Goal: Feedback & Contribution: Contribute content

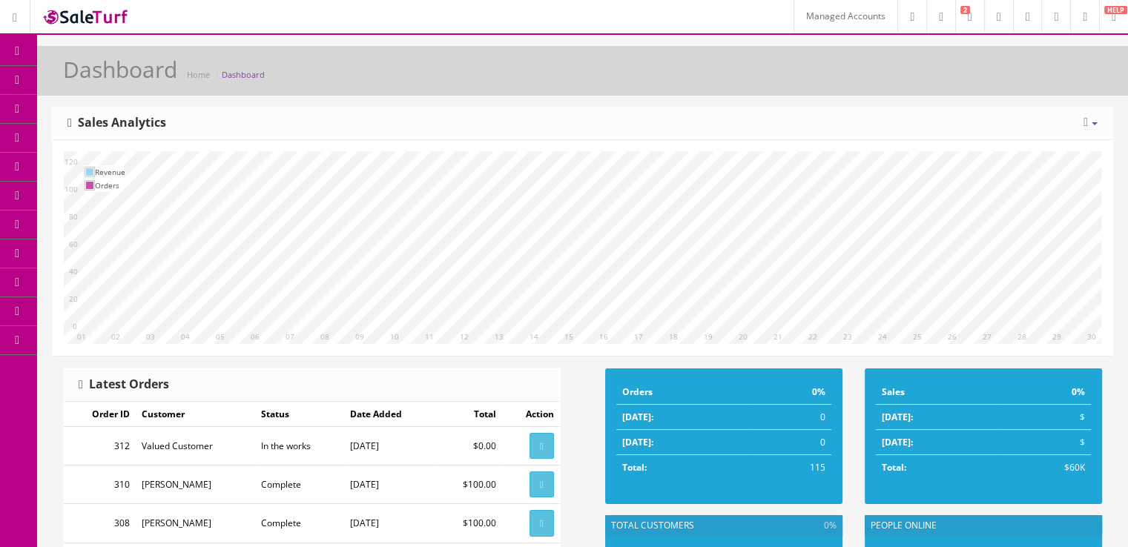
click at [1053, 16] on link at bounding box center [1055, 16] width 29 height 33
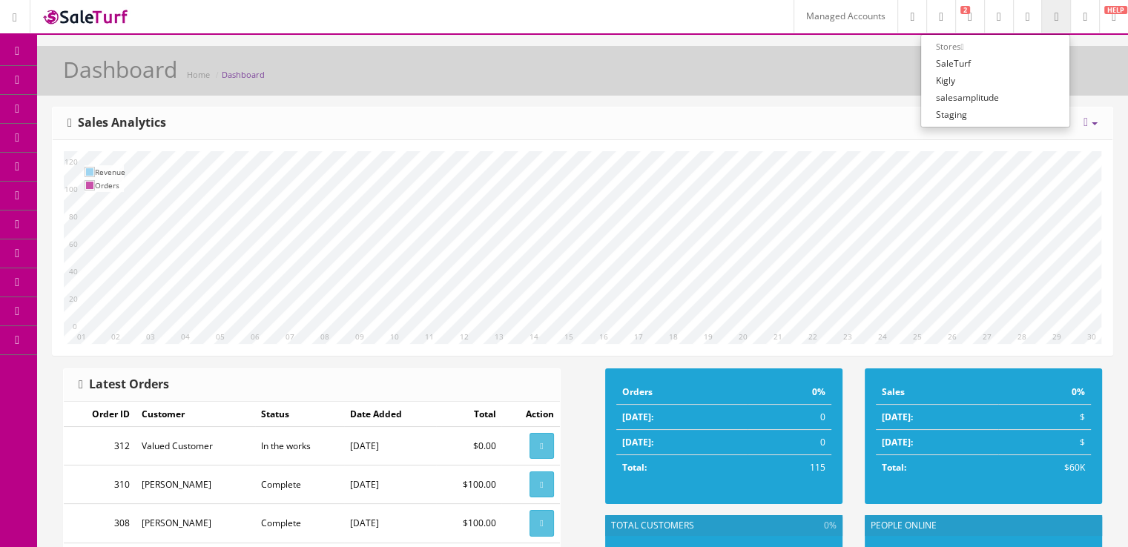
click at [110, 143] on span "Content Pages" at bounding box center [118, 137] width 60 height 13
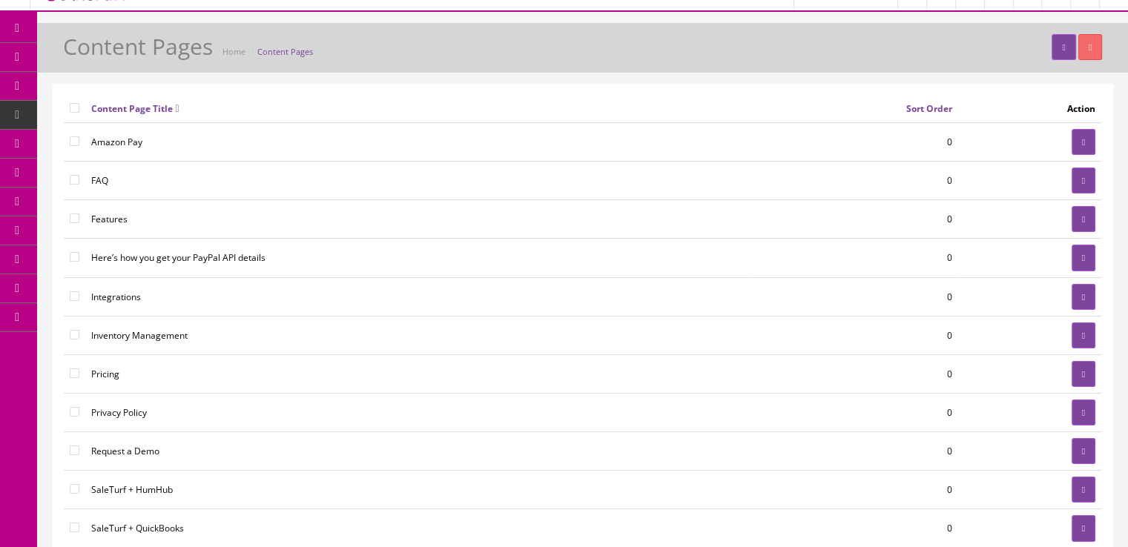
scroll to position [24, 0]
click at [101, 139] on span "Blog" at bounding box center [97, 142] width 19 height 13
click at [134, 173] on span "Articles" at bounding box center [118, 171] width 31 height 13
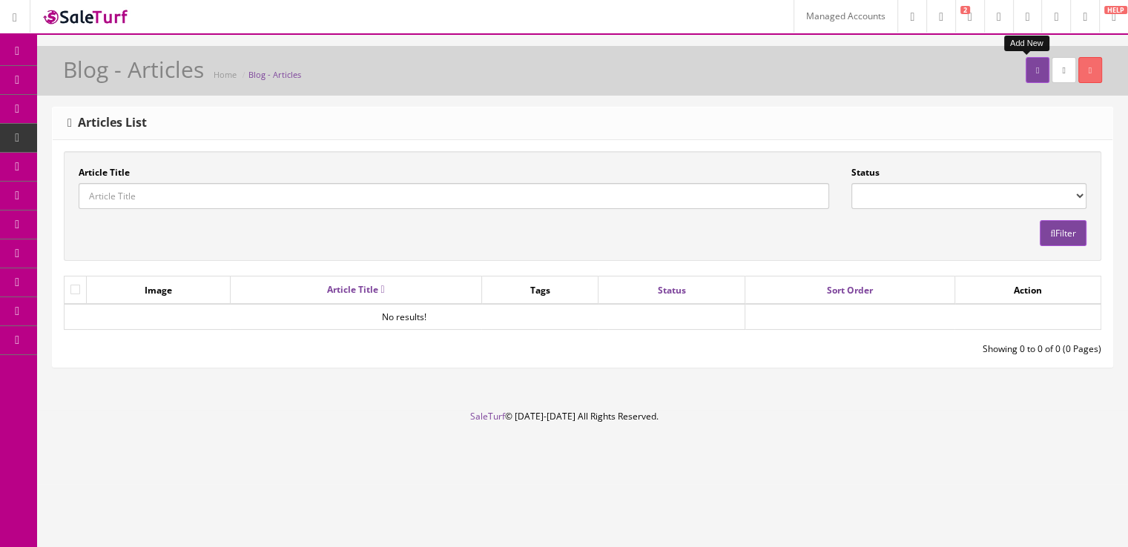
click at [1025, 81] on link at bounding box center [1037, 70] width 24 height 26
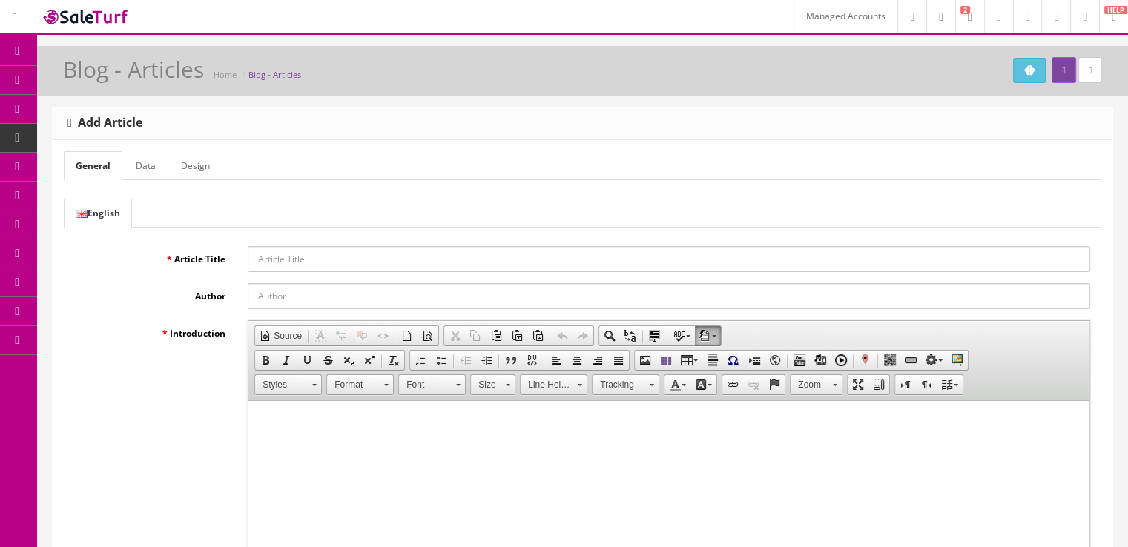
click at [140, 229] on link "Tags" at bounding box center [115, 225] width 156 height 29
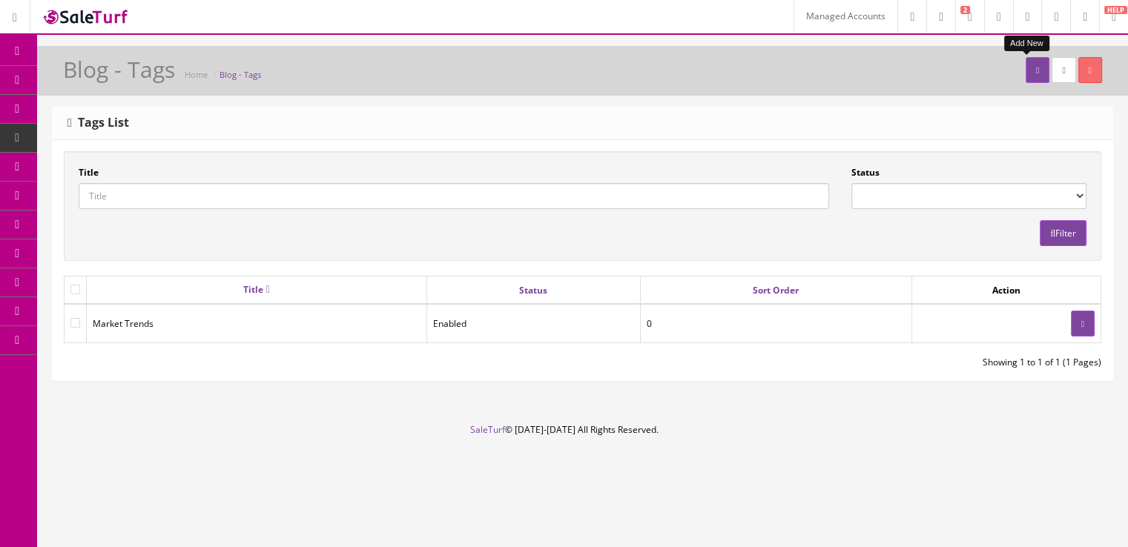
click at [1025, 67] on link at bounding box center [1037, 70] width 24 height 26
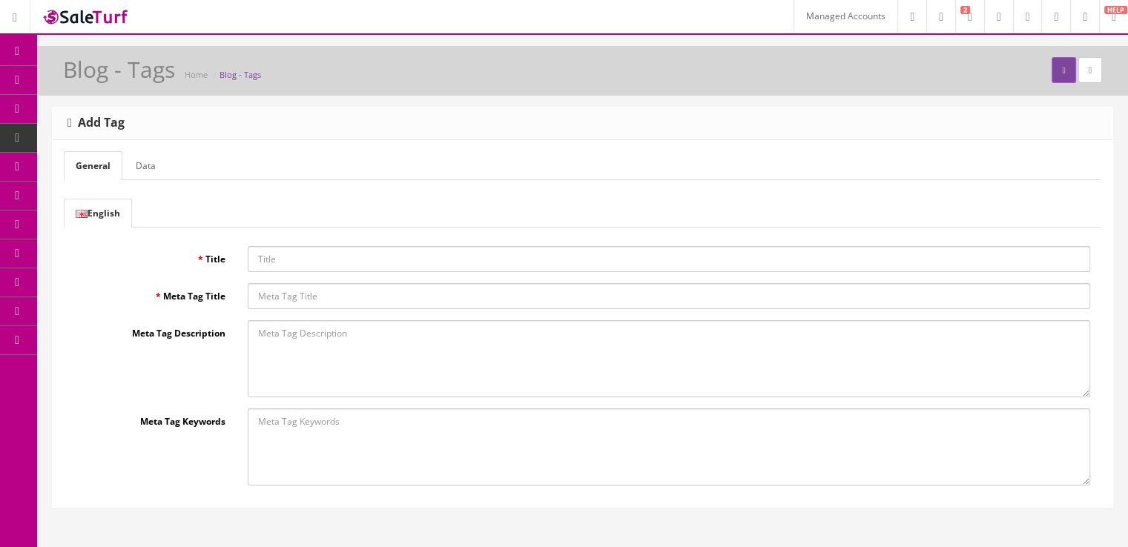
click at [395, 268] on input "Title" at bounding box center [669, 259] width 842 height 26
type input "Guides & Playbooks"
click at [100, 140] on span "Content Pages" at bounding box center [118, 137] width 60 height 13
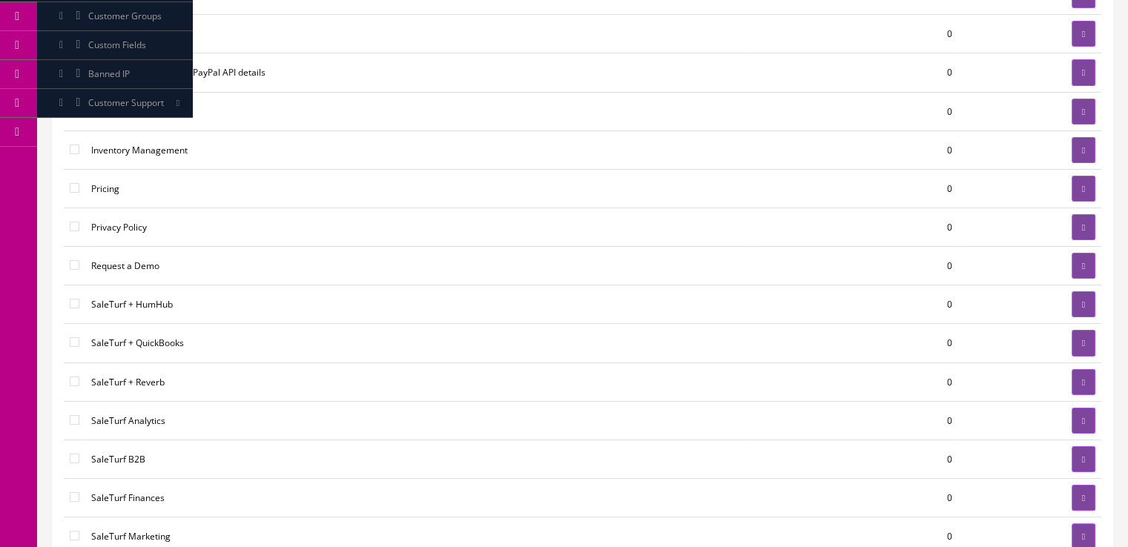
scroll to position [261, 0]
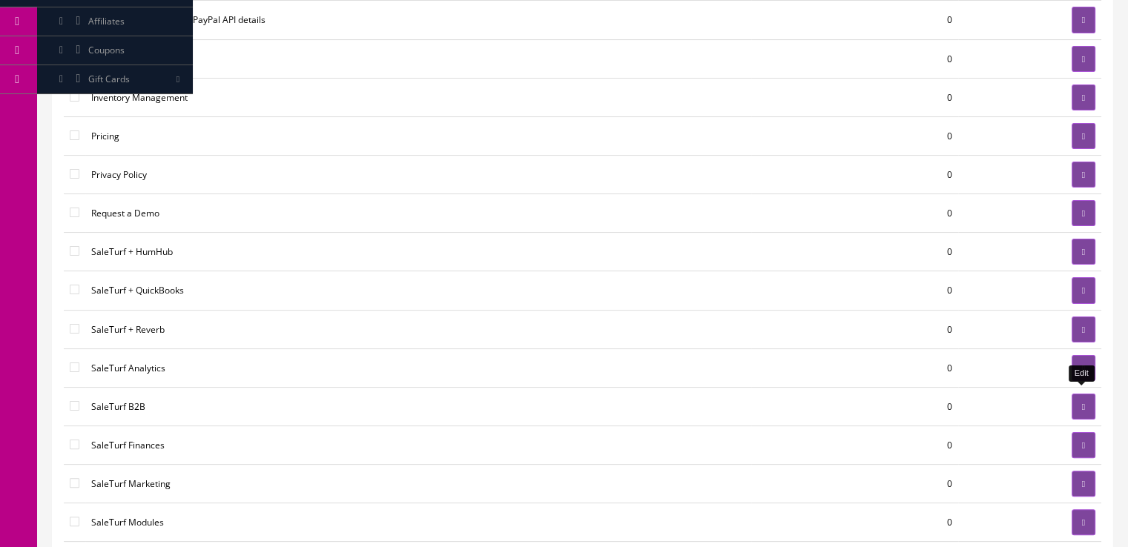
click at [1072, 407] on link at bounding box center [1083, 407] width 24 height 26
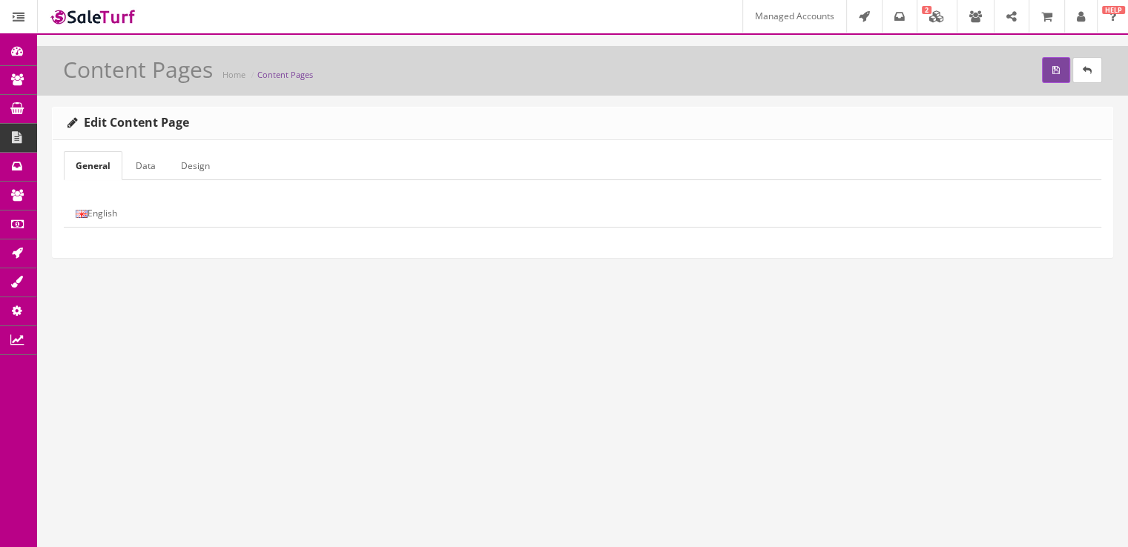
click at [99, 223] on link "English" at bounding box center [96, 213] width 65 height 29
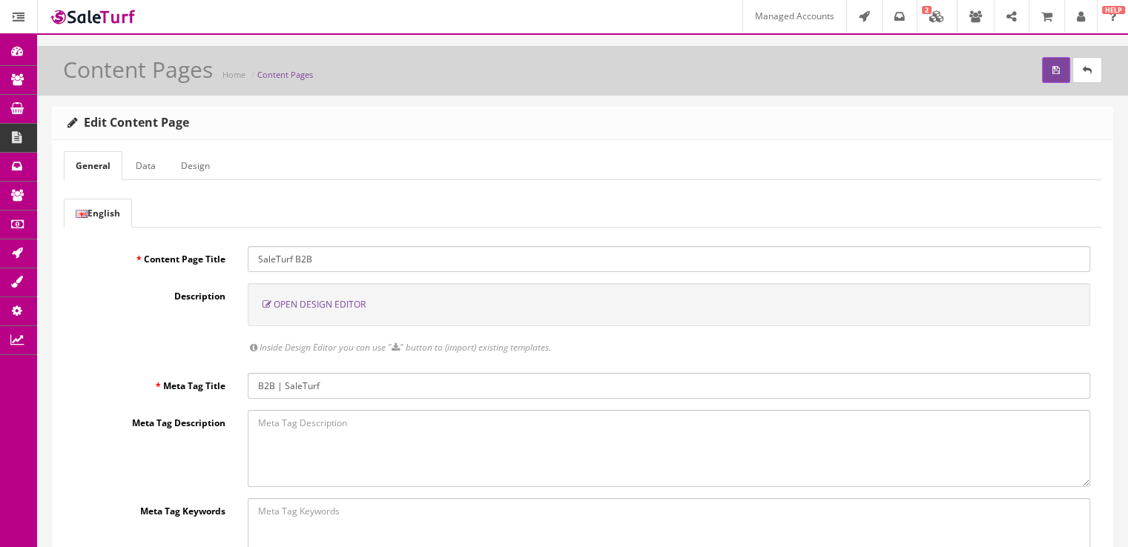
click at [342, 306] on span "Open Design Editor" at bounding box center [320, 304] width 92 height 13
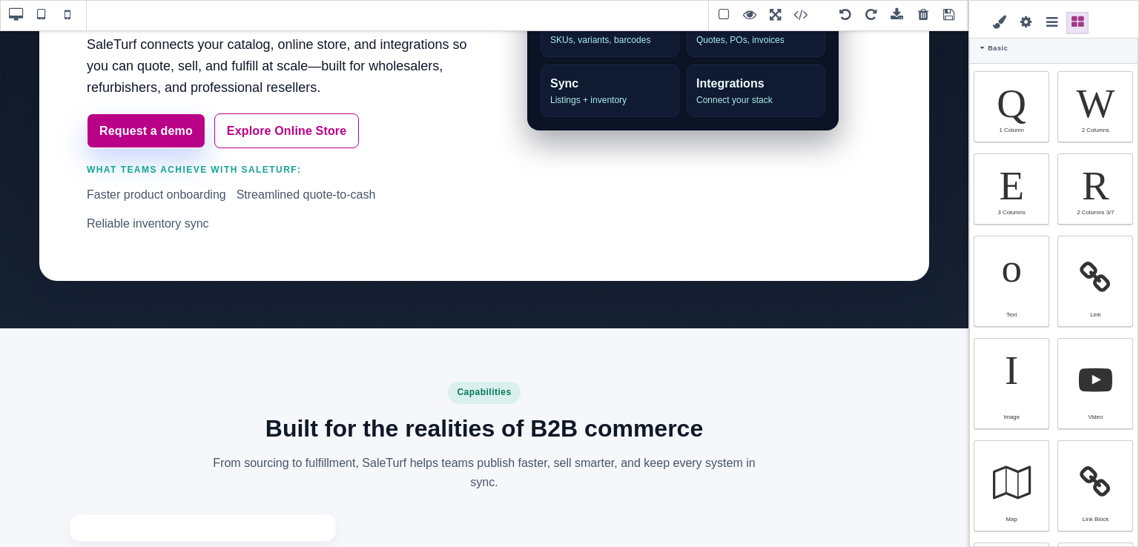
scroll to position [339, 0]
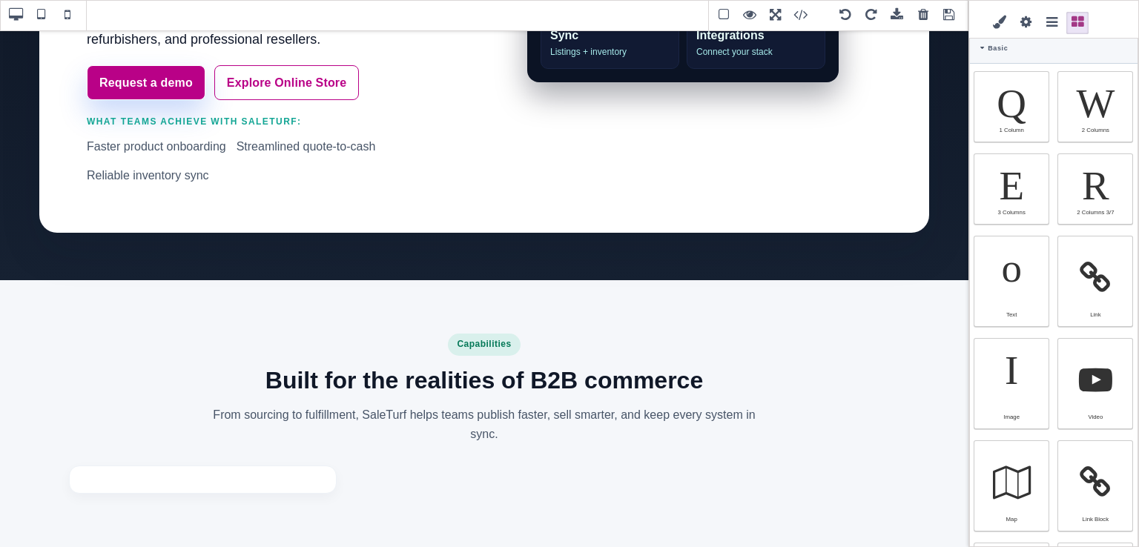
click at [925, 19] on span at bounding box center [923, 15] width 22 height 22
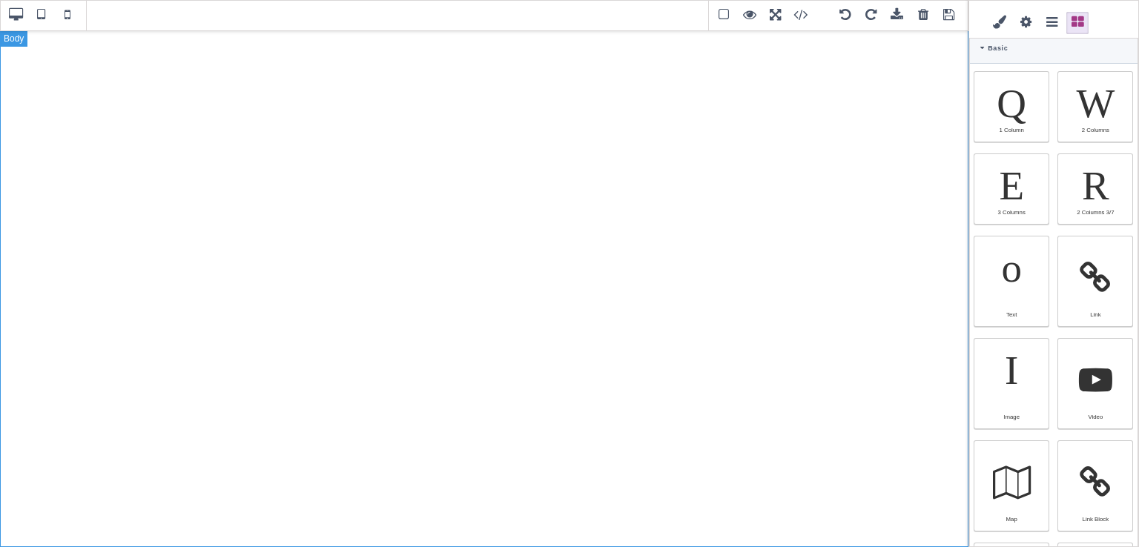
scroll to position [0, 0]
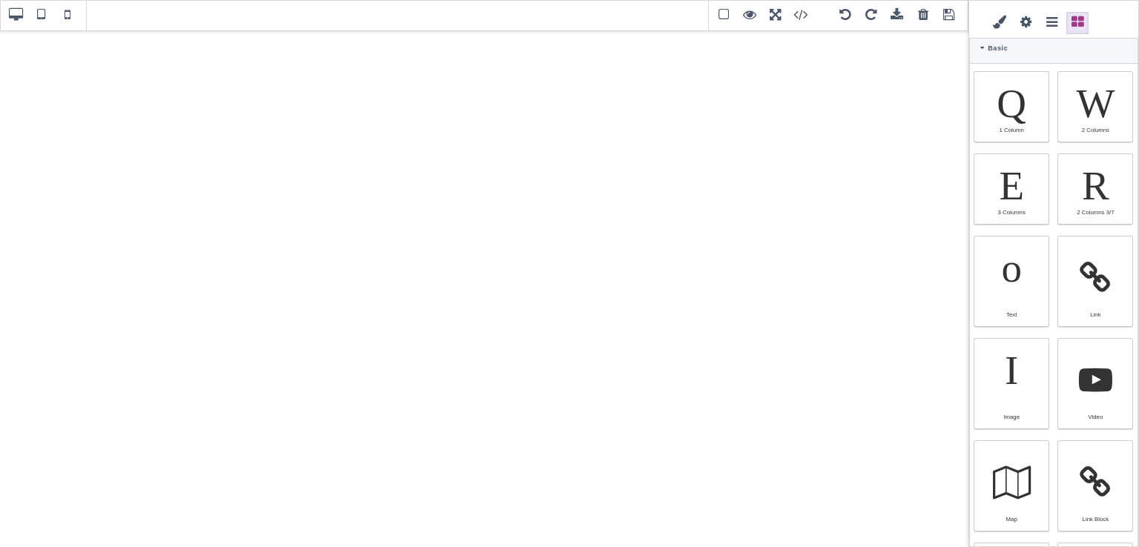
click at [1105, 22] on span at bounding box center [1103, 15] width 22 height 22
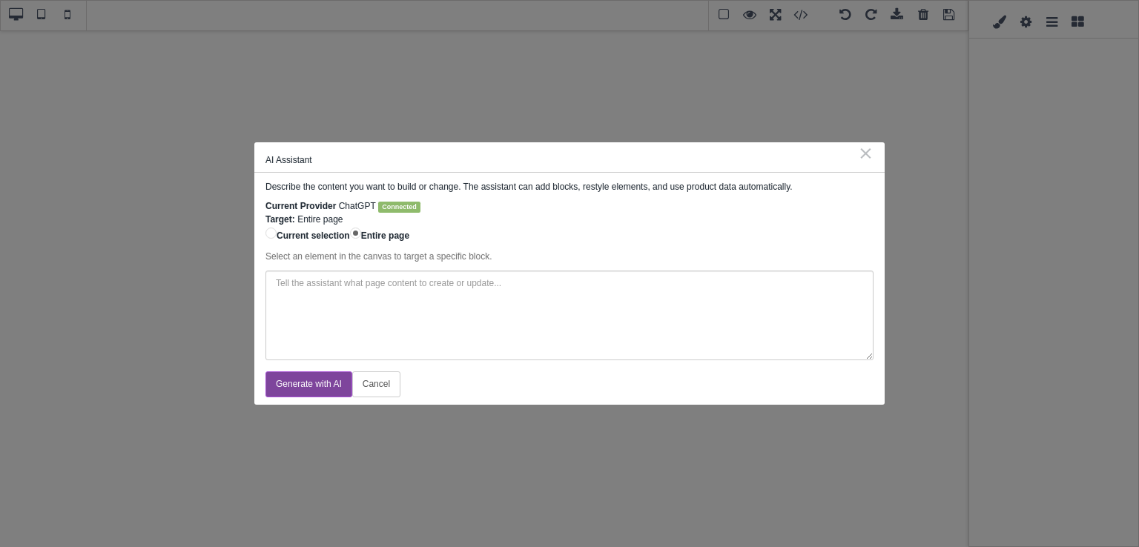
click at [465, 318] on textarea at bounding box center [569, 316] width 608 height 90
click at [392, 330] on textarea at bounding box center [569, 316] width 608 height 90
click at [391, 380] on button "Cancel" at bounding box center [376, 384] width 48 height 26
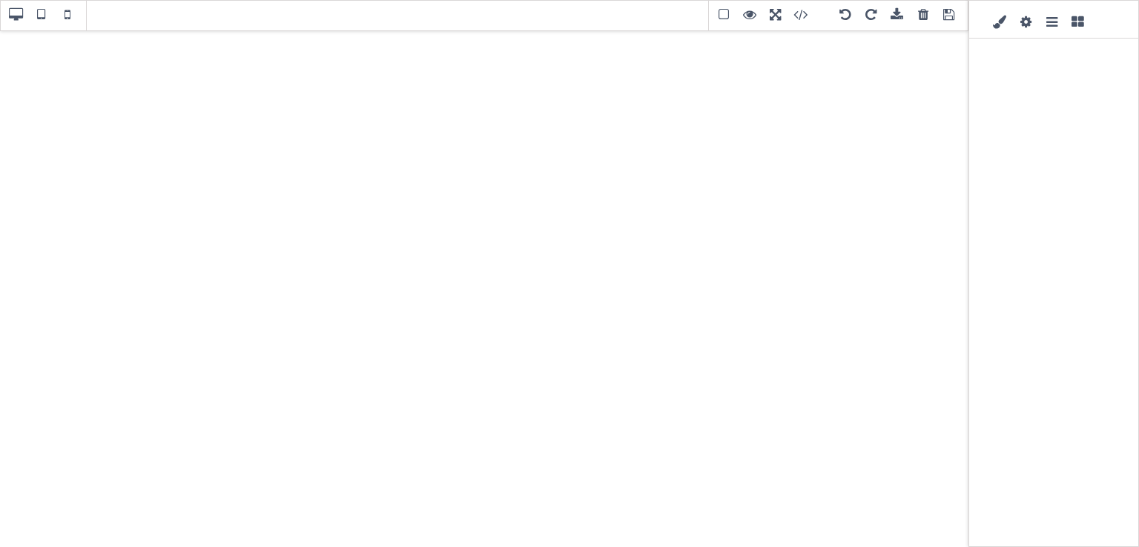
click at [946, 16] on span at bounding box center [949, 15] width 22 height 22
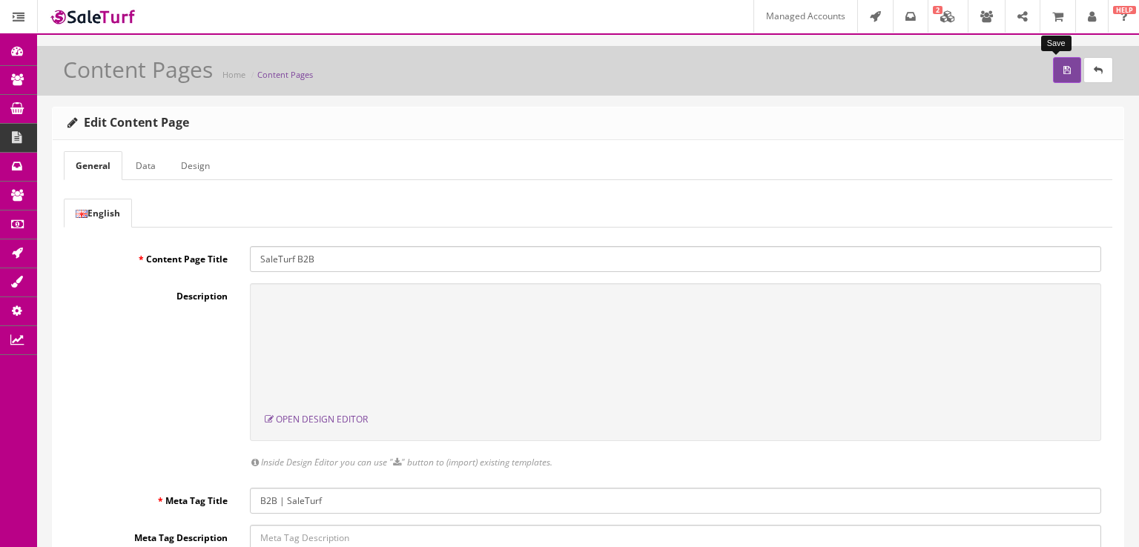
click at [1056, 62] on button "submit" at bounding box center [1067, 70] width 28 height 26
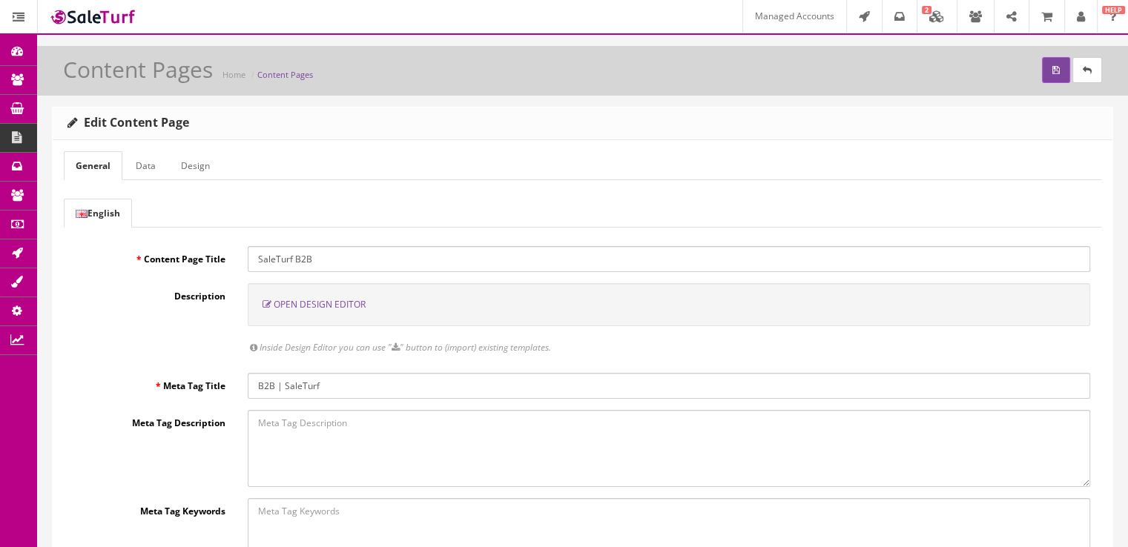
click at [323, 307] on span "Open Design Editor" at bounding box center [320, 304] width 92 height 13
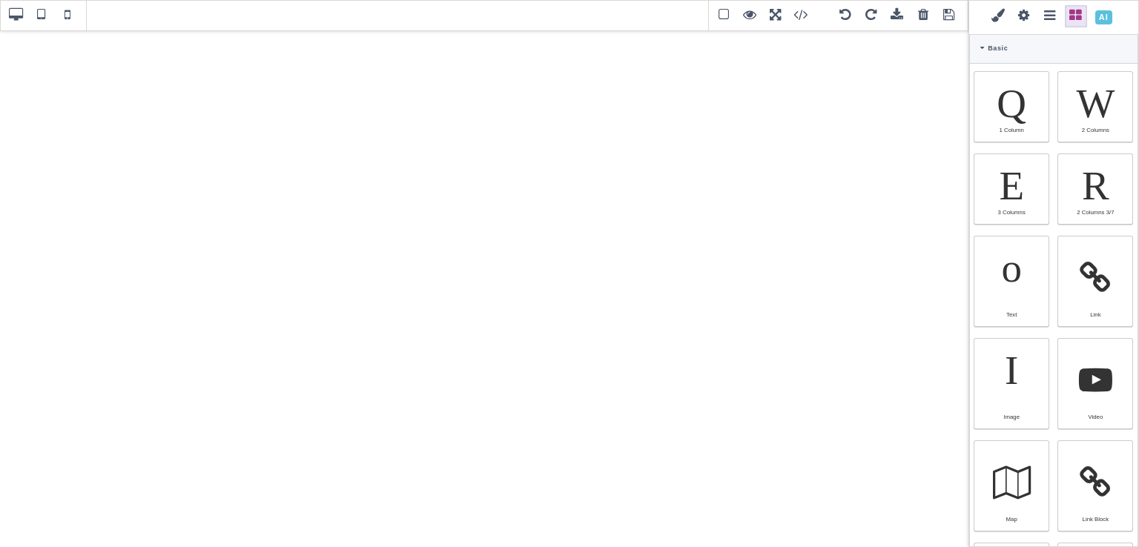
click at [1104, 21] on span at bounding box center [1104, 17] width 26 height 26
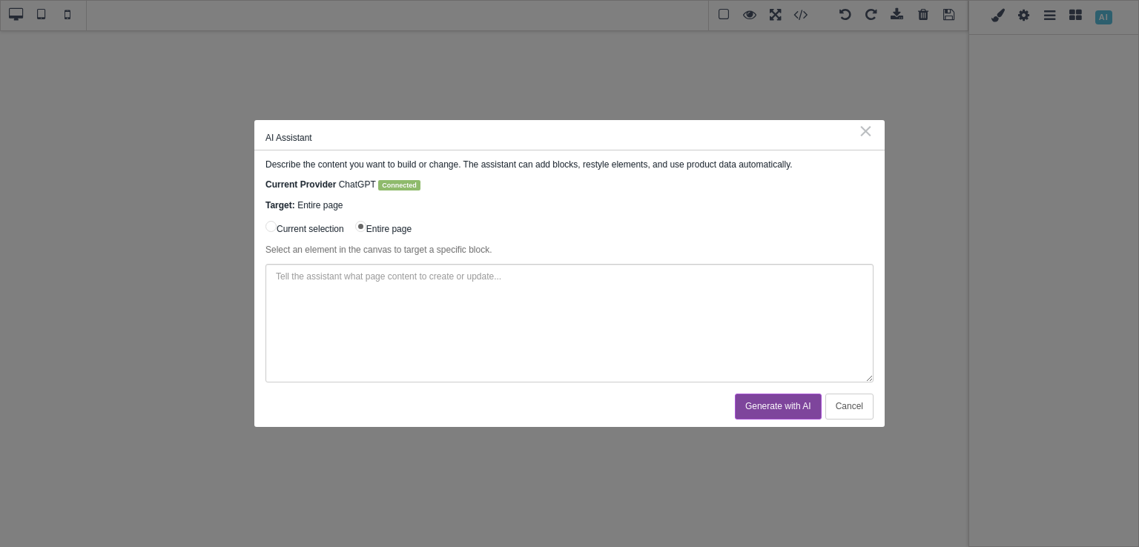
click at [418, 325] on textarea at bounding box center [569, 323] width 608 height 119
click at [824, 294] on textarea "Create a stunning webpage for how SaleTurf can help B2B sellers convert sales a…" at bounding box center [569, 323] width 608 height 119
paste textarea "https://www.saleturf.com/online-store"
click at [801, 281] on textarea "Create a stunning webpage for how SaleTurf can help B2B sellers convert sales a…" at bounding box center [569, 323] width 608 height 119
click at [575, 286] on textarea "Create a stunning webpage for how SaleTurf can help B2B sellers convert sales a…" at bounding box center [569, 323] width 608 height 119
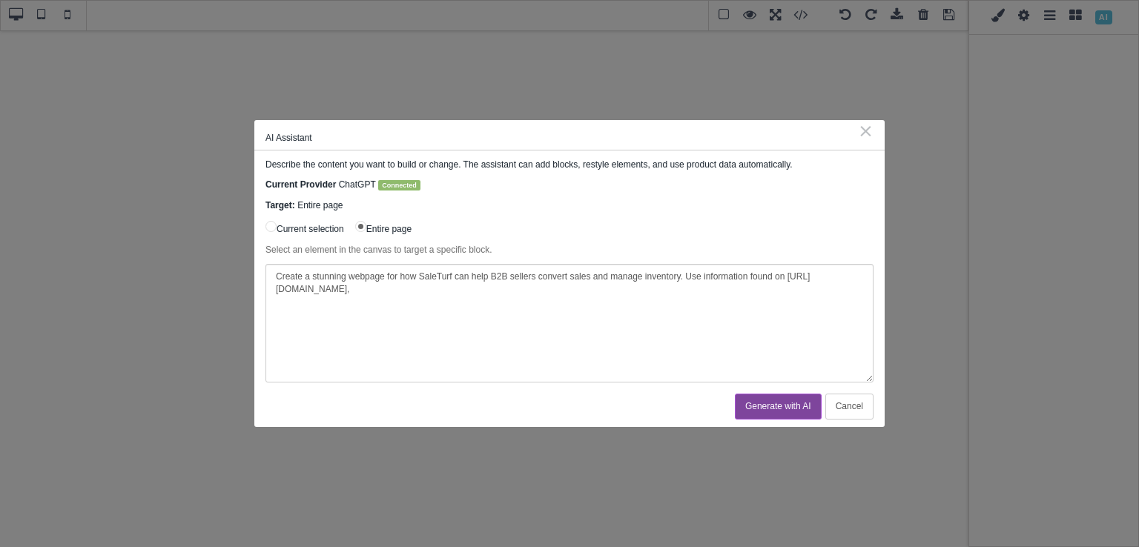
paste textarea "[URL][DOMAIN_NAME]"
drag, startPoint x: 523, startPoint y: 289, endPoint x: 425, endPoint y: 297, distance: 98.9
click at [425, 297] on textarea "Create a stunning webpage for how SaleTurf can help B2B sellers convert sales a…" at bounding box center [569, 323] width 608 height 119
click at [604, 285] on textarea "Create a stunning webpage for how SaleTurf can help B2B sellers convert sales a…" at bounding box center [569, 323] width 608 height 119
paste textarea "https://www.saleturf.com/"
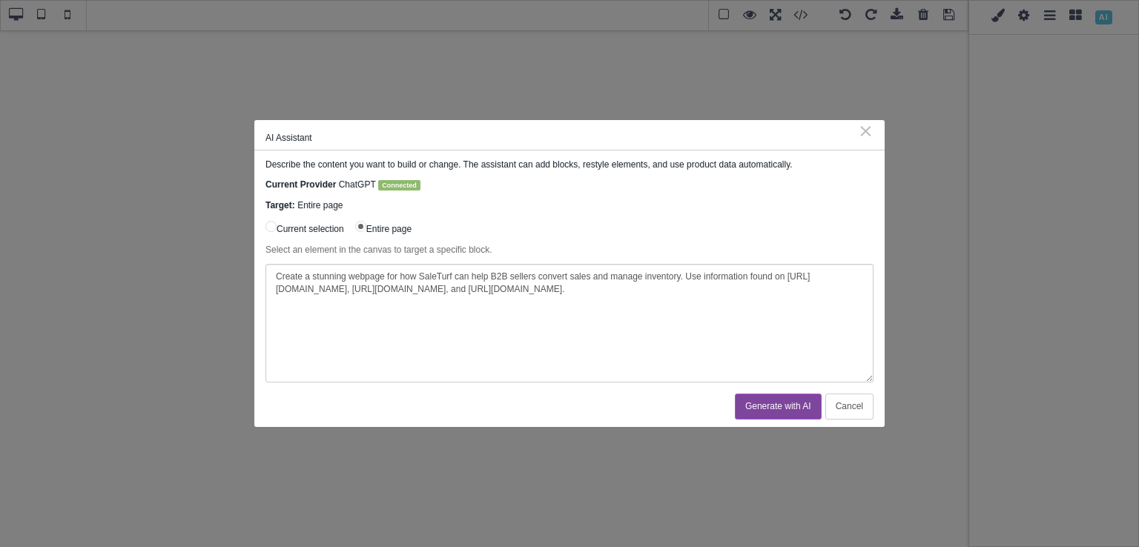
type textarea "Create a stunning webpage for how SaleTurf can help B2B sellers convert sales a…"
click at [759, 398] on button "Generate with AI" at bounding box center [778, 407] width 87 height 26
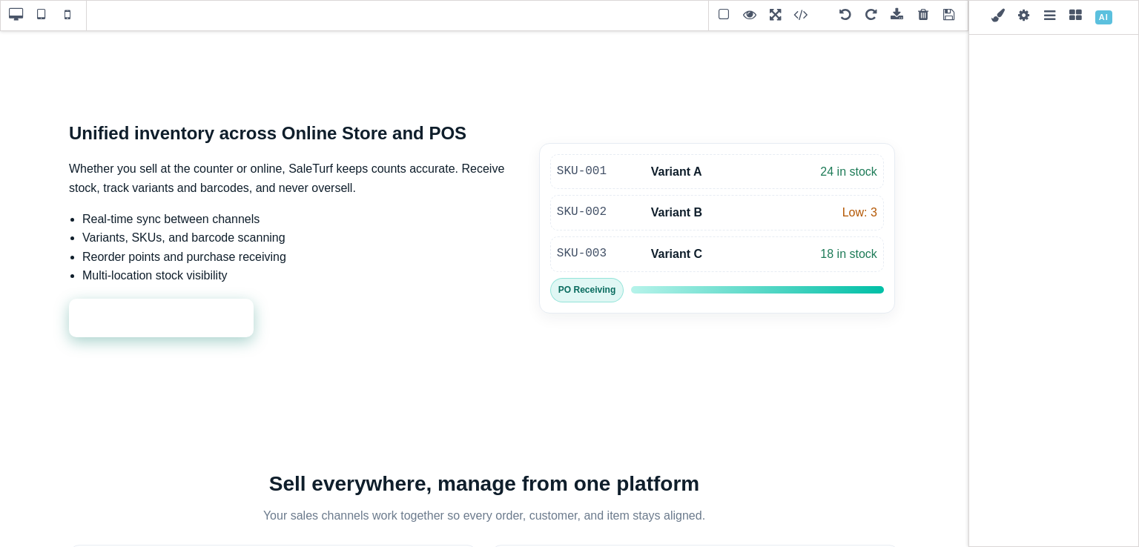
scroll to position [613, 0]
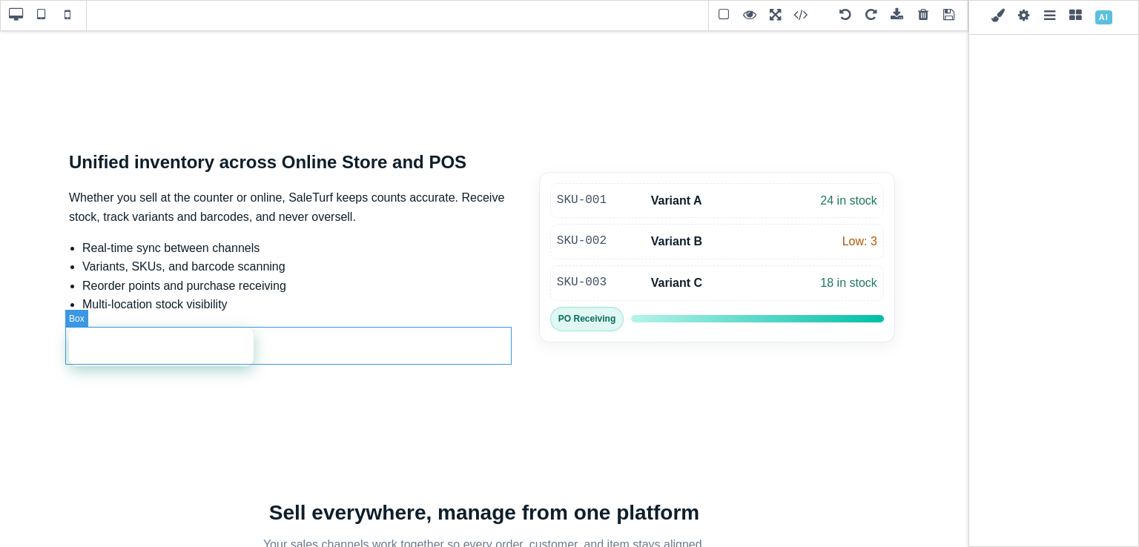
click at [244, 333] on div "Manage inventory with POS Sync your online catalog" at bounding box center [292, 347] width 446 height 39
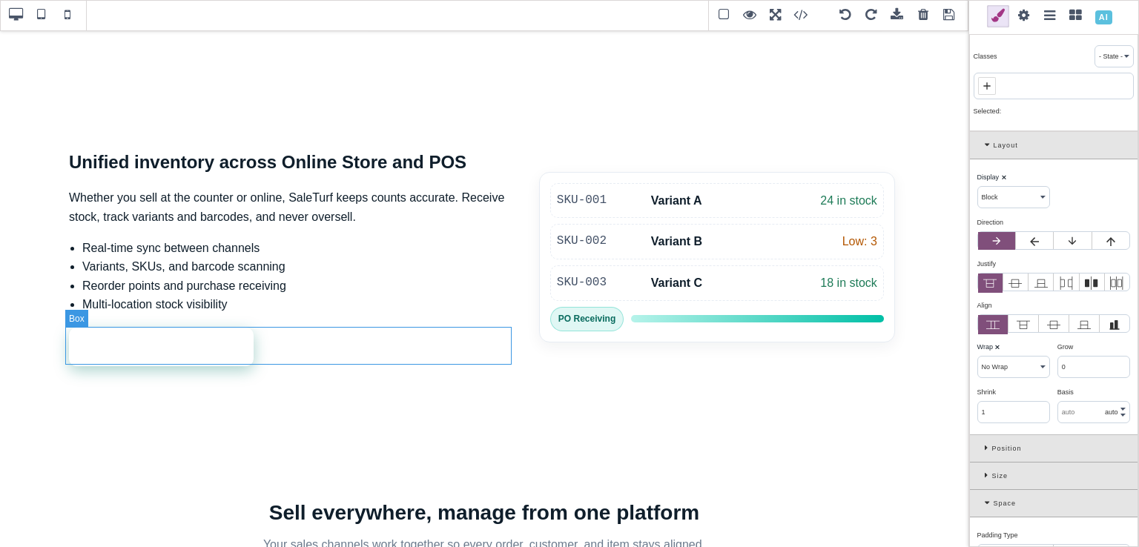
select select "flex"
select select "wrap"
type input "rgb(15, 30, 43)"
select select
type input "16"
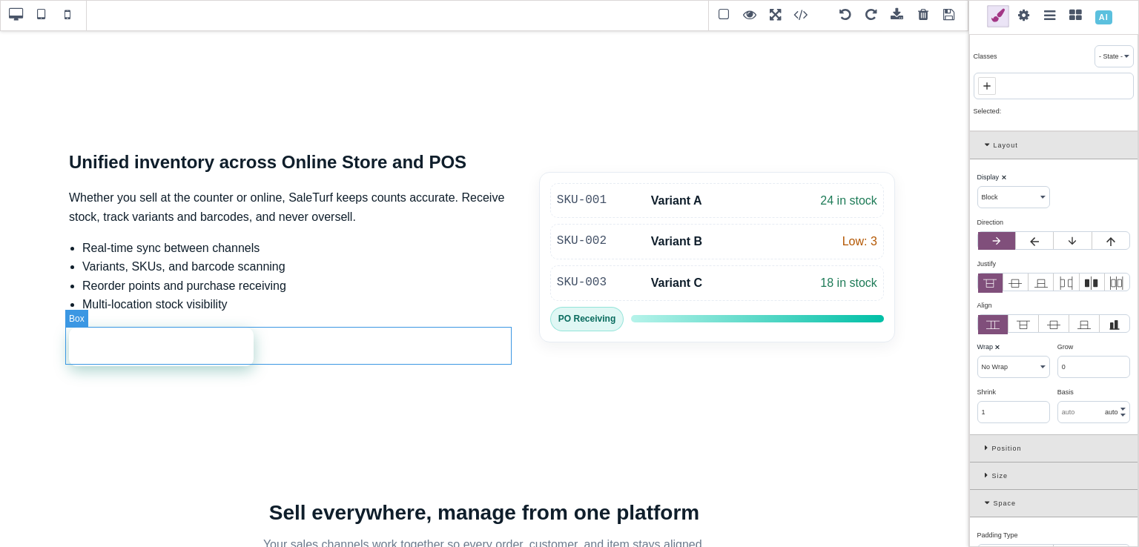
select select "px"
select select
type input "25.6px"
select select
type input "0"
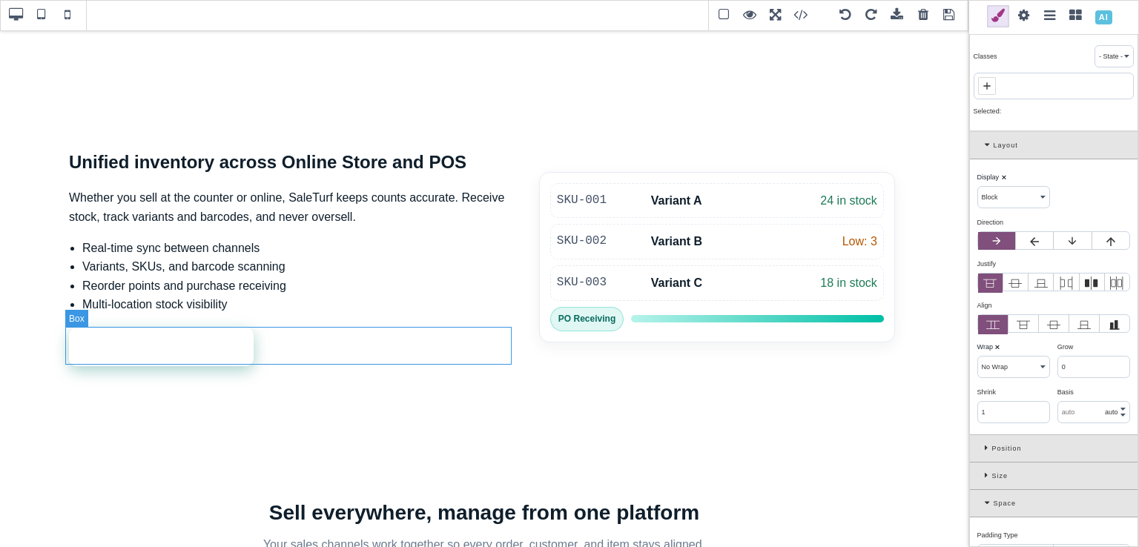
select select "px"
type input "0"
select select "px"
type input "0"
select select "px"
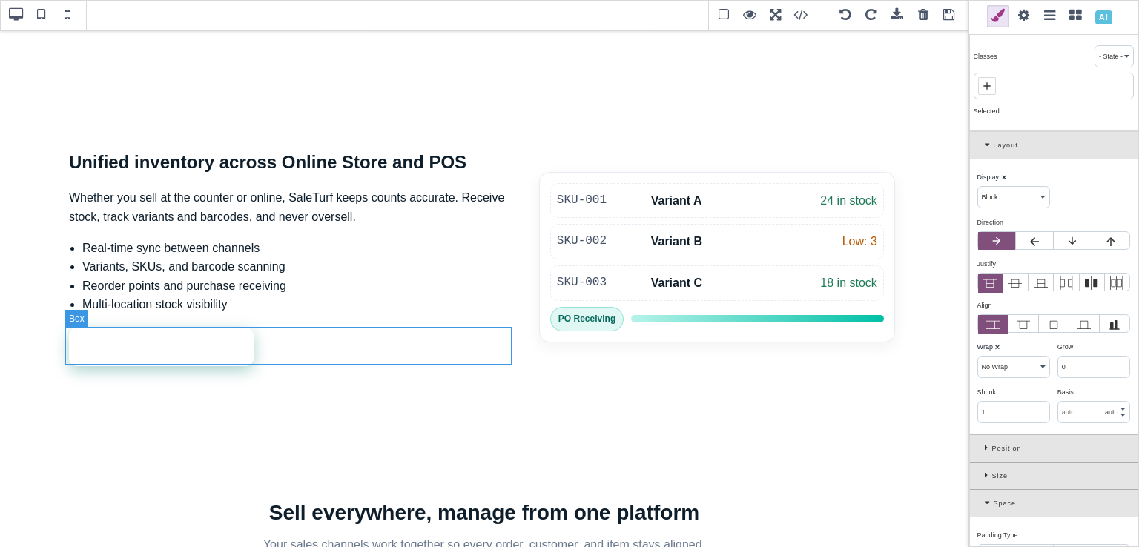
type input "0"
select select "px"
type input "rgb(15, 30, 43)"
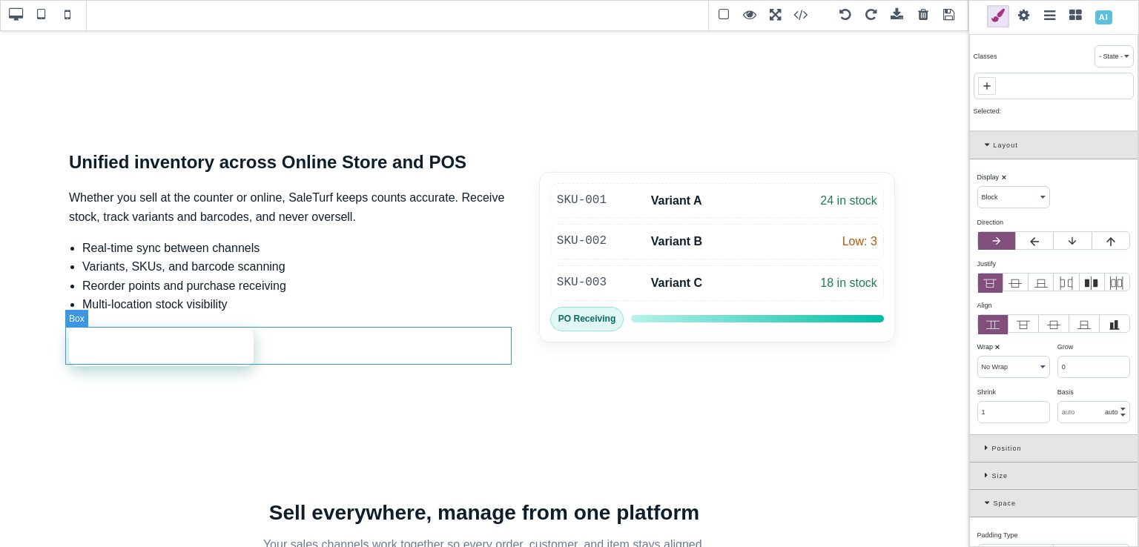
type input "rgb(15, 30, 43)"
type input "2.4"
select select "px"
select select "solid"
type input "rgb(59, 151, 227)"
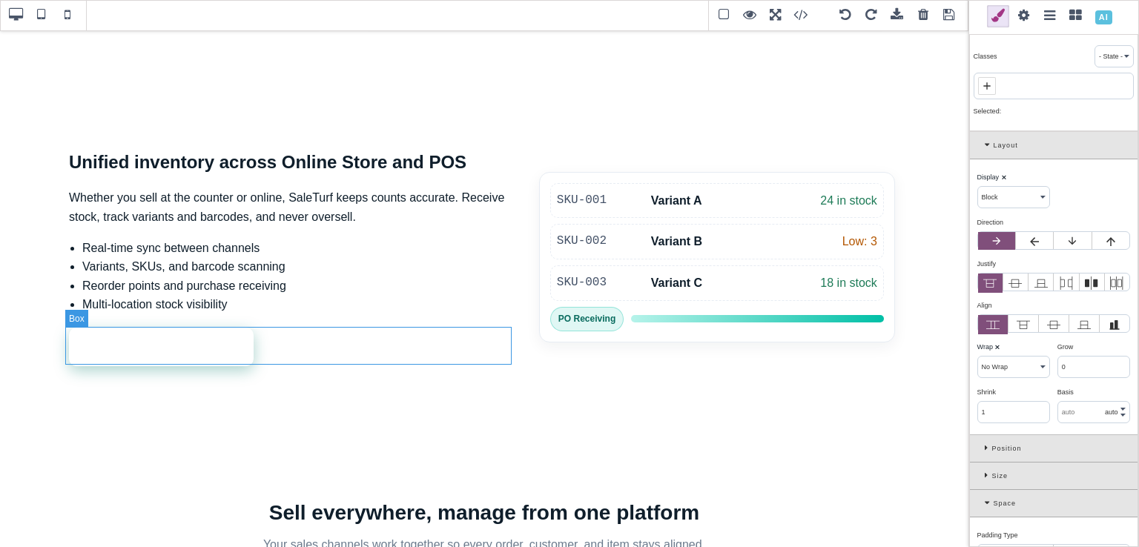
type input "-3"
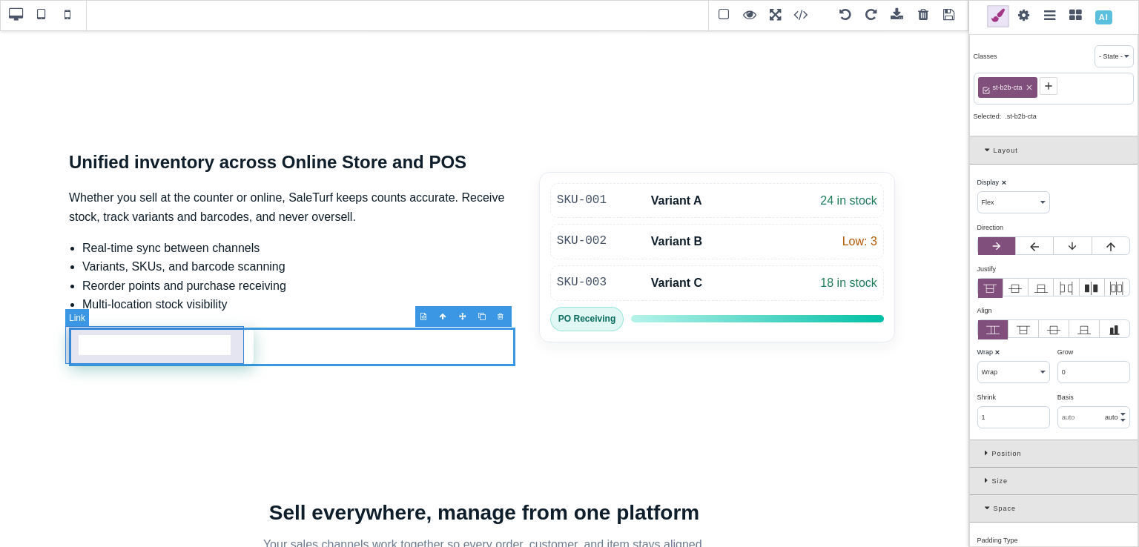
click at [239, 334] on link "Manage inventory with POS" at bounding box center [161, 346] width 185 height 39
select select "nowrap"
type input "12"
type input "18"
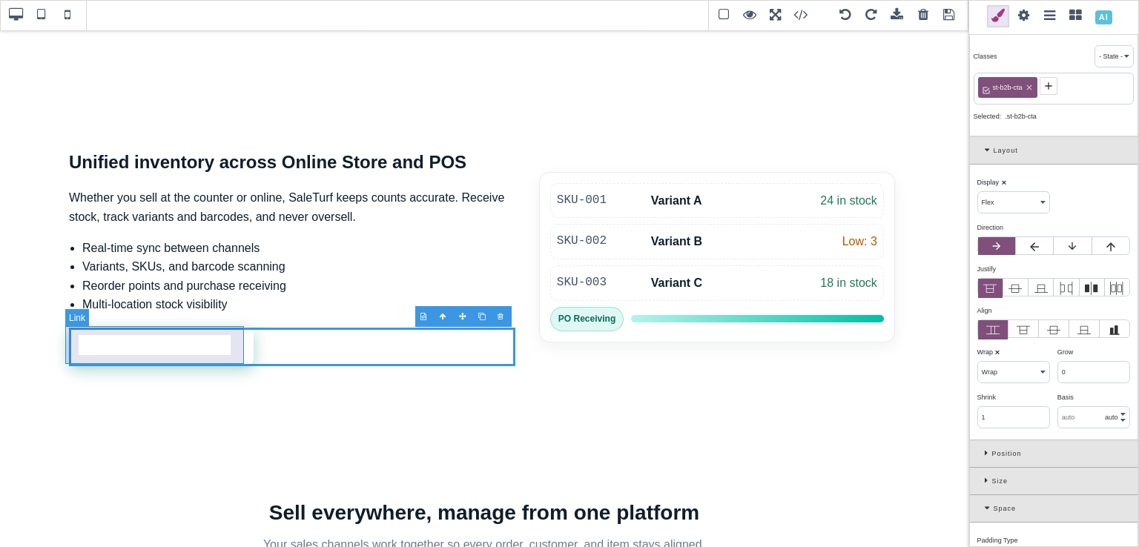
type input "12"
type input "18"
type input "rgb(141, 1, 103)"
select select "600"
select select
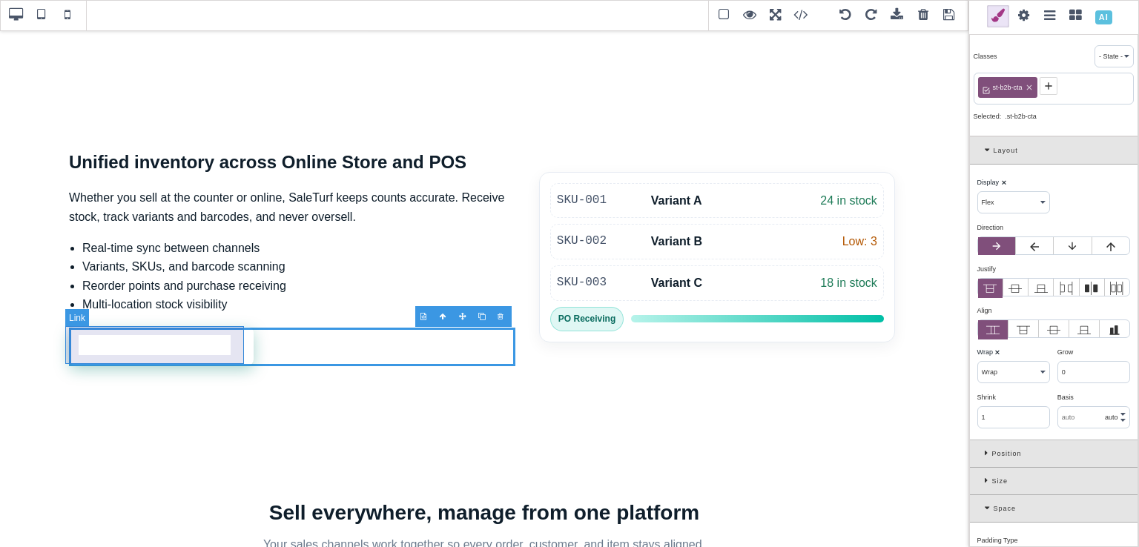
select select
type input "0.8"
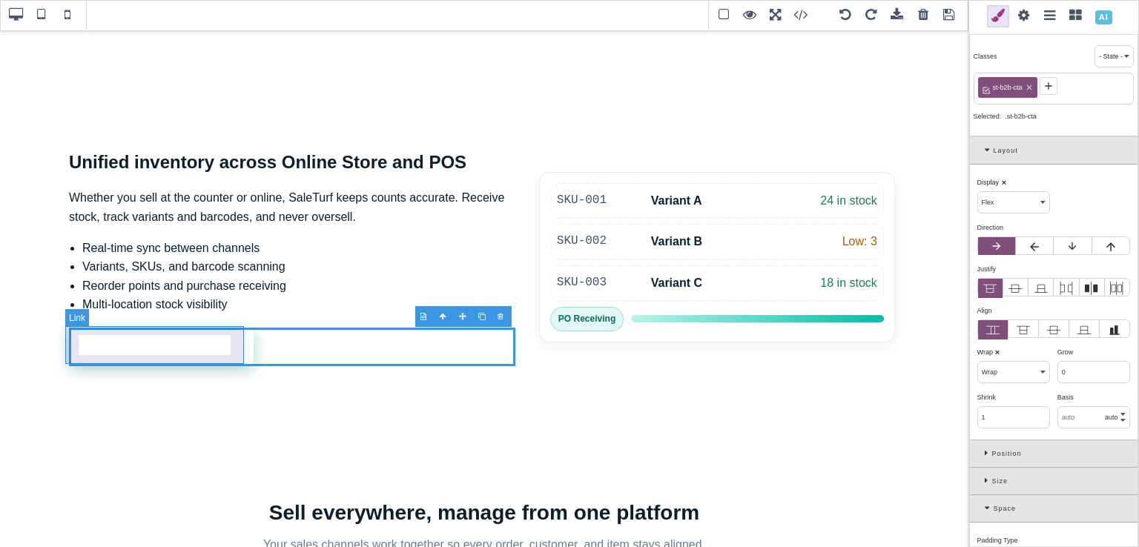
select select "solid"
type input "rgba(0, 0, 0, 0)"
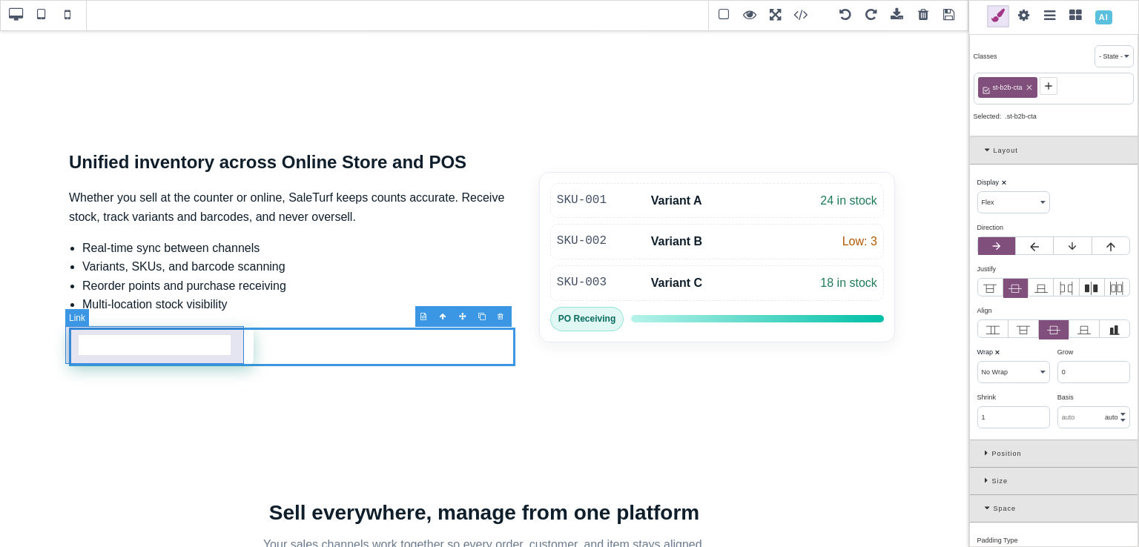
type input "rgba(0, 0, 0, 0)"
type input "9.00569"
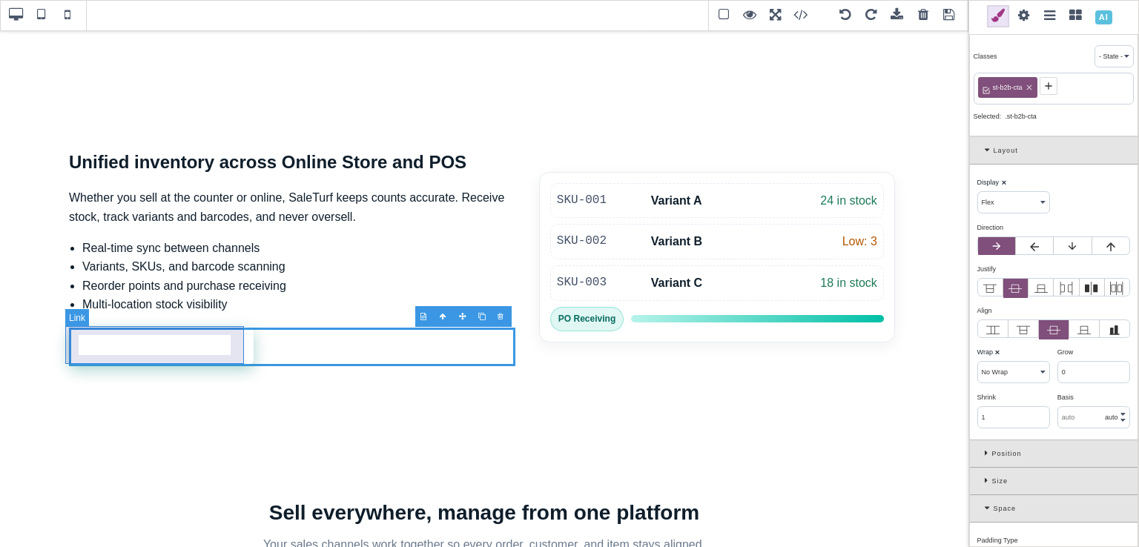
type input "9.00569"
select select "medium"
type input "rgb(141, 1, 103)"
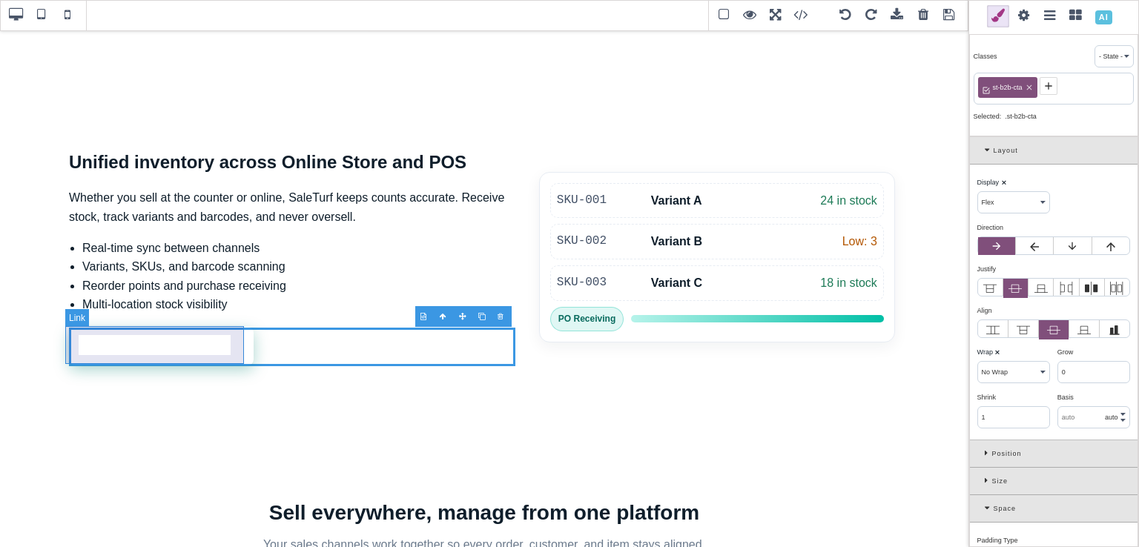
type input "0.9875"
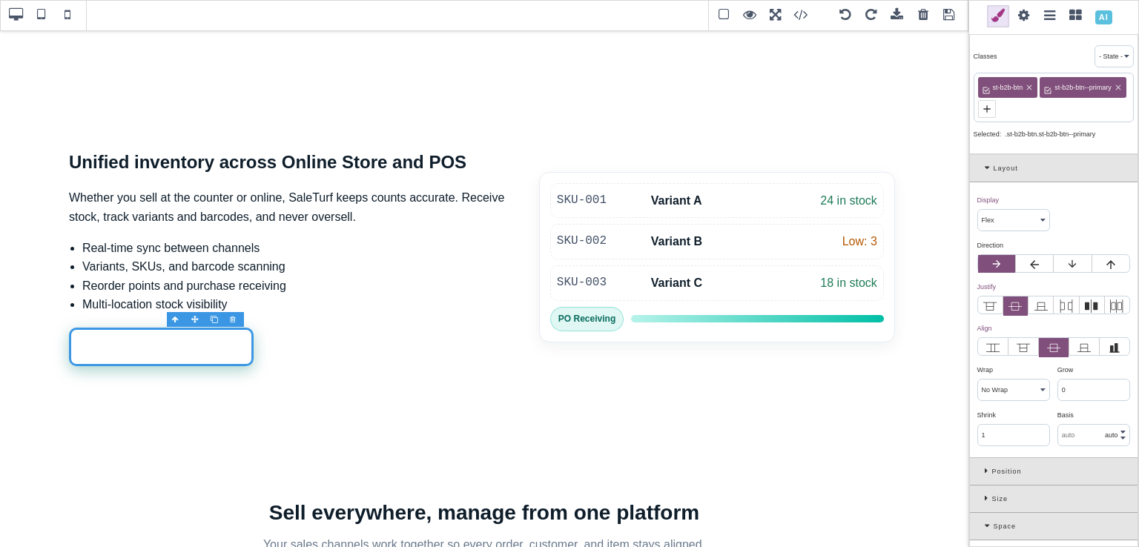
click at [1032, 87] on icon at bounding box center [1029, 87] width 9 height 9
type input "rgb(255, 255, 255)"
select select
type input "8.71711"
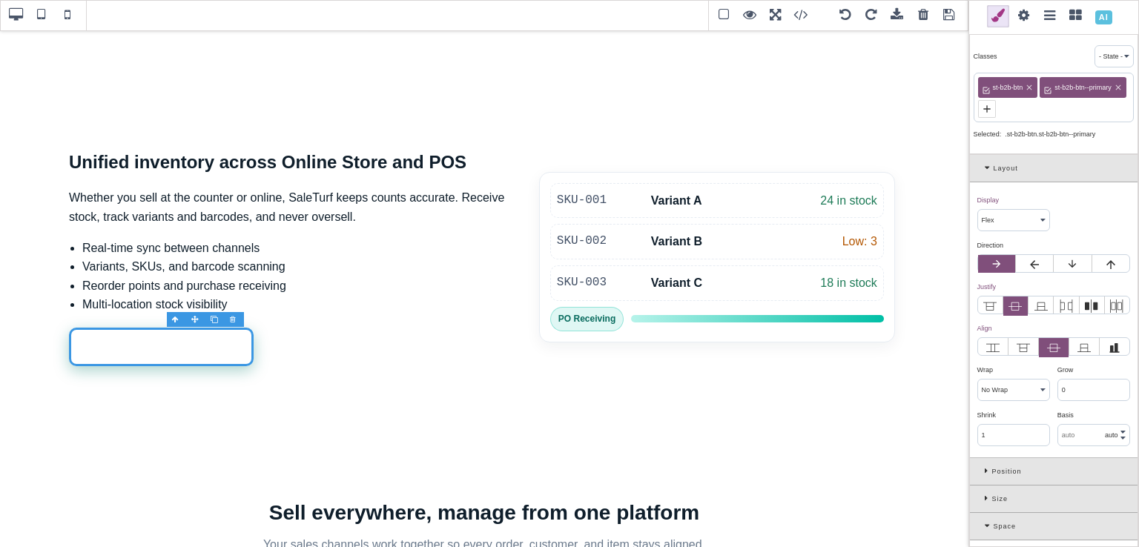
type input "8.71711"
type input "2.4"
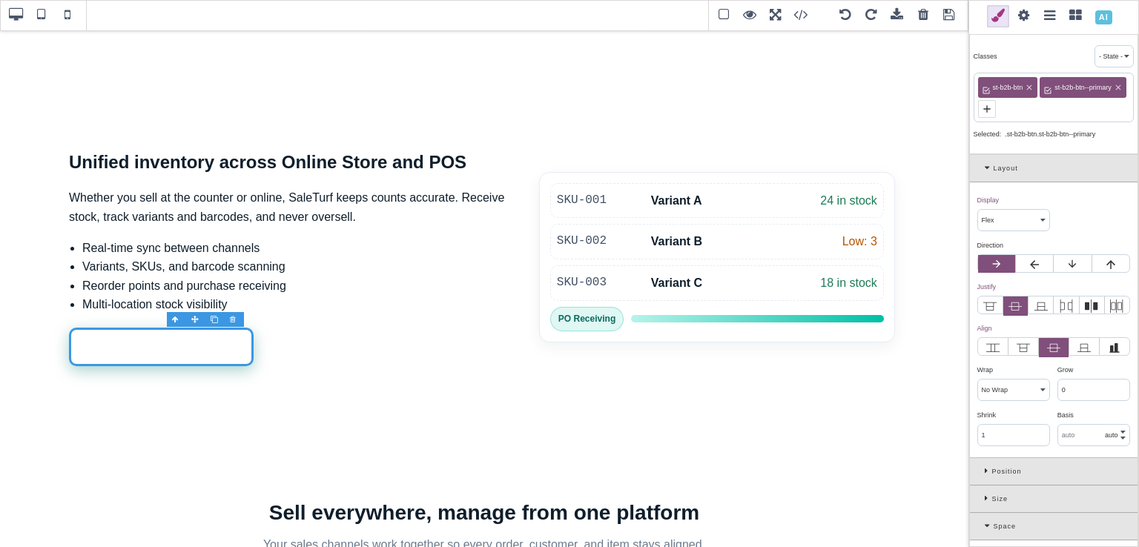
select select "px"
type input "rgb(59, 151, 227)"
type input "0.2"
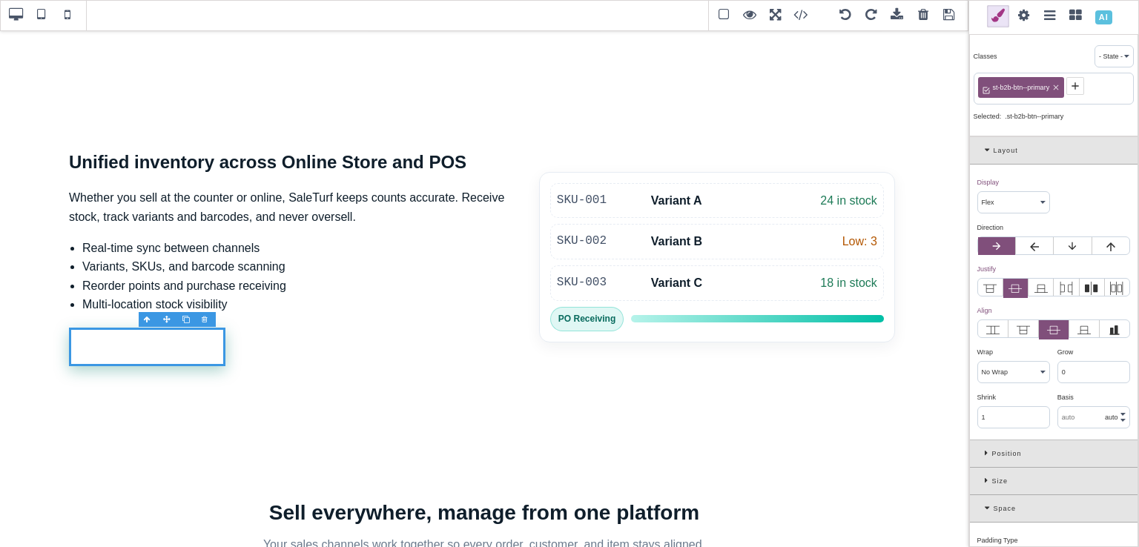
click at [1026, 91] on span "st-b2b-btn--primary" at bounding box center [1021, 87] width 62 height 13
click at [1032, 89] on span "st-b2b-btn--primary" at bounding box center [1021, 87] width 62 height 13
drag, startPoint x: 1014, startPoint y: 87, endPoint x: 1049, endPoint y: 87, distance: 34.9
click at [1049, 87] on span "st-b2b-btn--primary" at bounding box center [1021, 87] width 62 height 13
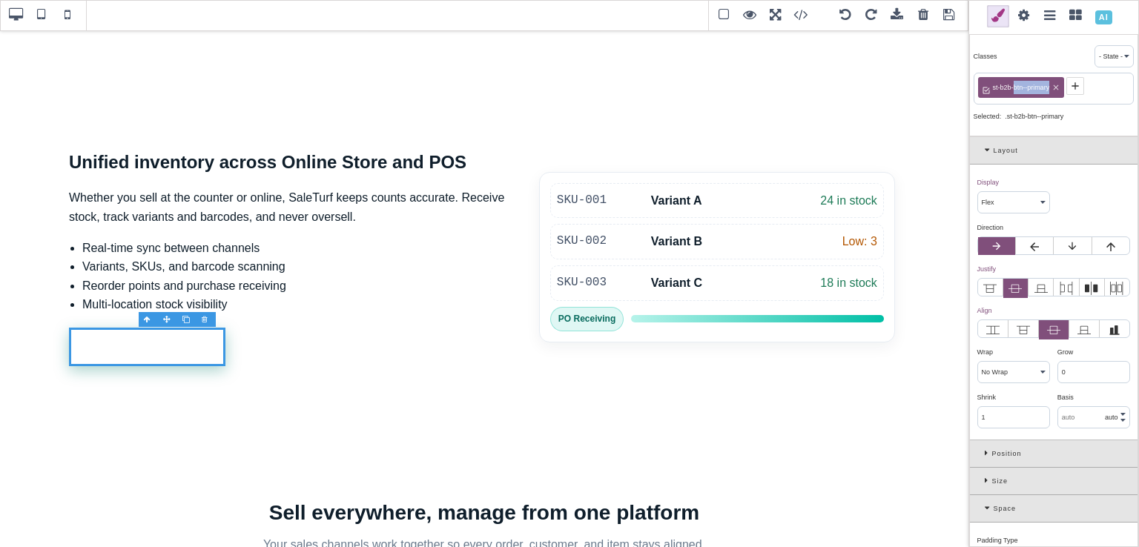
copy span "btn--primary"
click at [1059, 87] on icon at bounding box center [1055, 87] width 9 height 9
select select "block"
type input "0"
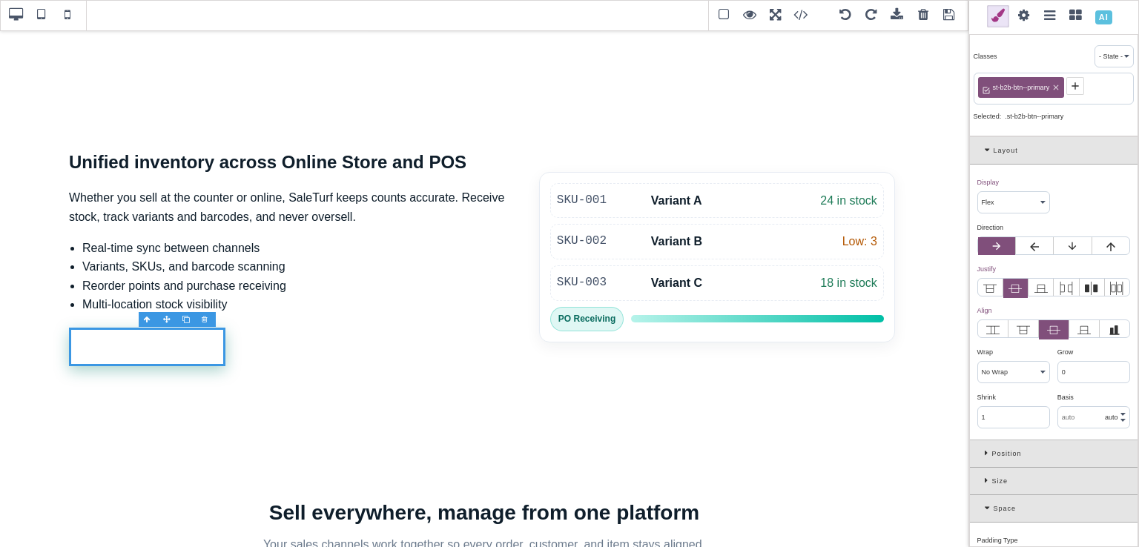
type input "0"
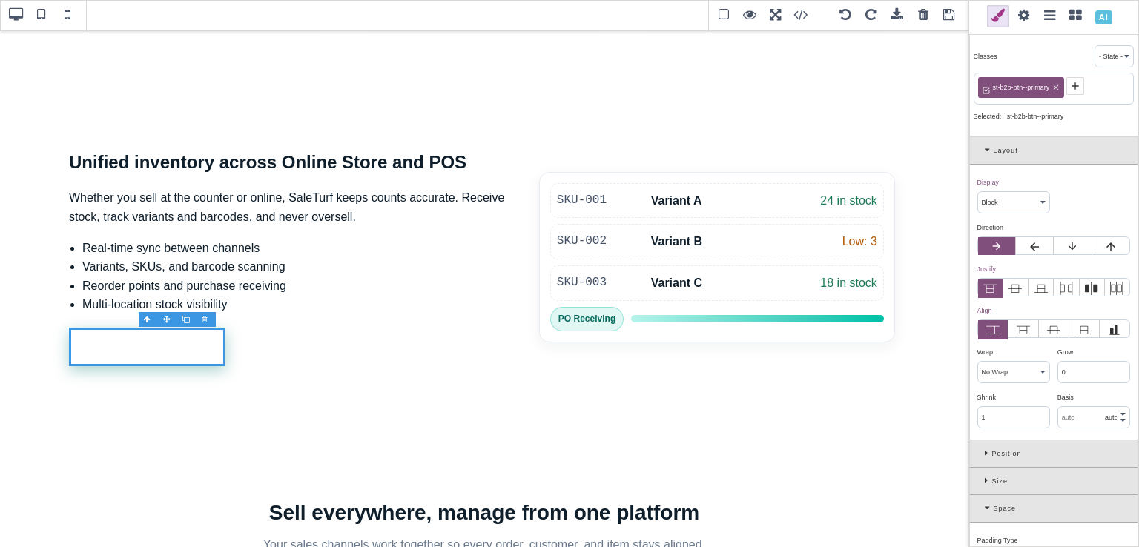
type input "0"
select select "none"
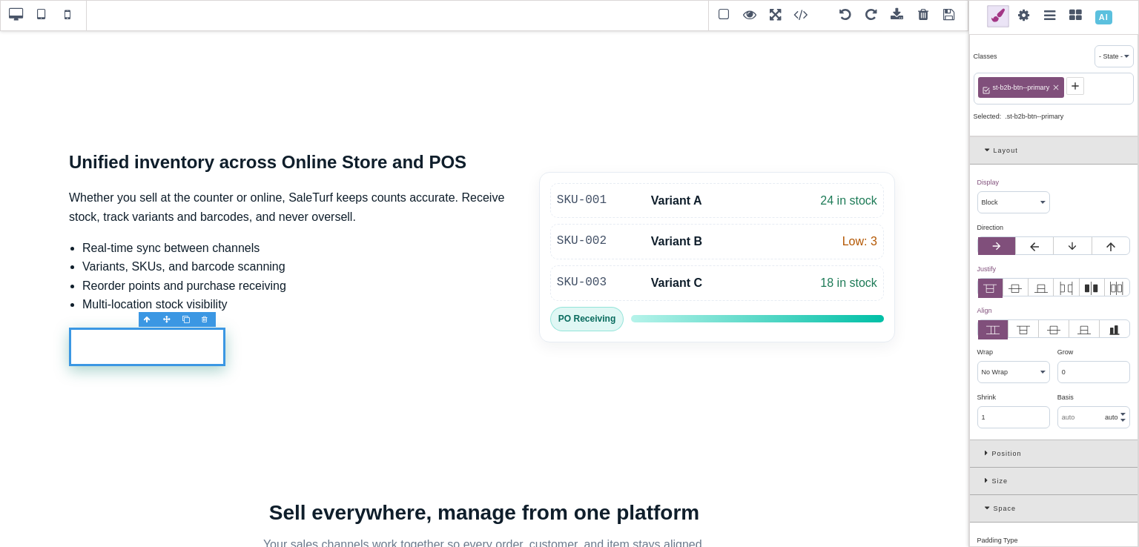
select select "none"
type input "rgb(255, 255, 255)"
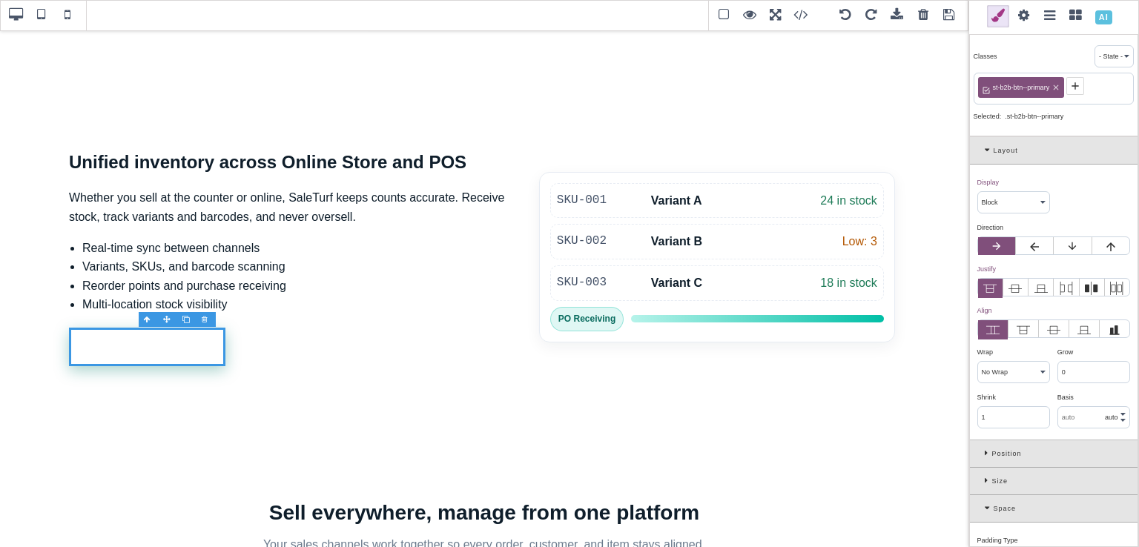
type input "0"
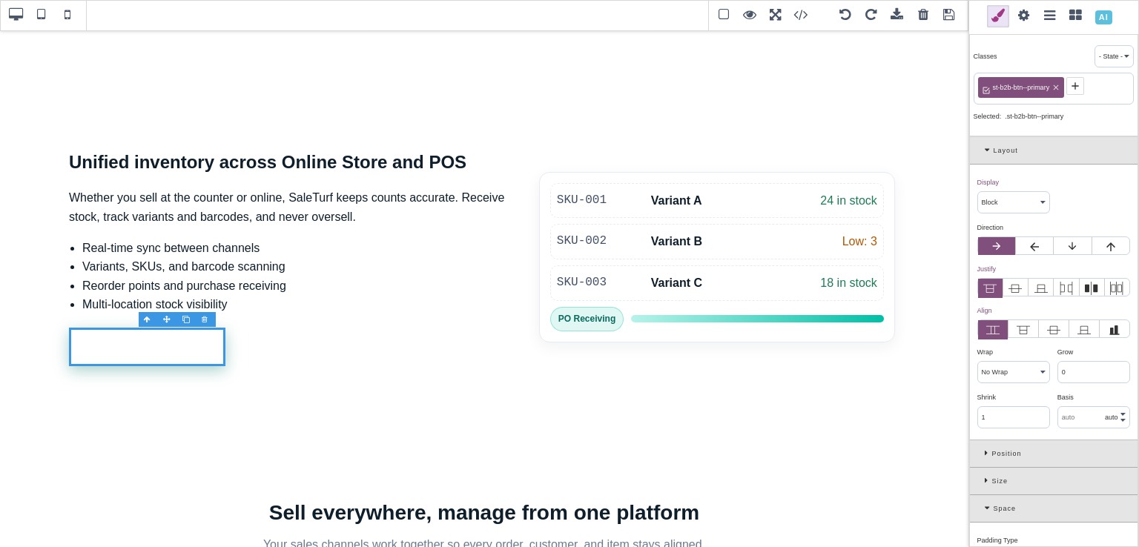
type input "-3"
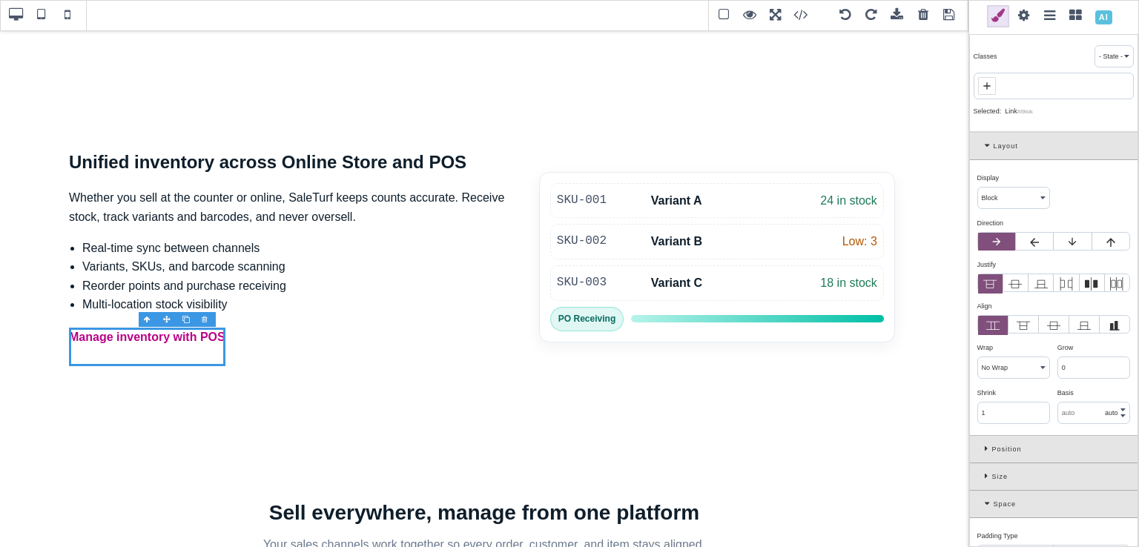
click at [988, 84] on icon at bounding box center [987, 86] width 12 height 12
type input "st-btn"
type input "rgb(185, 1, 135)"
select select
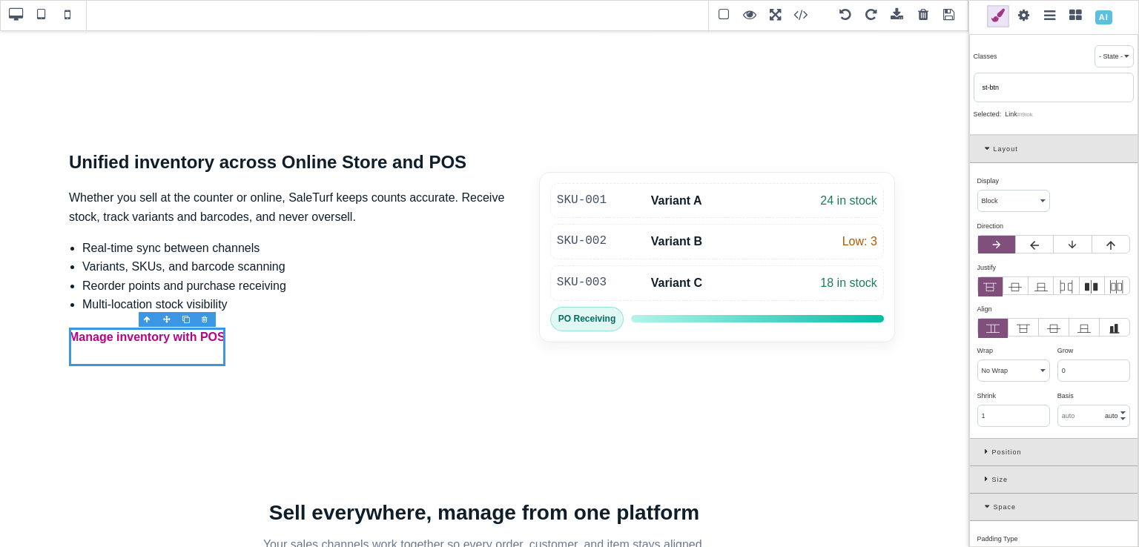
type input "rgb(185, 1, 135)"
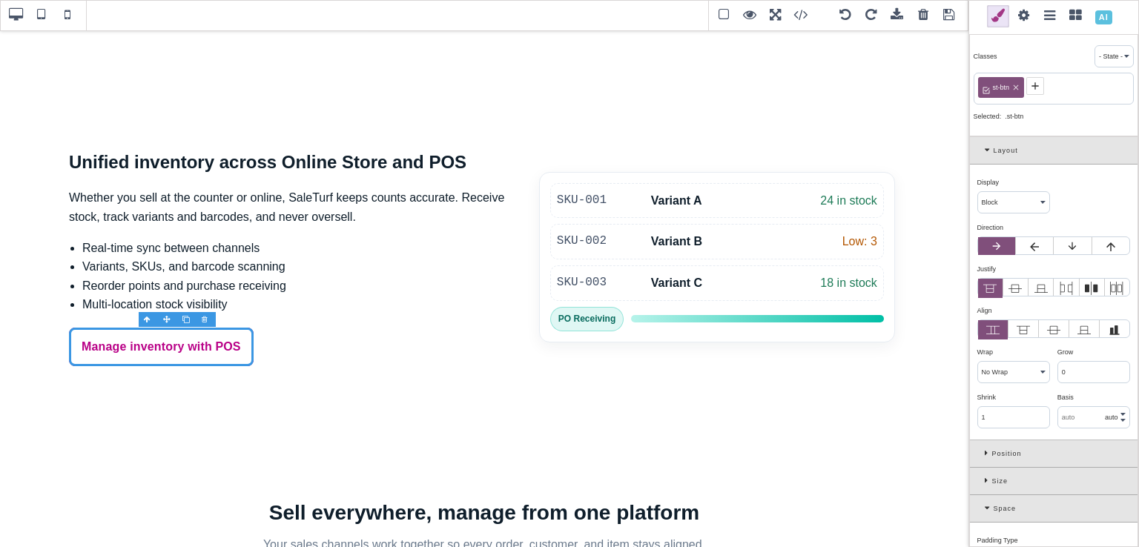
click at [1032, 85] on icon at bounding box center [1034, 85] width 7 height 7
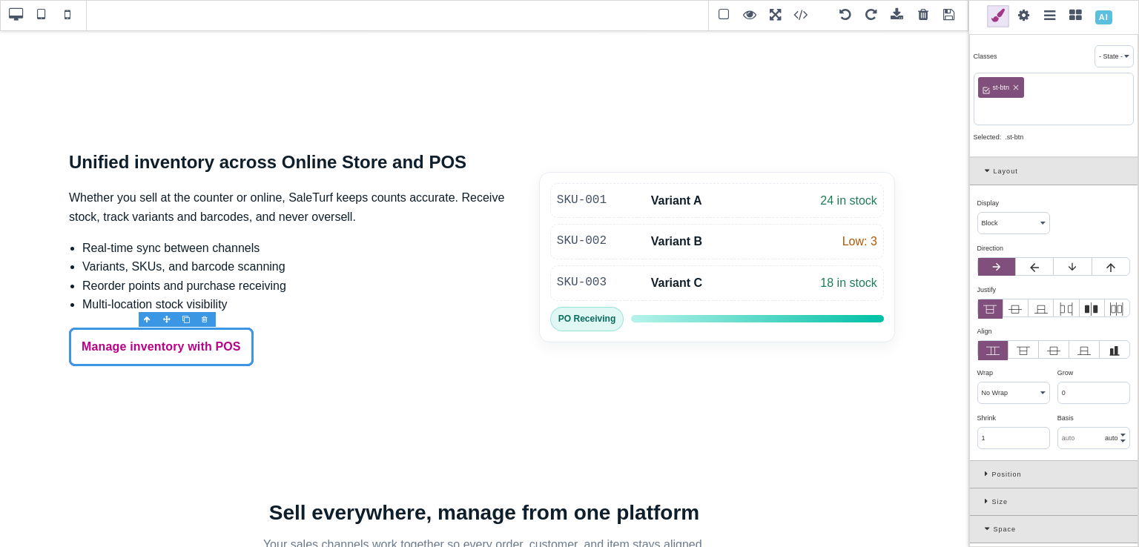
paste input "btn--primary"
click at [982, 110] on input "btn--primary" at bounding box center [1053, 110] width 151 height 21
type input "st-btn--primary"
select select "flex"
type input "10"
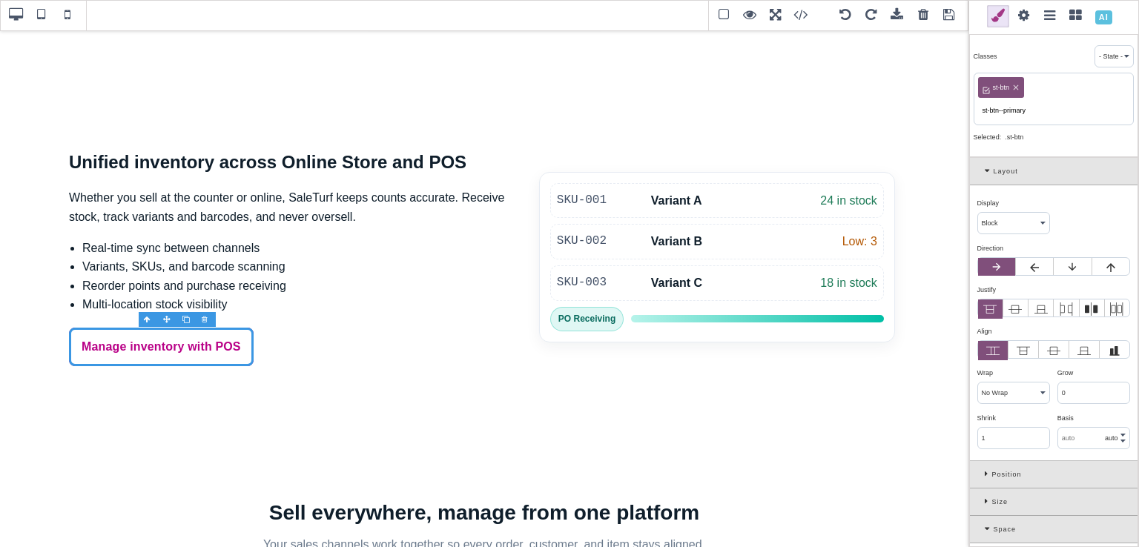
type input "10"
type input "16"
type input "10"
type input "16"
type input "0.16"
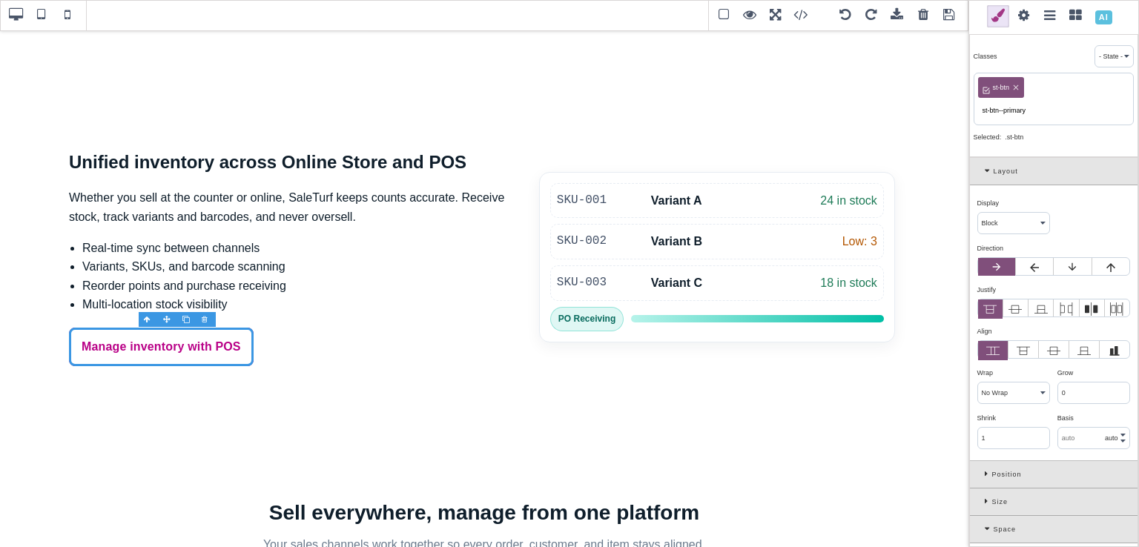
select select "px"
type input "0.8"
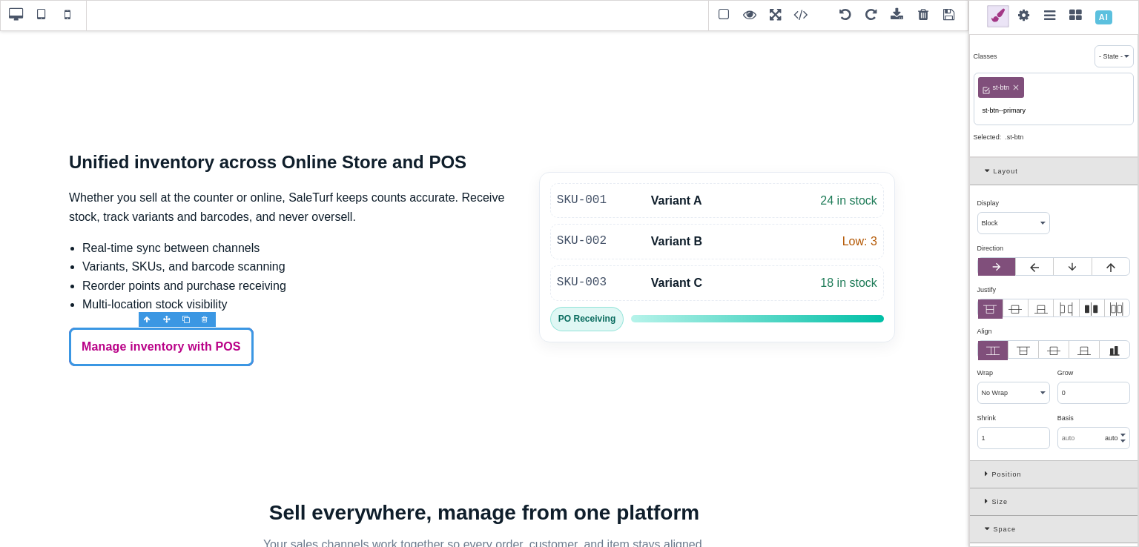
select select "solid"
type input "8"
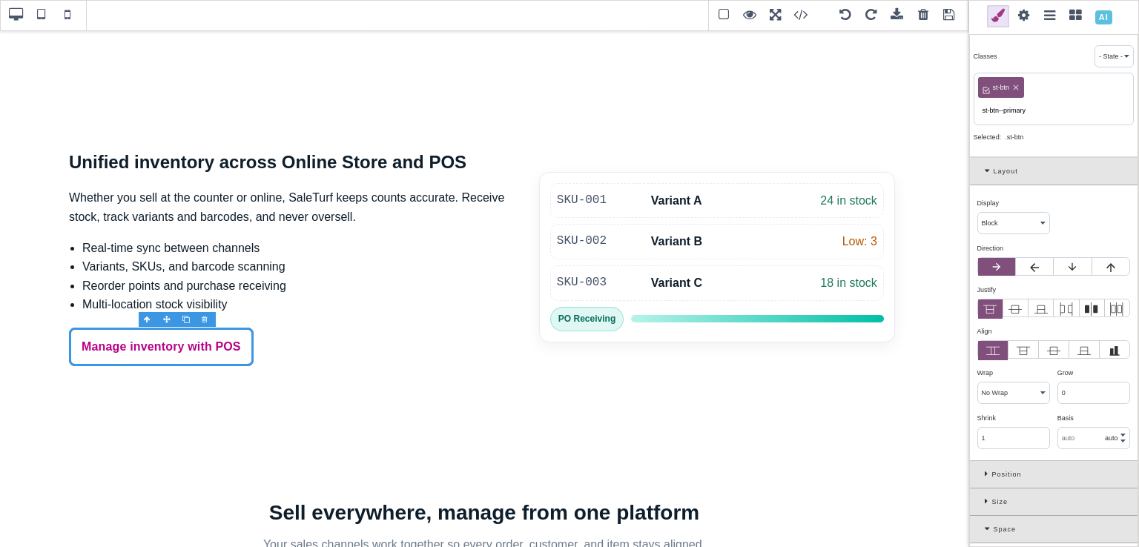
type input "8"
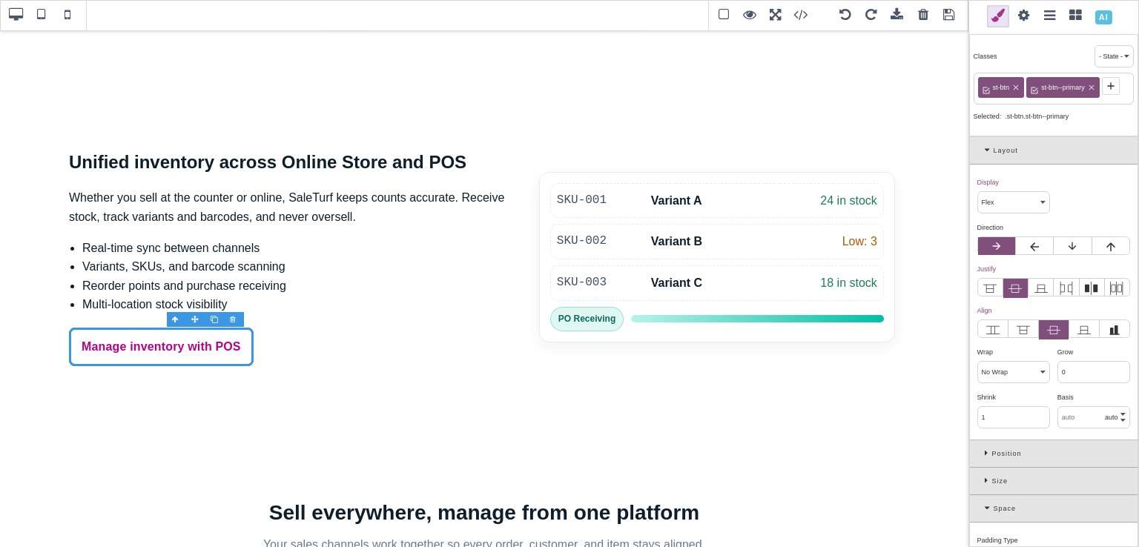
click at [1062, 91] on span "st-btn--primary" at bounding box center [1063, 87] width 48 height 13
click at [1062, 90] on span "st-btn--primary" at bounding box center [1063, 87] width 48 height 13
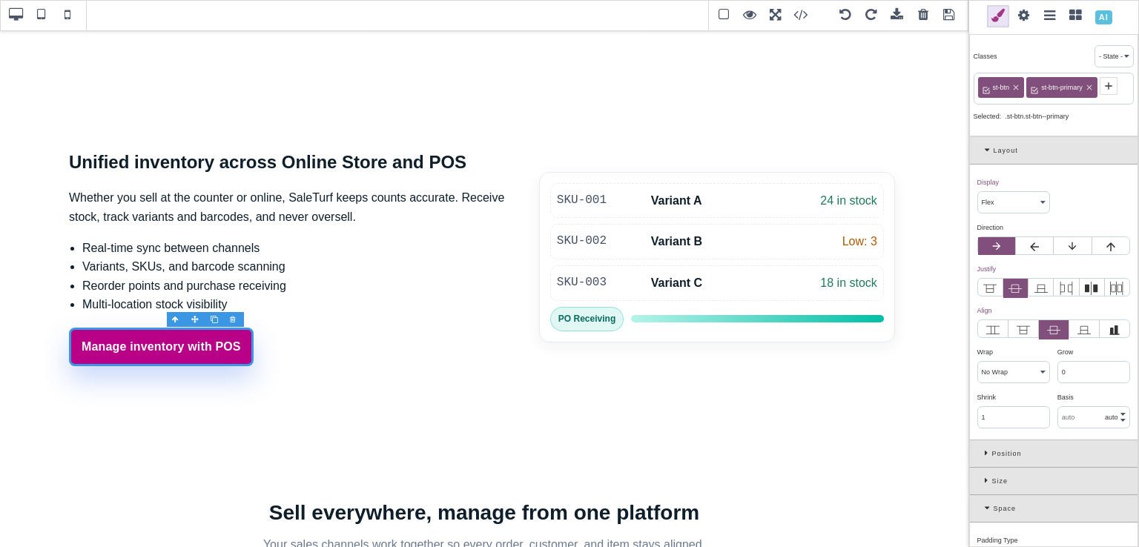
click at [1060, 104] on div "Classes - State - Hover Click Even/Odd st-btn st-btn- primary Selected: .st-btn…" at bounding box center [1053, 84] width 169 height 105
click at [991, 88] on span "st-btn" at bounding box center [1000, 87] width 21 height 13
copy span "st-btn"
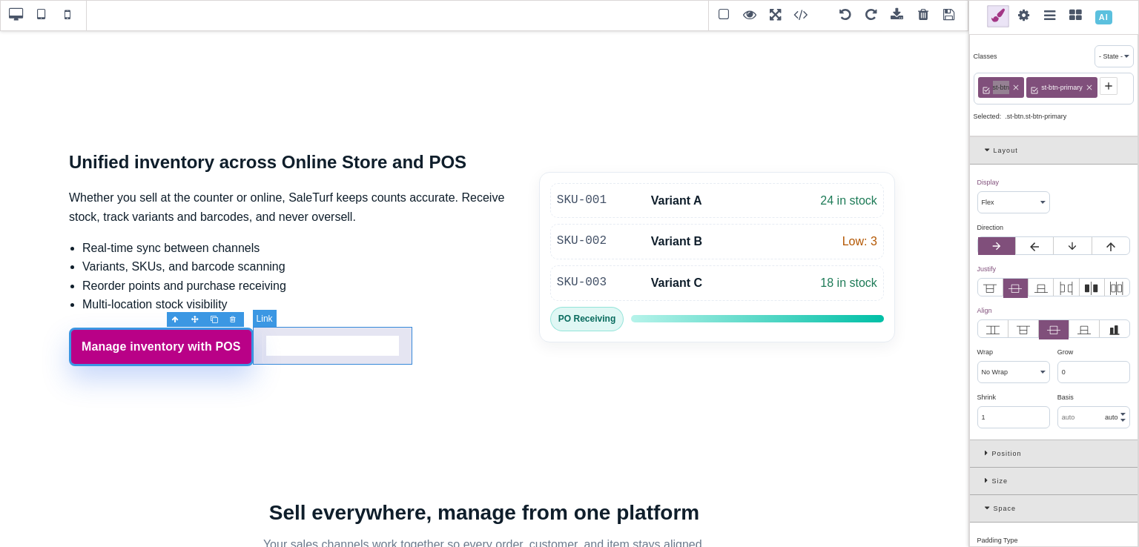
click at [299, 333] on link "Sync your online catalog" at bounding box center [346, 347] width 168 height 39
type input "12"
type input "18"
type input "12"
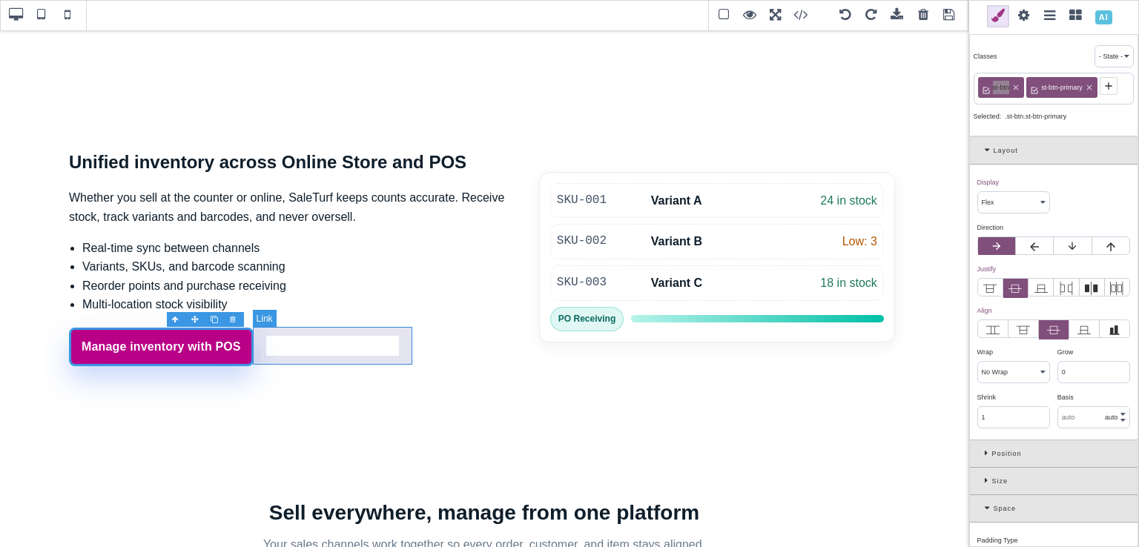
type input "18"
type input "rgb(141, 1, 103)"
select select
select select "normal"
select select
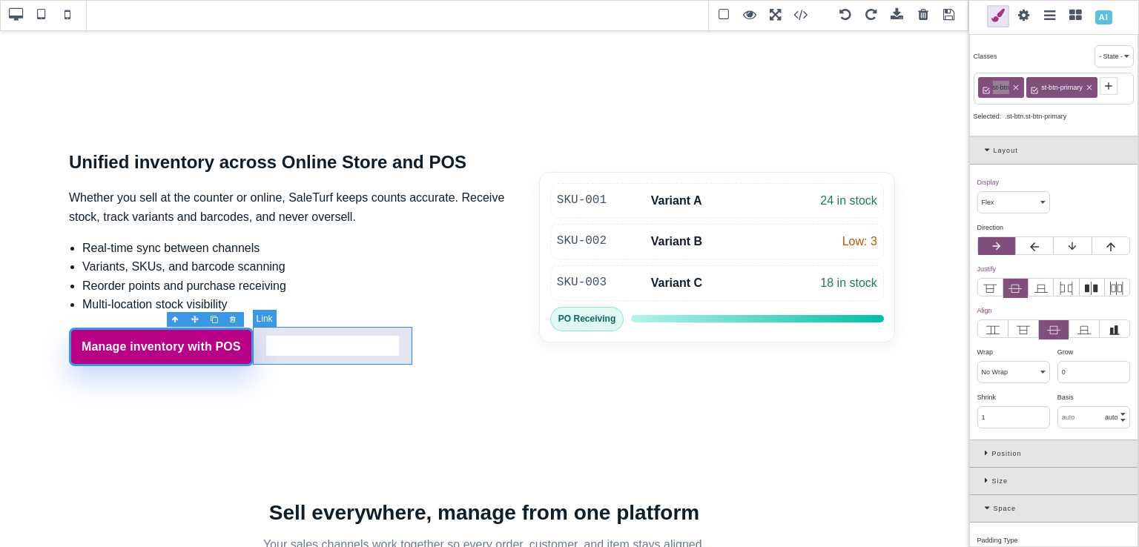
type input "rgb(255, 255, 255)"
type input "9.53738"
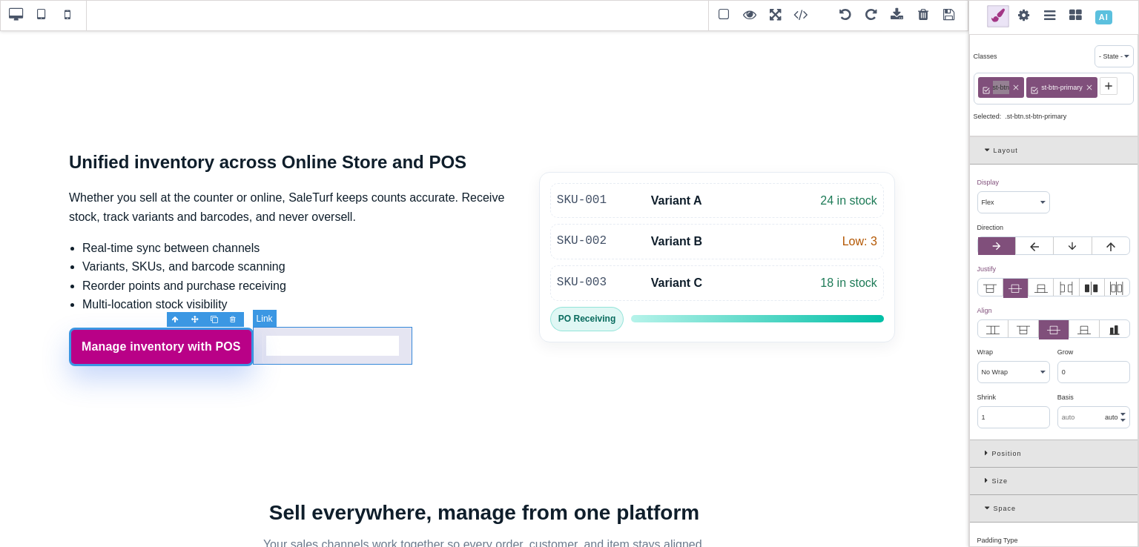
type input "9.53738"
select select "medium"
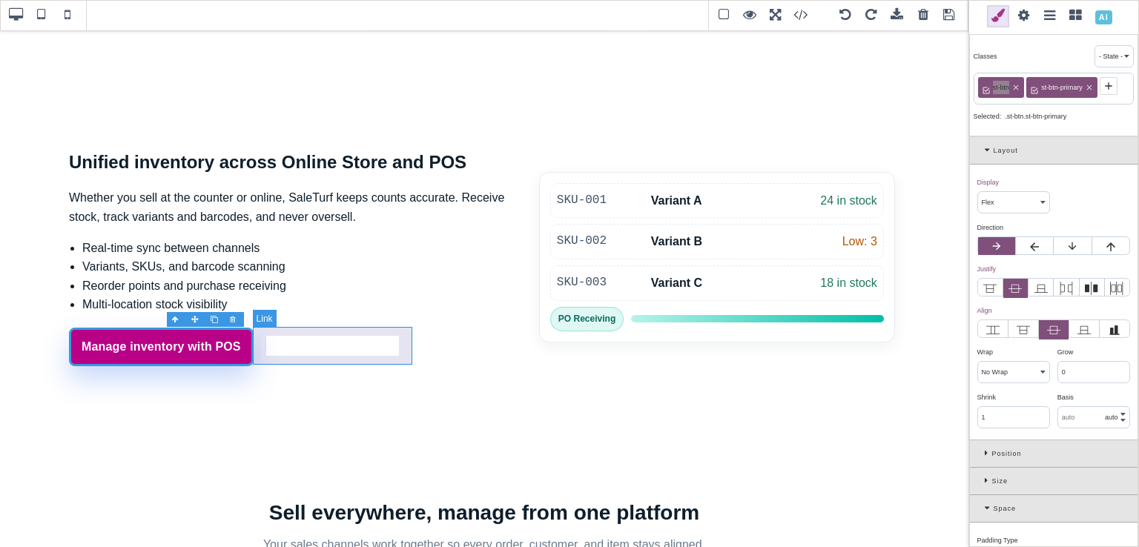
type input "rgb(141, 1, 103)"
type input "0.4625"
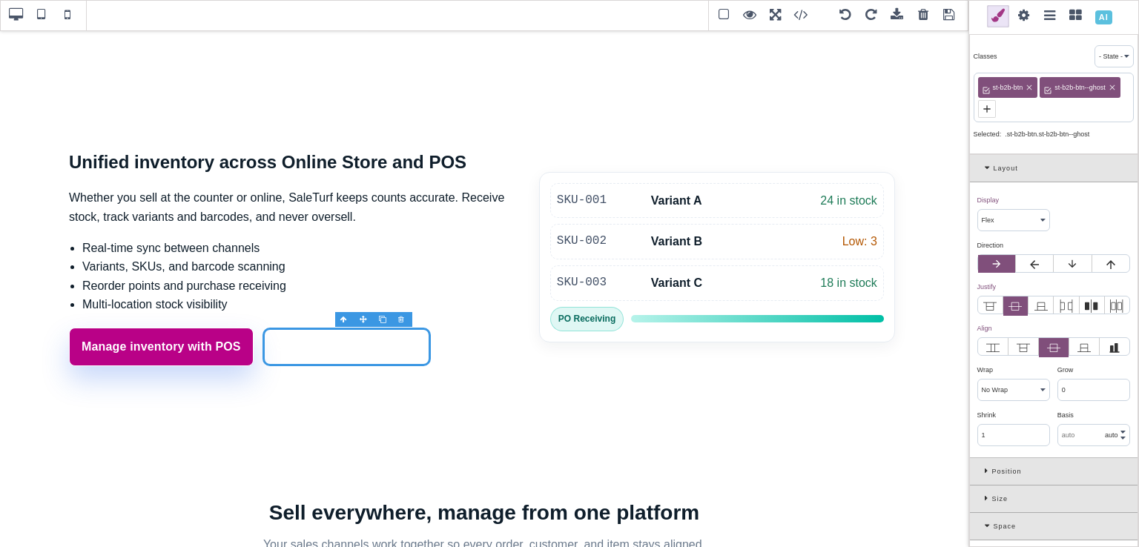
click at [1029, 87] on icon at bounding box center [1029, 87] width 5 height 5
type input "rgb(255, 255, 255)"
select select
type input "rgba(255, 255, 255, 0.3)"
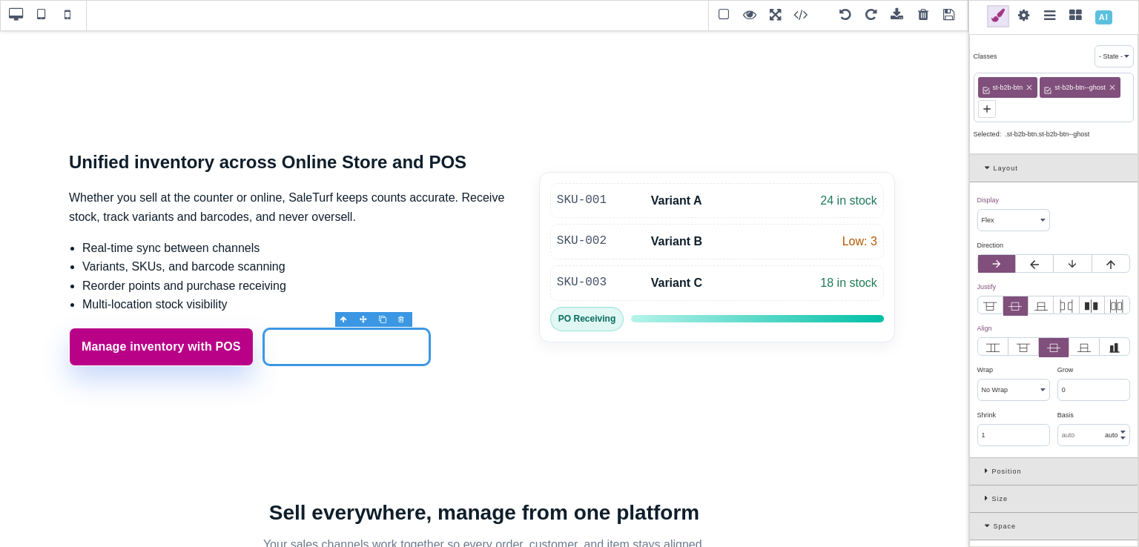
type input "rgba(255, 255, 255, 0.3)"
type input "8.25659"
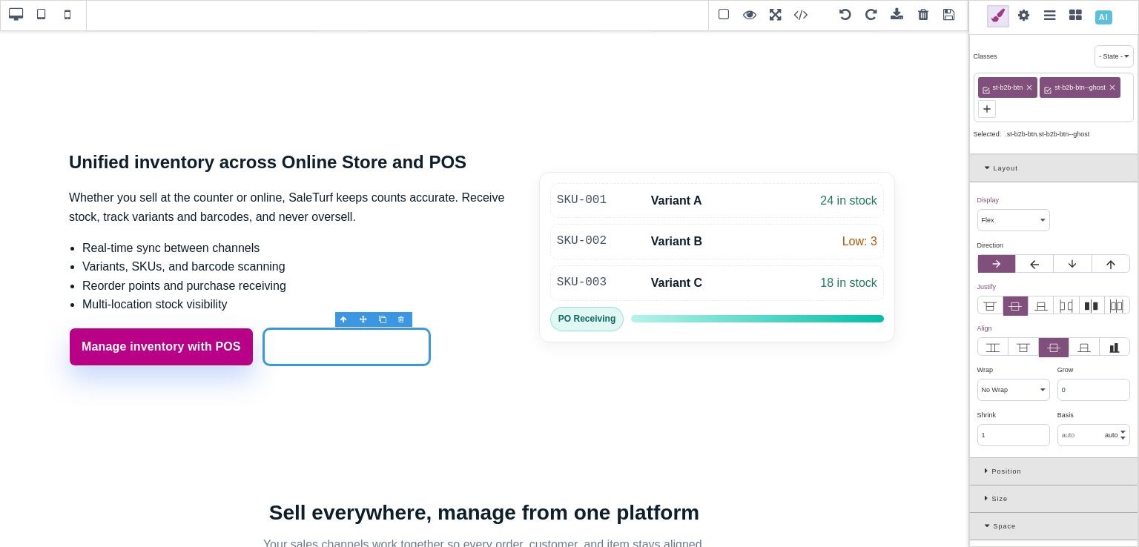
type input "8.25659"
type input "2.4"
select select "px"
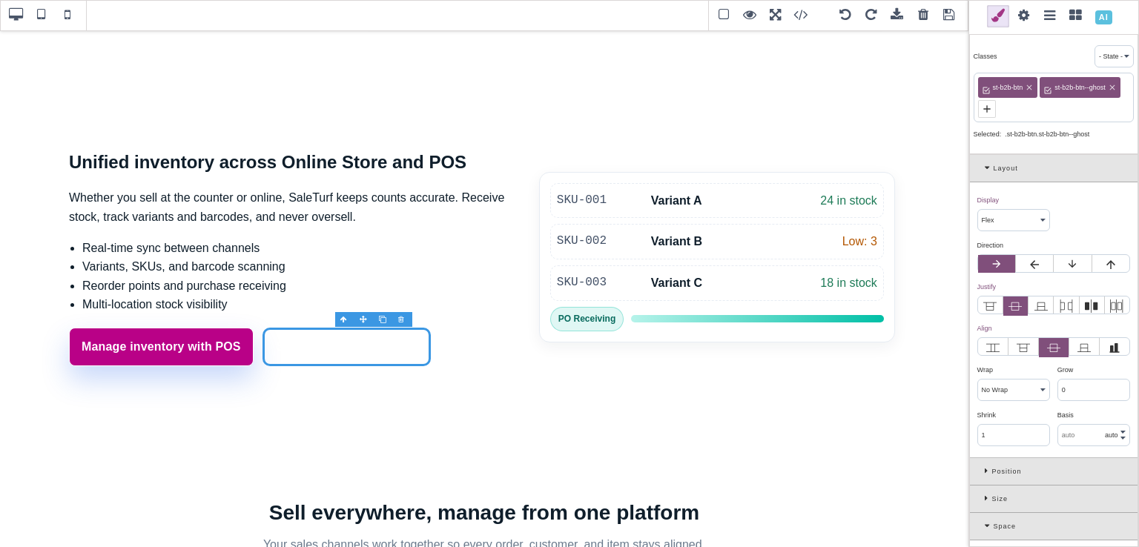
type input "rgb(59, 151, 227)"
type input "1.35"
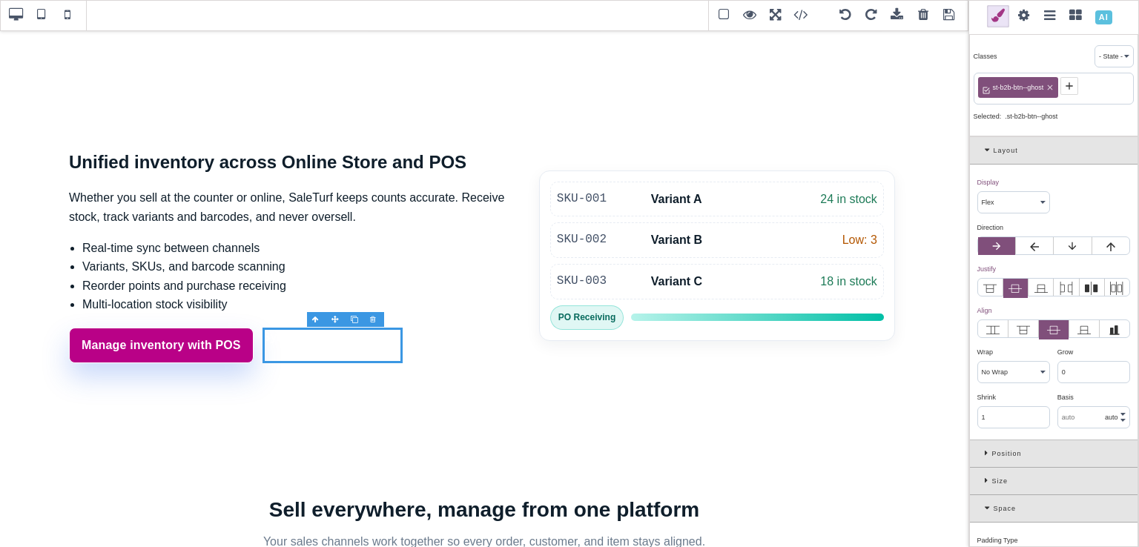
click at [1048, 87] on icon at bounding box center [1049, 87] width 9 height 9
select select "block"
type input "0"
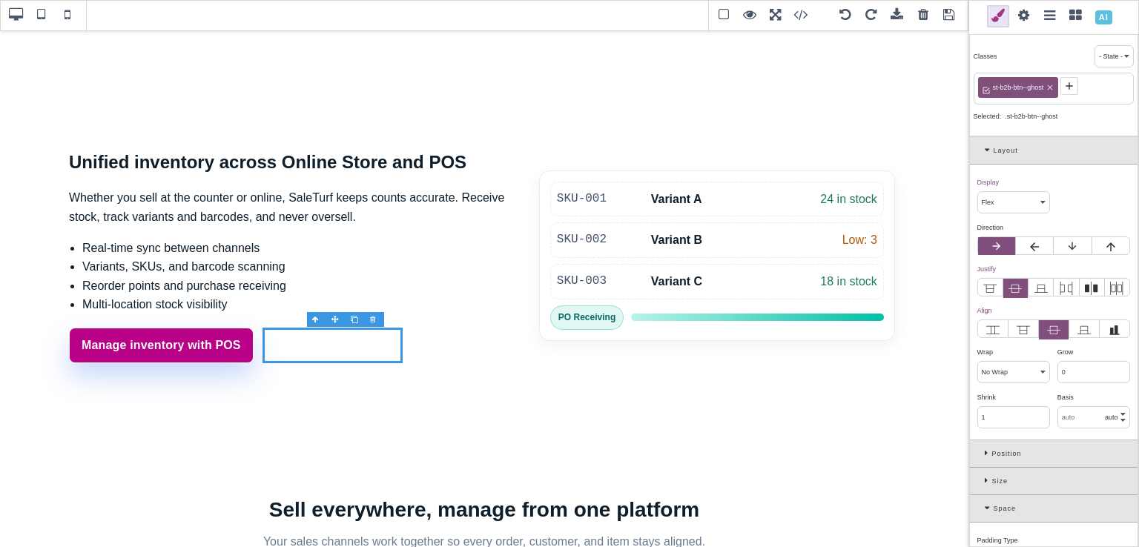
type input "0"
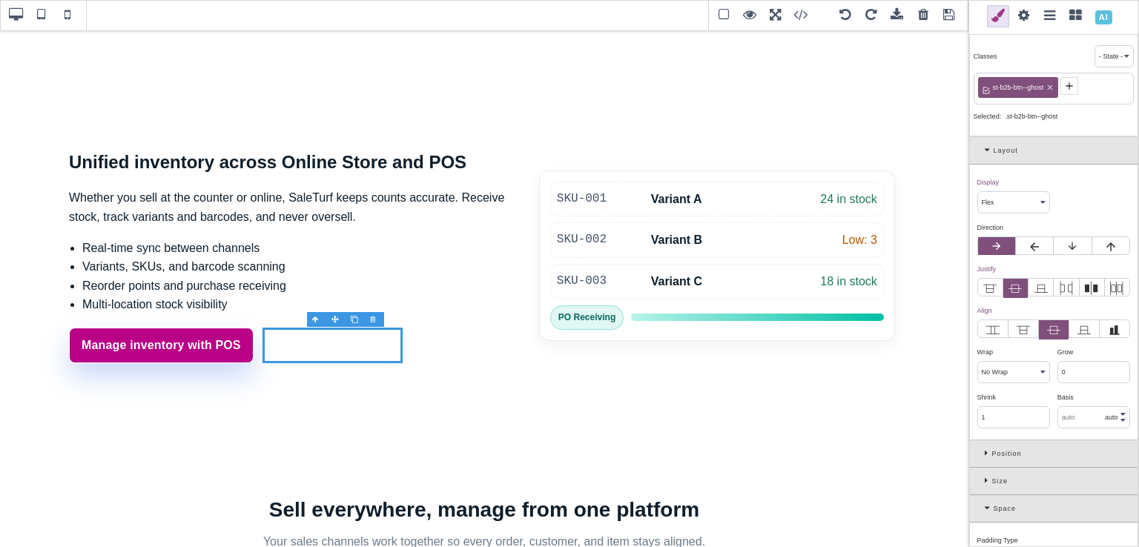
type input "0"
select select "none"
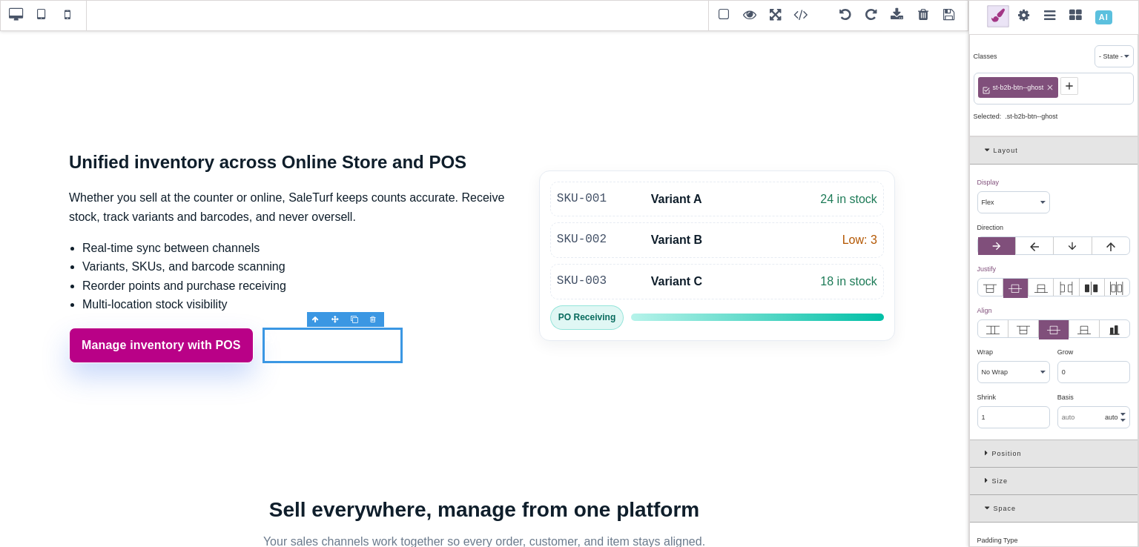
type input "0"
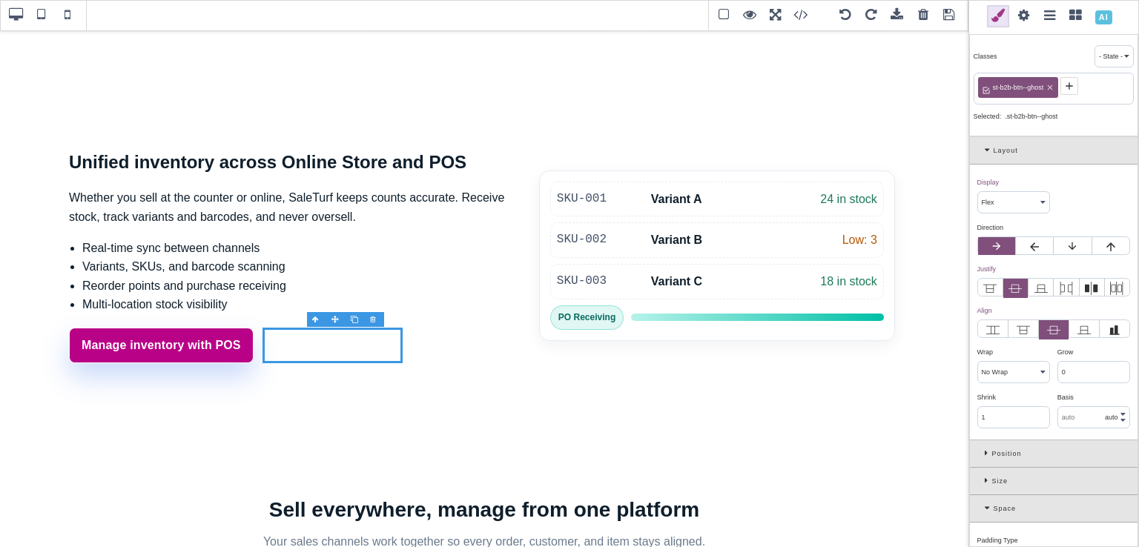
type input "-3"
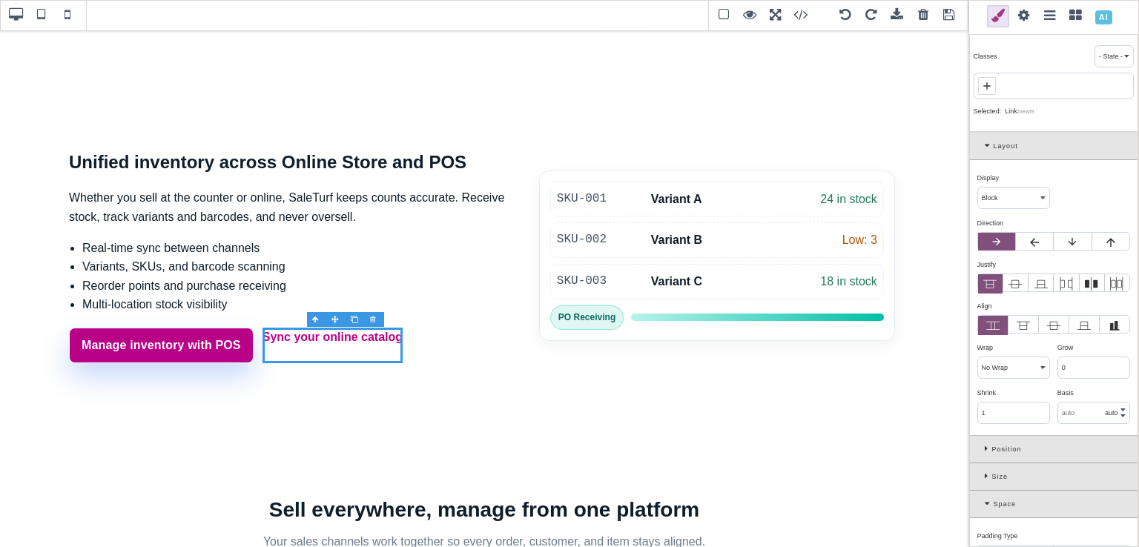
click at [988, 84] on icon at bounding box center [987, 86] width 12 height 12
paste input "st-btn"
type input "st-btn"
type input "rgb(185, 1, 135)"
select select
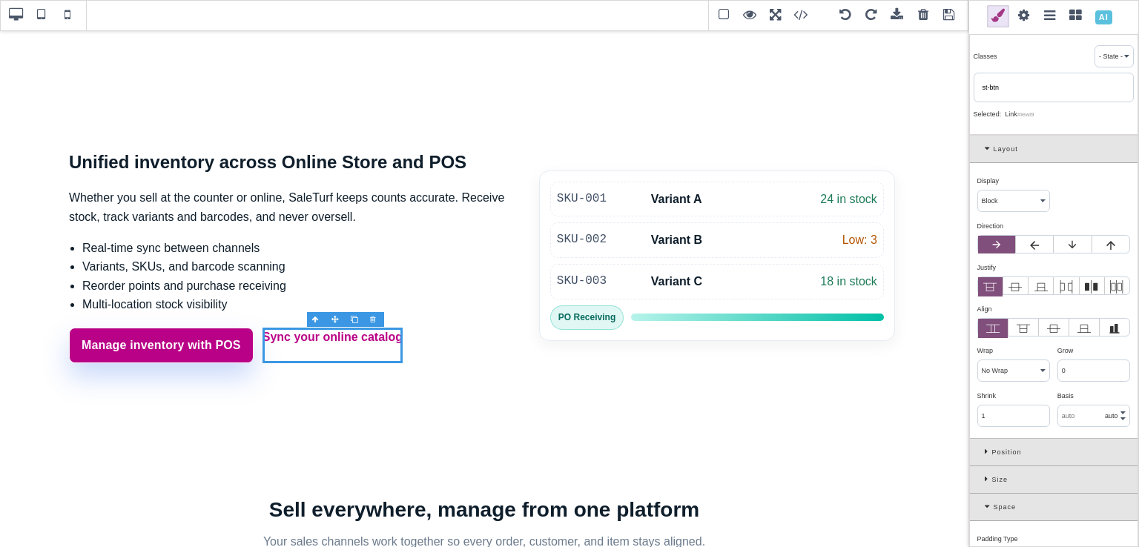
select select
type input "rgb(185, 1, 135)"
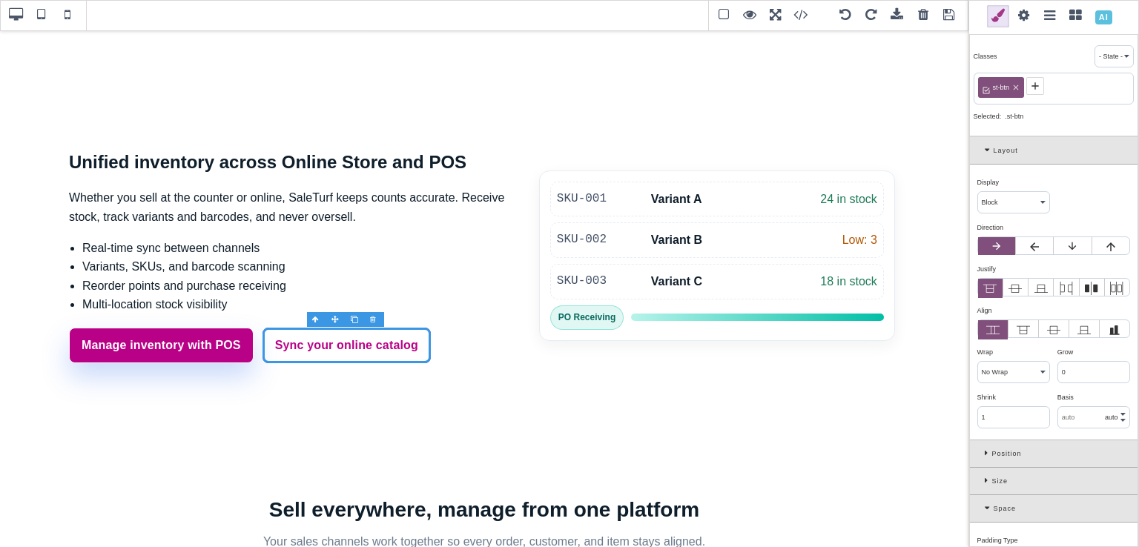
click at [1031, 85] on icon at bounding box center [1034, 85] width 7 height 7
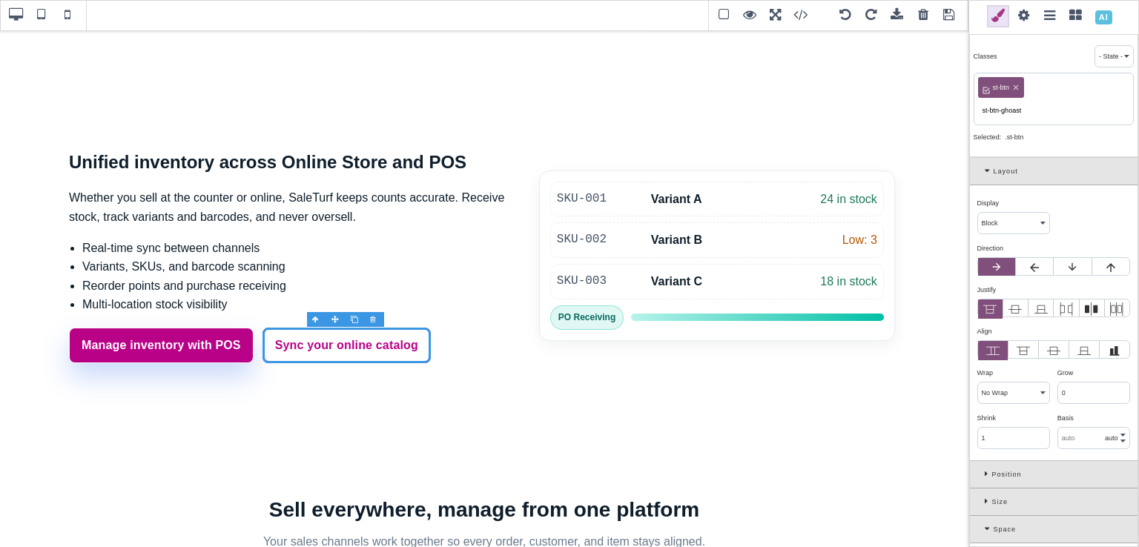
type input "st-btn-ghoast"
select select "flex"
type input "10"
type input "16"
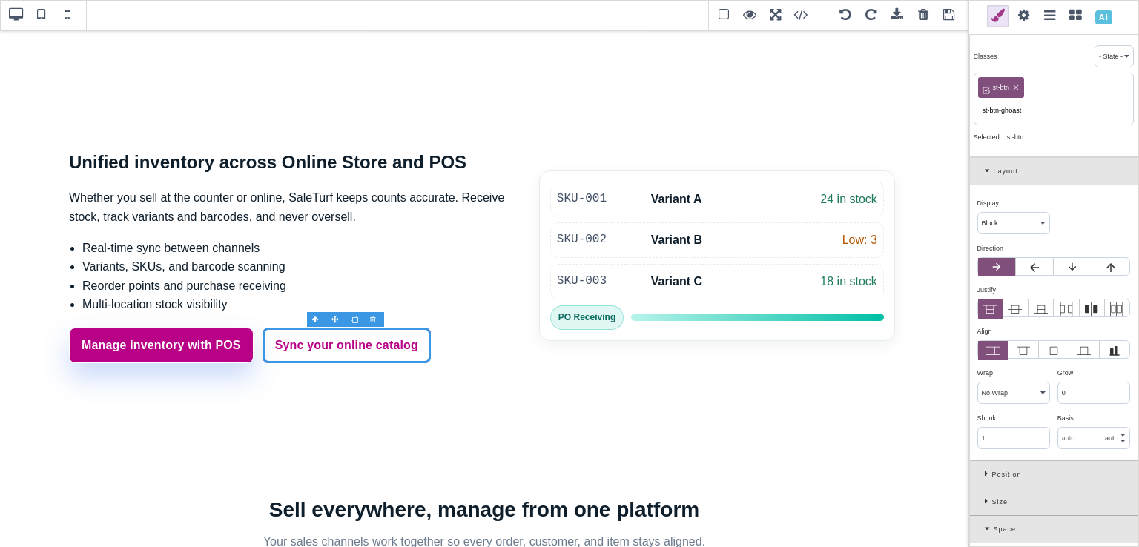
type input "10"
type input "16"
type input "0.16"
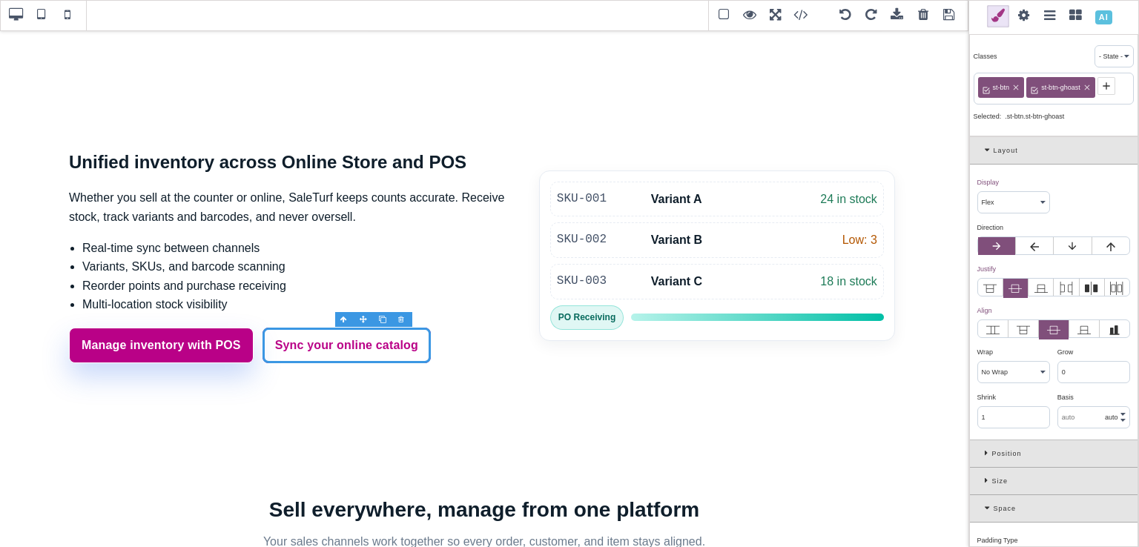
click at [1070, 91] on span "st-btn-ghoast" at bounding box center [1061, 87] width 44 height 13
click at [1077, 107] on div "Classes - State - Hover Click Even/Odd st-btn st-btn-ghuost Selected: .st-btn.s…" at bounding box center [1053, 84] width 169 height 105
click at [1064, 87] on span "st-btn-ghuost" at bounding box center [1061, 87] width 44 height 13
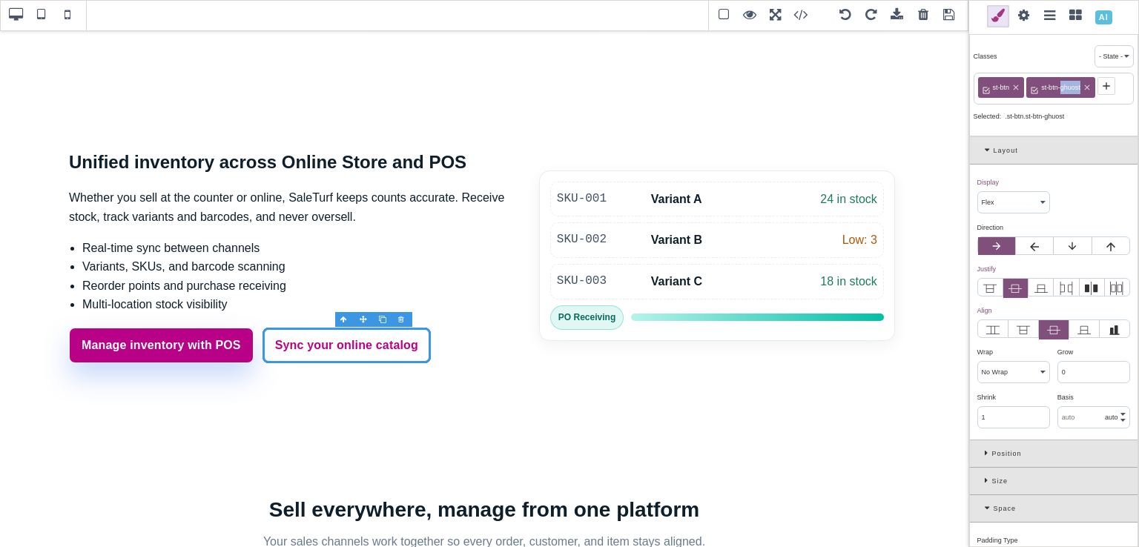
click at [1064, 87] on span "st-btn-ghuost" at bounding box center [1061, 87] width 44 height 13
click at [1079, 113] on div ".st-btn.st-btn-ghuost" at bounding box center [1053, 116] width 160 height 13
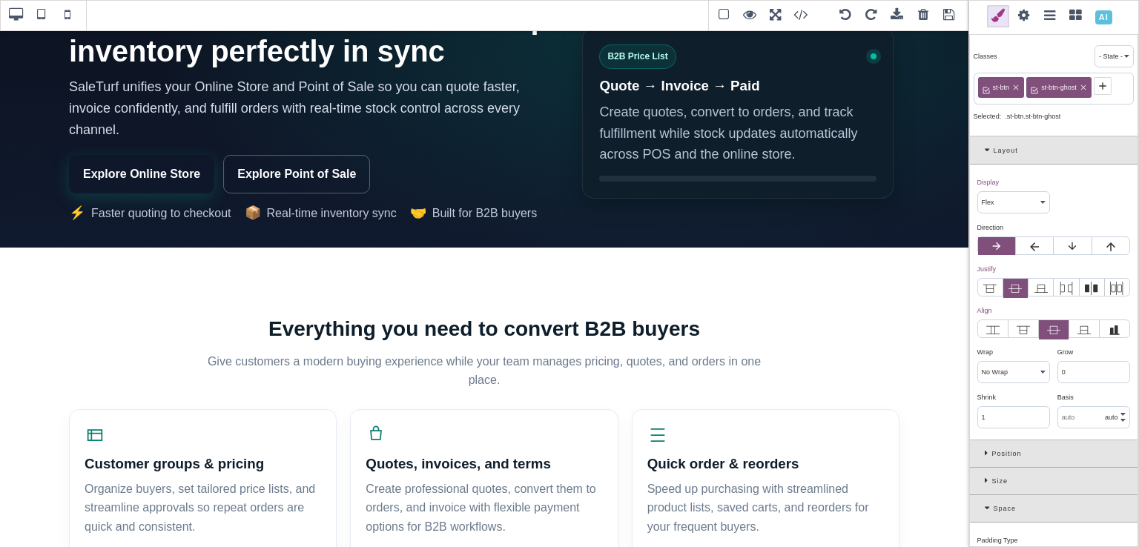
scroll to position [0, 0]
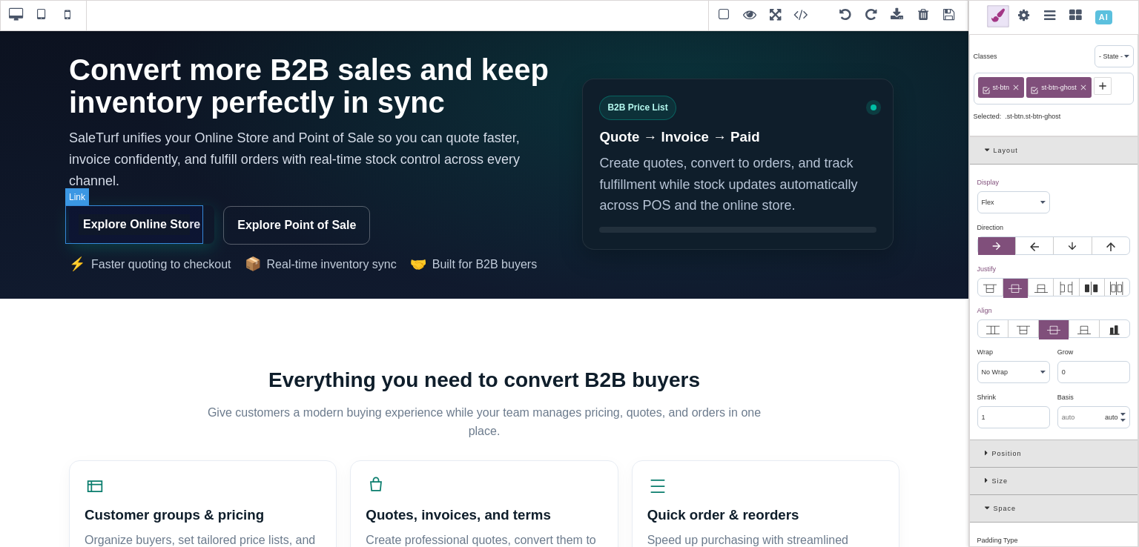
click at [193, 211] on link "Explore Online Store" at bounding box center [141, 224] width 145 height 39
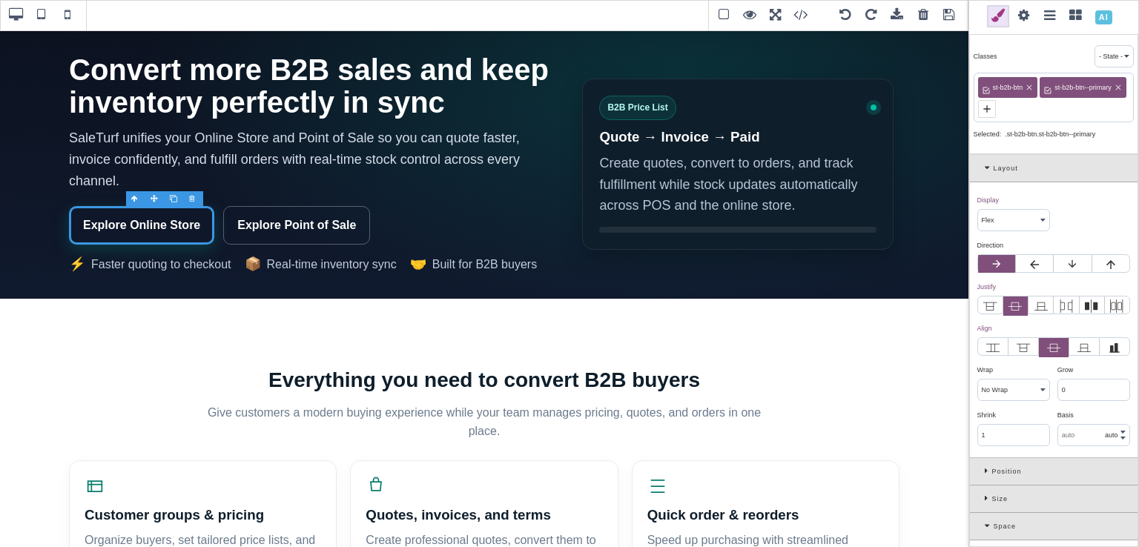
click at [1029, 86] on icon at bounding box center [1029, 87] width 5 height 5
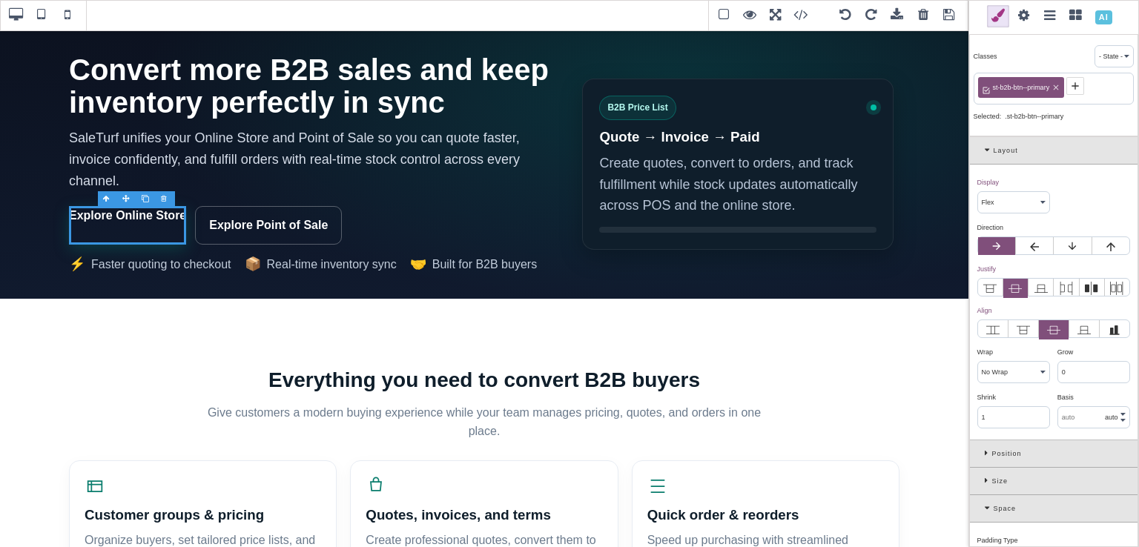
click at [1029, 86] on span "st-b2b-btn--primary" at bounding box center [1021, 87] width 62 height 13
click at [1054, 86] on icon at bounding box center [1055, 87] width 5 height 5
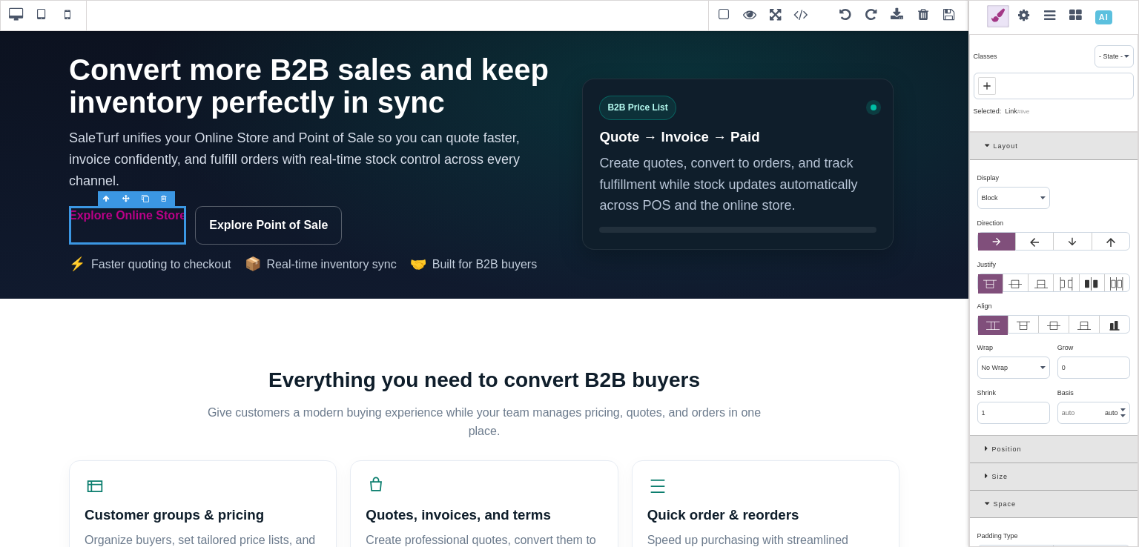
click at [990, 84] on icon at bounding box center [987, 86] width 12 height 12
paste input "st-btn"
click at [990, 84] on input "st-btn" at bounding box center [1053, 87] width 151 height 21
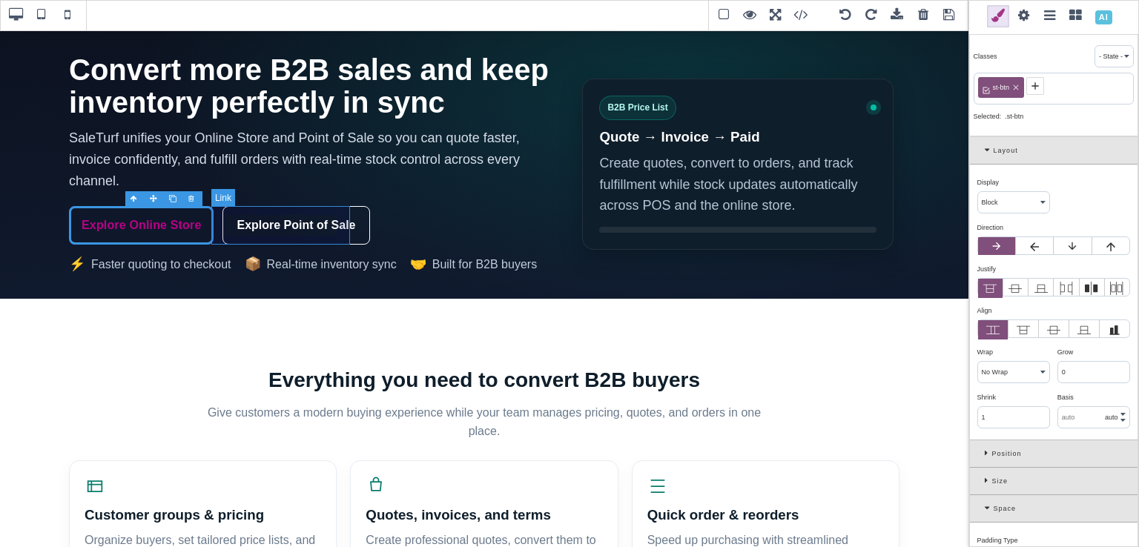
click at [337, 211] on link "Explore Point of Sale" at bounding box center [295, 225] width 147 height 39
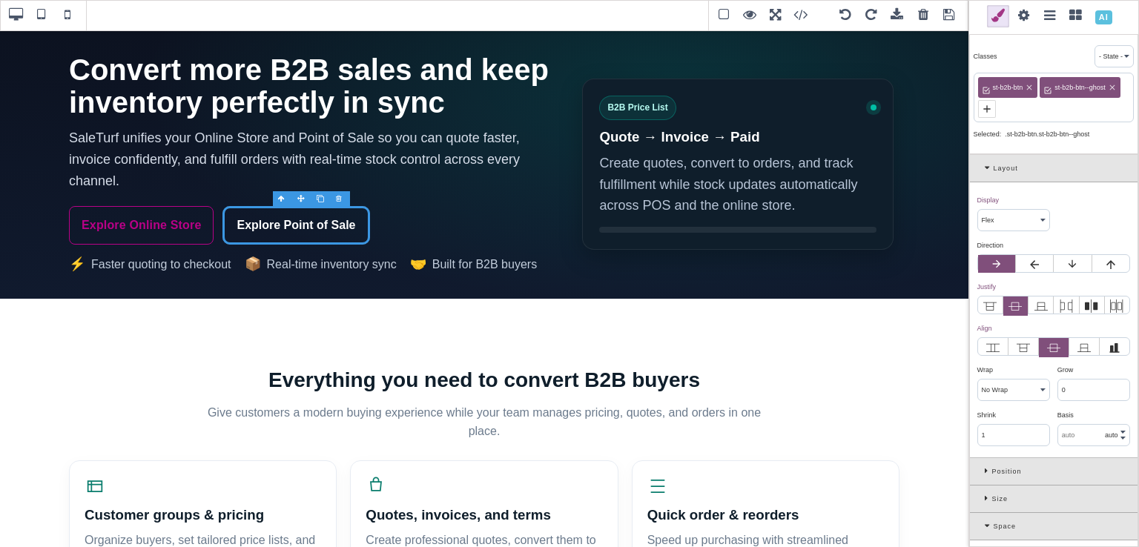
click at [1029, 84] on icon at bounding box center [1029, 87] width 9 height 9
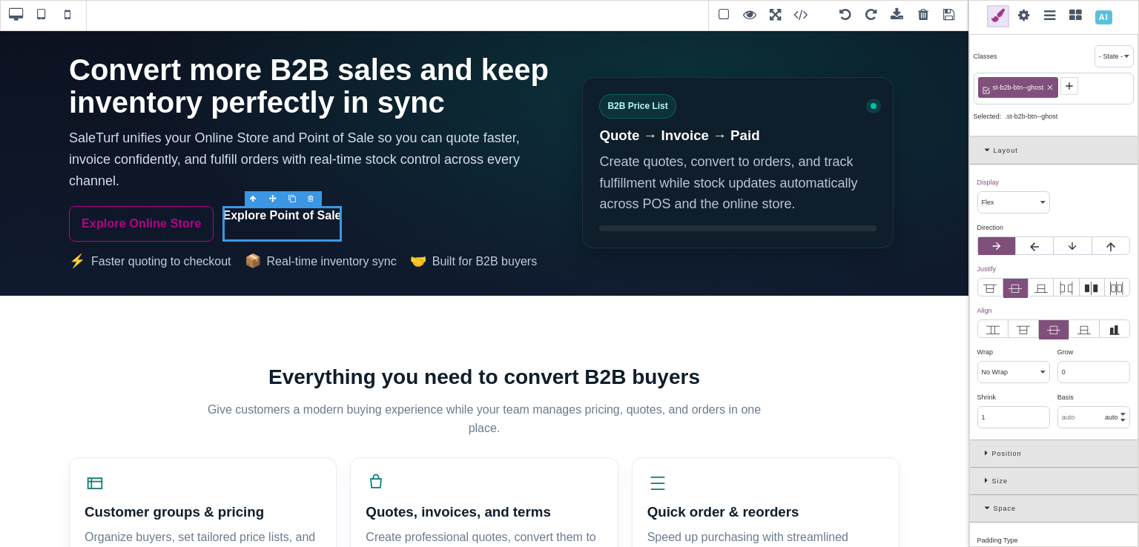
click at [1054, 87] on div "st-b2b-btn--ghost" at bounding box center [1018, 87] width 81 height 21
click at [1053, 87] on icon at bounding box center [1049, 87] width 9 height 9
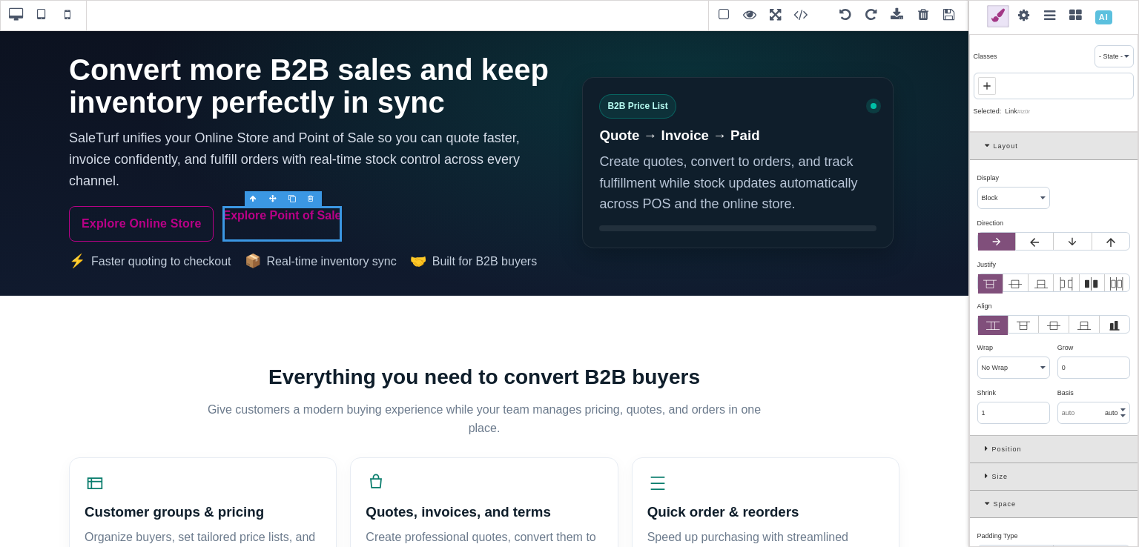
click at [991, 82] on icon at bounding box center [987, 86] width 12 height 12
paste input "st-btn"
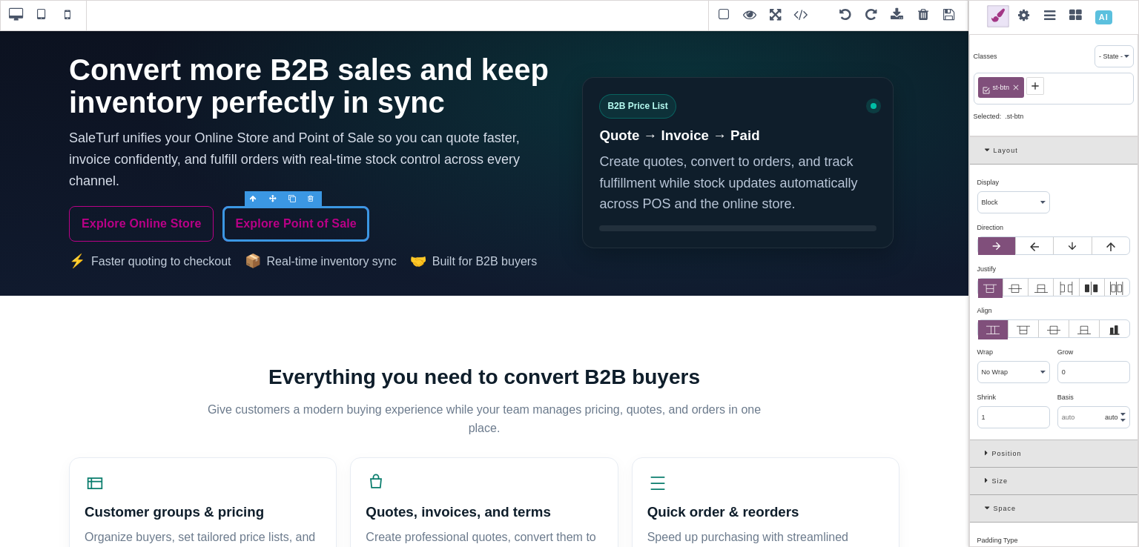
click at [1029, 82] on icon at bounding box center [1035, 86] width 12 height 12
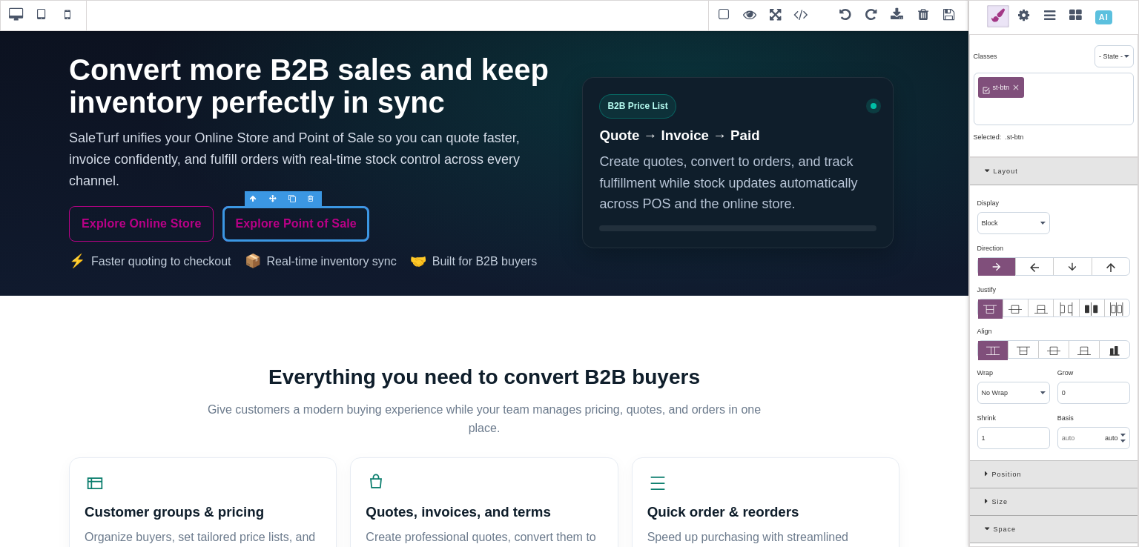
paste input "st-btn"
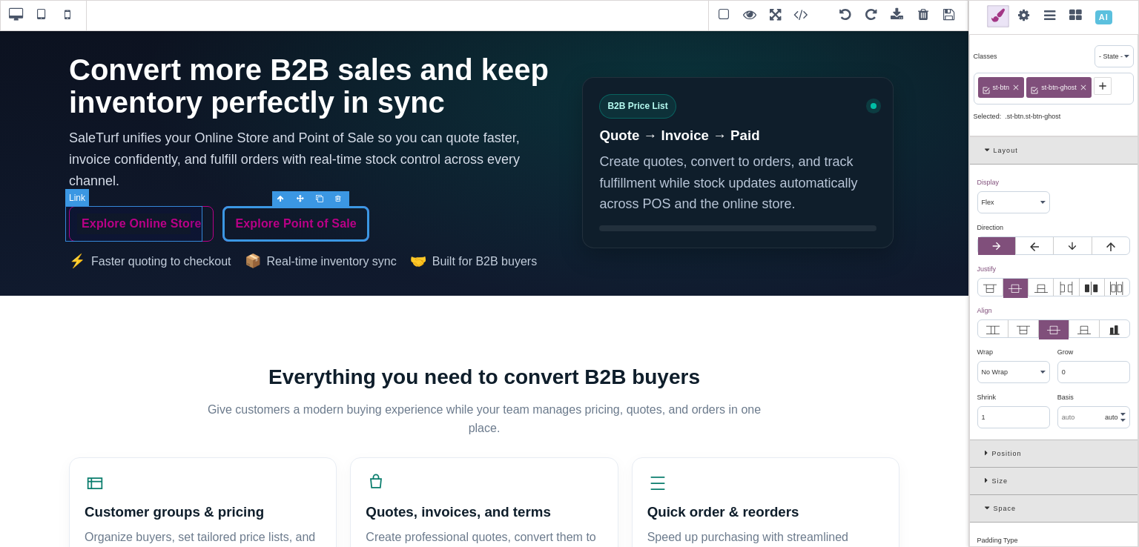
click at [192, 211] on link "Explore Online Store" at bounding box center [141, 224] width 145 height 36
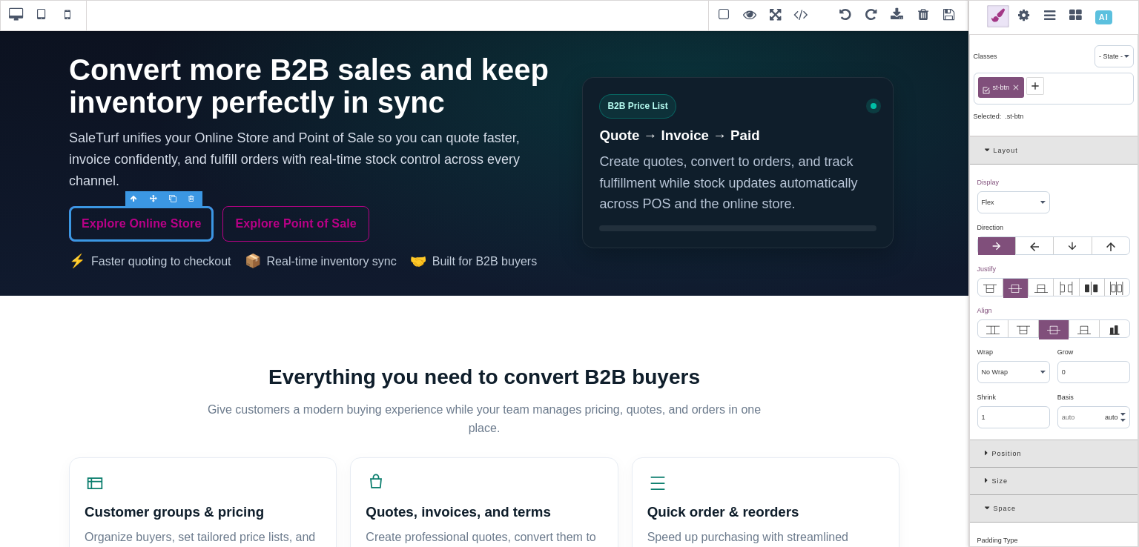
click at [1035, 87] on icon at bounding box center [1035, 86] width 12 height 12
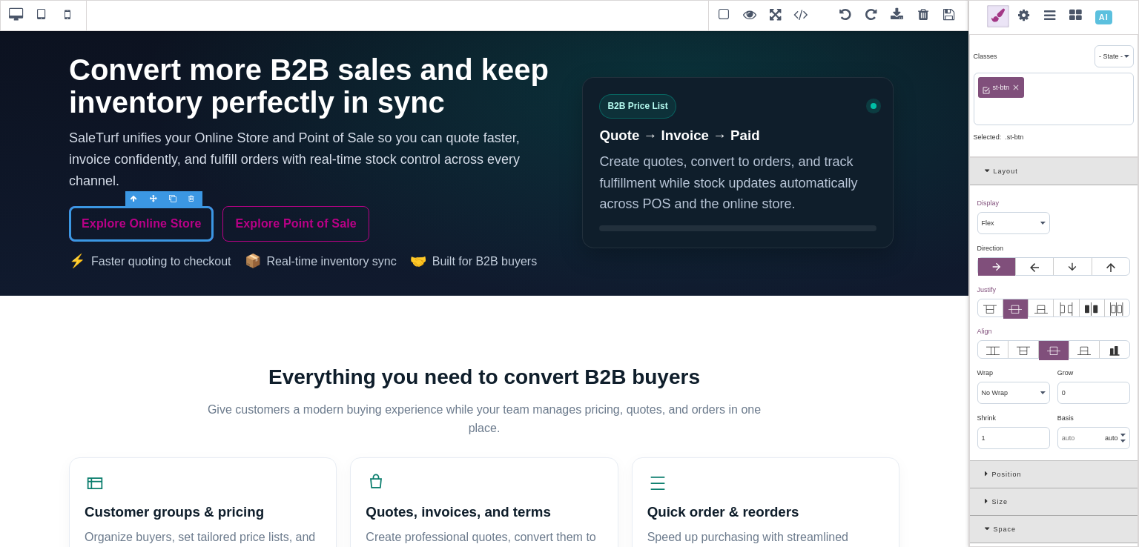
paste input "st-btn"
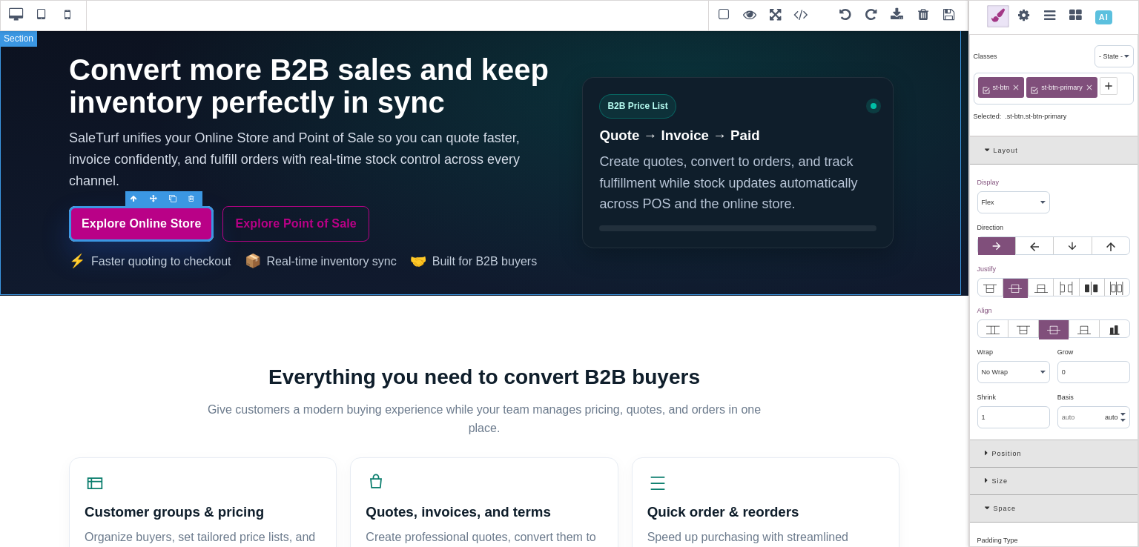
click at [924, 70] on section "Convert more B2B sales and keep inventory perfectly in sync SaleTurf unifies yo…" at bounding box center [484, 163] width 968 height 266
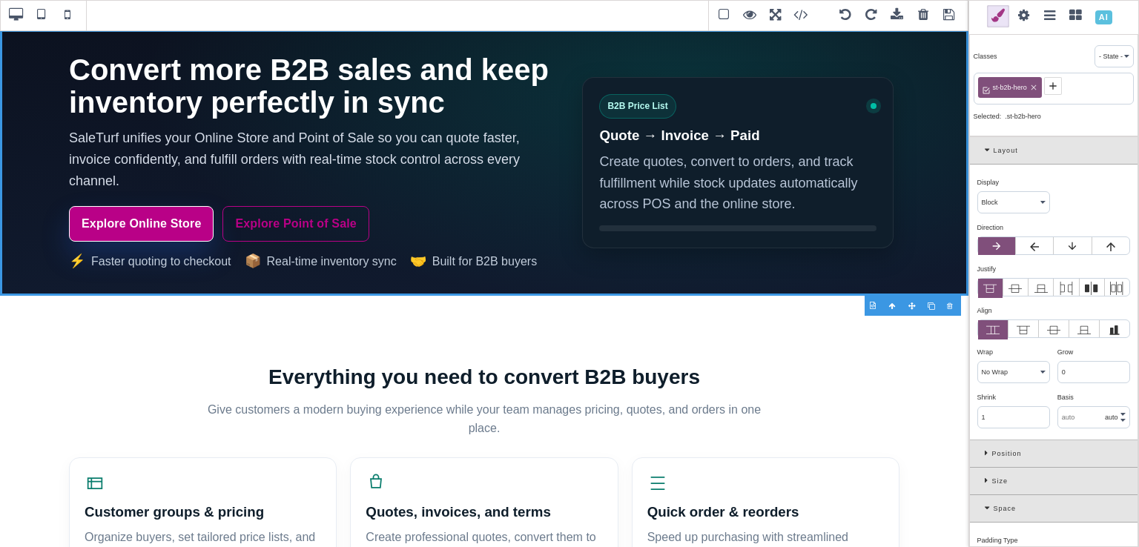
click at [1035, 87] on icon at bounding box center [1033, 87] width 9 height 9
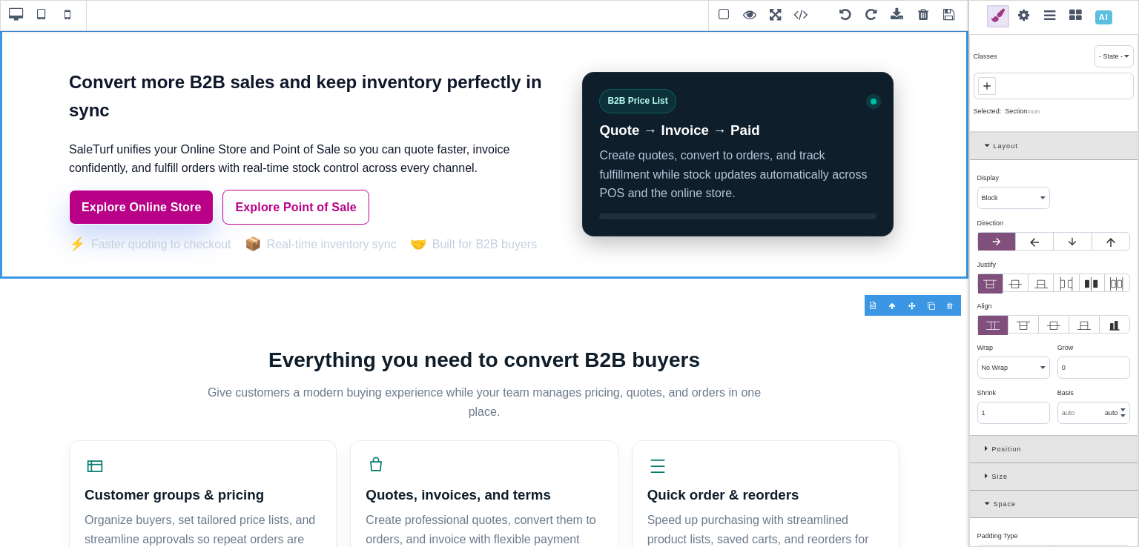
click at [990, 87] on icon at bounding box center [987, 86] width 12 height 12
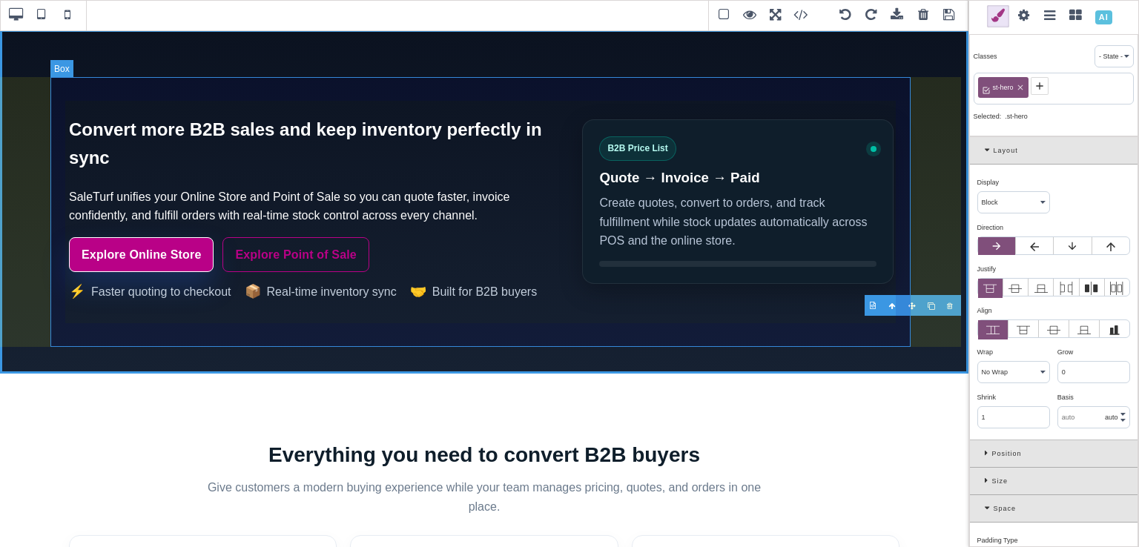
click at [450, 87] on div "Convert more B2B sales and keep inventory perfectly in sync SaleTurf unifies yo…" at bounding box center [484, 201] width 860 height 249
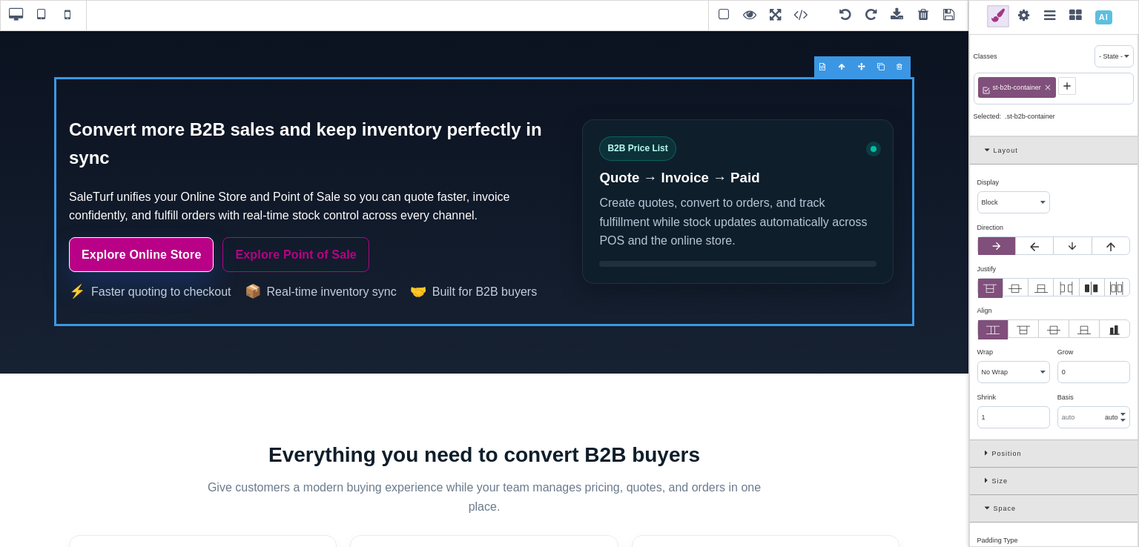
click at [1045, 87] on icon at bounding box center [1047, 87] width 9 height 9
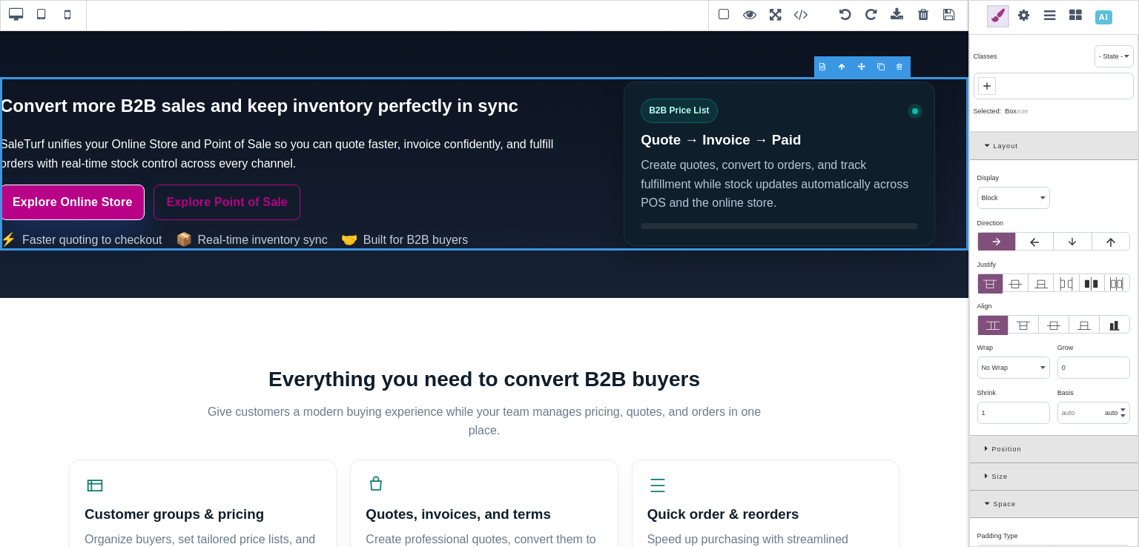
click at [993, 82] on span at bounding box center [987, 86] width 18 height 18
paste input "st-container"
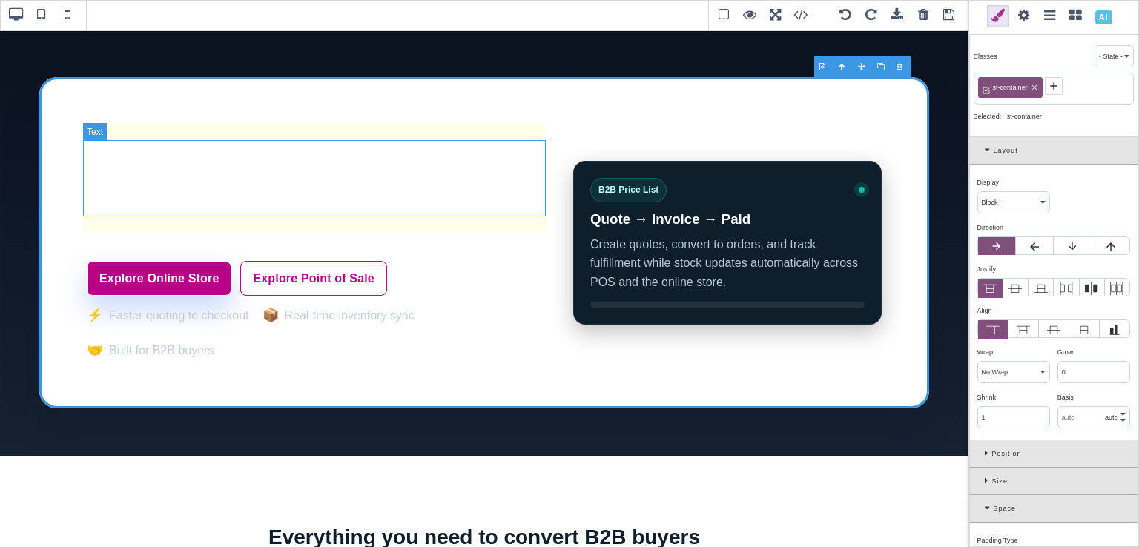
click at [311, 170] on h1 "Convert more B2B sales and keep inventory perfectly in sync" at bounding box center [318, 167] width 463 height 57
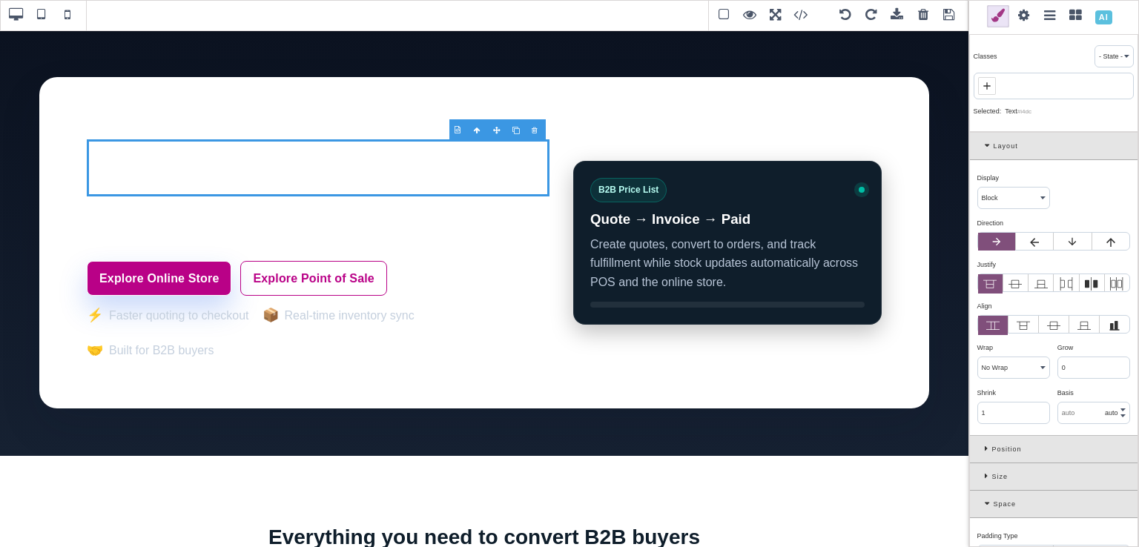
click at [987, 89] on icon at bounding box center [987, 86] width 12 height 12
paste input "st-hero-title"
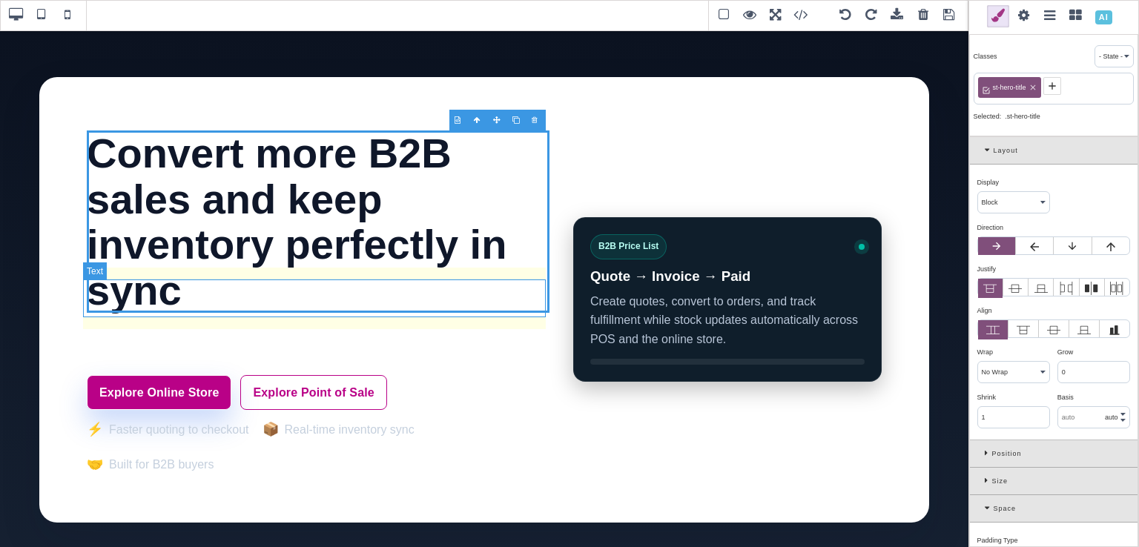
click at [219, 325] on p "SaleTurf unifies your Online Store and Point of Sale so you can quote faster, i…" at bounding box center [318, 344] width 463 height 38
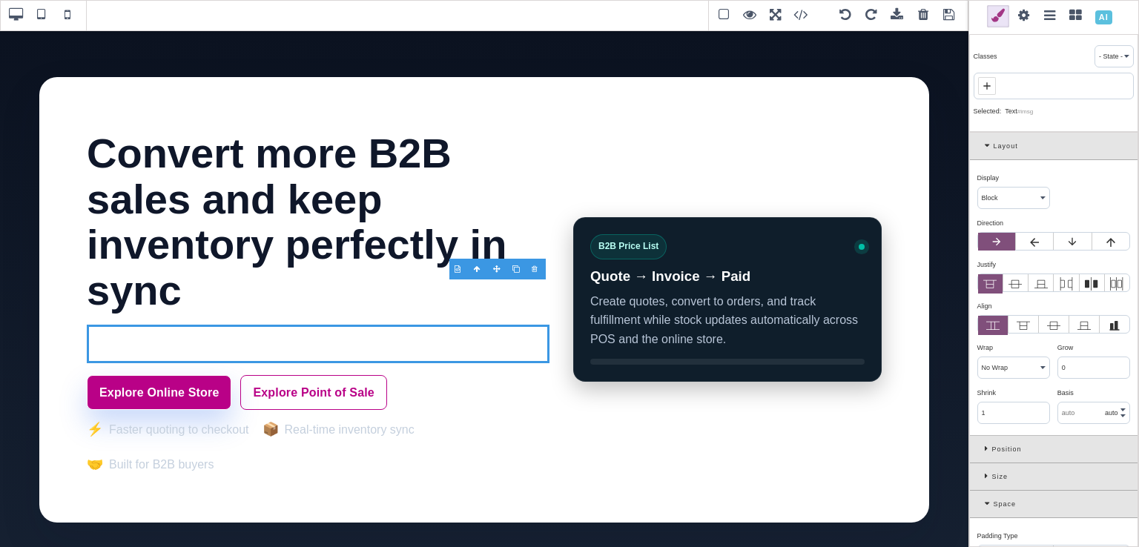
click at [988, 87] on icon at bounding box center [987, 86] width 12 height 12
paste input "st-hero-sub"
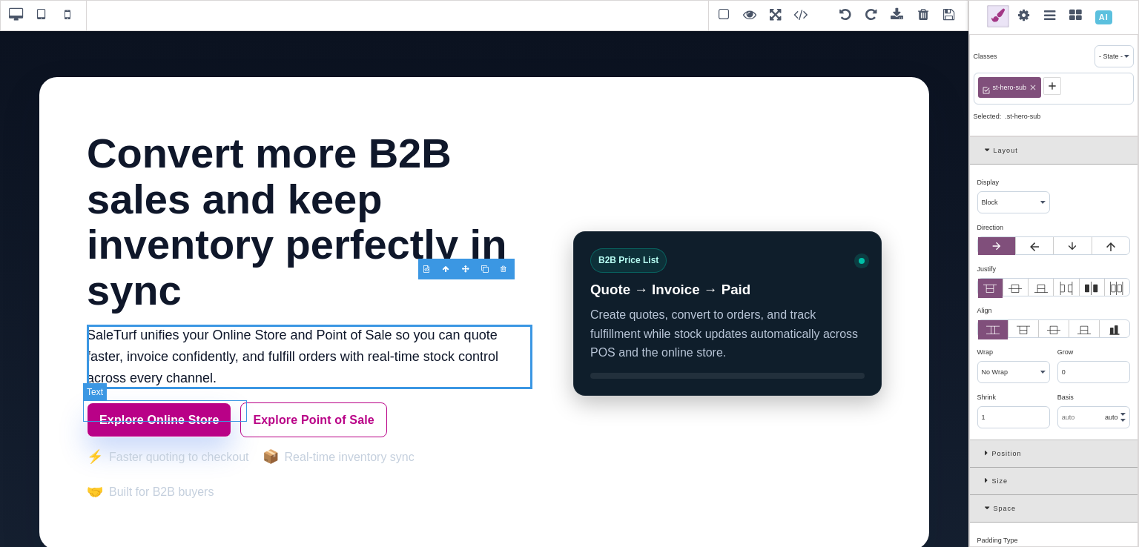
click at [193, 446] on li "⚡ Faster quoting to checkout" at bounding box center [168, 456] width 162 height 21
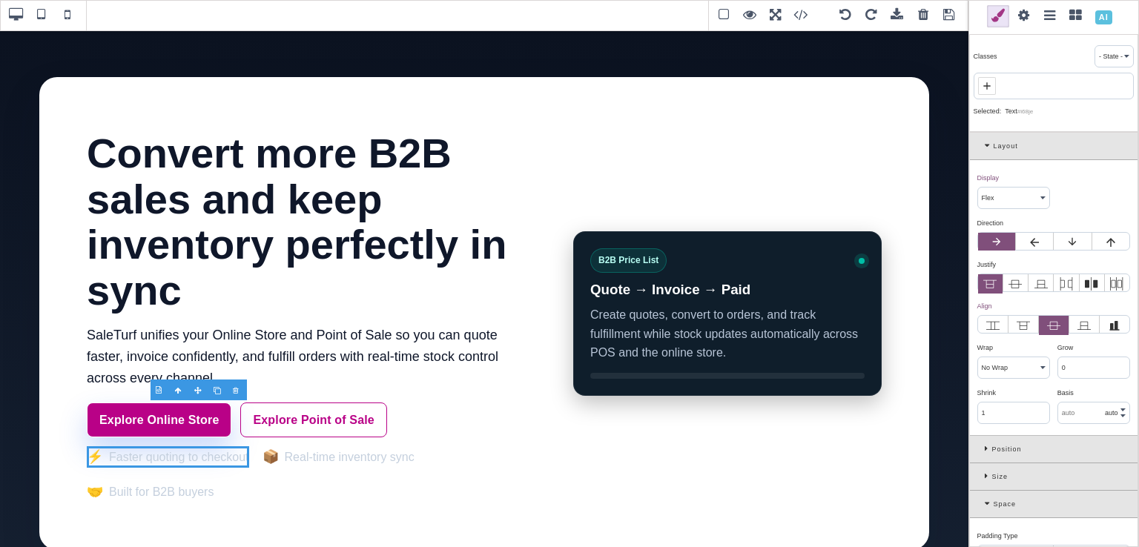
click at [988, 142] on icon at bounding box center [989, 146] width 9 height 8
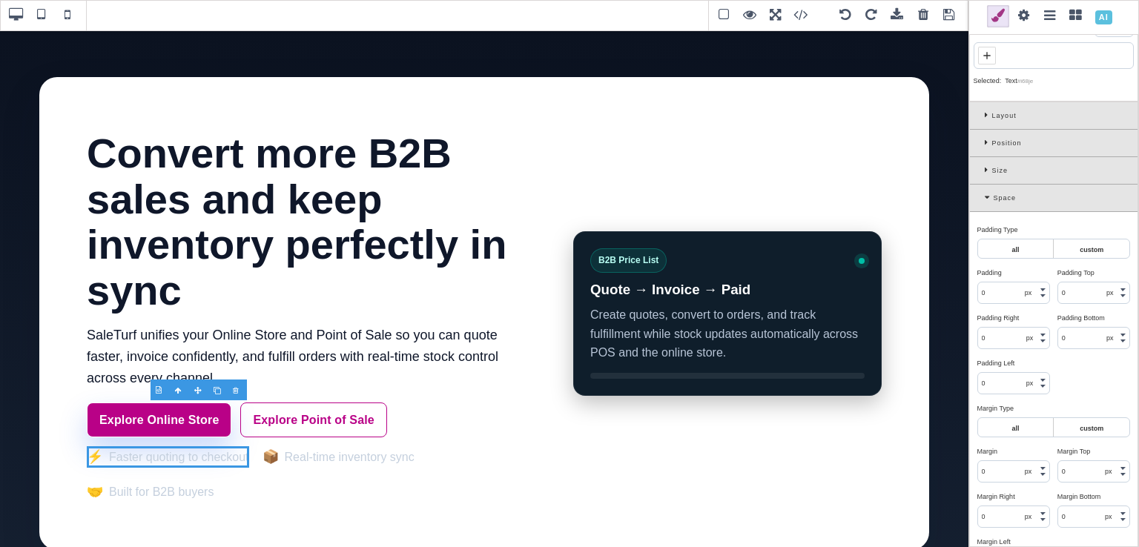
scroll to position [36, 0]
click at [990, 189] on icon at bounding box center [989, 192] width 9 height 8
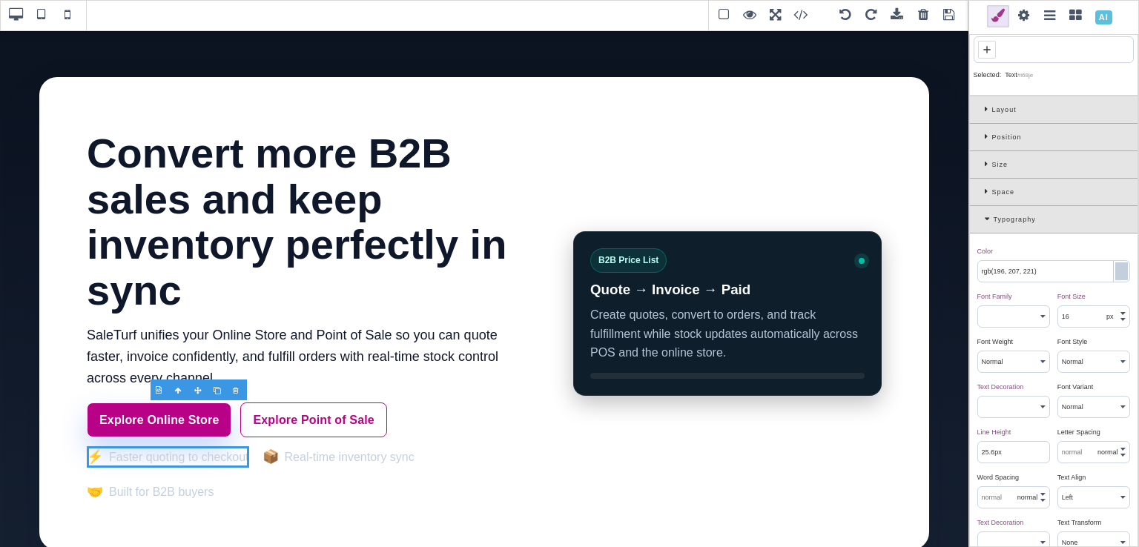
click at [1029, 266] on input "rgb(196, 207, 221)" at bounding box center [1053, 271] width 151 height 21
paste input "var(--stwb-muted);"
click at [1008, 271] on input "var(--stwb-muted);" at bounding box center [1053, 271] width 151 height 21
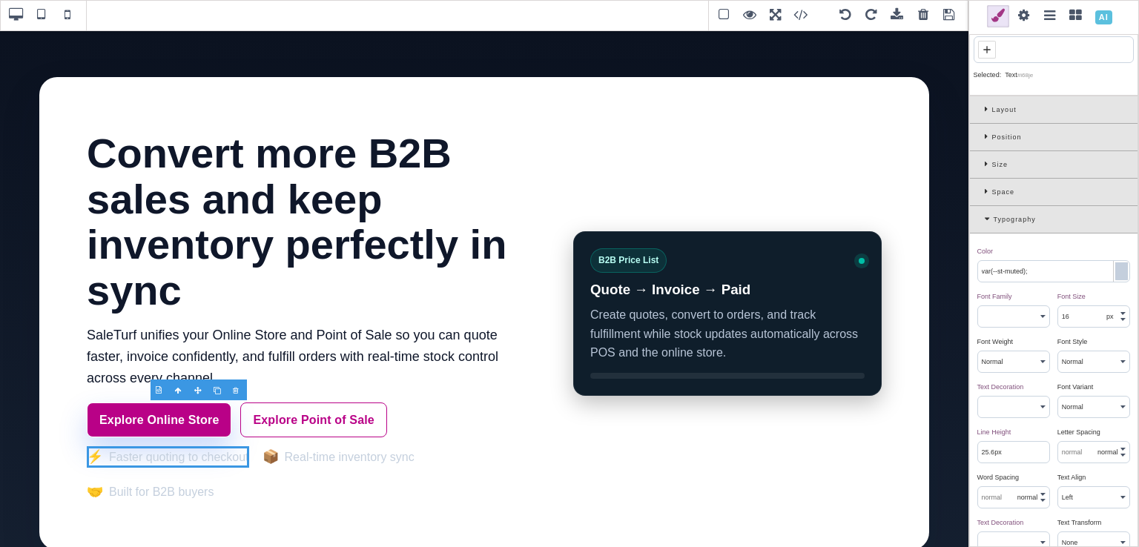
click at [1008, 271] on input "var(--st-muted);" at bounding box center [1053, 271] width 151 height 21
click at [1024, 254] on div "Color ⨯" at bounding box center [1051, 251] width 149 height 13
click at [376, 446] on li "📦 Real-time inventory sync" at bounding box center [338, 456] width 152 height 21
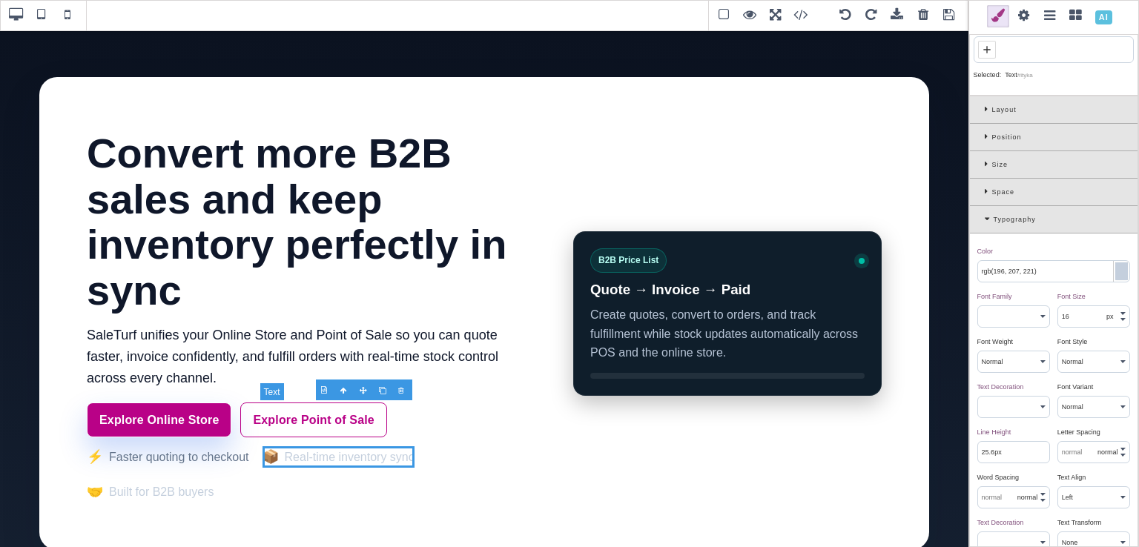
scroll to position [0, 0]
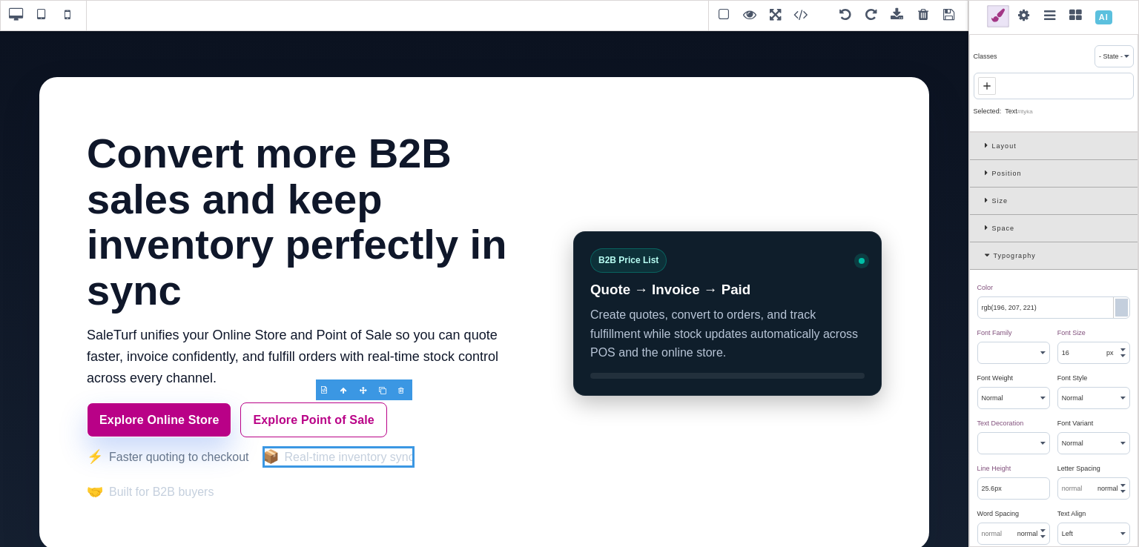
click at [1042, 305] on input "rgb(196, 207, 221)" at bounding box center [1053, 307] width 151 height 21
click at [234, 446] on li "⚡ Faster quoting to checkout" at bounding box center [168, 456] width 162 height 21
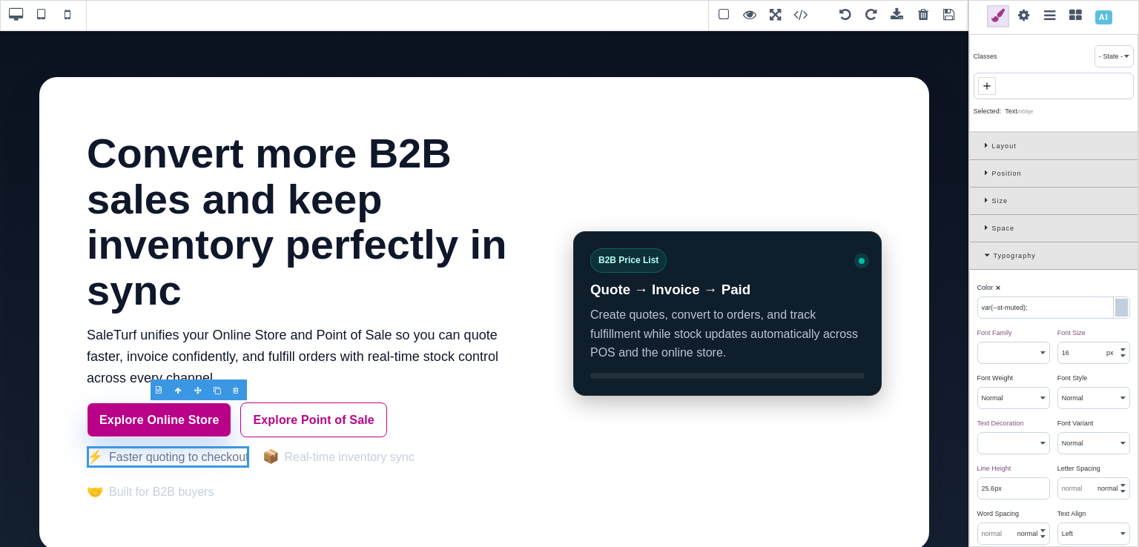
click at [1005, 300] on input "var(--st-muted);" at bounding box center [1053, 307] width 151 height 21
click at [378, 446] on li "📦 Real-time inventory sync" at bounding box center [338, 456] width 152 height 21
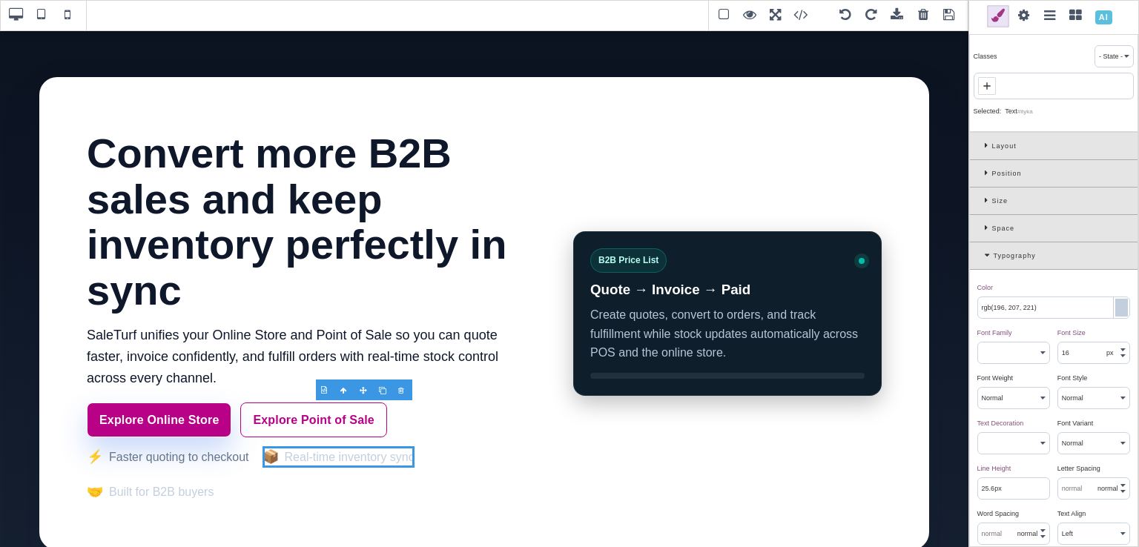
click at [1008, 300] on input "rgb(196, 207, 221)" at bounding box center [1053, 307] width 151 height 21
paste input "var(--st-muted);"
click at [168, 481] on li "🤝 Built for B2B buyers" at bounding box center [150, 491] width 127 height 21
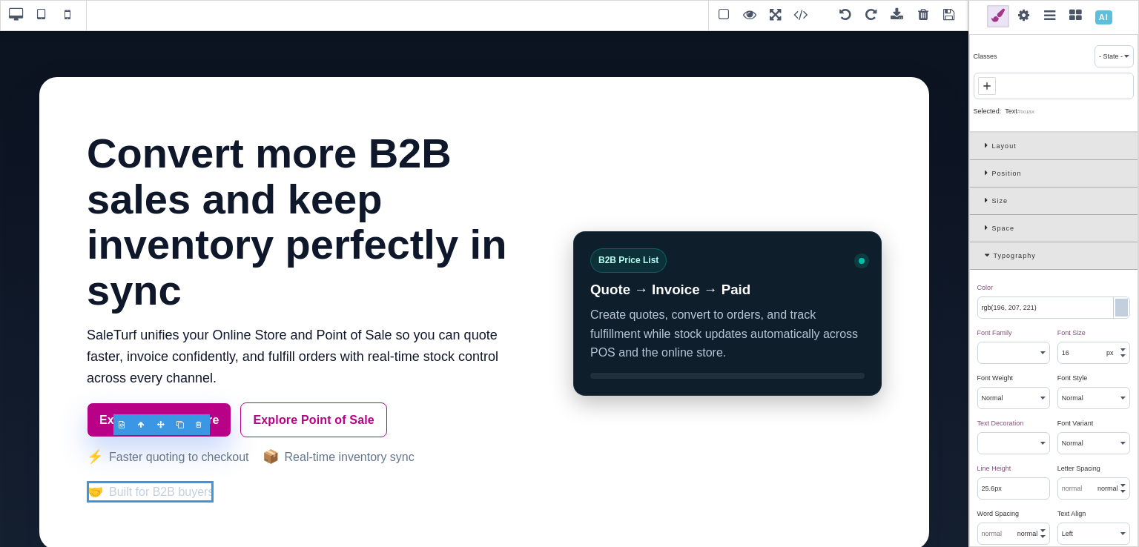
click at [996, 297] on input "rgb(196, 207, 221)" at bounding box center [1053, 307] width 151 height 21
paste input "var(--st-muted);"
click at [1023, 297] on input "var(--st-muted);" at bounding box center [1053, 307] width 151 height 21
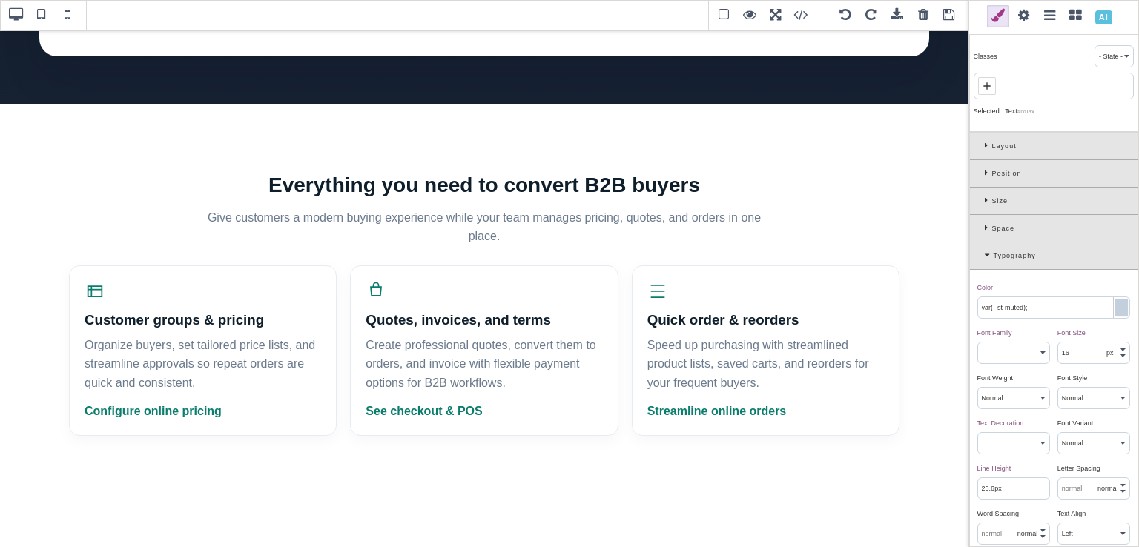
scroll to position [500, 0]
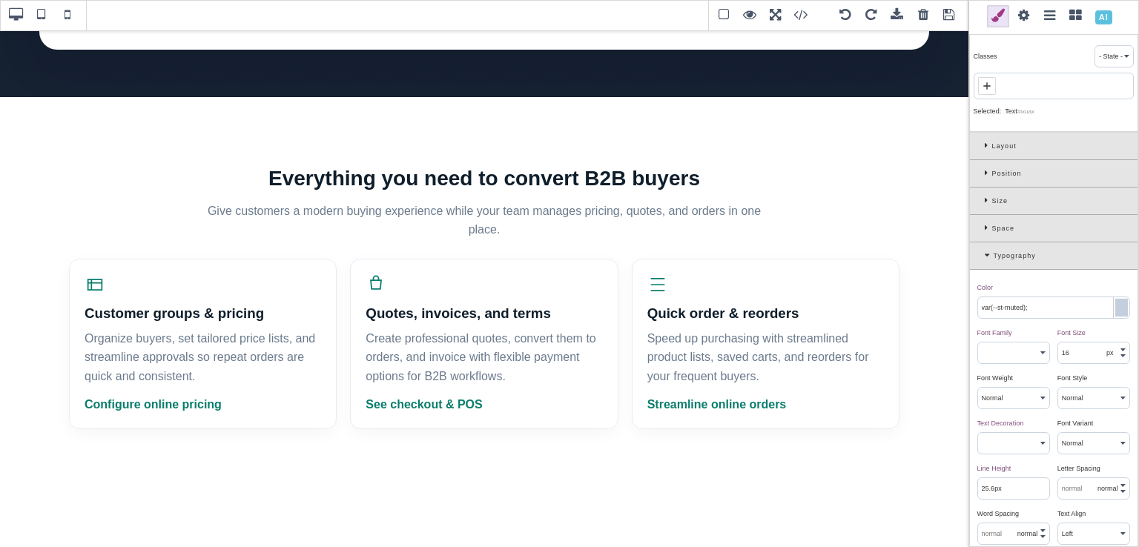
drag, startPoint x: 965, startPoint y: 134, endPoint x: 993, endPoint y: 173, distance: 48.2
click at [88, 279] on icon at bounding box center [95, 284] width 14 height 10
click at [1005, 311] on input "rgb(10, 125, 109)" at bounding box center [1053, 307] width 151 height 21
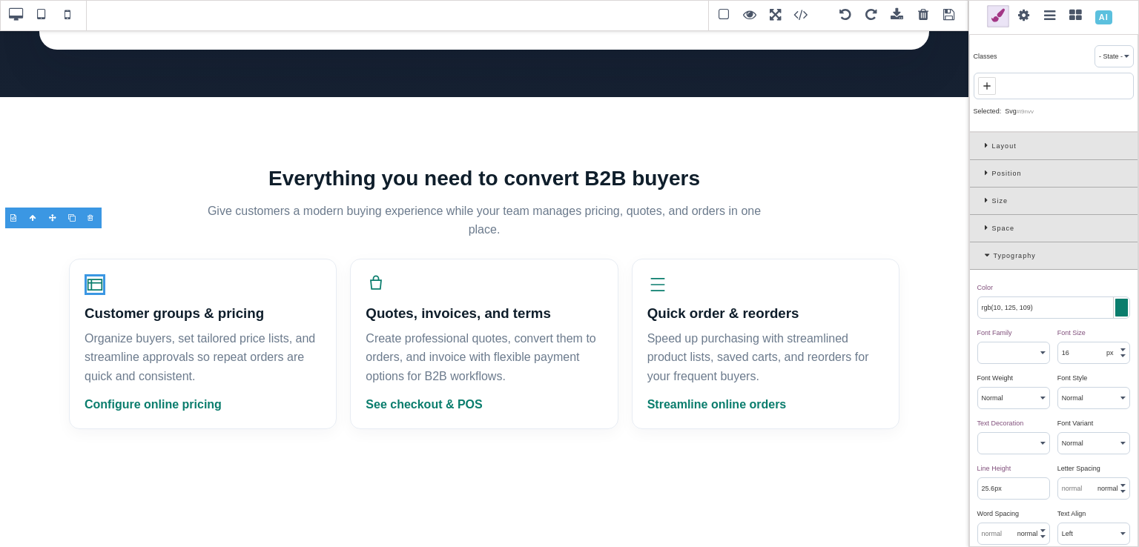
paste input "8, 145, 178);"
click at [1051, 285] on div "Color ⨯" at bounding box center [1051, 287] width 149 height 13
click at [376, 274] on icon at bounding box center [375, 284] width 21 height 21
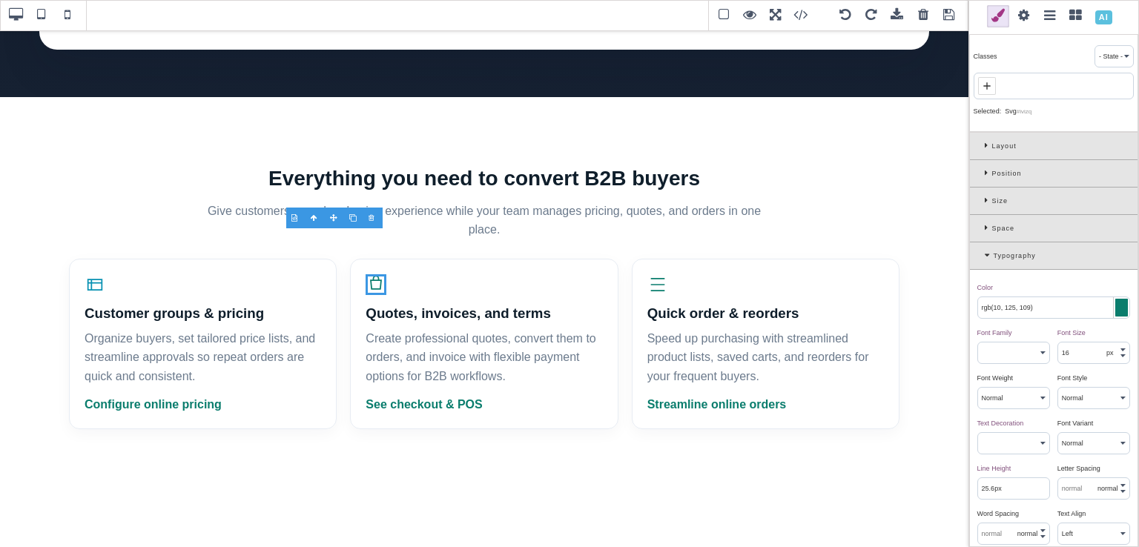
click at [994, 310] on input "rgb(10, 125, 109)" at bounding box center [1053, 307] width 151 height 21
paste input "8, 145, 178);"
click at [658, 274] on icon at bounding box center [657, 284] width 21 height 21
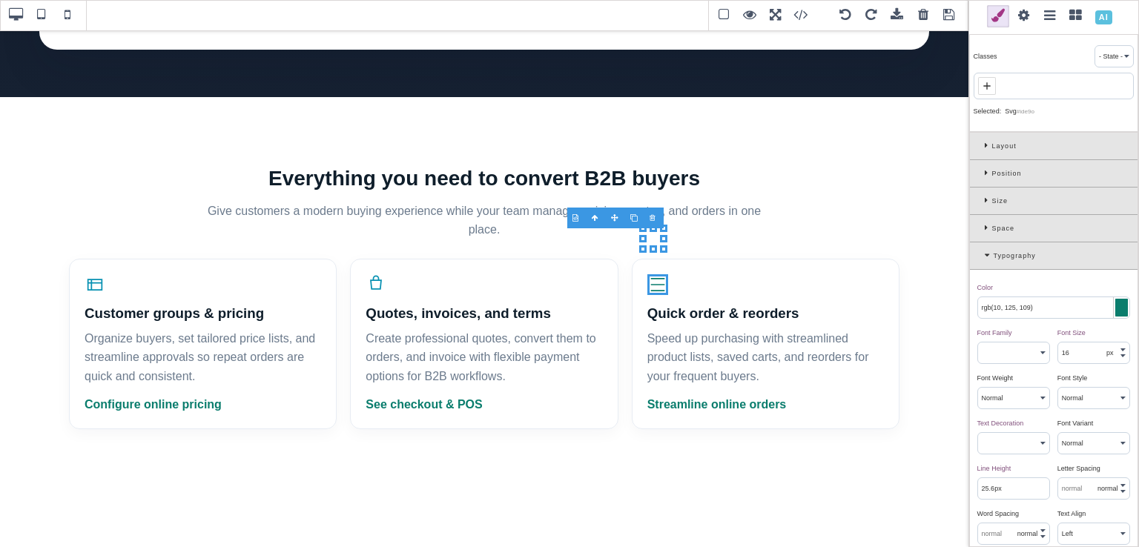
click at [1011, 303] on input "rgb(10, 125, 109)" at bounding box center [1053, 307] width 151 height 21
paste input "8, 145, 178);"
click at [1017, 291] on div "Color ⨯" at bounding box center [1051, 287] width 149 height 13
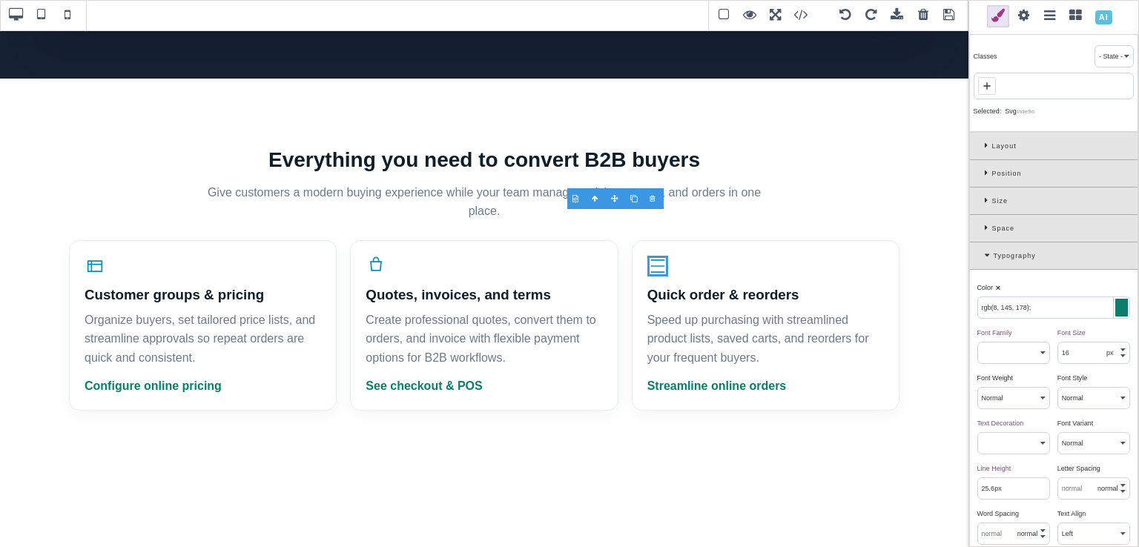
scroll to position [529, 0]
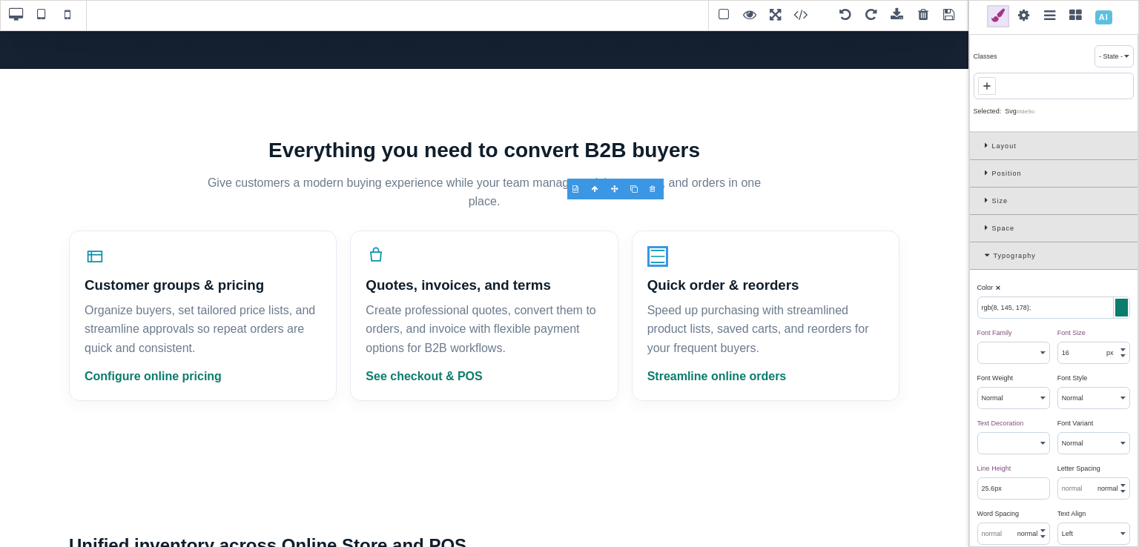
click at [1041, 306] on input "rgb(8, 145, 178);" at bounding box center [1053, 307] width 151 height 21
click at [770, 370] on link "Streamline online orders" at bounding box center [716, 376] width 139 height 13
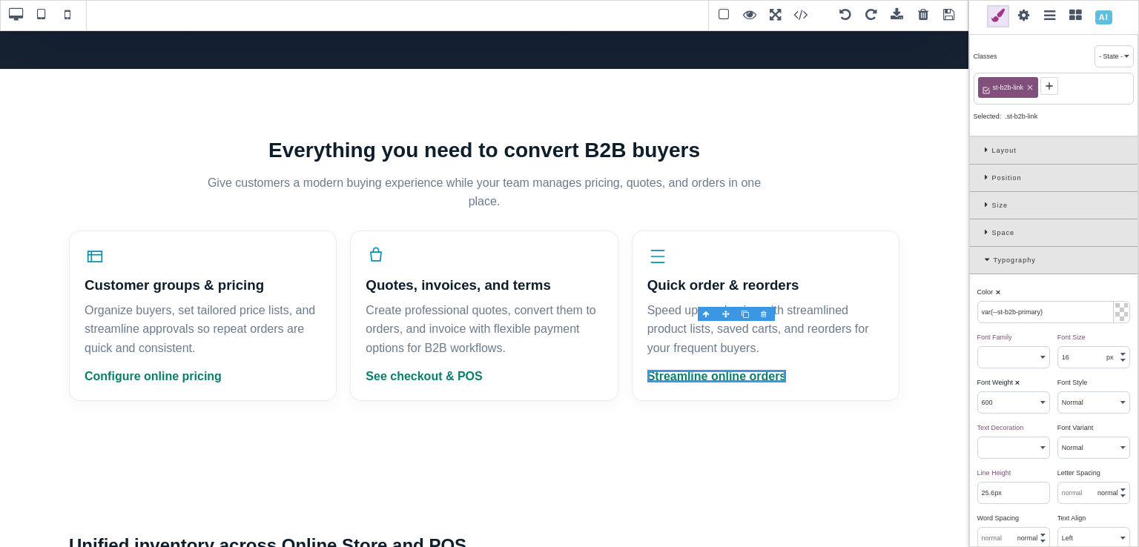
click at [1014, 314] on input "var(--st-b2b-primary)" at bounding box center [1053, 312] width 151 height 21
click at [1008, 311] on input "var(--st--primary)" at bounding box center [1053, 312] width 151 height 21
click at [1005, 311] on input "var(--st--primary)" at bounding box center [1053, 312] width 151 height 21
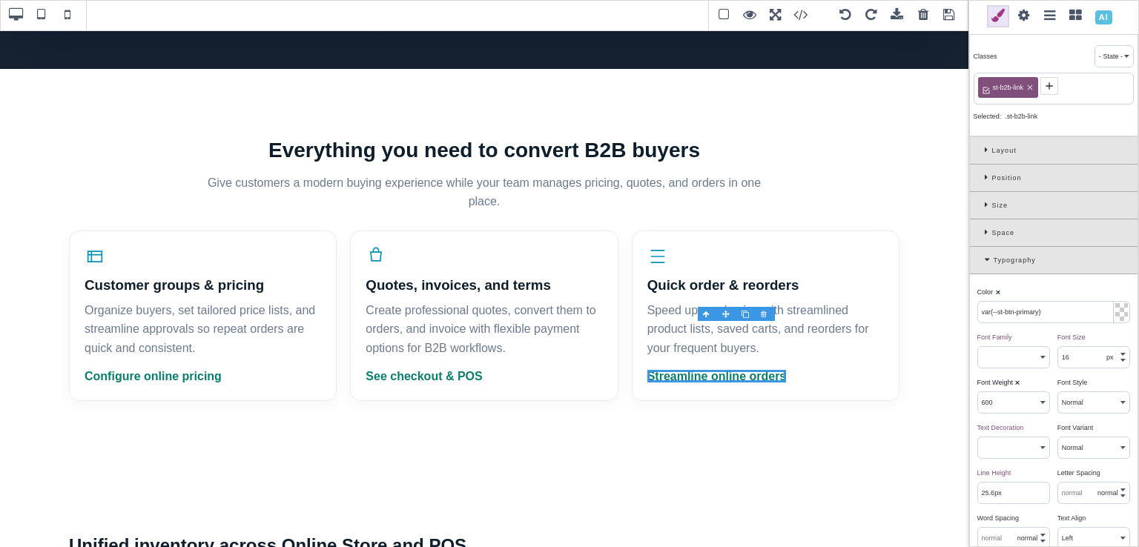
click at [1047, 312] on input "var(--st-btn-primary)" at bounding box center [1053, 312] width 151 height 21
click at [1044, 292] on div "Color ⨯" at bounding box center [1051, 291] width 149 height 13
click at [463, 370] on link "See checkout & POS" at bounding box center [423, 376] width 116 height 13
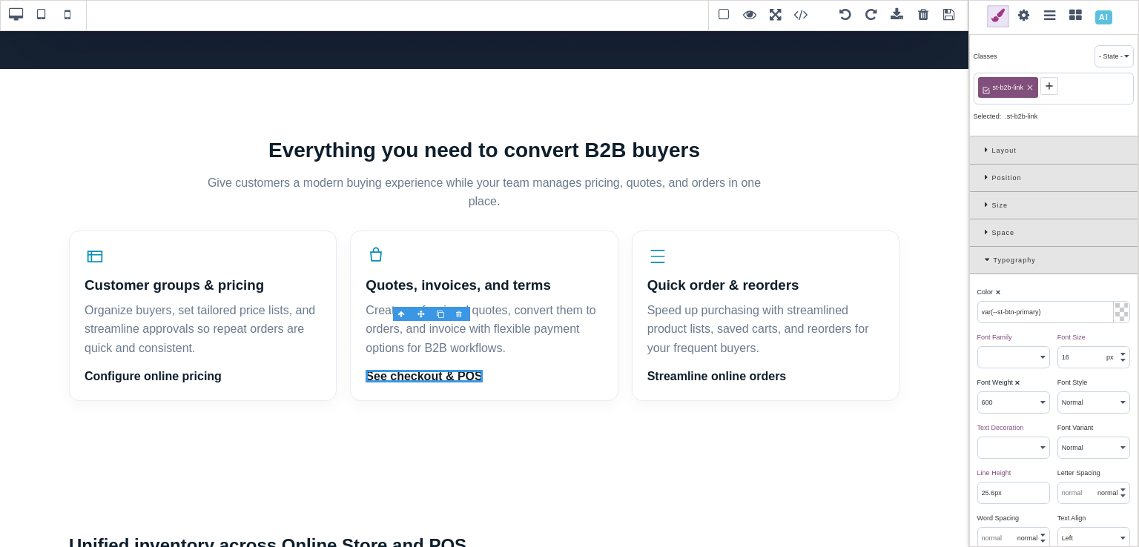
click at [1009, 312] on input "var(--st-btn-primary)" at bounding box center [1053, 312] width 151 height 21
click at [205, 370] on link "Configure online pricing" at bounding box center [153, 376] width 137 height 13
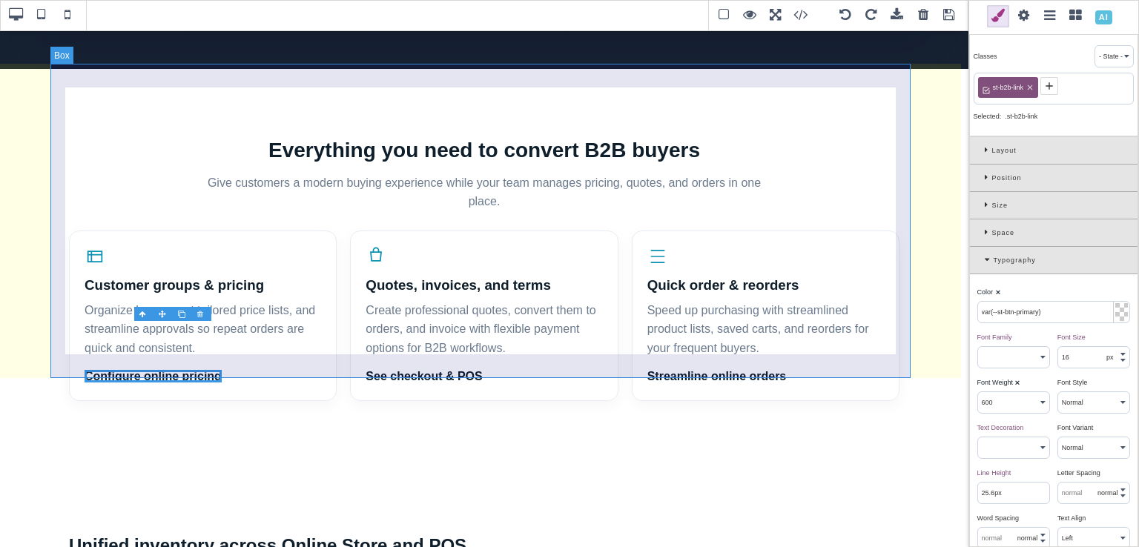
click at [281, 357] on div "Everything you need to convert B2B buyers Give customers a modern buying experi…" at bounding box center [484, 267] width 860 height 314
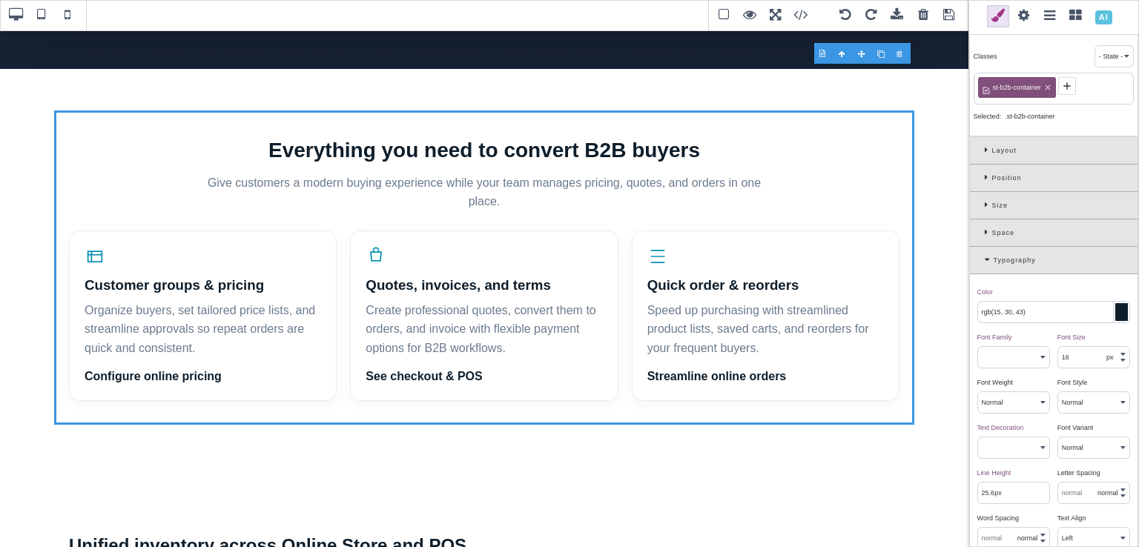
click at [1048, 320] on input "rgb(15, 30, 43)" at bounding box center [1053, 312] width 151 height 21
click at [770, 370] on link "Streamline online orders" at bounding box center [716, 376] width 139 height 13
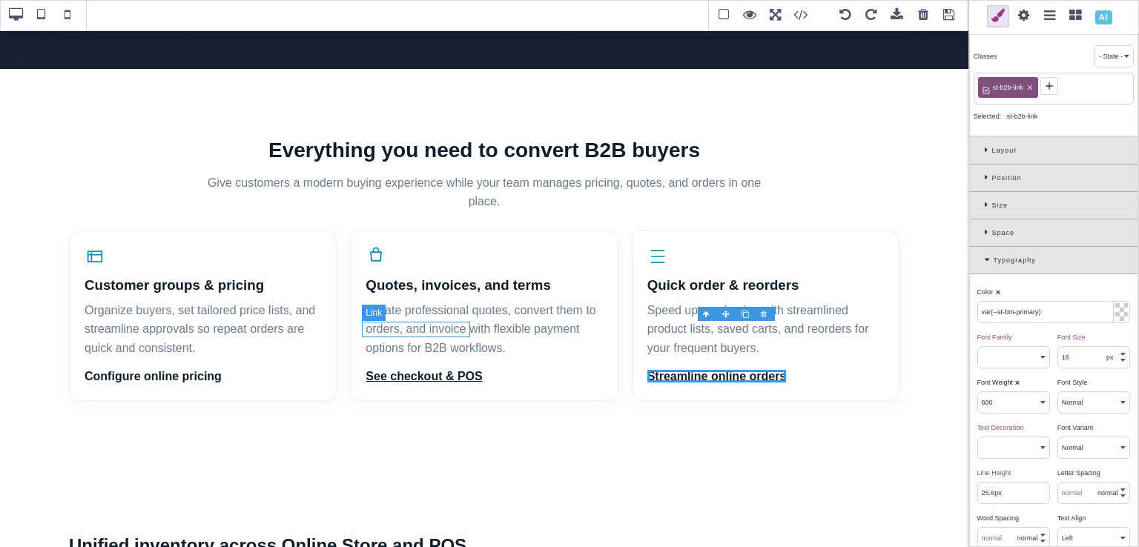
click at [469, 370] on link "See checkout & POS" at bounding box center [423, 376] width 116 height 13
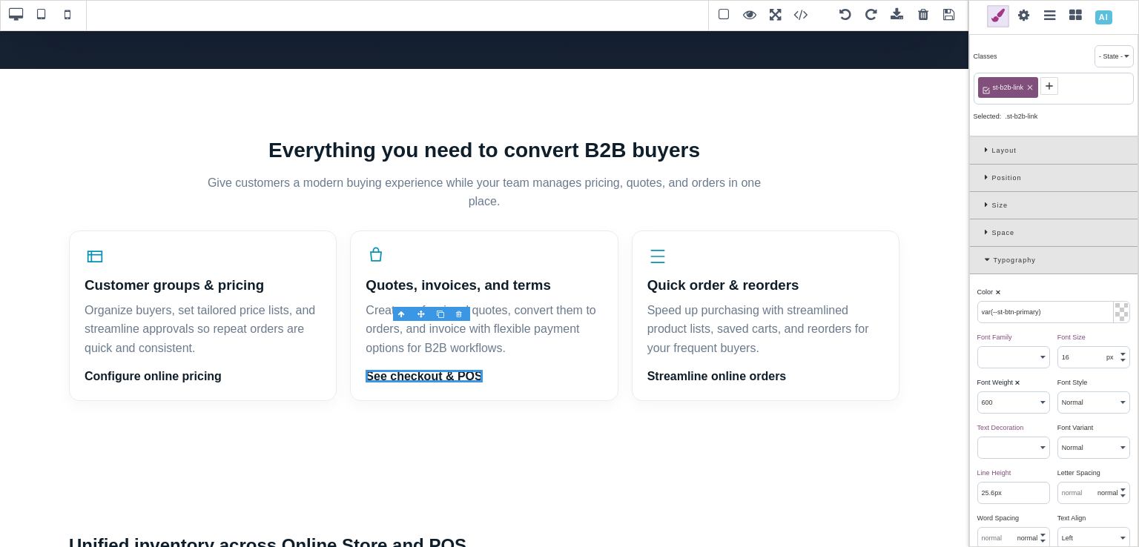
click at [1023, 30] on div at bounding box center [1053, 17] width 171 height 35
click at [1010, 90] on span "st-b2b-link" at bounding box center [1008, 87] width 36 height 13
click at [1028, 87] on icon at bounding box center [1029, 87] width 9 height 9
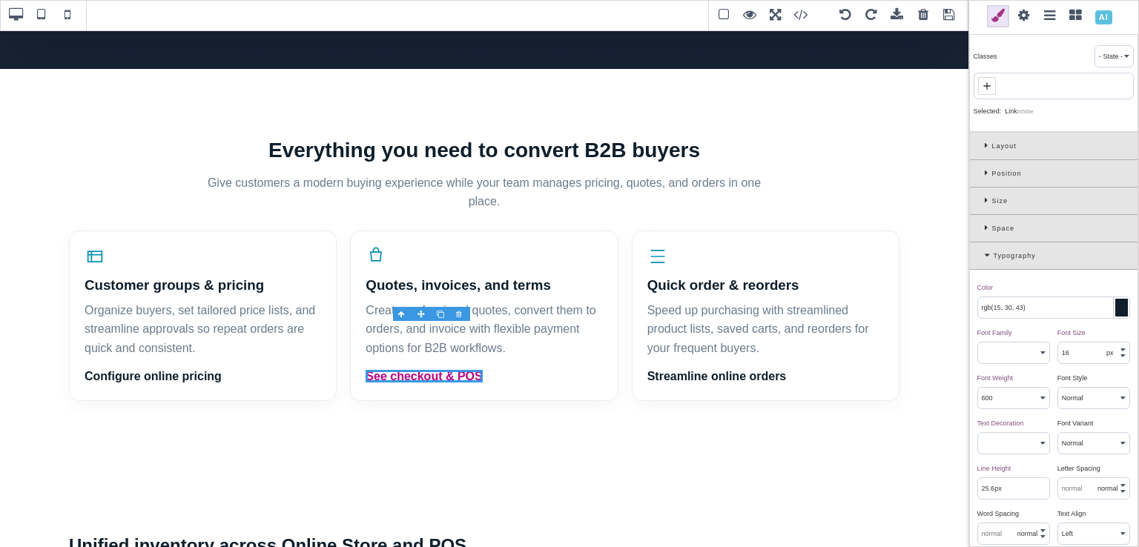
click at [993, 81] on span at bounding box center [987, 86] width 18 height 18
click at [1001, 90] on span "st-link" at bounding box center [1001, 87] width 22 height 13
click at [997, 88] on span "st-link" at bounding box center [1001, 87] width 22 height 13
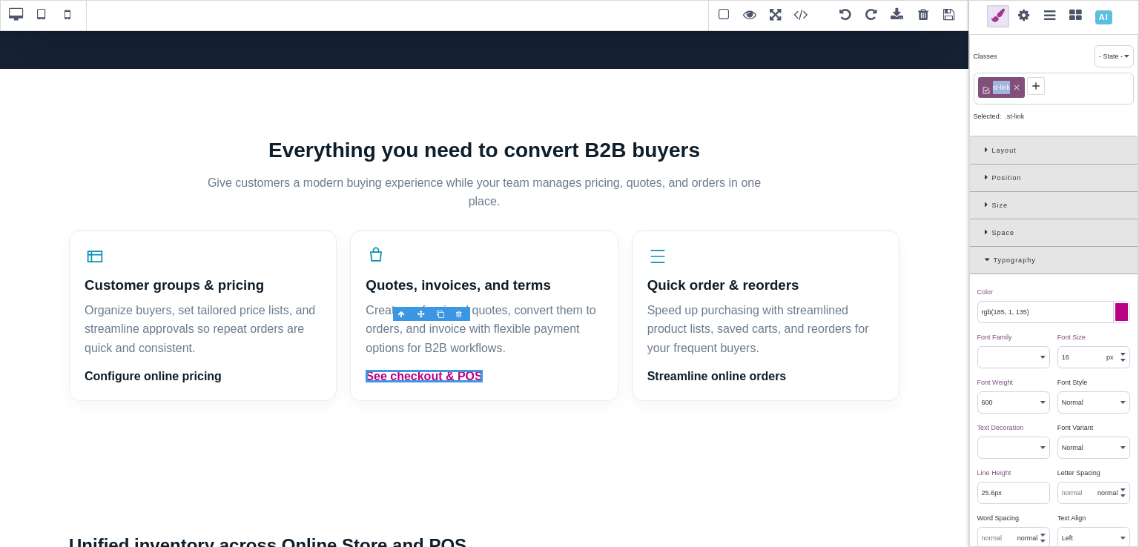
copy span "st-link"
click at [181, 370] on link "Configure online pricing" at bounding box center [153, 376] width 137 height 13
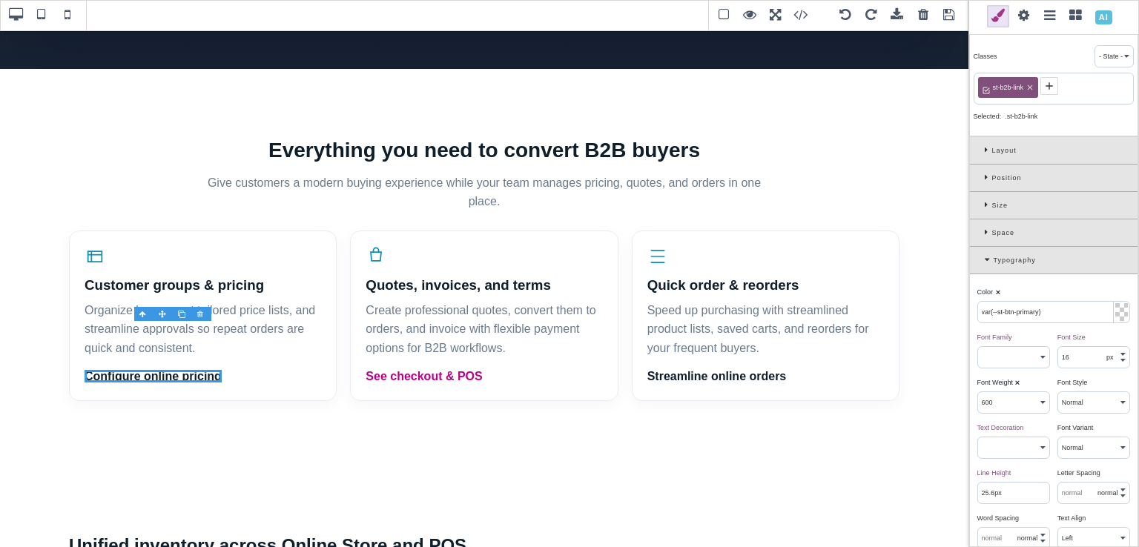
click at [1031, 86] on icon at bounding box center [1029, 87] width 9 height 9
click at [992, 86] on span at bounding box center [987, 86] width 18 height 18
paste input "st-link"
click at [988, 87] on input "st-link" at bounding box center [1053, 87] width 151 height 21
click at [1010, 87] on input "st-link" at bounding box center [1053, 87] width 151 height 21
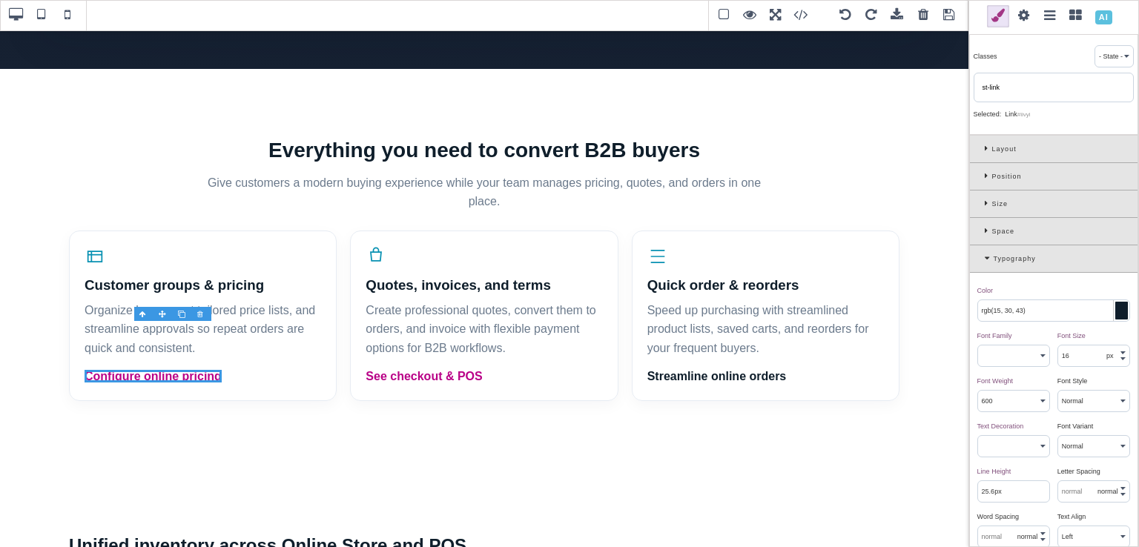
click at [988, 89] on input "st-link" at bounding box center [1053, 87] width 151 height 21
click at [1063, 93] on div "st-btn-link" at bounding box center [1053, 89] width 160 height 32
click at [1025, 87] on icon at bounding box center [1028, 87] width 9 height 9
click at [990, 87] on icon at bounding box center [987, 86] width 12 height 12
paste input "st-link"
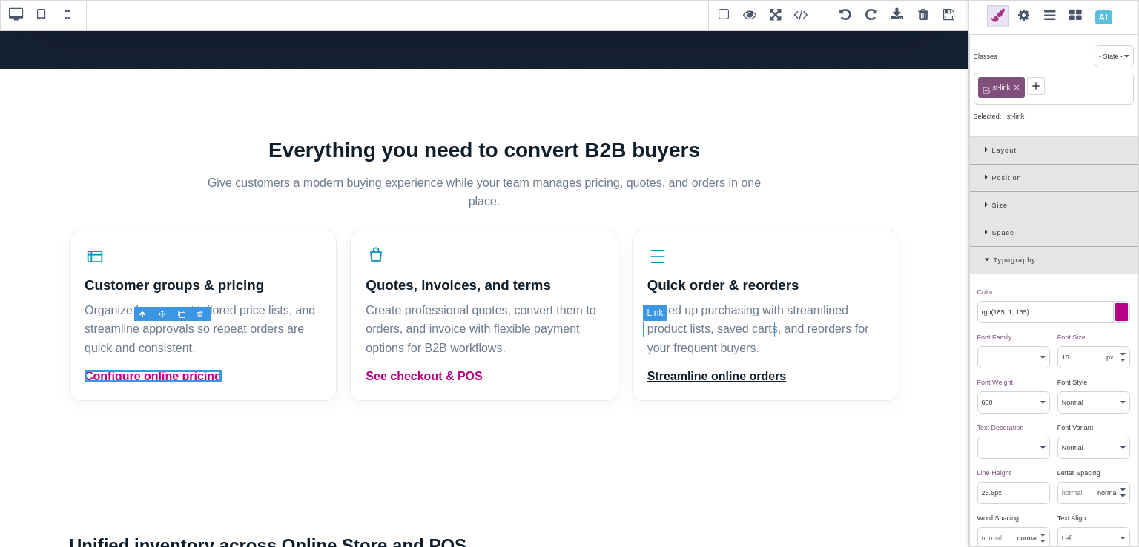
click at [718, 370] on link "Streamline online orders" at bounding box center [716, 376] width 139 height 13
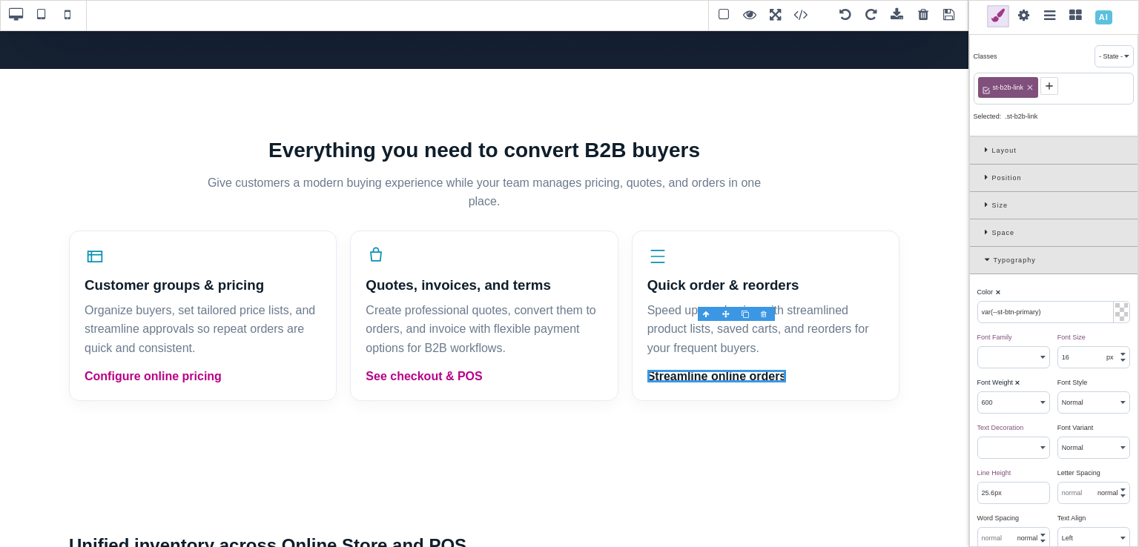
click at [1028, 89] on icon at bounding box center [1029, 87] width 9 height 9
click at [991, 90] on icon at bounding box center [987, 86] width 12 height 12
paste input "st-link"
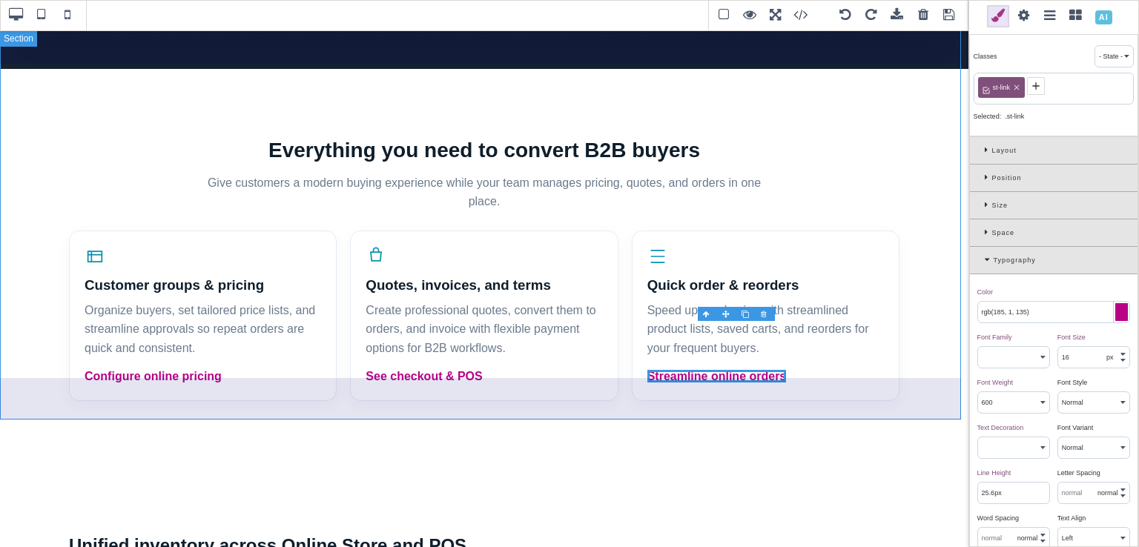
click at [960, 142] on section "Everything you need to convert B2B buyers Give customers a modern buying experi…" at bounding box center [484, 267] width 968 height 397
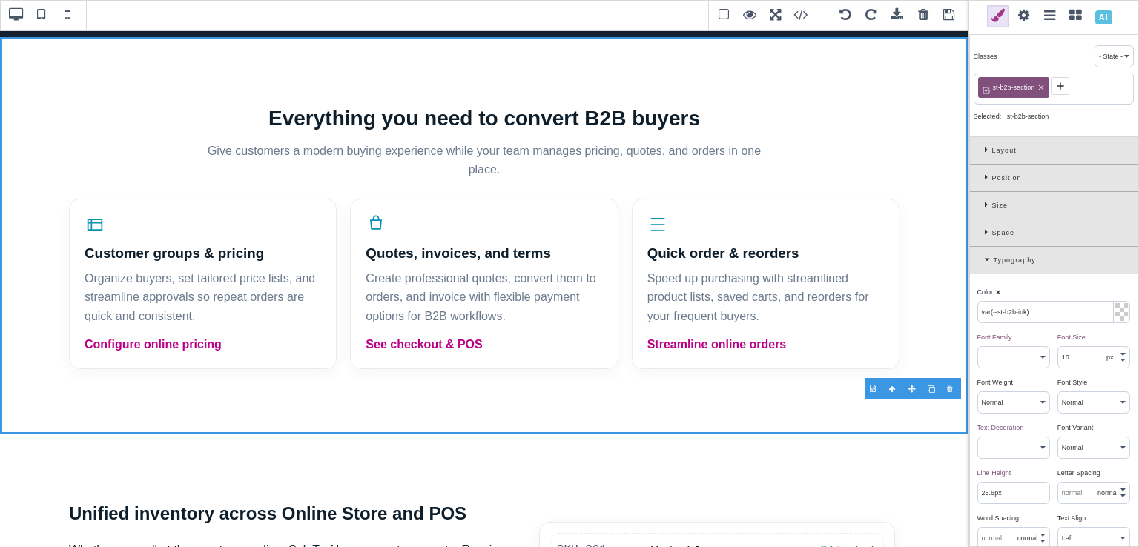
scroll to position [573, 0]
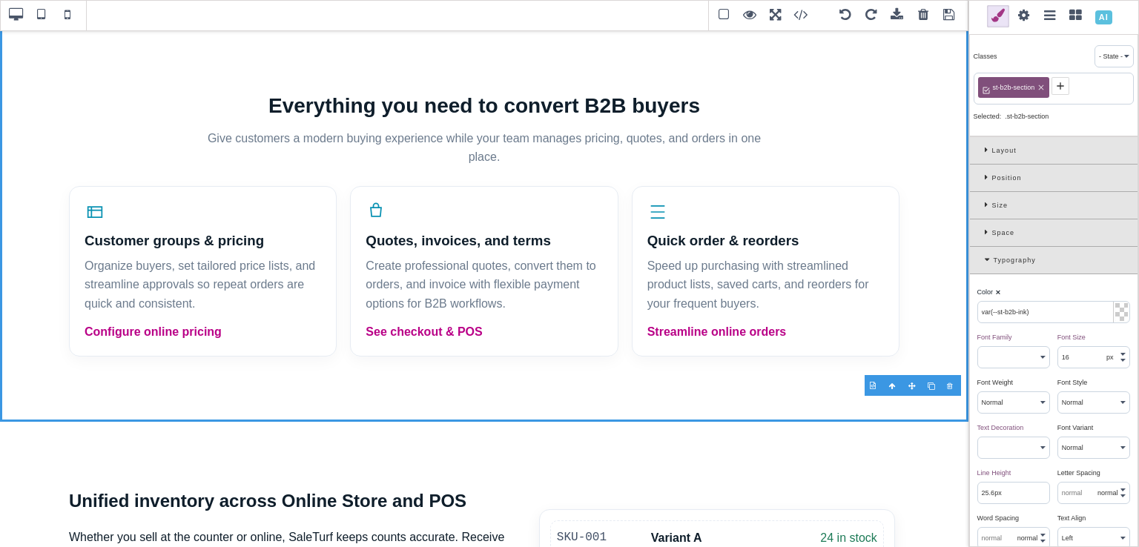
drag, startPoint x: 964, startPoint y: 143, endPoint x: 976, endPoint y: 182, distance: 40.3
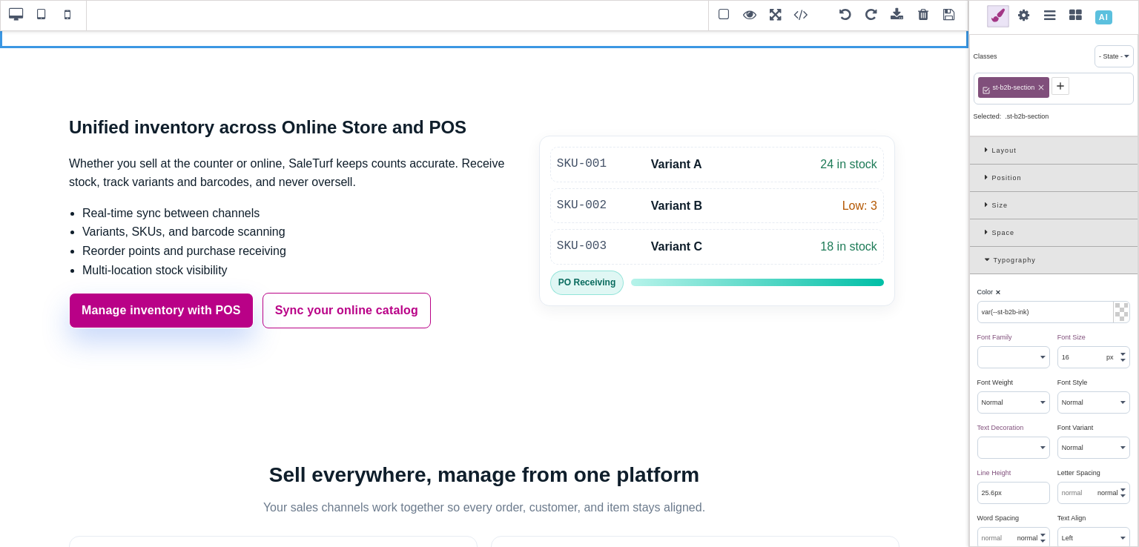
scroll to position [934, 0]
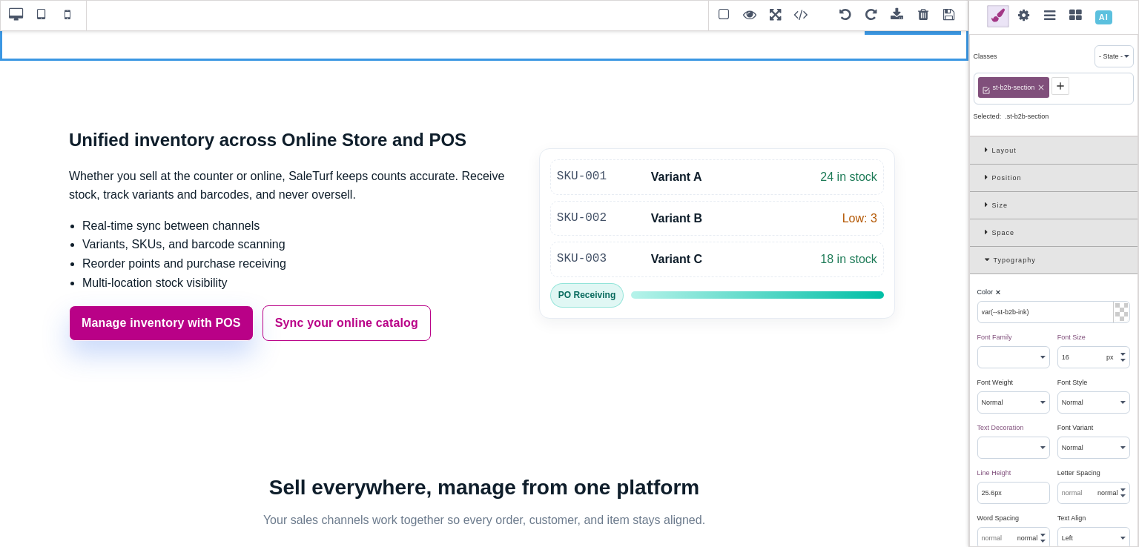
drag, startPoint x: 964, startPoint y: 201, endPoint x: 973, endPoint y: 298, distance: 97.5
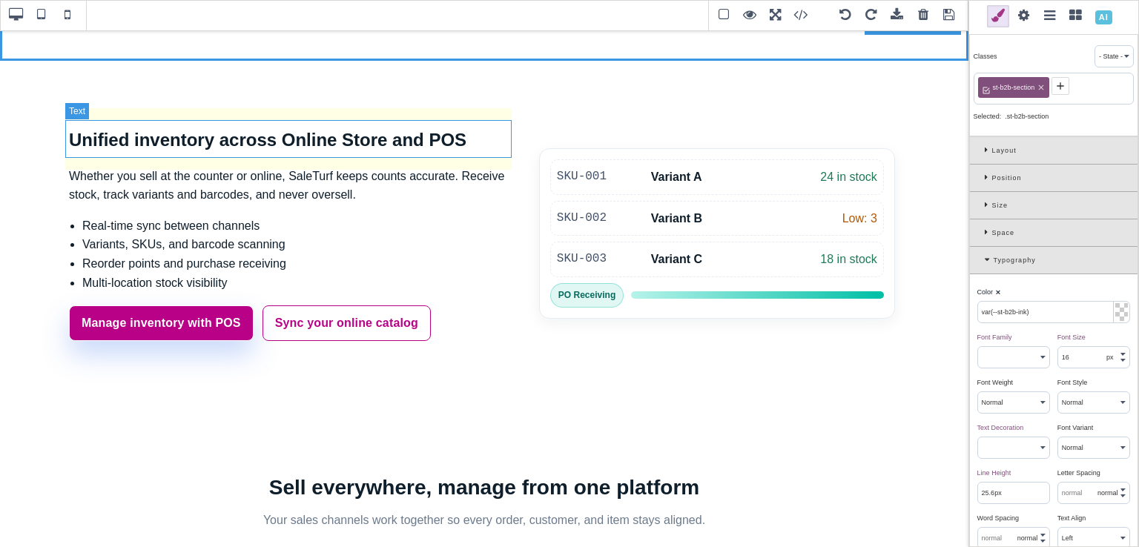
click at [291, 167] on p "Whether you sell at the counter or online, SaleTurf keeps counts accurate. Rece…" at bounding box center [292, 186] width 446 height 38
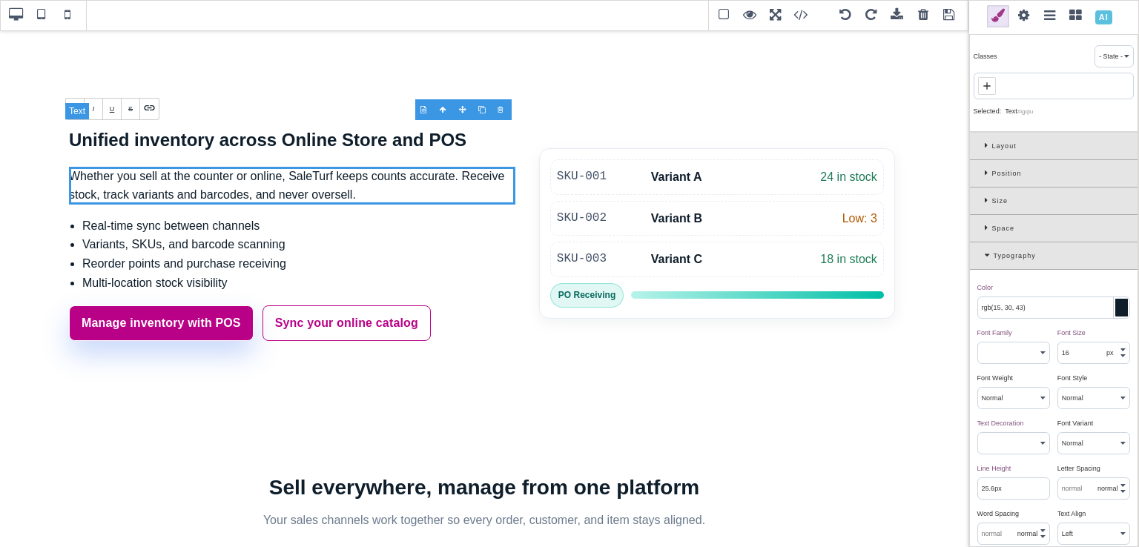
click at [300, 167] on p "Whether you sell at the counter or online, SaleTurf keeps counts accurate. Rece…" at bounding box center [292, 186] width 446 height 38
click at [360, 167] on p "Whether you sell at the counter or online, SaleTurf keeps counts accurate. Rece…" at bounding box center [292, 186] width 446 height 38
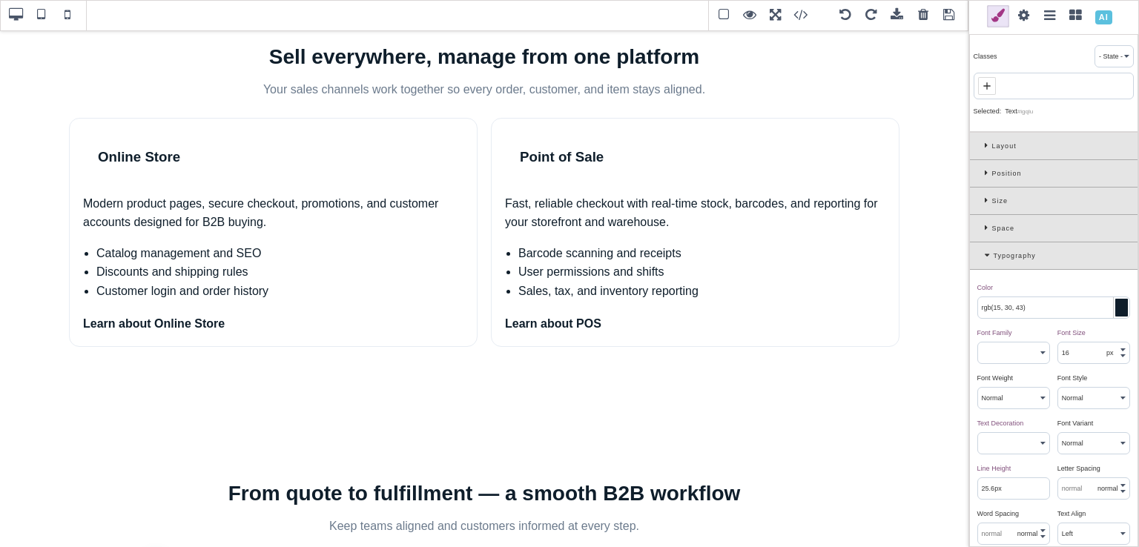
scroll to position [1369, 0]
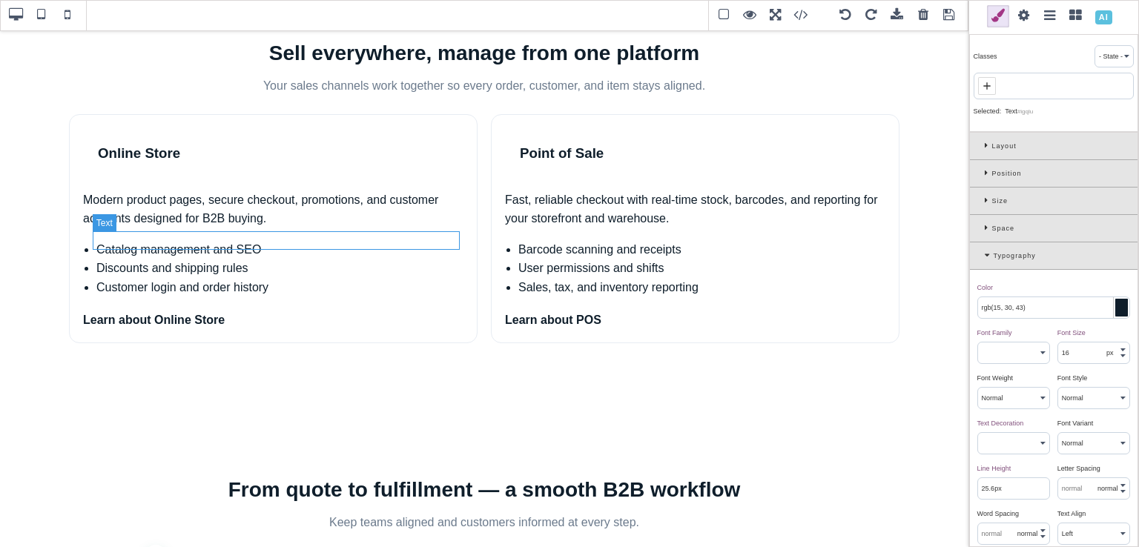
click at [255, 278] on li "Customer login and order history" at bounding box center [279, 287] width 367 height 19
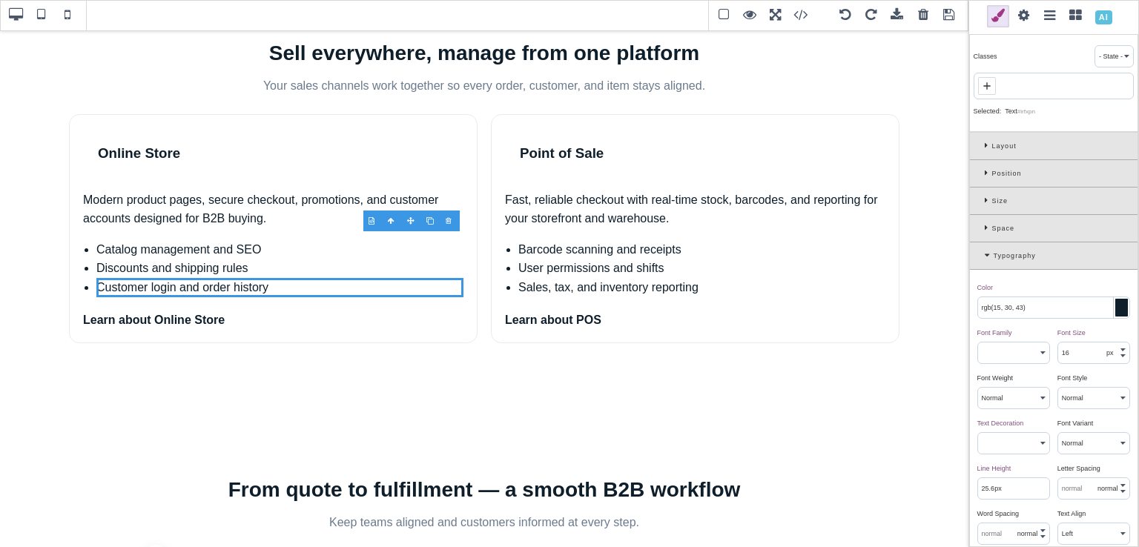
click at [428, 220] on div at bounding box center [430, 221] width 19 height 15
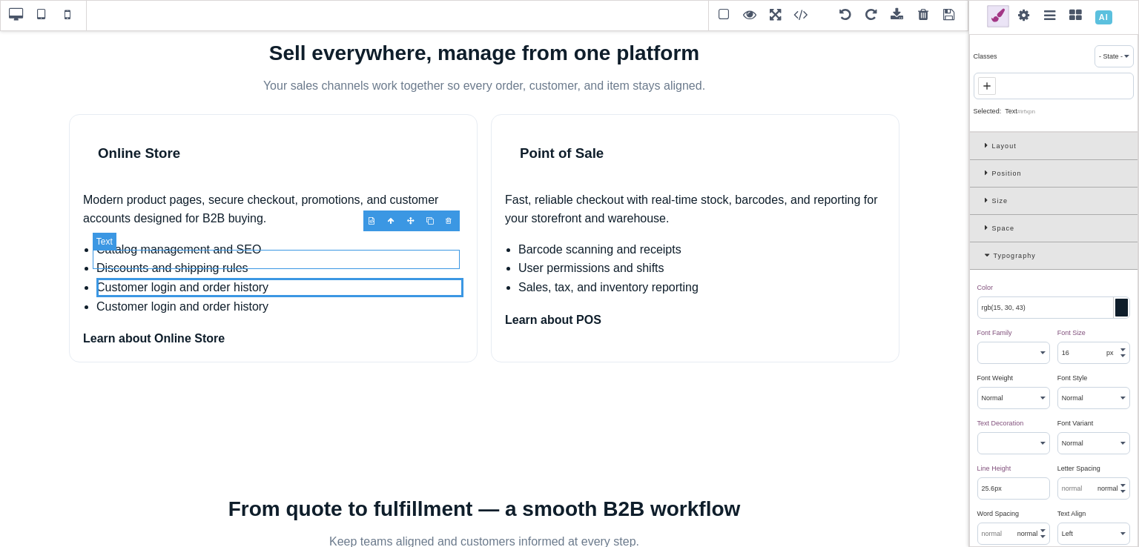
click at [273, 297] on li "Customer login and order history" at bounding box center [279, 306] width 367 height 19
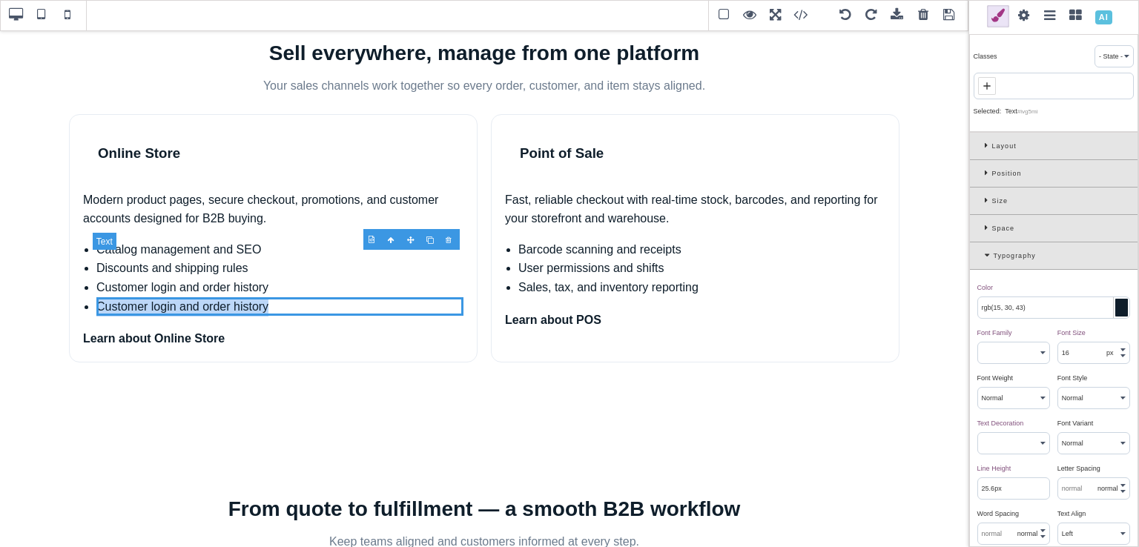
click at [273, 297] on li "Customer login and order history" at bounding box center [279, 306] width 367 height 19
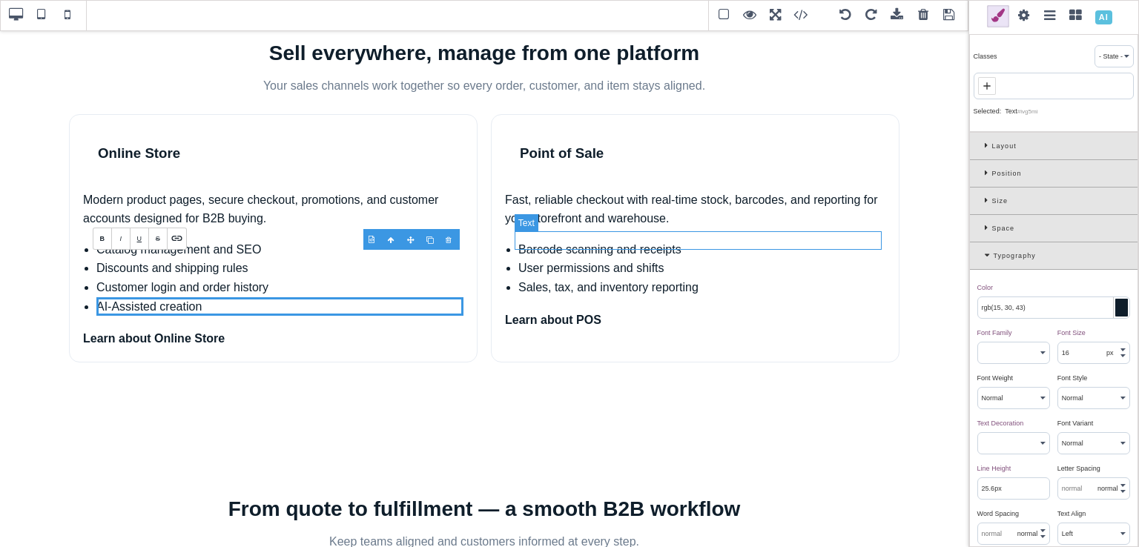
click at [644, 278] on li "Sales, tax, and inventory reporting" at bounding box center [701, 287] width 367 height 19
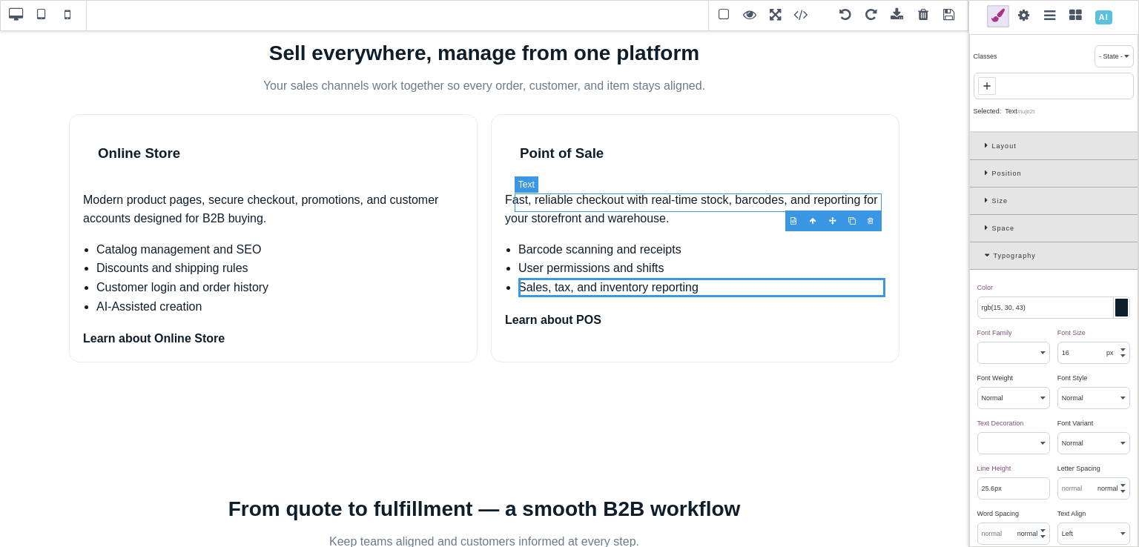
click at [667, 240] on li "Barcode scanning and receipts" at bounding box center [701, 249] width 367 height 19
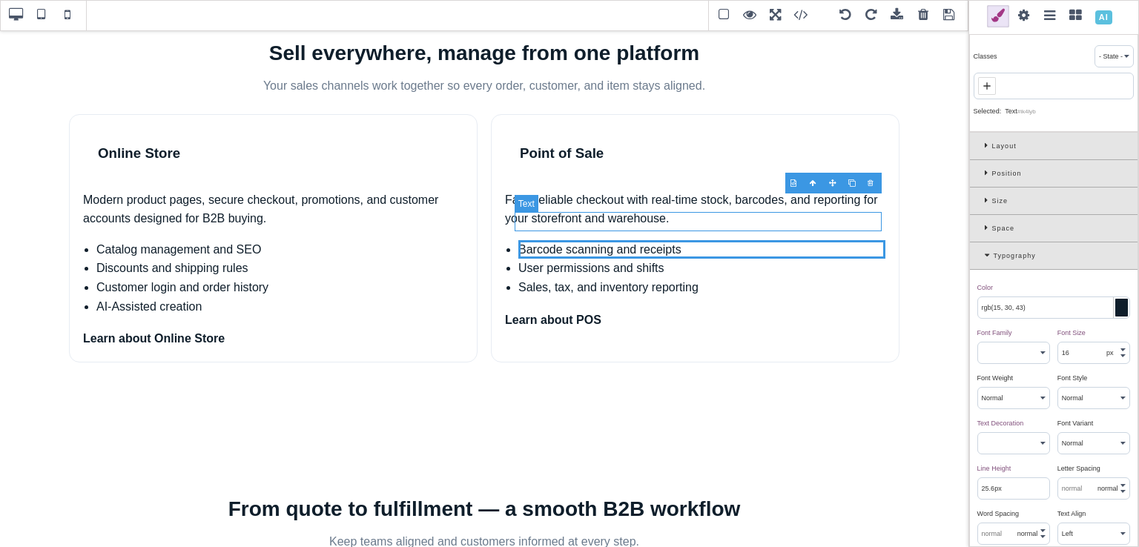
click at [670, 259] on li "User permissions and shifts" at bounding box center [701, 268] width 367 height 19
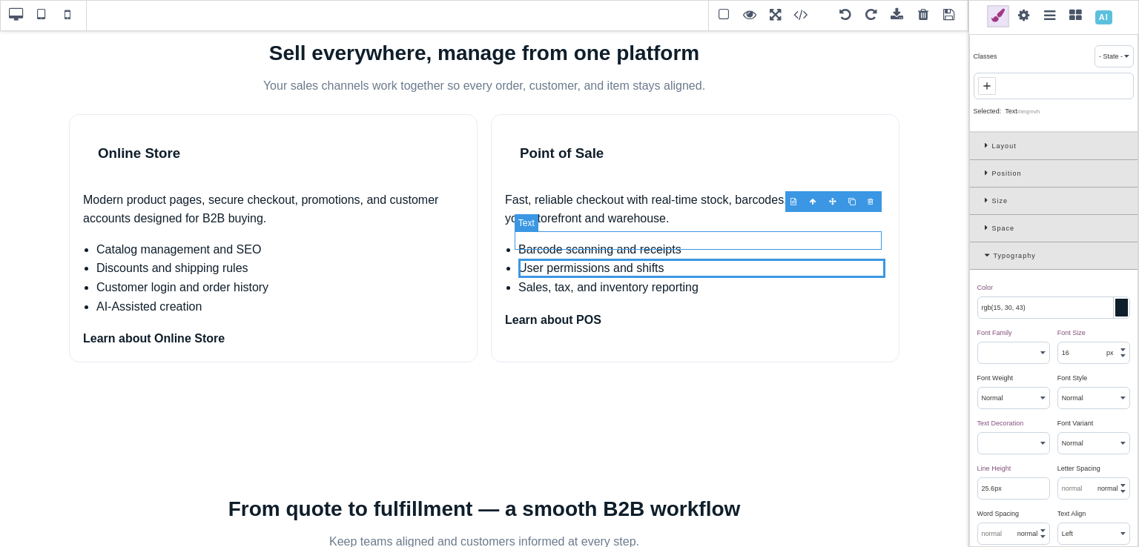
click at [675, 278] on li "Sales, tax, and inventory reporting" at bounding box center [701, 287] width 367 height 19
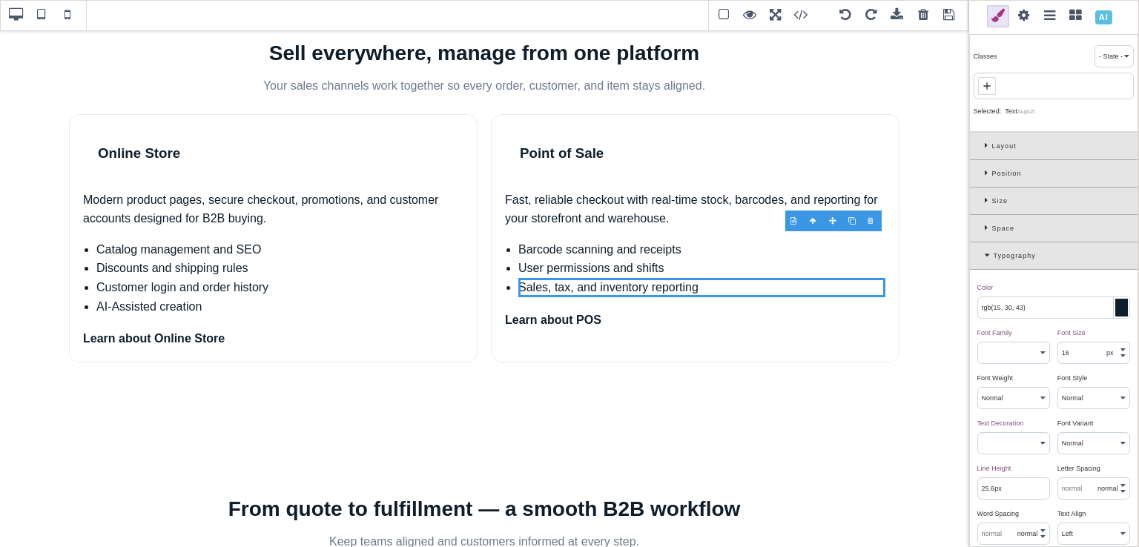
click at [851, 218] on div at bounding box center [852, 221] width 19 height 15
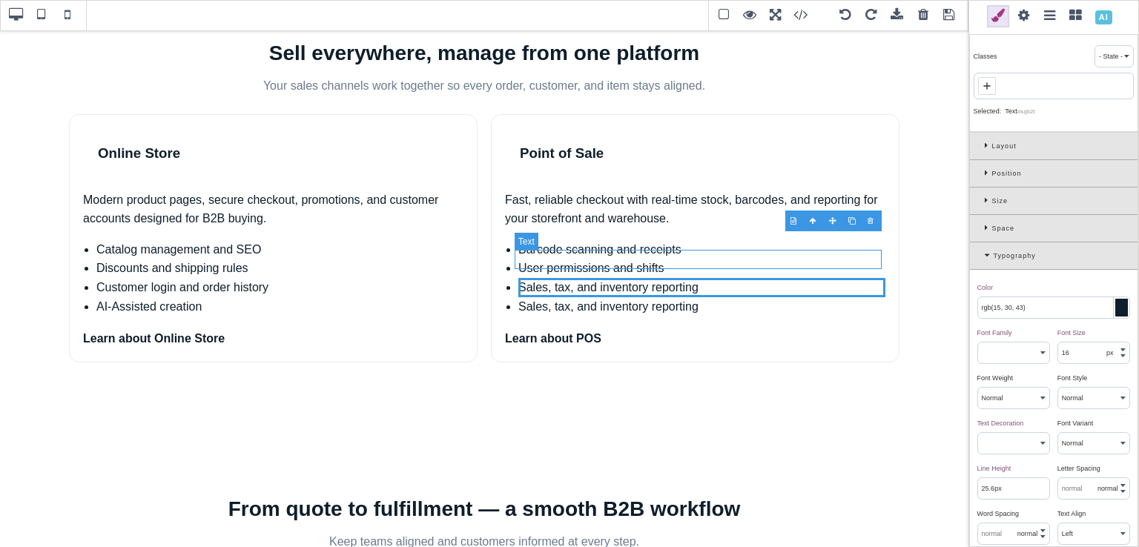
click at [694, 297] on li "Sales, tax, and inventory reporting" at bounding box center [701, 306] width 367 height 19
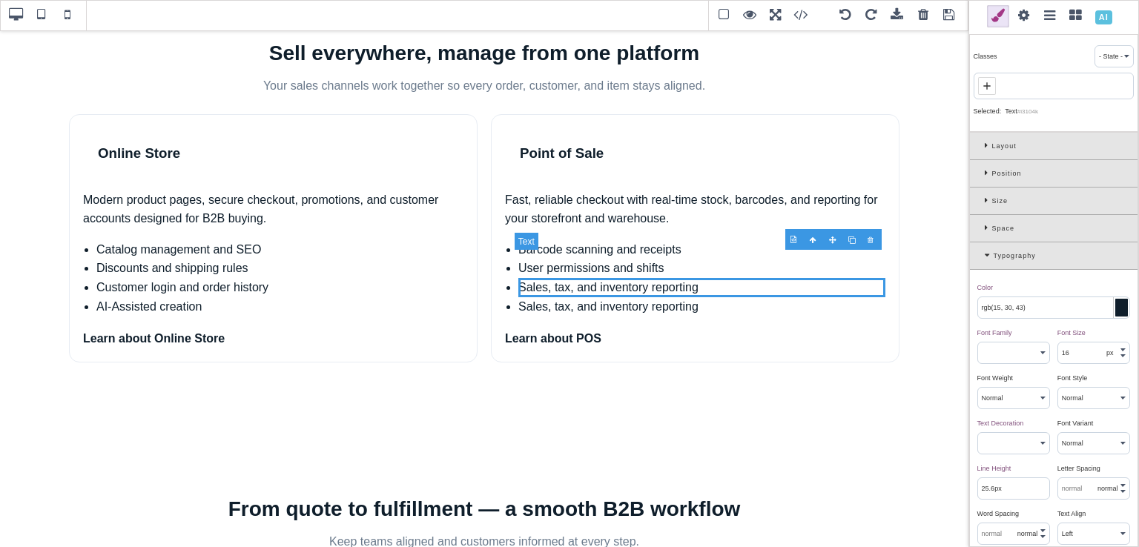
click at [694, 297] on li "Sales, tax, and inventory reporting" at bounding box center [701, 306] width 367 height 19
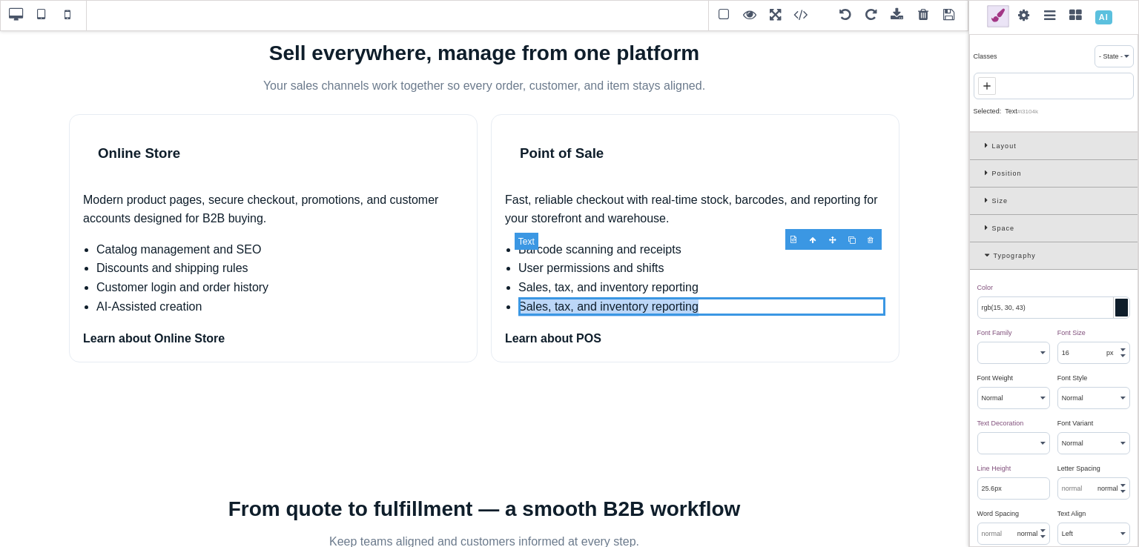
click at [694, 297] on li "Sales, tax, and inventory reporting" at bounding box center [701, 306] width 367 height 19
click at [676, 278] on li "Sales, tax, and inventory reporting" at bounding box center [701, 287] width 367 height 19
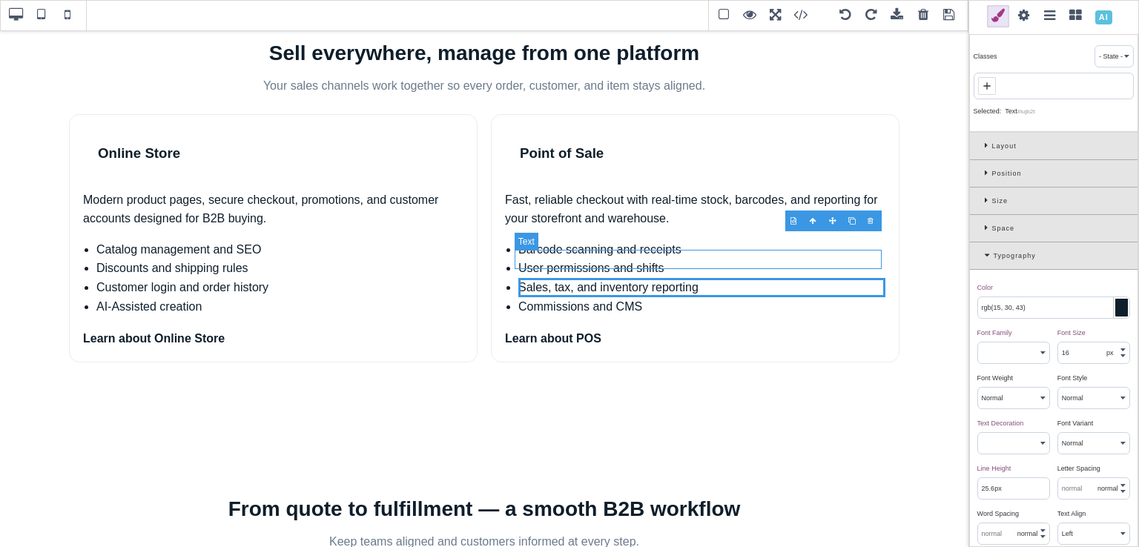
click at [658, 297] on li "Commissions and CMS" at bounding box center [701, 306] width 367 height 19
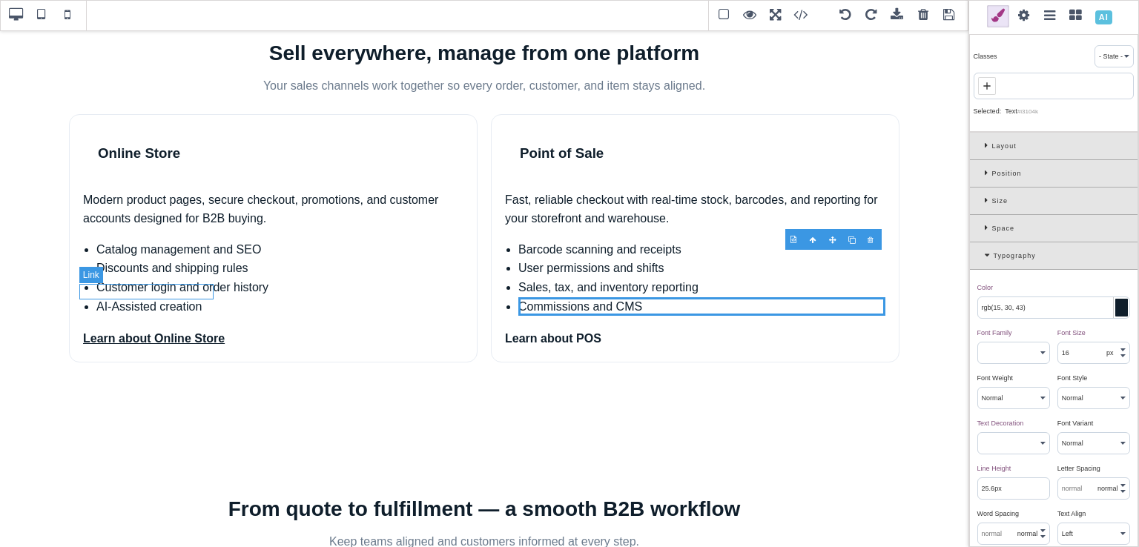
click at [197, 332] on link "Learn about Online Store" at bounding box center [154, 338] width 142 height 13
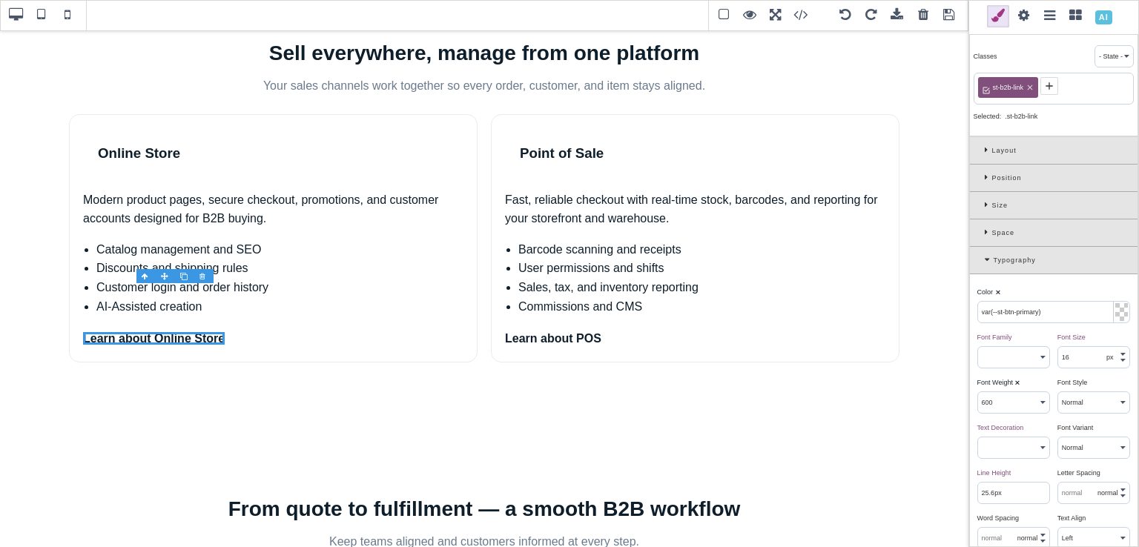
click at [1026, 17] on span at bounding box center [1024, 16] width 22 height 22
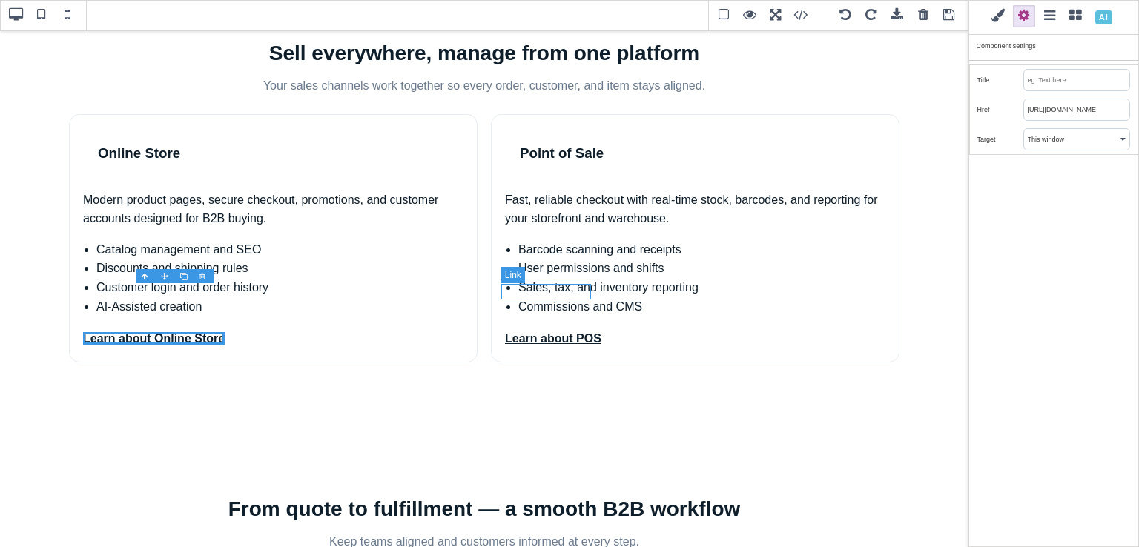
click at [564, 332] on link "Learn about POS" at bounding box center [553, 338] width 96 height 13
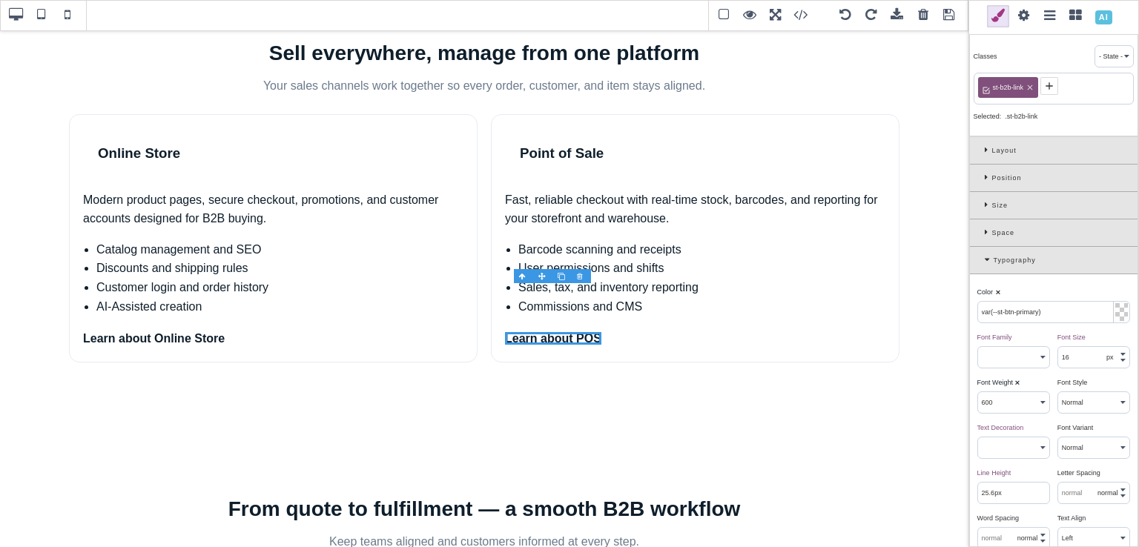
click at [1007, 83] on span "st-b2b-link" at bounding box center [1008, 87] width 36 height 13
copy span "st-b2b-link"
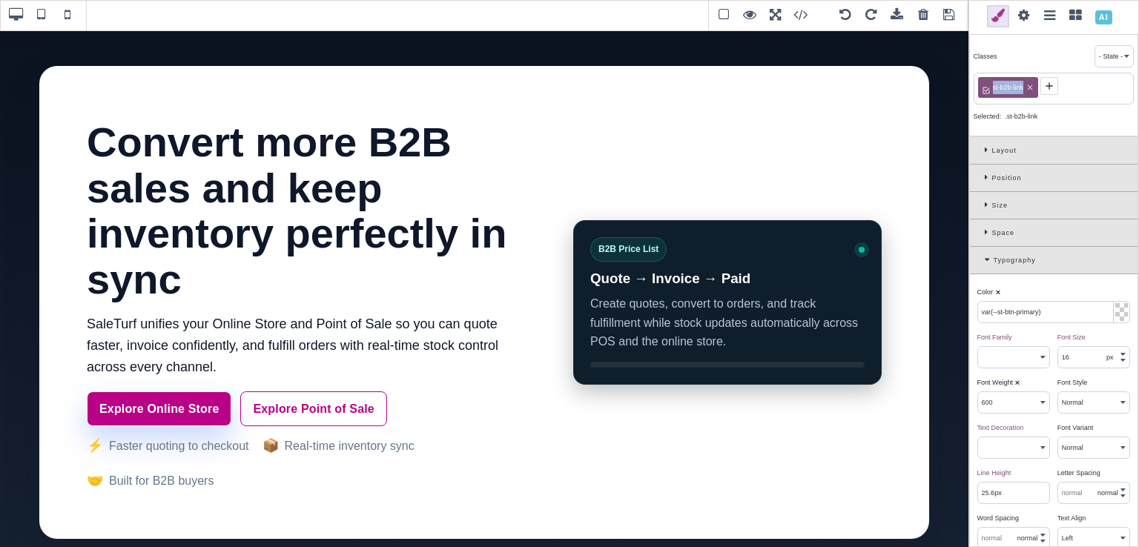
scroll to position [463, 0]
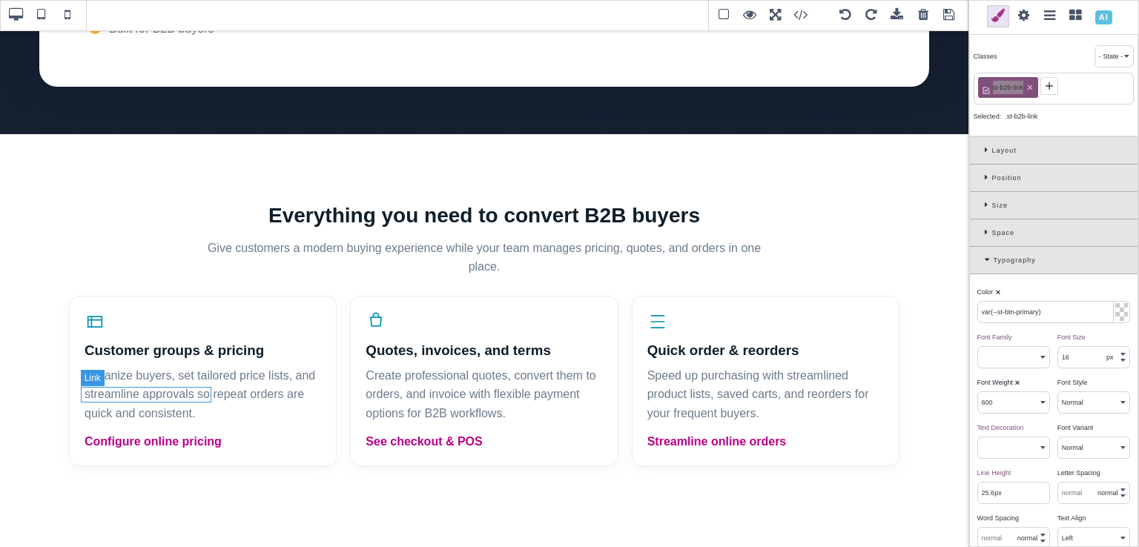
click at [165, 435] on link "Configure online pricing" at bounding box center [153, 441] width 137 height 13
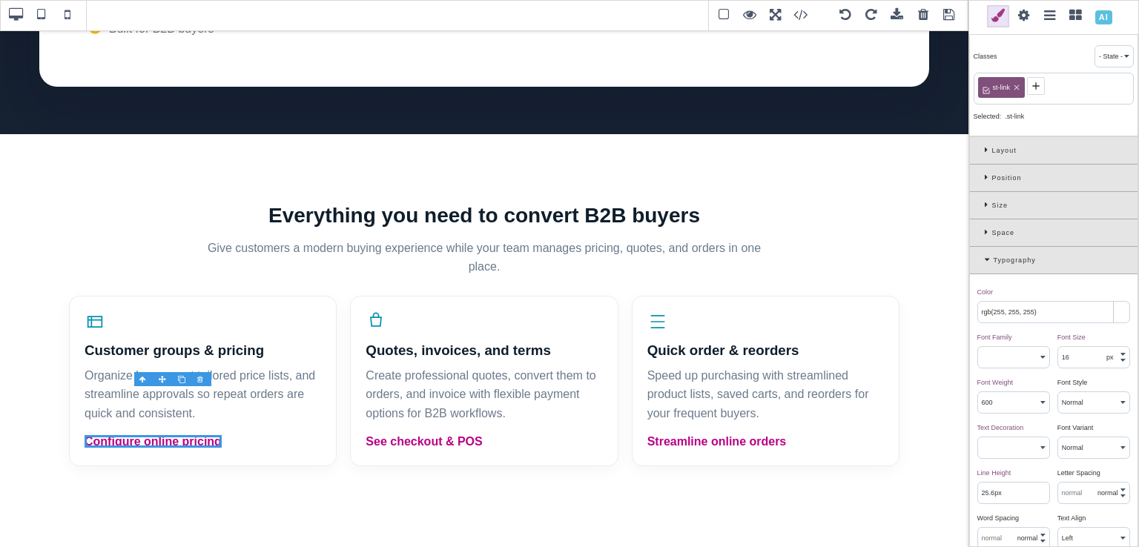
click at [1017, 85] on icon at bounding box center [1016, 87] width 5 height 5
click at [985, 87] on icon at bounding box center [986, 85] width 7 height 7
paste input "st-b2b-link"
click at [463, 435] on link "See checkout & POS" at bounding box center [423, 441] width 116 height 13
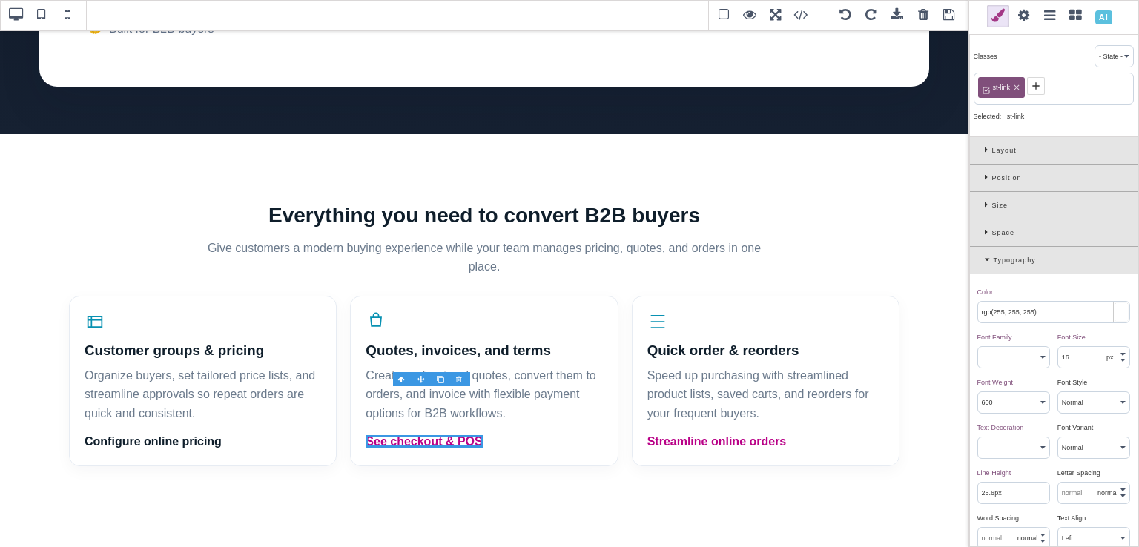
click at [1015, 87] on icon at bounding box center [1016, 87] width 5 height 5
click at [990, 85] on icon at bounding box center [987, 86] width 12 height 12
paste input "st-b2b-link"
click at [773, 435] on link "Streamline online orders" at bounding box center [716, 441] width 139 height 13
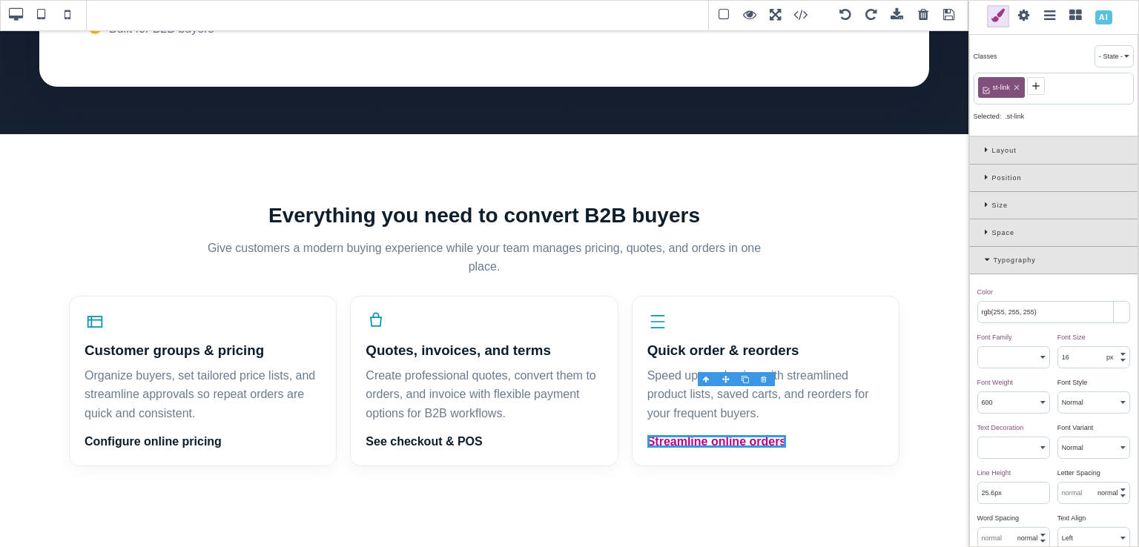
click at [1020, 85] on icon at bounding box center [1016, 87] width 9 height 9
click at [990, 84] on icon at bounding box center [987, 86] width 12 height 12
paste input "st-b2b-link"
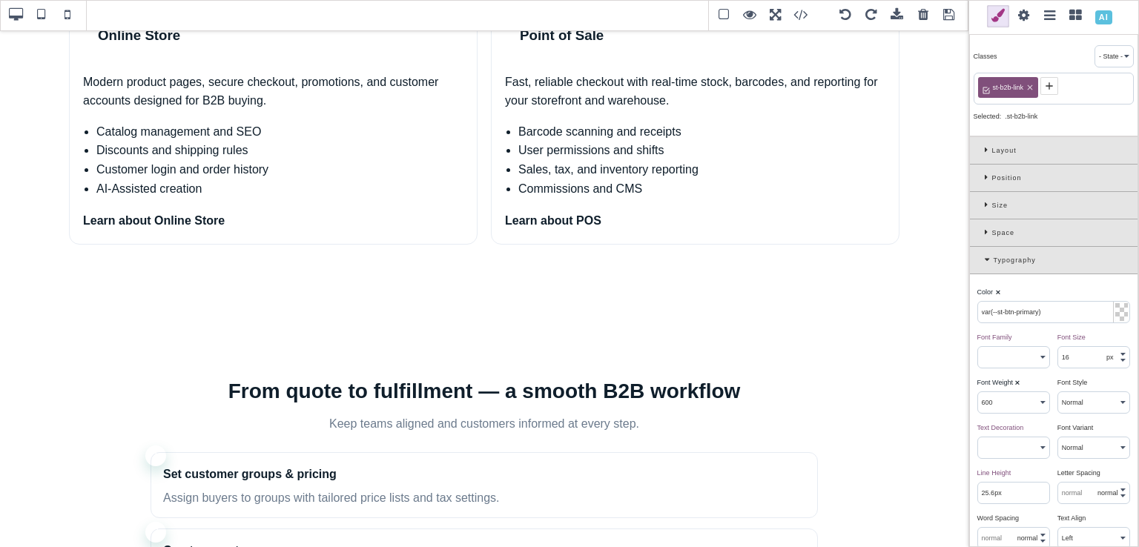
scroll to position [1489, 0]
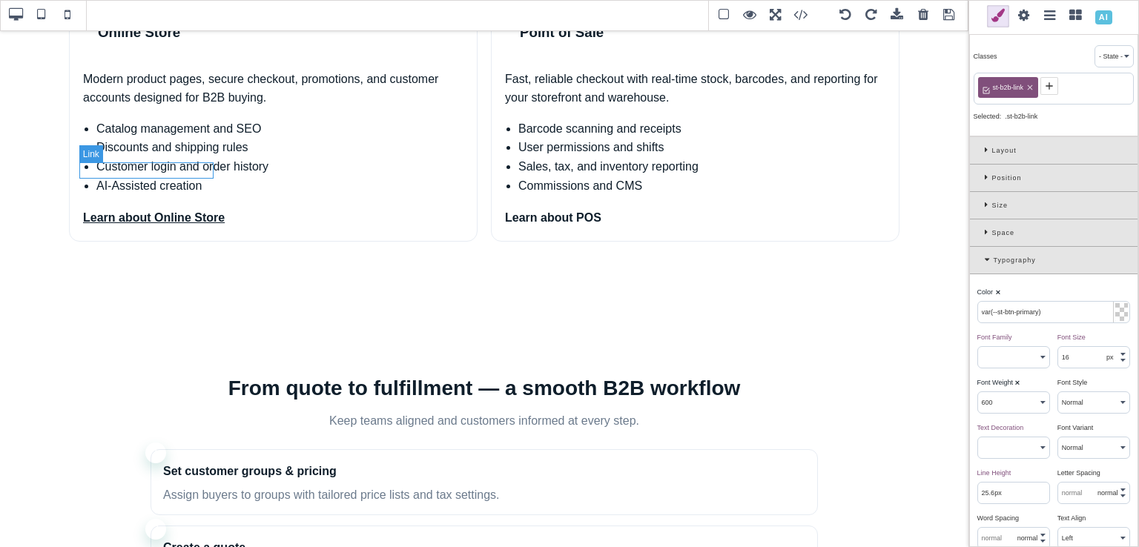
click at [202, 211] on link "Learn about Online Store" at bounding box center [154, 217] width 142 height 13
click at [1029, 17] on span at bounding box center [1024, 16] width 22 height 22
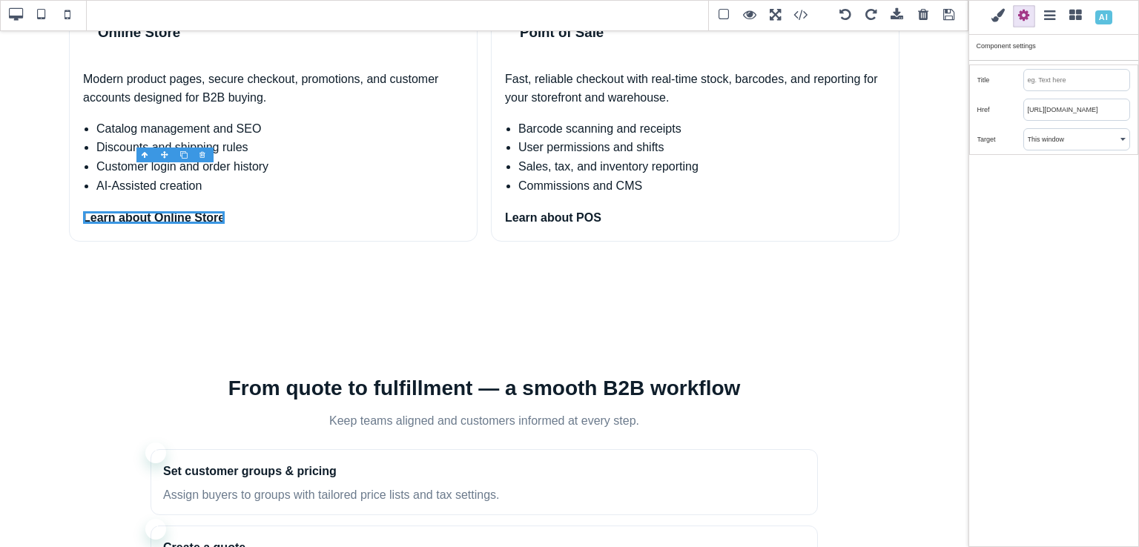
scroll to position [0, 10]
drag, startPoint x: 1076, startPoint y: 110, endPoint x: 1138, endPoint y: 113, distance: 61.6
click at [1127, 113] on div "Classes - State - Hover Click Even/Odd st-b2b-link Selected: .st-b2b-link Layou…" at bounding box center [1053, 273] width 171 height 547
click at [577, 211] on link "Learn about POS" at bounding box center [553, 217] width 96 height 13
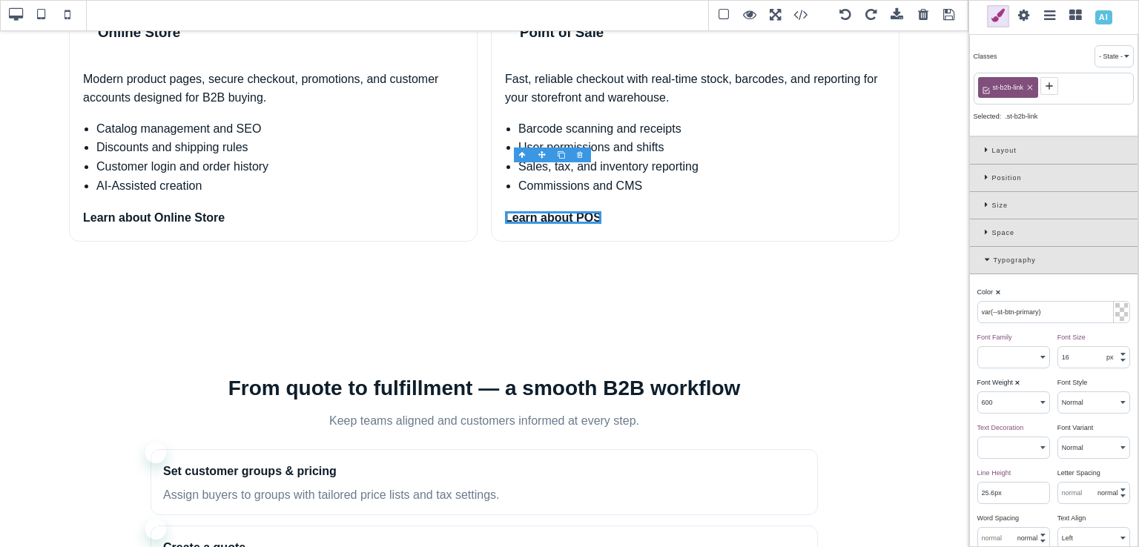
click at [1020, 18] on span at bounding box center [1024, 16] width 22 height 22
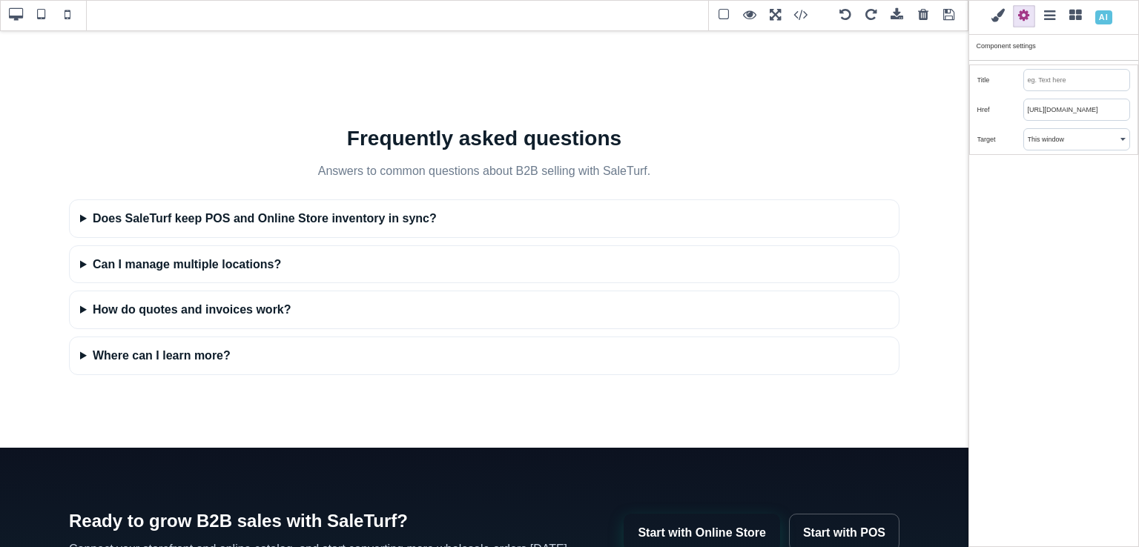
scroll to position [2265, 0]
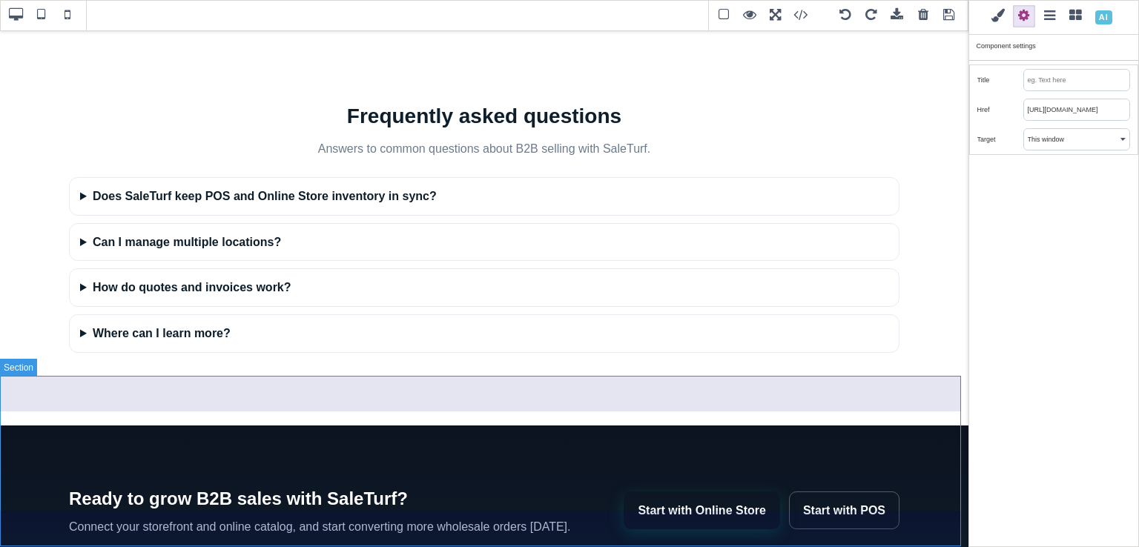
click at [350, 426] on section "Ready to grow B2B sales with SaleTurf? Connect your storefront and online catal…" at bounding box center [484, 511] width 968 height 171
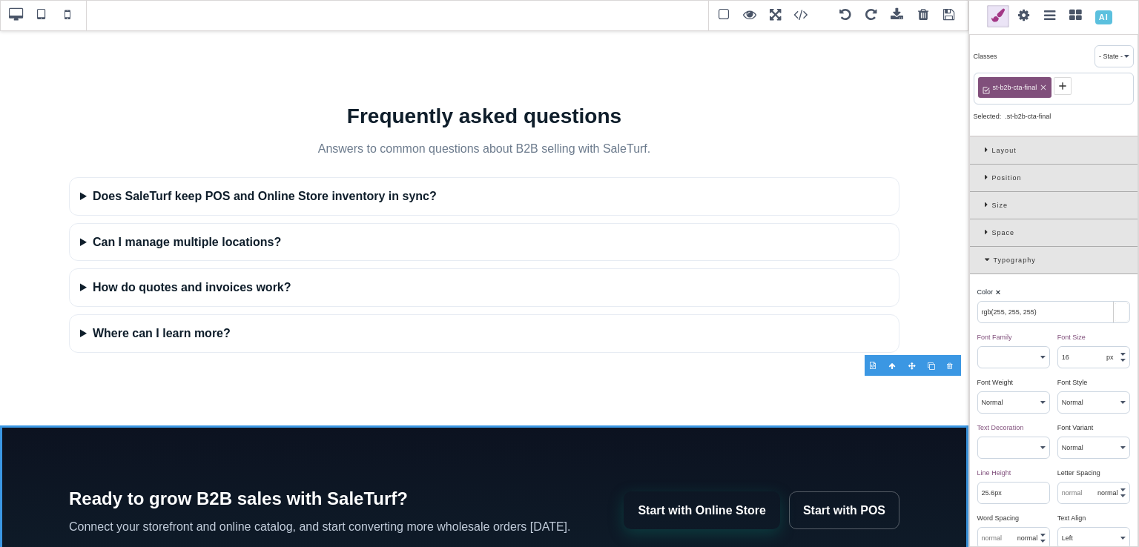
click at [1043, 85] on icon at bounding box center [1043, 87] width 9 height 9
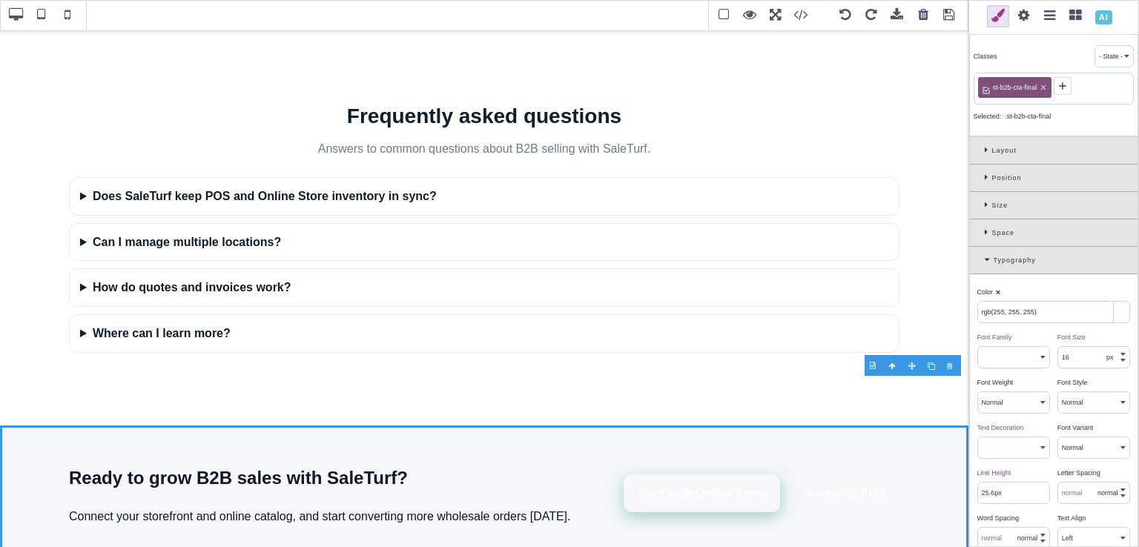
scroll to position [2230, 0]
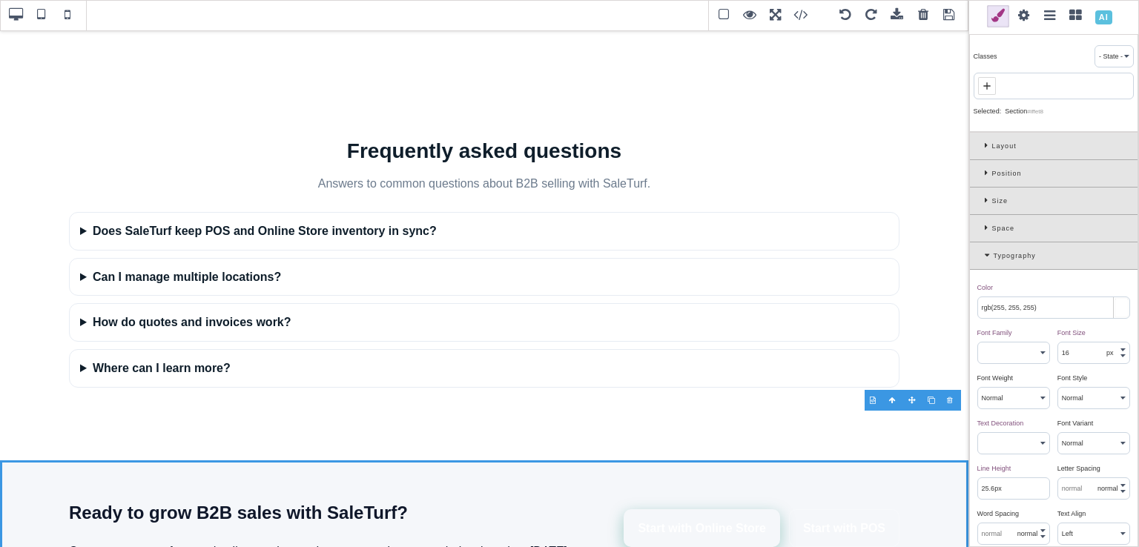
click at [985, 88] on icon at bounding box center [987, 86] width 12 height 12
paste input "st-cta-bottom"
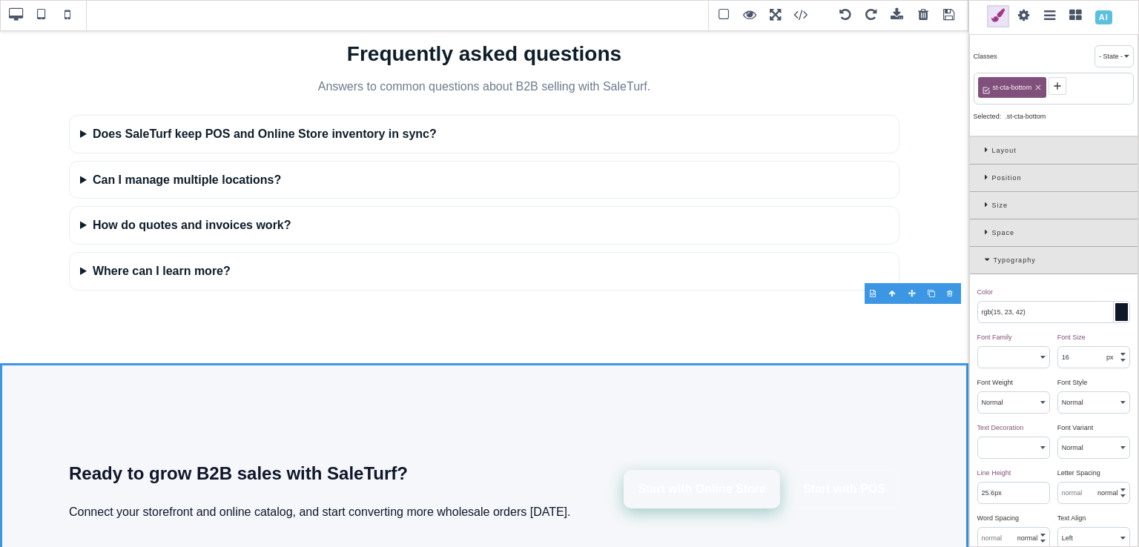
scroll to position [2346, 0]
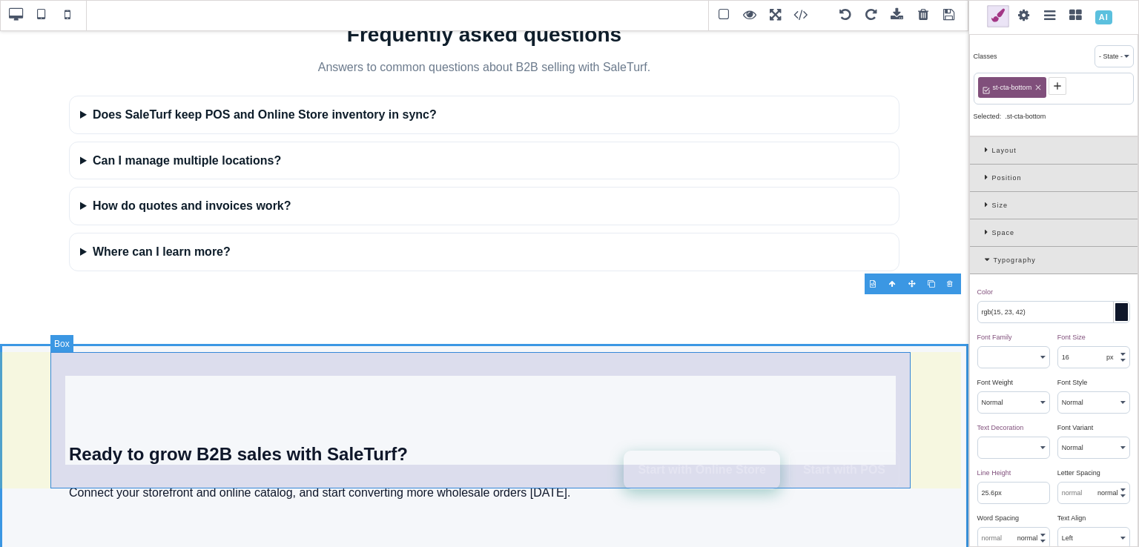
click at [340, 402] on div "Ready to grow B2B sales with SaleTurf? Connect your storefront and online catal…" at bounding box center [484, 470] width 860 height 136
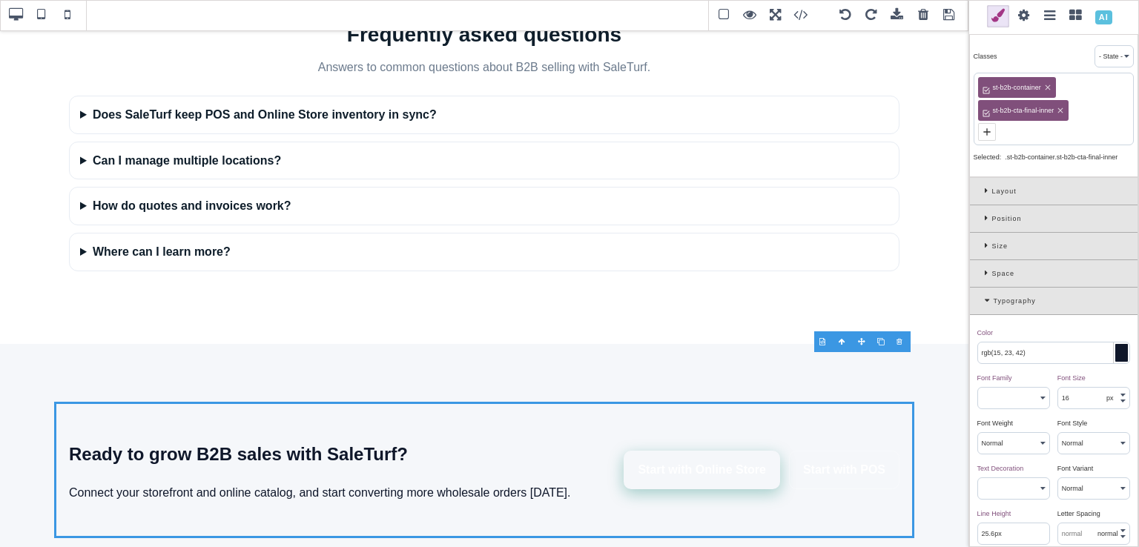
click at [1044, 90] on icon at bounding box center [1047, 87] width 9 height 9
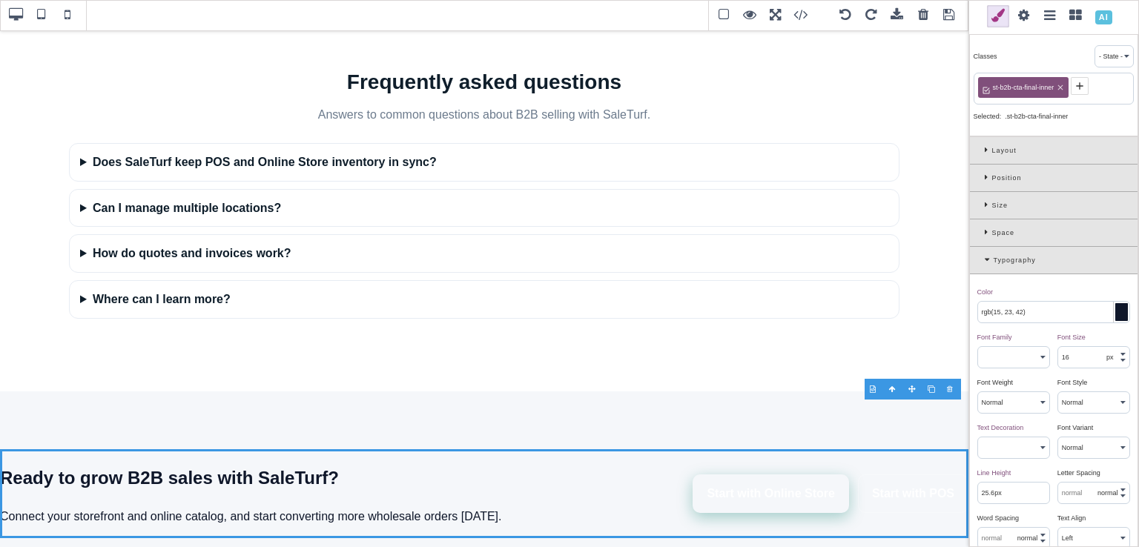
click at [1059, 88] on icon at bounding box center [1060, 87] width 9 height 9
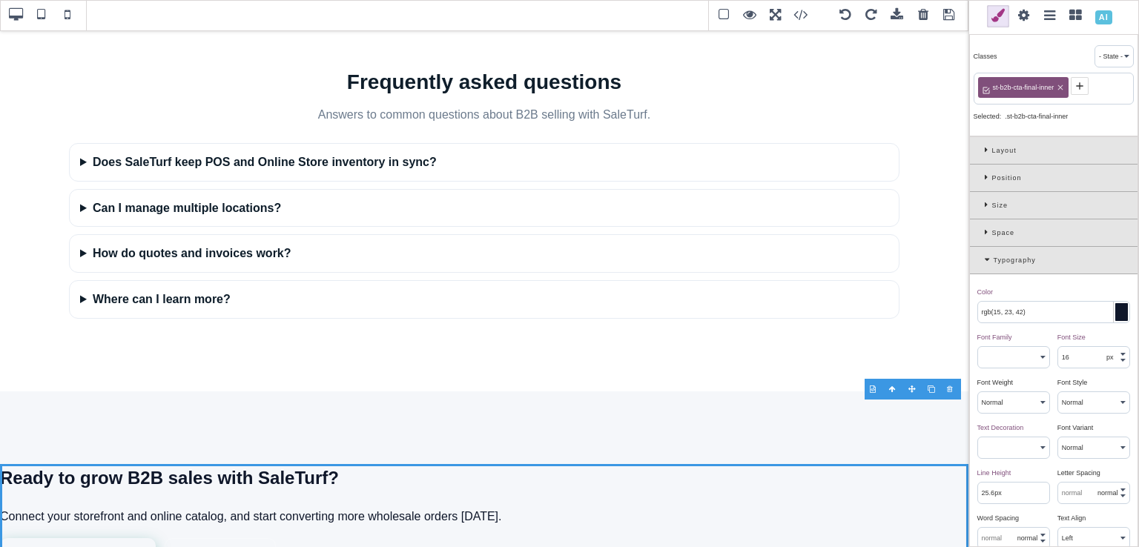
scroll to position [2337, 0]
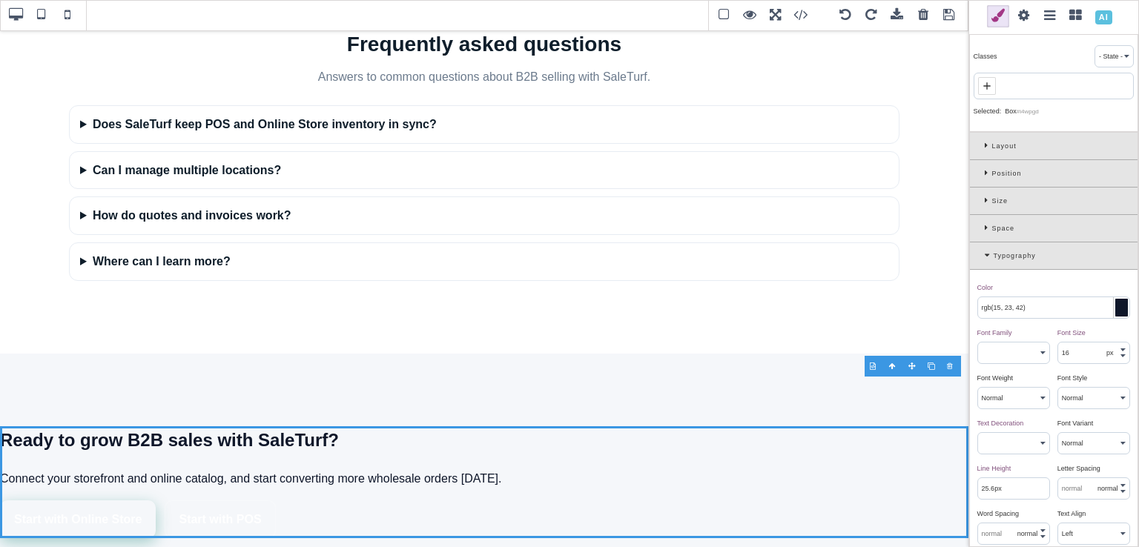
click at [993, 84] on span at bounding box center [987, 86] width 18 height 18
paste input "st-container"
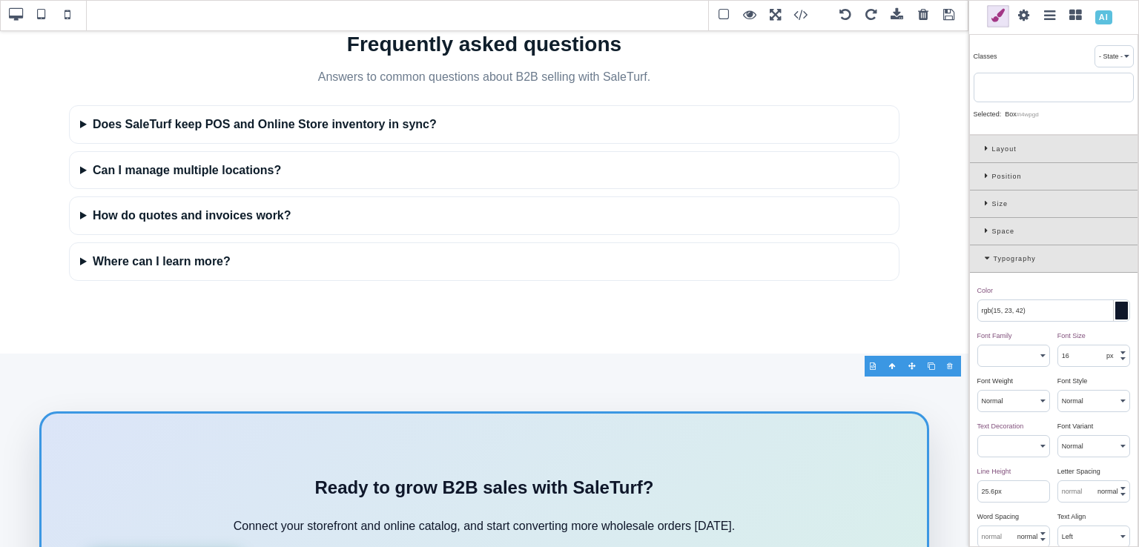
scroll to position [2346, 0]
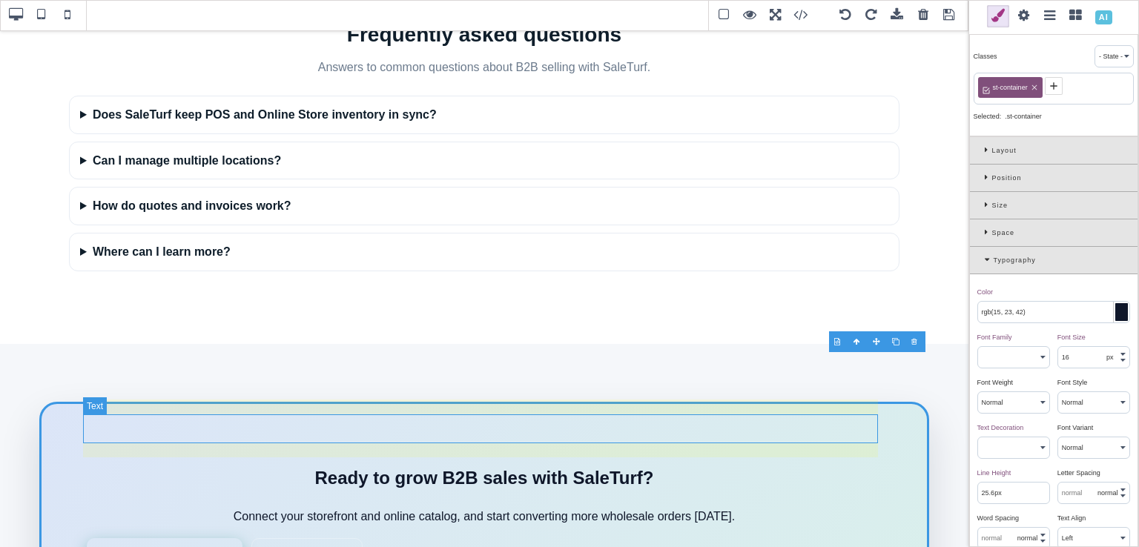
click at [498, 464] on h2 "Ready to grow B2B sales with SaleTurf?" at bounding box center [484, 478] width 795 height 28
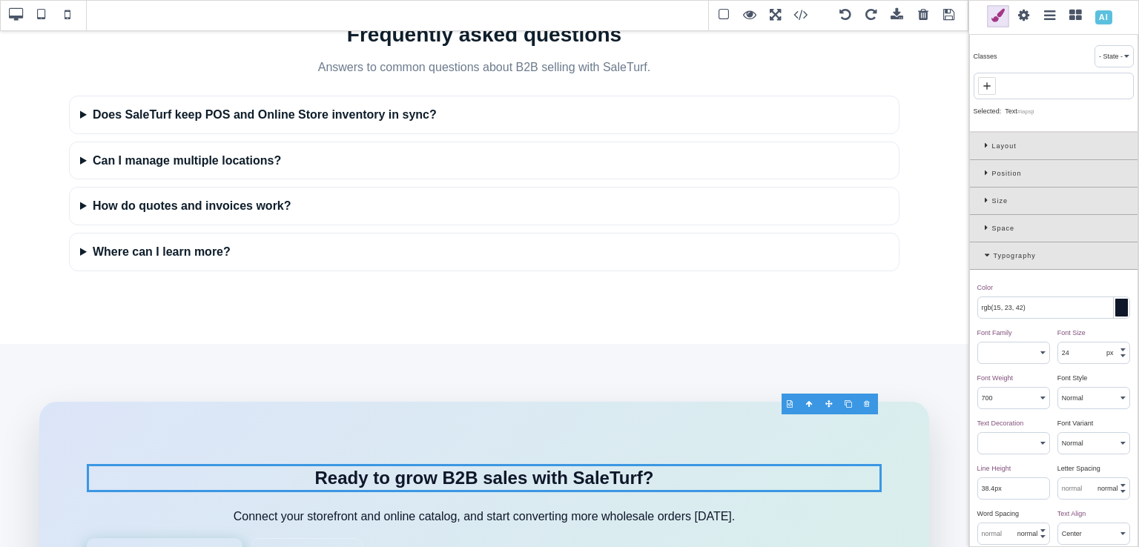
click at [988, 87] on icon at bounding box center [987, 86] width 12 height 12
paste input "st-title"
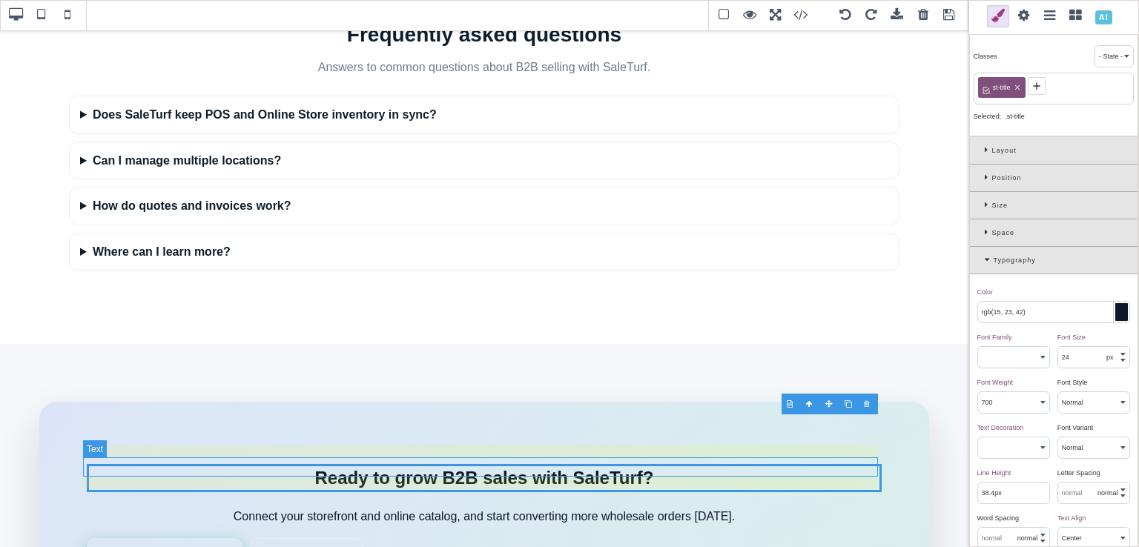
click at [524, 507] on p "Connect your storefront and online catalog, and start converting more wholesale…" at bounding box center [484, 516] width 795 height 19
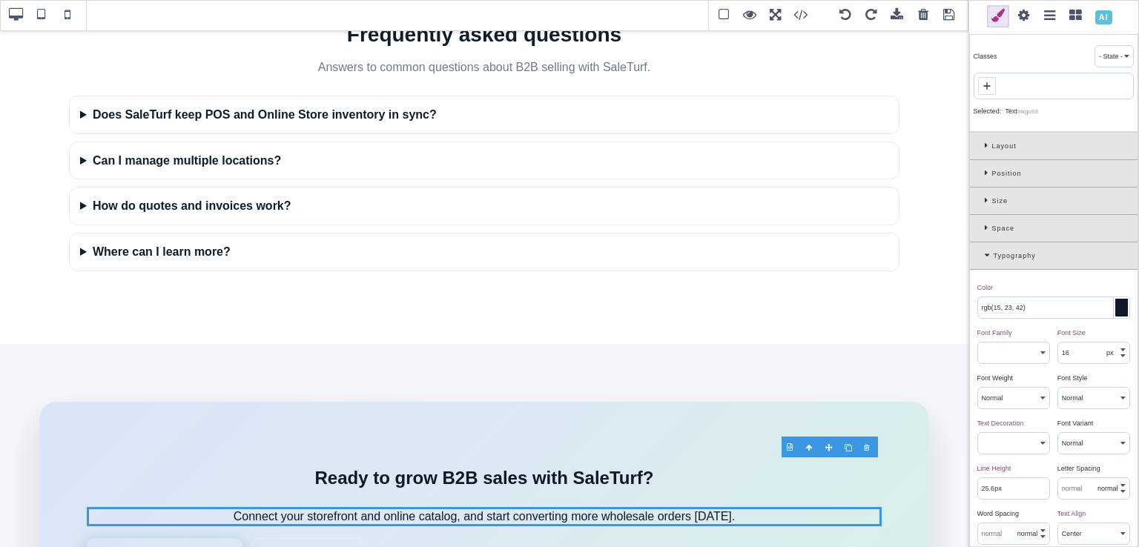
click at [985, 83] on icon at bounding box center [987, 86] width 12 height 12
paste input "st-subtitle"
click at [1026, 86] on icon at bounding box center [1027, 87] width 5 height 5
click at [1047, 309] on input "rgb(15, 23, 42)" at bounding box center [1053, 307] width 151 height 21
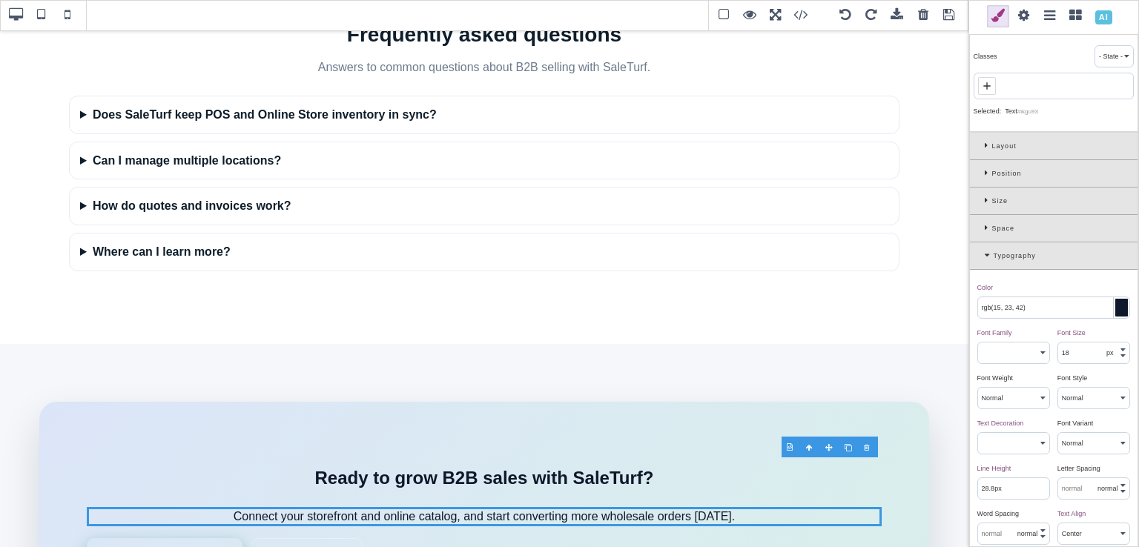
click at [1047, 309] on input "rgb(15, 23, 42)" at bounding box center [1053, 307] width 151 height 21
paste input "var(--stwb-muted"
click at [1008, 308] on input "var(--stwb-muted)" at bounding box center [1053, 307] width 151 height 21
click at [1038, 308] on input "var(--st-muted)" at bounding box center [1053, 307] width 151 height 21
click at [1035, 288] on div "Color ⨯" at bounding box center [1051, 287] width 149 height 13
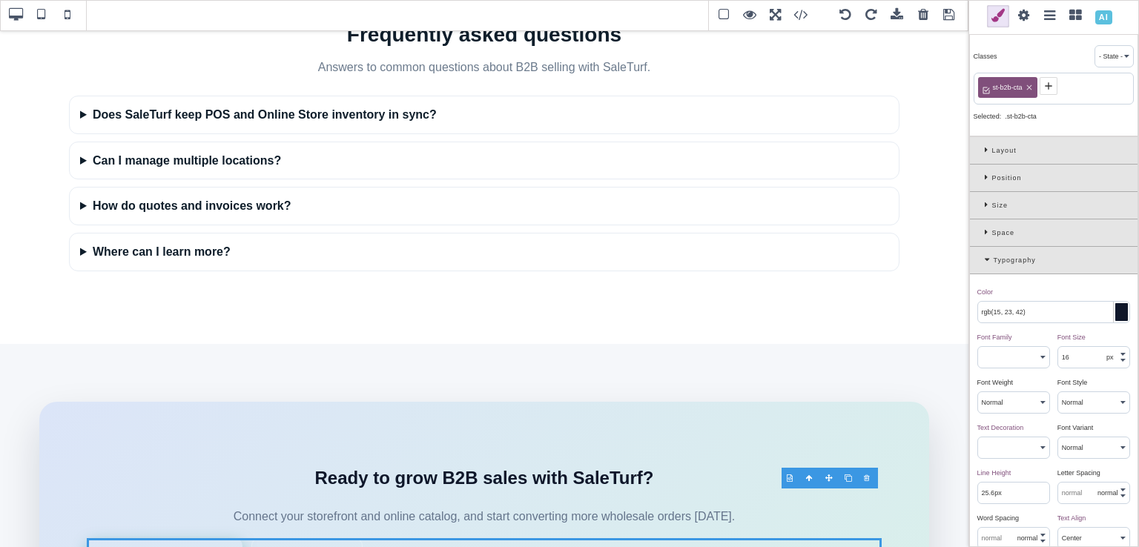
click at [1032, 90] on icon at bounding box center [1029, 87] width 9 height 9
click at [987, 90] on icon at bounding box center [987, 86] width 12 height 12
paste input "st-cta-group"
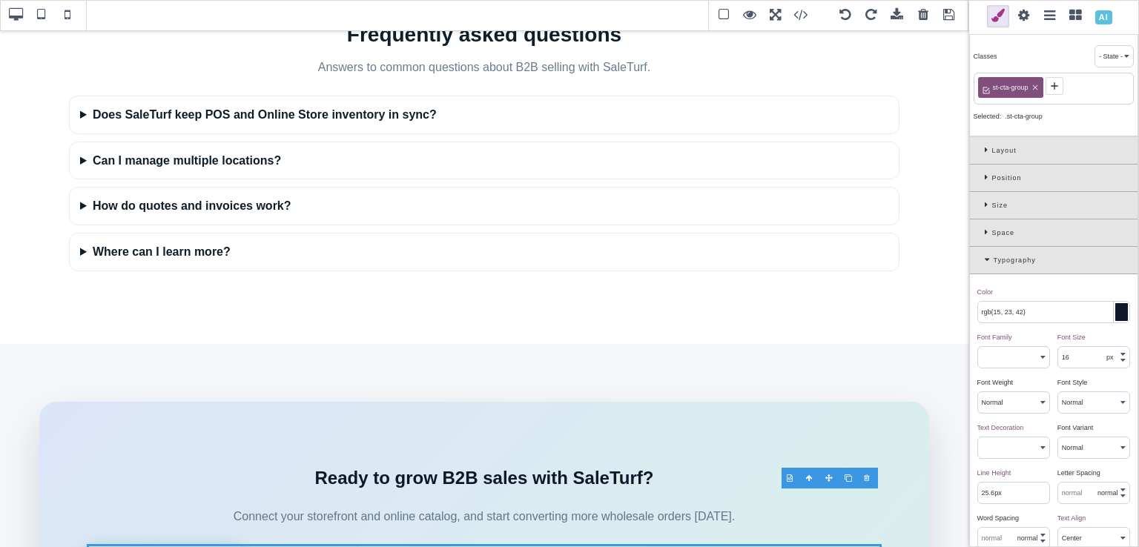
click at [1045, 87] on span at bounding box center [1054, 86] width 18 height 18
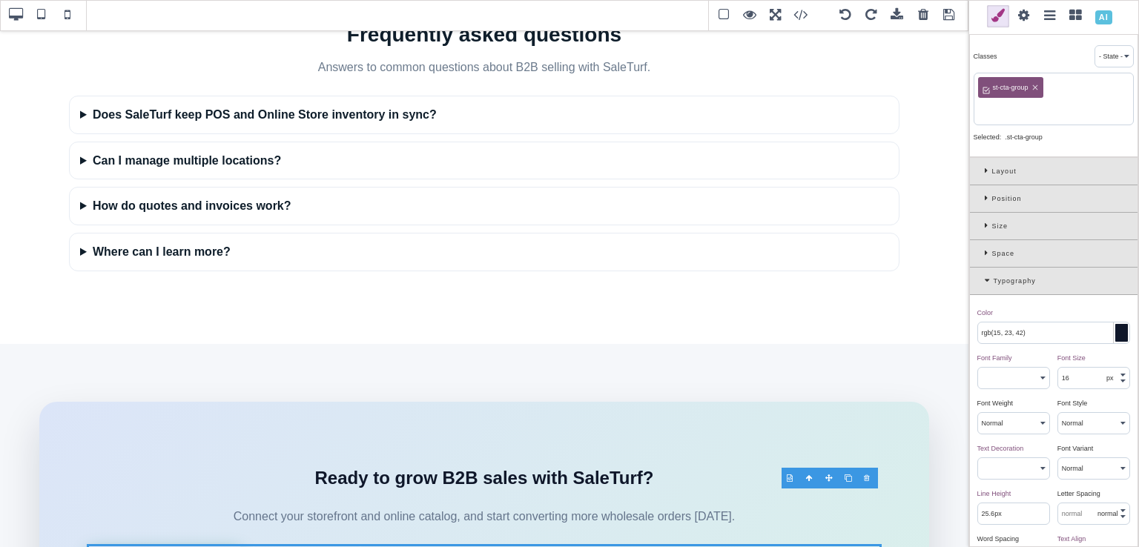
paste input "st-cta-center"
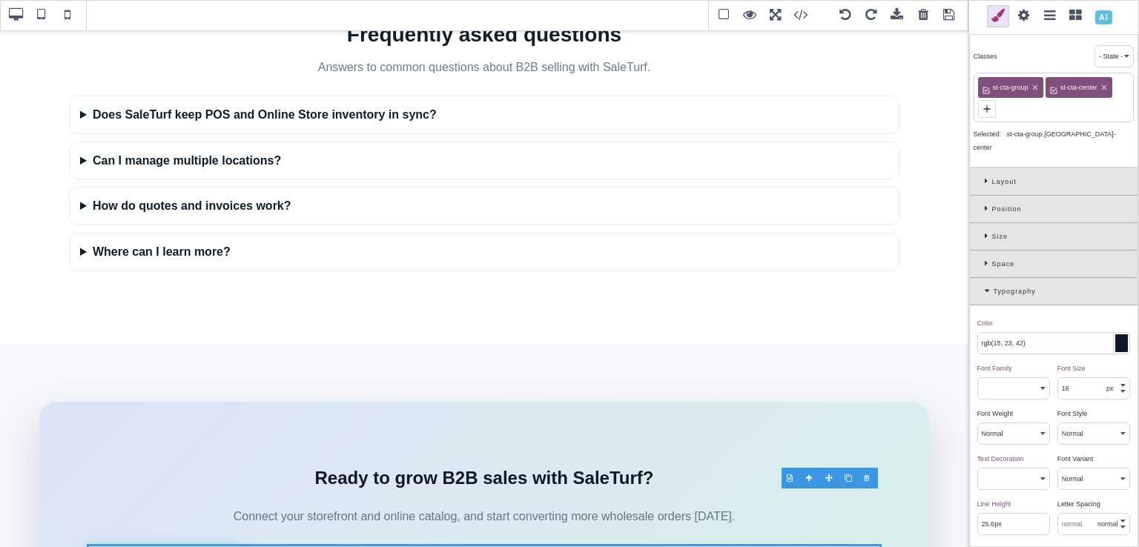
click at [982, 223] on div "Size" at bounding box center [1054, 236] width 168 height 27
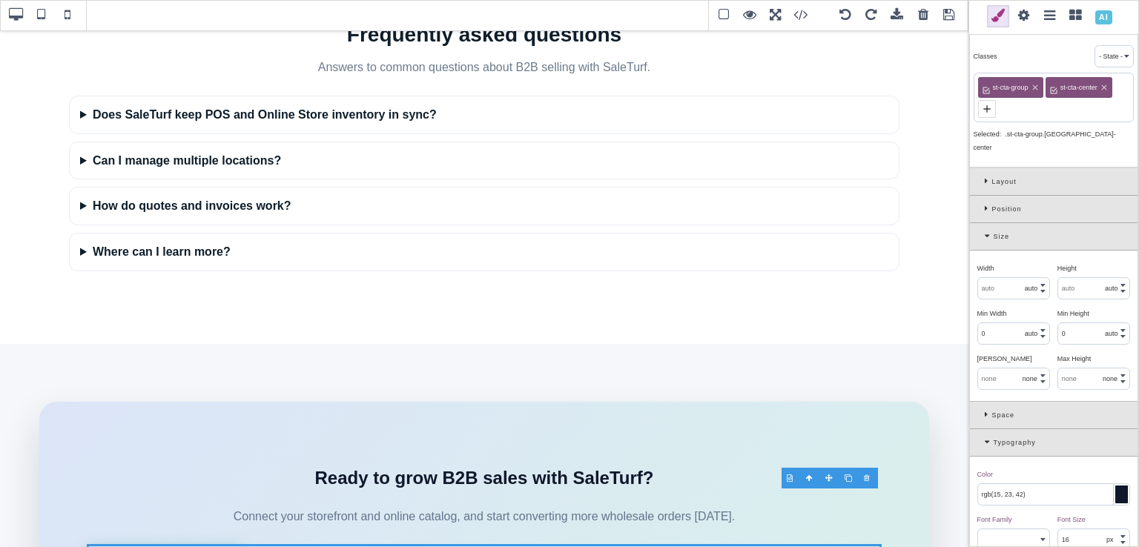
drag, startPoint x: 982, startPoint y: 223, endPoint x: 994, endPoint y: 225, distance: 12.7
click at [994, 225] on div "Size" at bounding box center [1054, 236] width 168 height 27
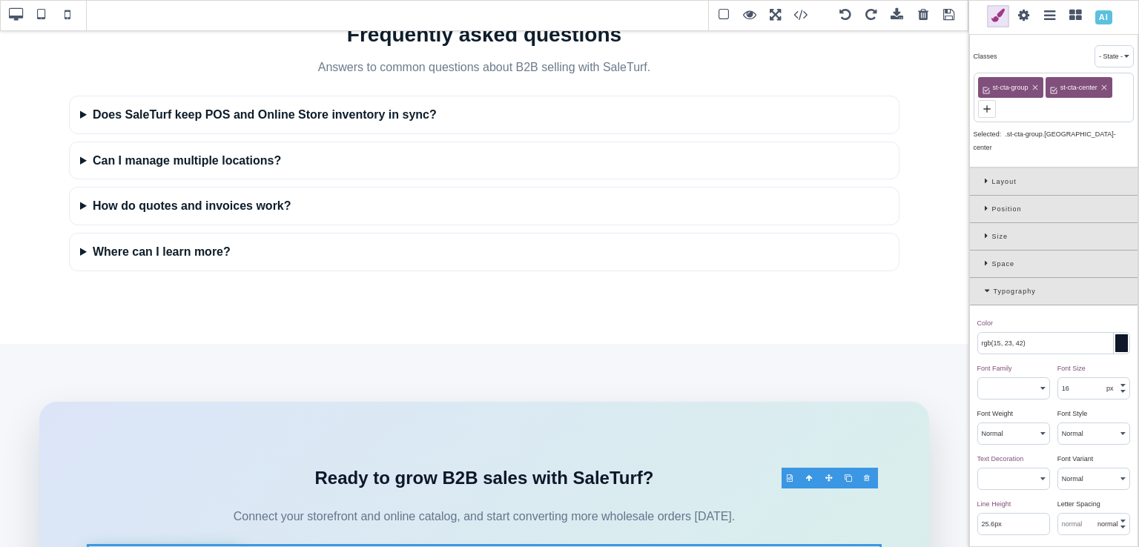
click at [988, 177] on icon at bounding box center [988, 181] width 7 height 8
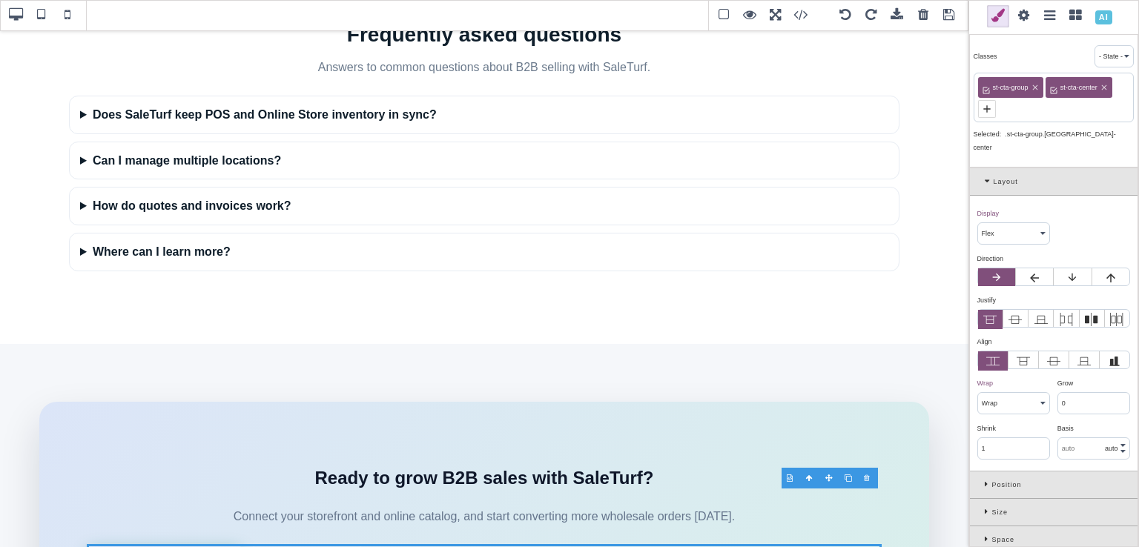
click at [1044, 313] on icon at bounding box center [1040, 319] width 13 height 13
click at [0, 0] on input "radio" at bounding box center [0, 0] width 0 height 0
click at [1009, 313] on icon at bounding box center [1014, 319] width 13 height 13
click at [0, 0] on input "radio" at bounding box center [0, 0] width 0 height 0
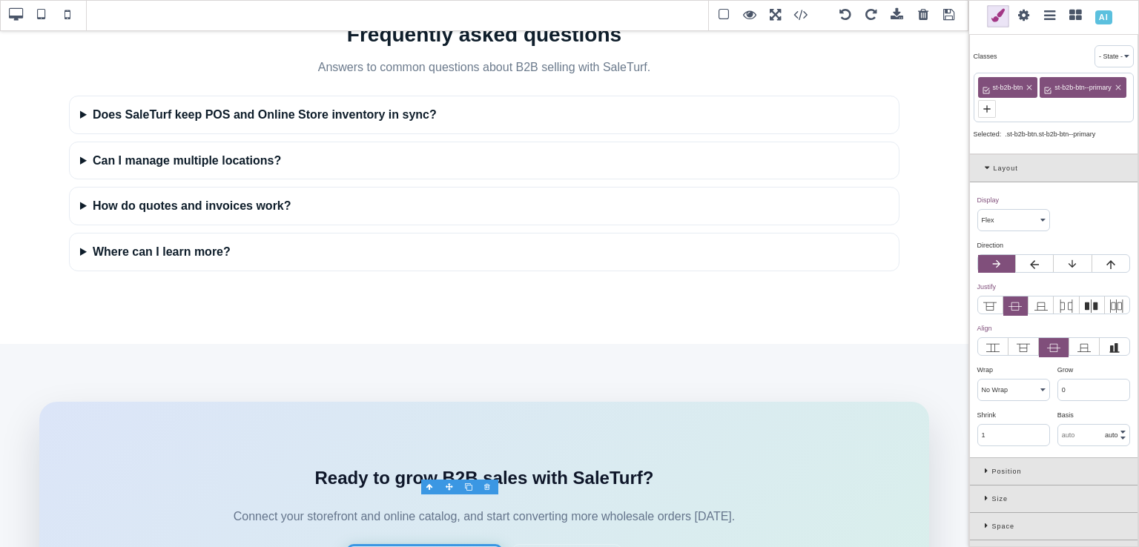
click at [1114, 92] on icon at bounding box center [1118, 87] width 9 height 9
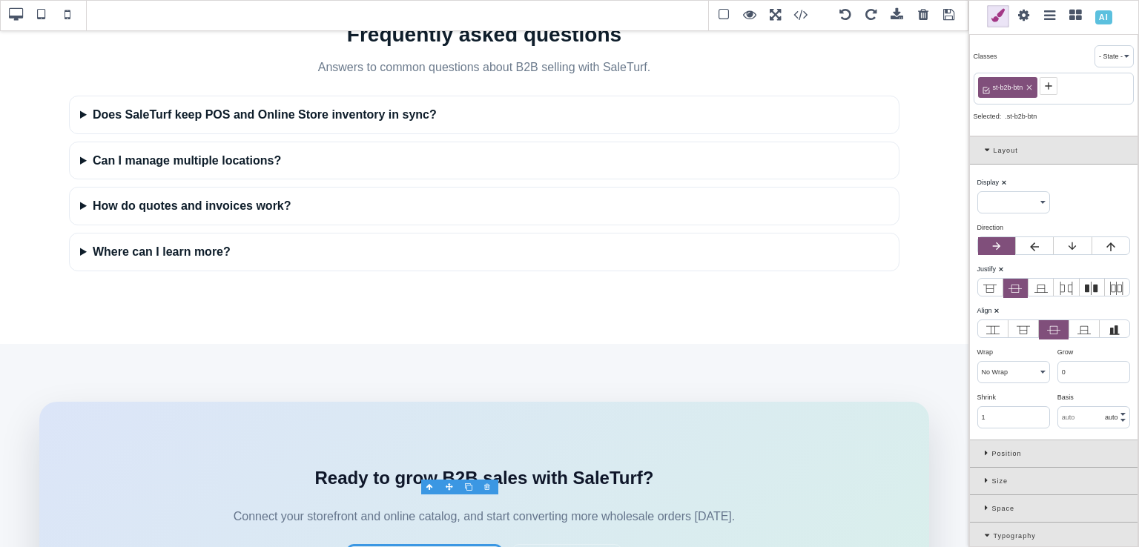
click at [1029, 88] on icon at bounding box center [1029, 87] width 9 height 9
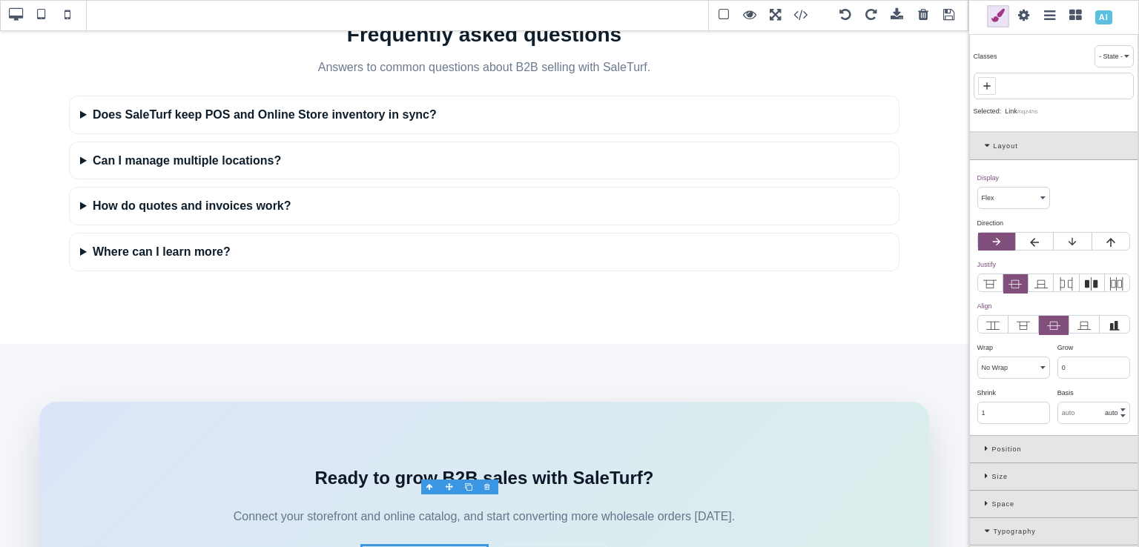
click at [988, 81] on icon at bounding box center [987, 86] width 12 height 12
click at [1009, 90] on input "st-btn" at bounding box center [1053, 87] width 151 height 21
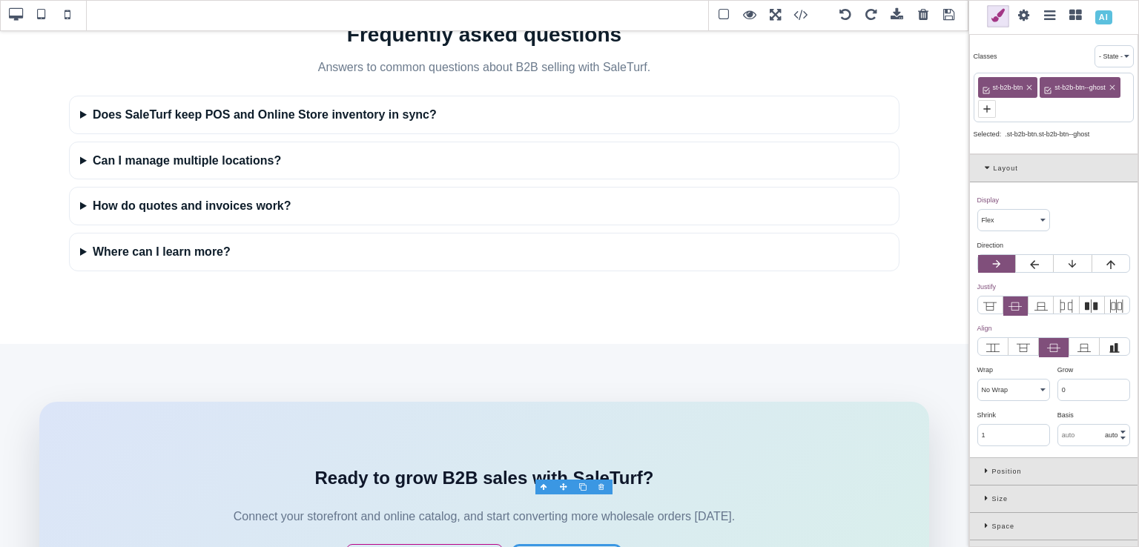
click at [1027, 89] on icon at bounding box center [1029, 87] width 9 height 9
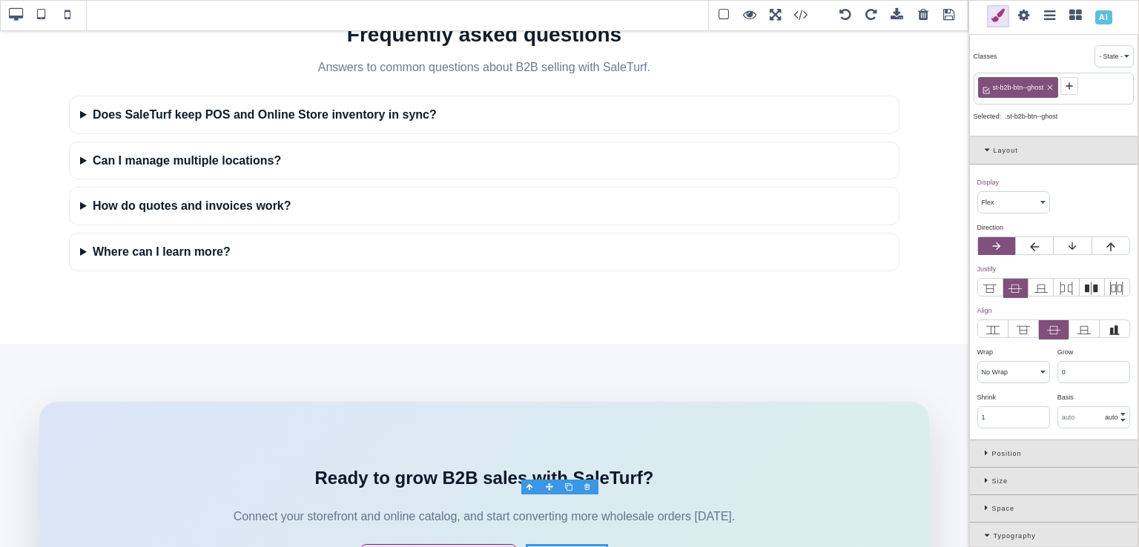
click at [1050, 85] on icon at bounding box center [1049, 87] width 9 height 9
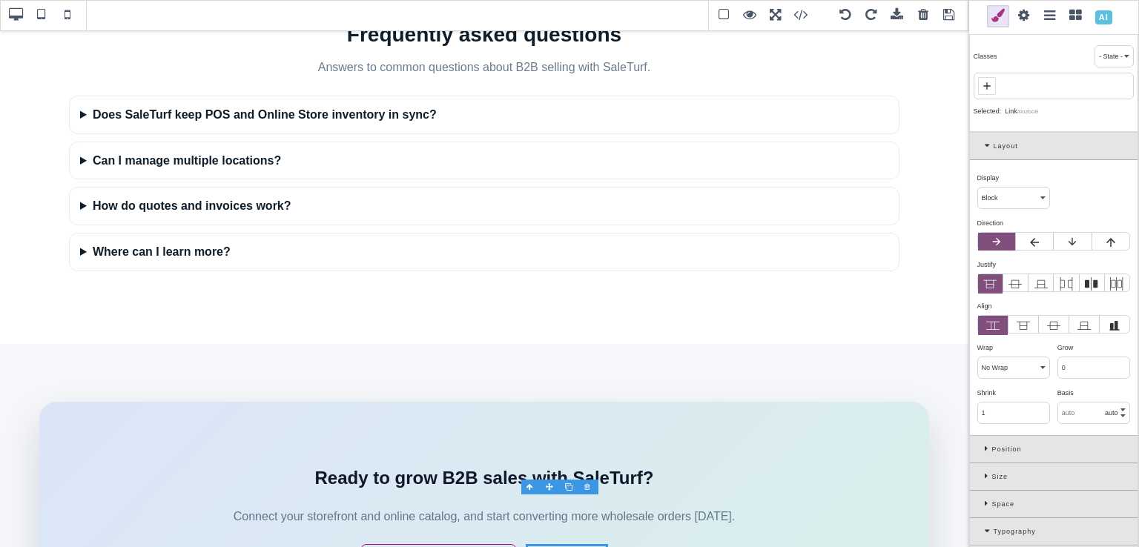
click at [990, 87] on icon at bounding box center [987, 86] width 12 height 12
paste input "st-btn"
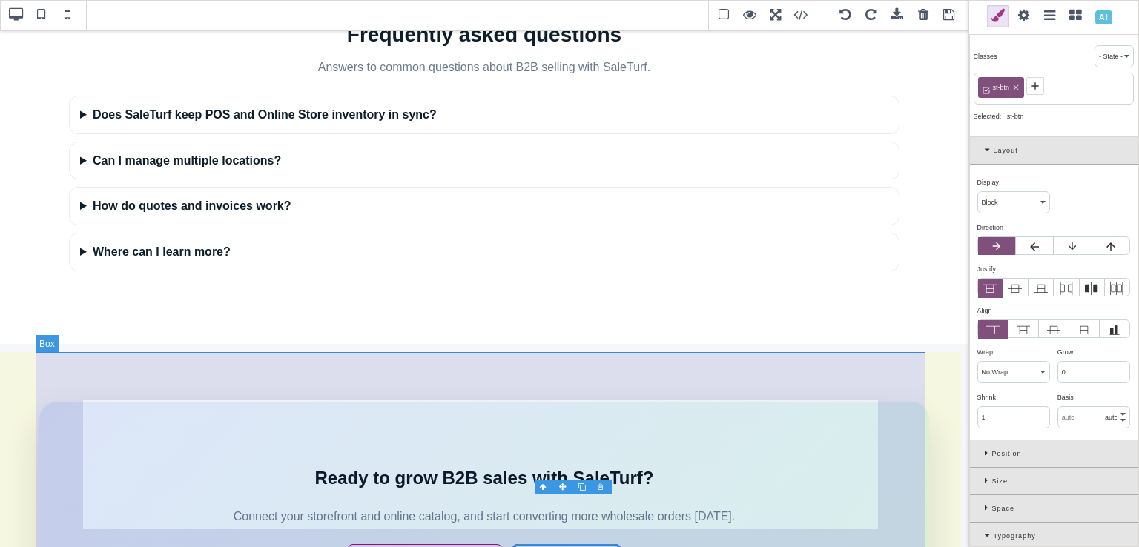
click at [488, 493] on div "Ready to grow B2B sales with SaleTurf? Connect your storefront and online catal…" at bounding box center [484, 514] width 890 height 225
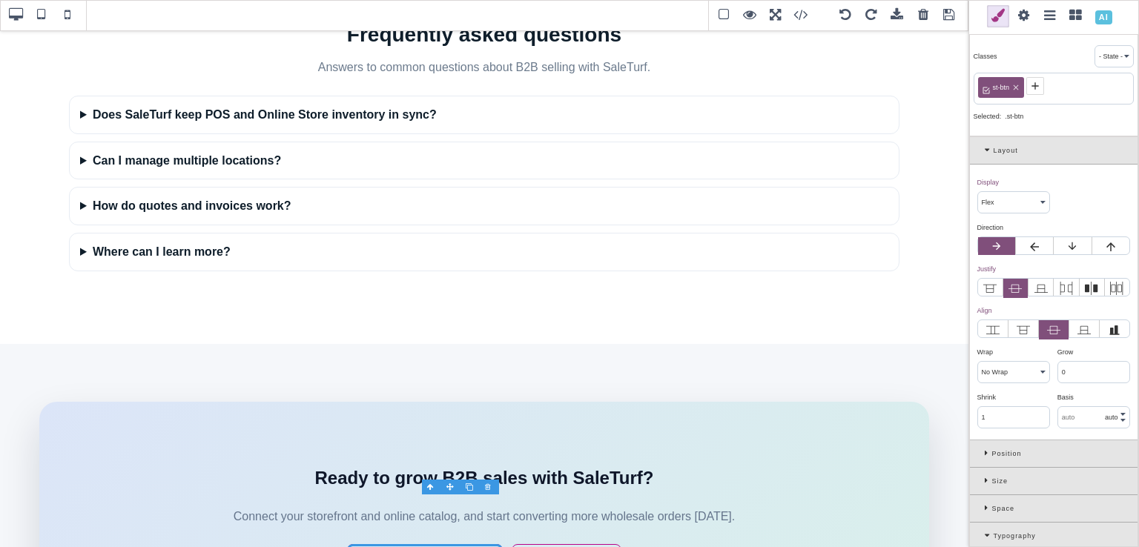
click at [1037, 80] on icon at bounding box center [1035, 86] width 12 height 12
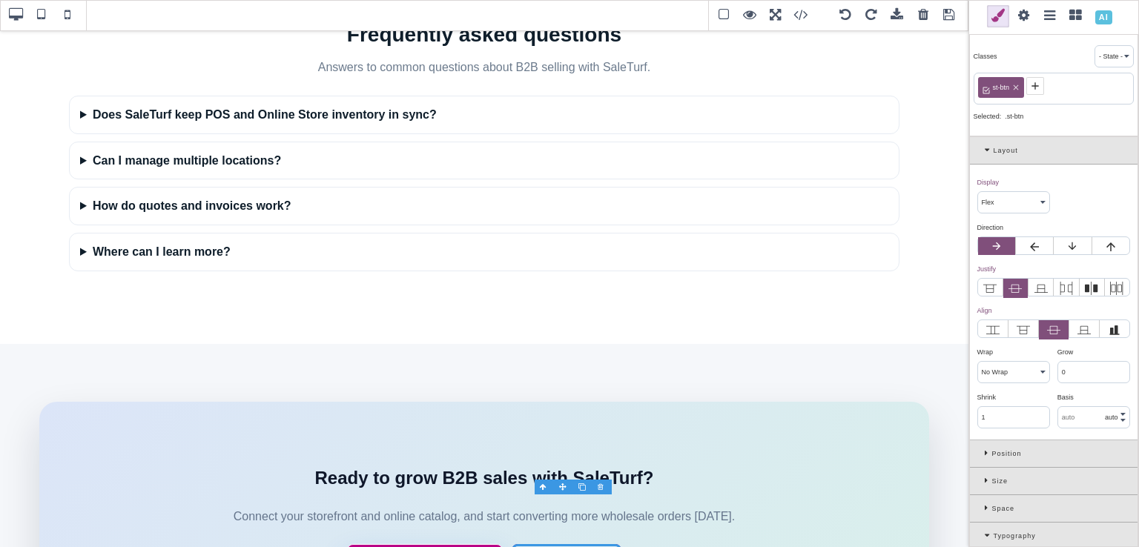
click at [1038, 90] on icon at bounding box center [1035, 86] width 12 height 12
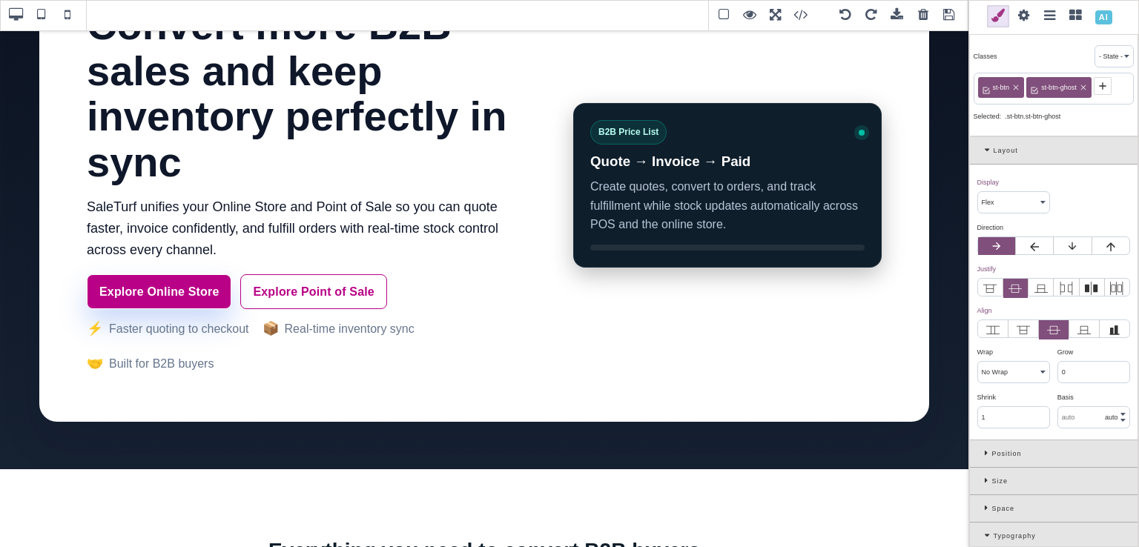
scroll to position [0, 0]
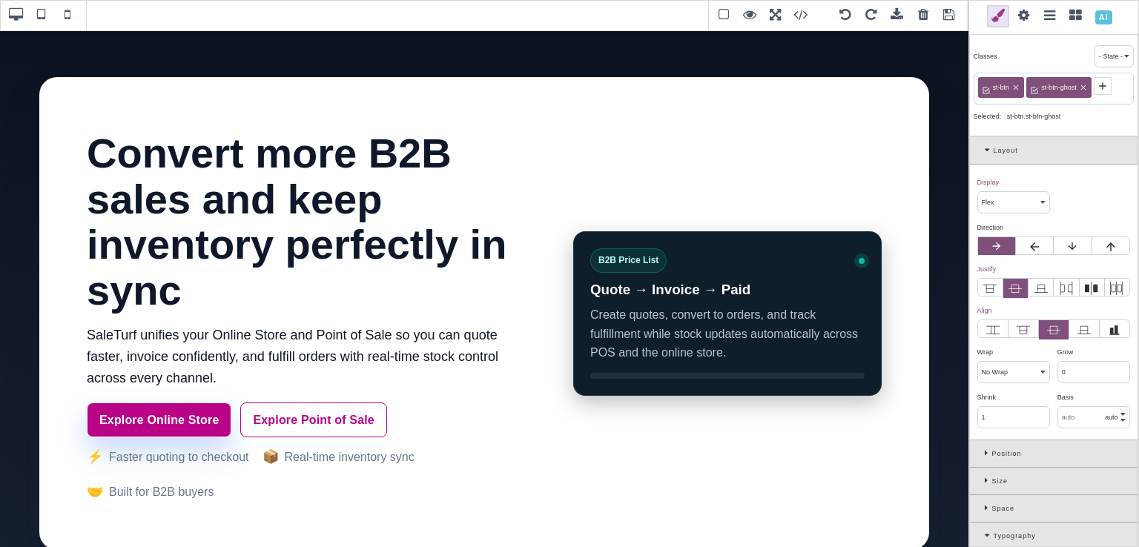
click at [950, 19] on span at bounding box center [949, 15] width 22 height 22
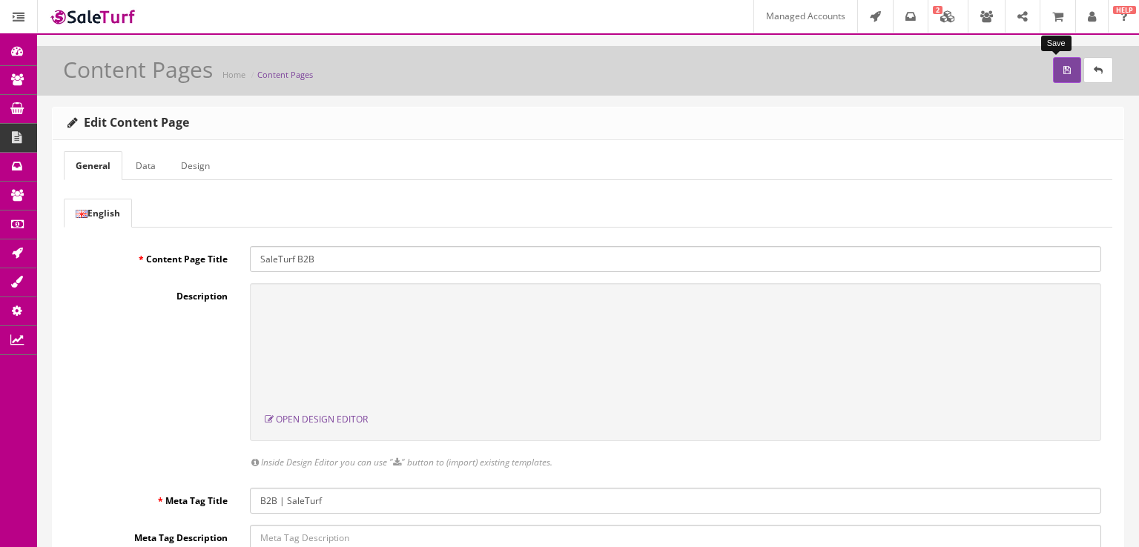
click at [1055, 59] on button "submit" at bounding box center [1067, 70] width 28 height 26
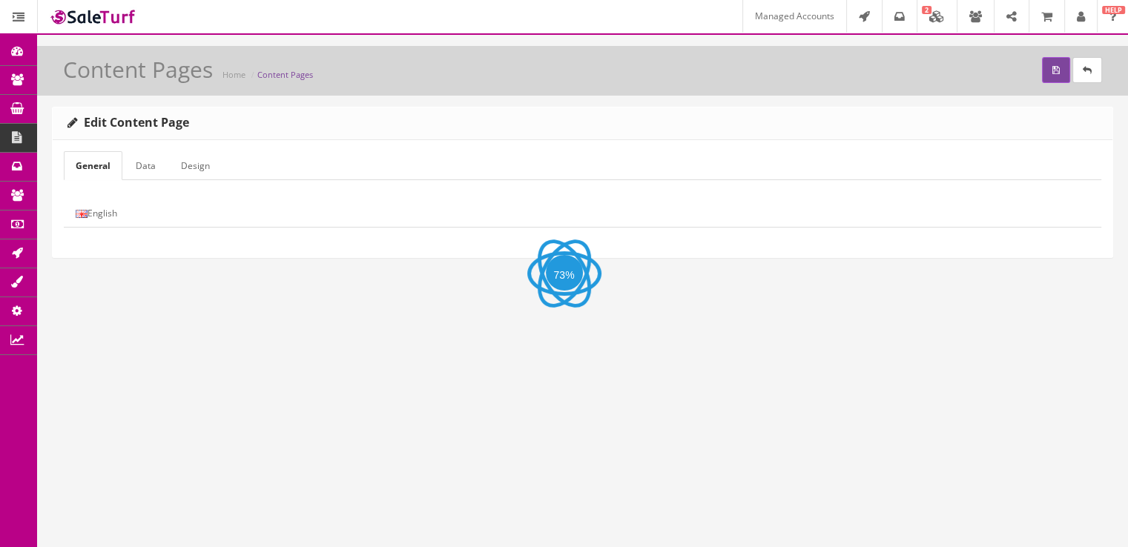
click at [102, 201] on link "English" at bounding box center [96, 213] width 65 height 29
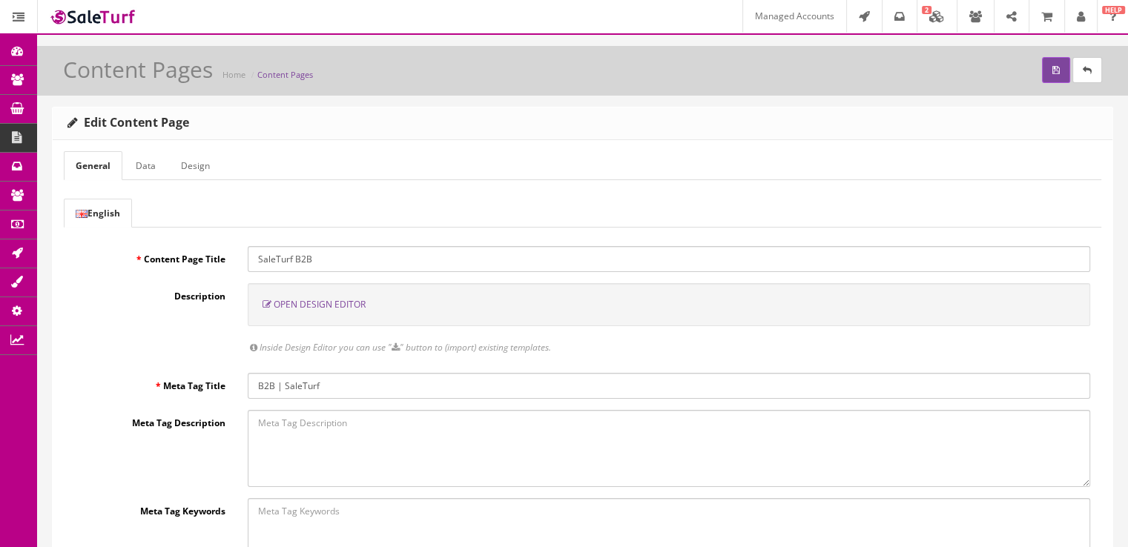
click at [334, 308] on span "Open Design Editor" at bounding box center [320, 304] width 92 height 13
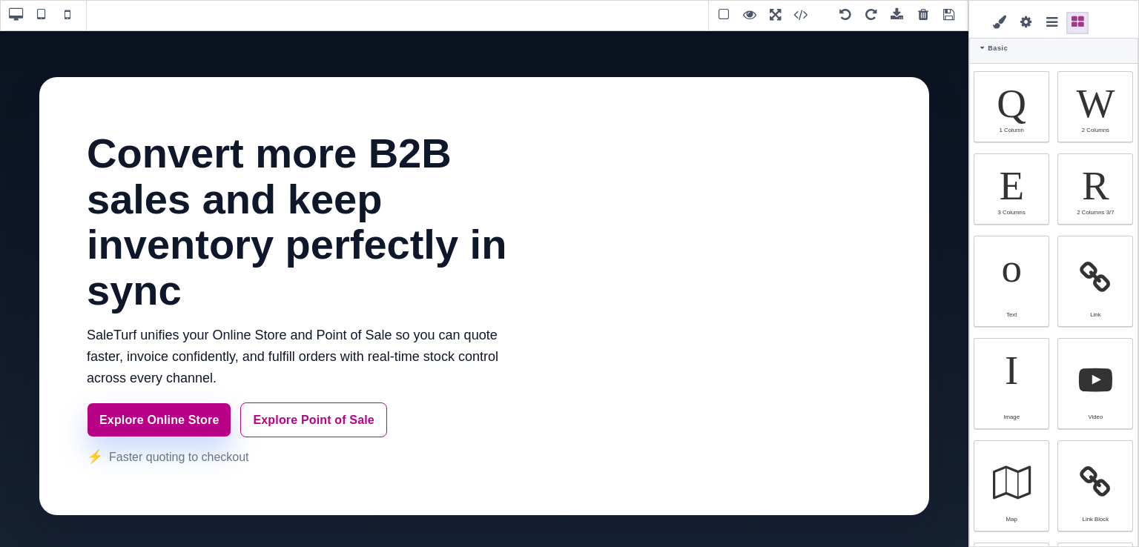
drag, startPoint x: 1138, startPoint y: 139, endPoint x: 1138, endPoint y: 238, distance: 98.6
click at [1127, 238] on div "Classes - State - Hover Click Even/Odd Selected: Layout Display ⨯ Block Inline …" at bounding box center [1053, 273] width 171 height 547
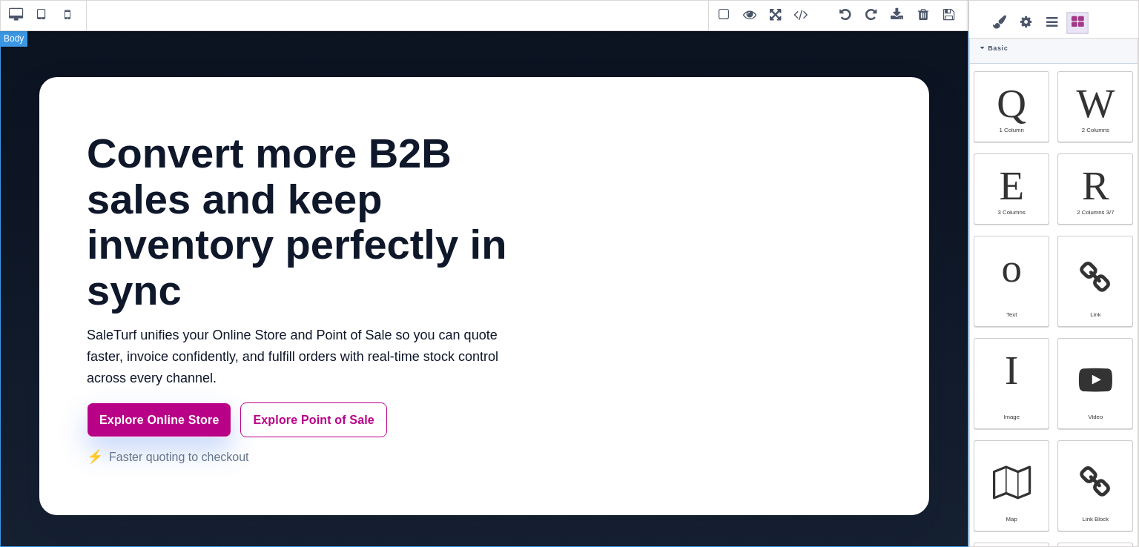
click at [893, 530] on div "Convert more B2B sales and keep inventory perfectly in sync SaleTurf unifies yo…" at bounding box center [484, 296] width 968 height 533
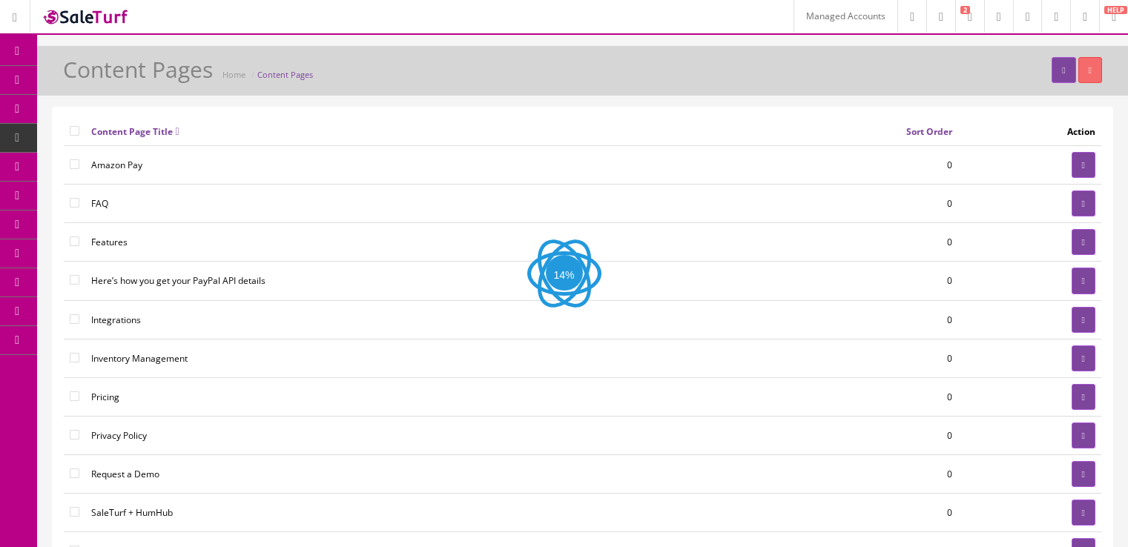
scroll to position [261, 0]
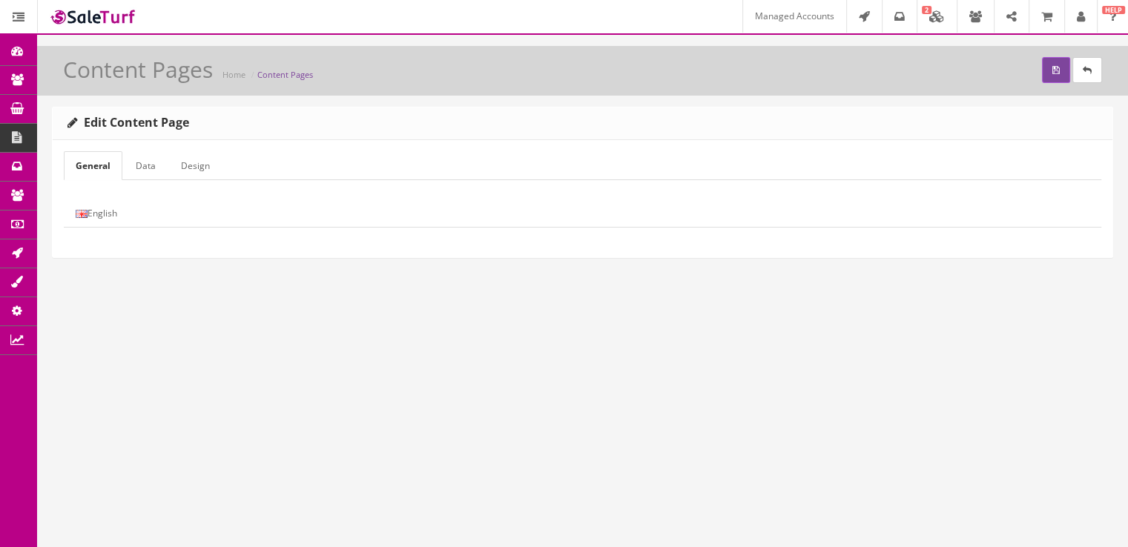
click at [100, 209] on link "English" at bounding box center [96, 213] width 65 height 29
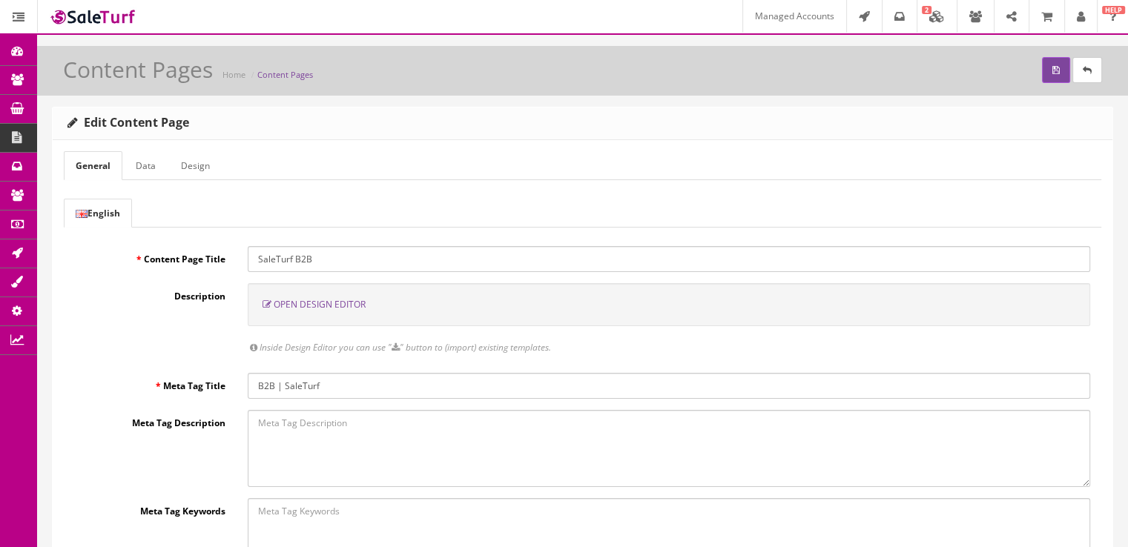
click at [328, 302] on span "Open Design Editor" at bounding box center [320, 304] width 92 height 13
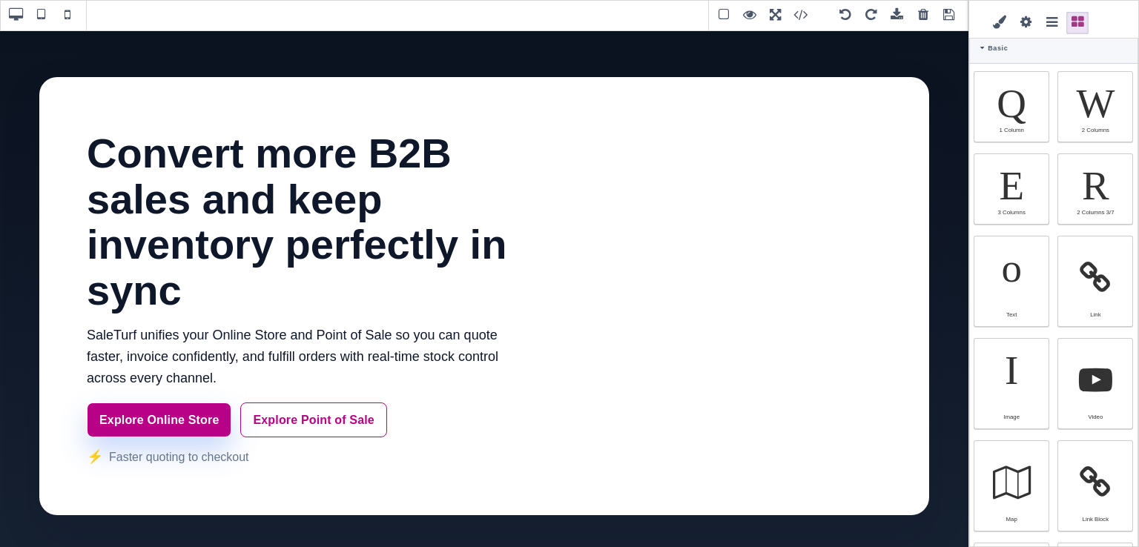
drag, startPoint x: 1138, startPoint y: 81, endPoint x: 1137, endPoint y: 102, distance: 20.8
click at [1127, 102] on div "Classes - State - Hover Click Even/Odd Selected: Layout Display ⨯ Block Inline …" at bounding box center [1053, 273] width 171 height 547
drag, startPoint x: 1138, startPoint y: 119, endPoint x: 1137, endPoint y: 81, distance: 38.6
click at [1127, 81] on div "Classes - State - Hover Click Even/Odd Selected: Layout Display ⨯ Block Inline …" at bounding box center [1053, 273] width 171 height 547
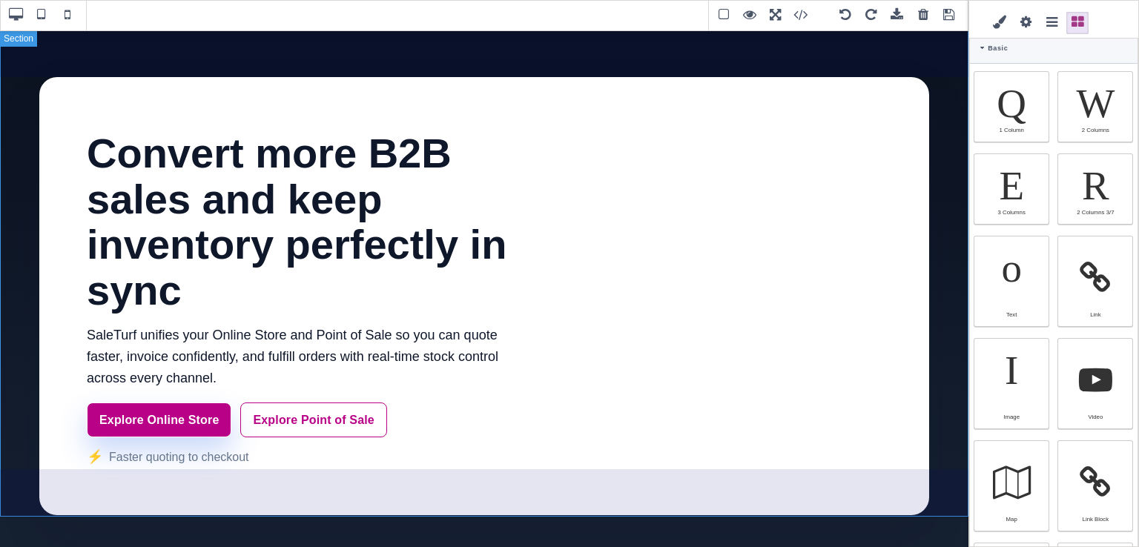
click at [291, 61] on section "Convert more B2B sales and keep inventory perfectly in sync SaleTurf unifies yo…" at bounding box center [484, 296] width 968 height 533
type input "64"
type input "rgb(255, 255, 255)"
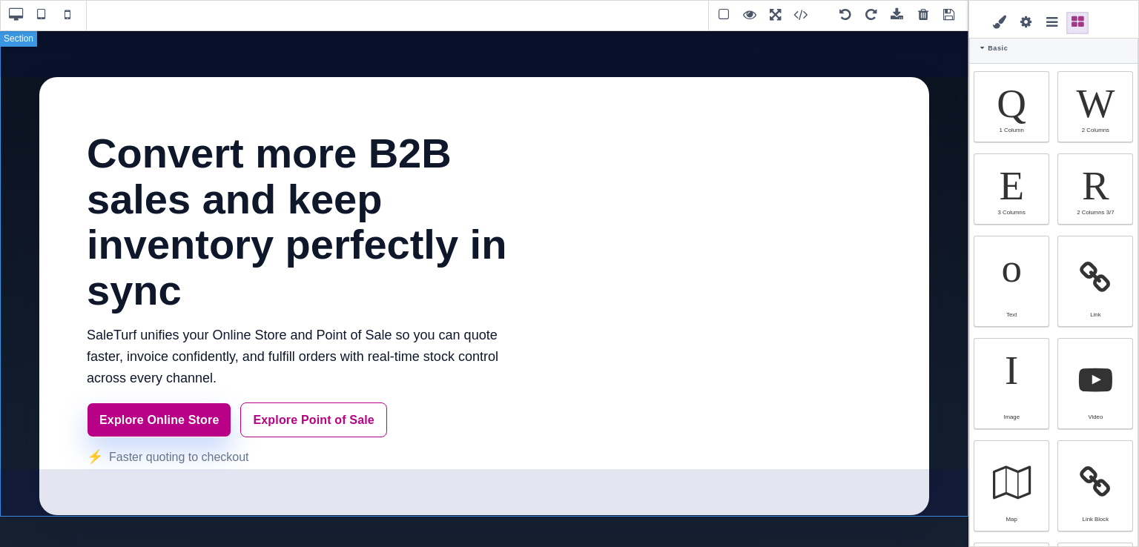
select select
type input "0"
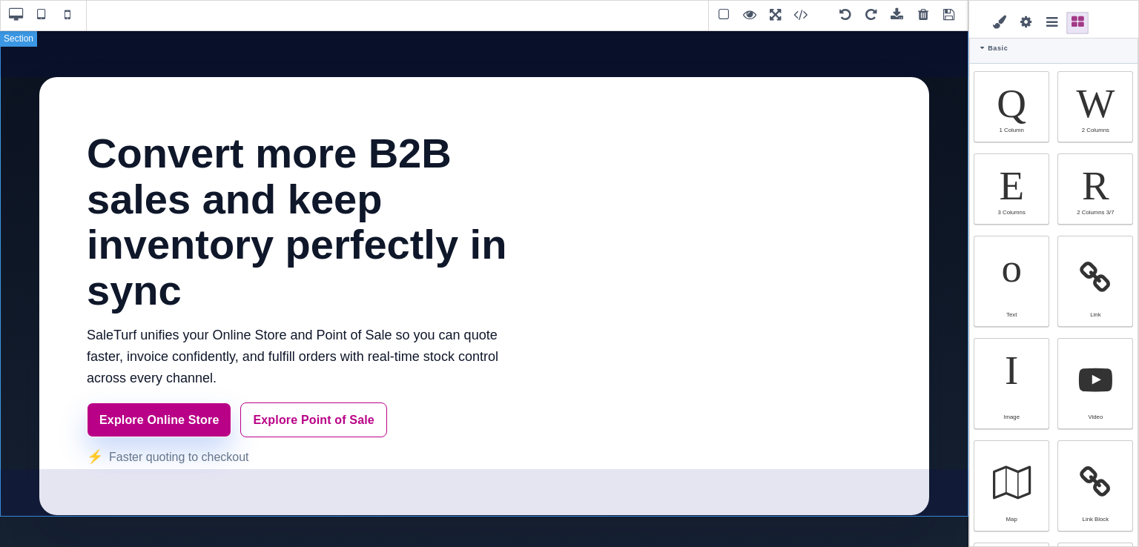
type input "0"
type input "rgb(255, 255, 255)"
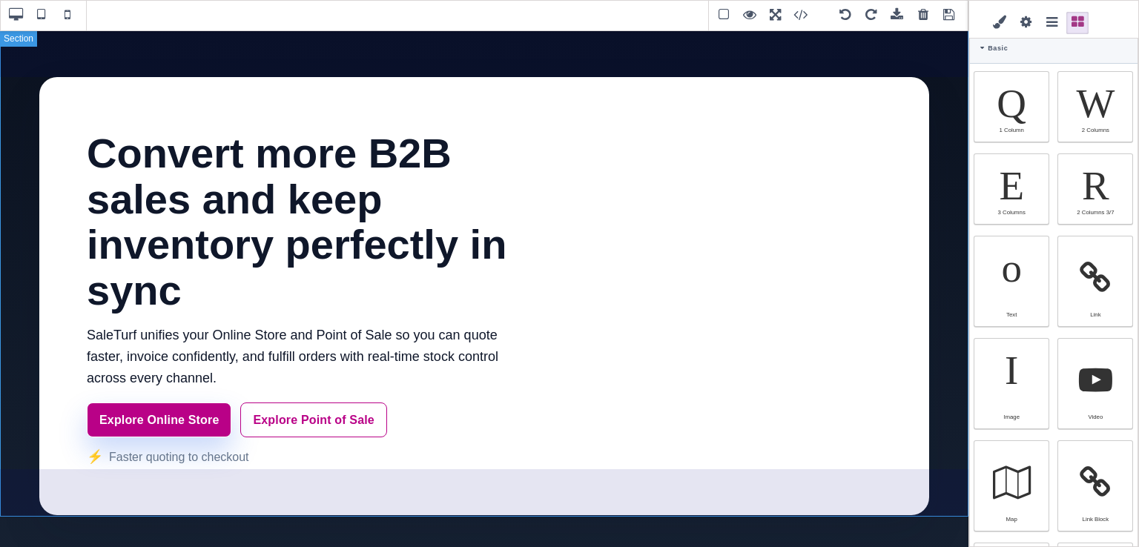
type input "rgb(255, 255, 255)"
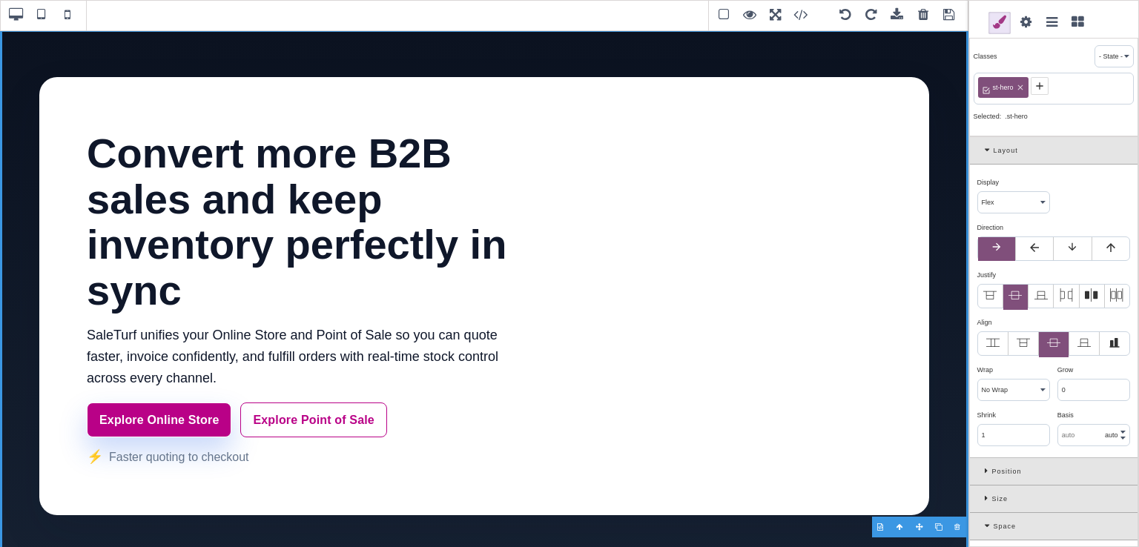
click at [1082, 16] on span at bounding box center [1077, 23] width 22 height 22
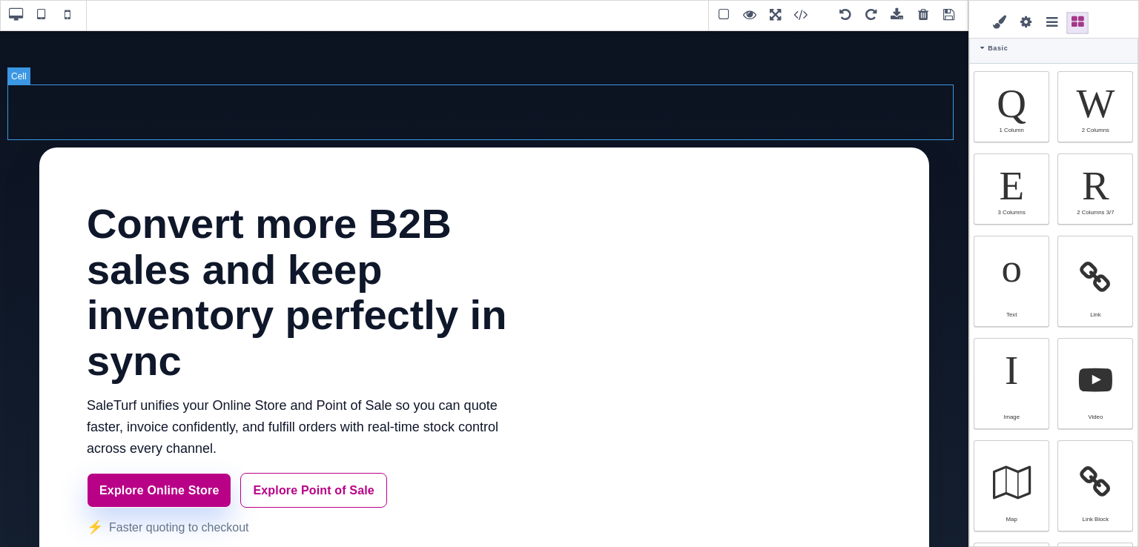
click at [777, 113] on div "SaleTurf for B2B Sellers" at bounding box center [483, 113] width 953 height 56
select select "table-cell"
type input "0"
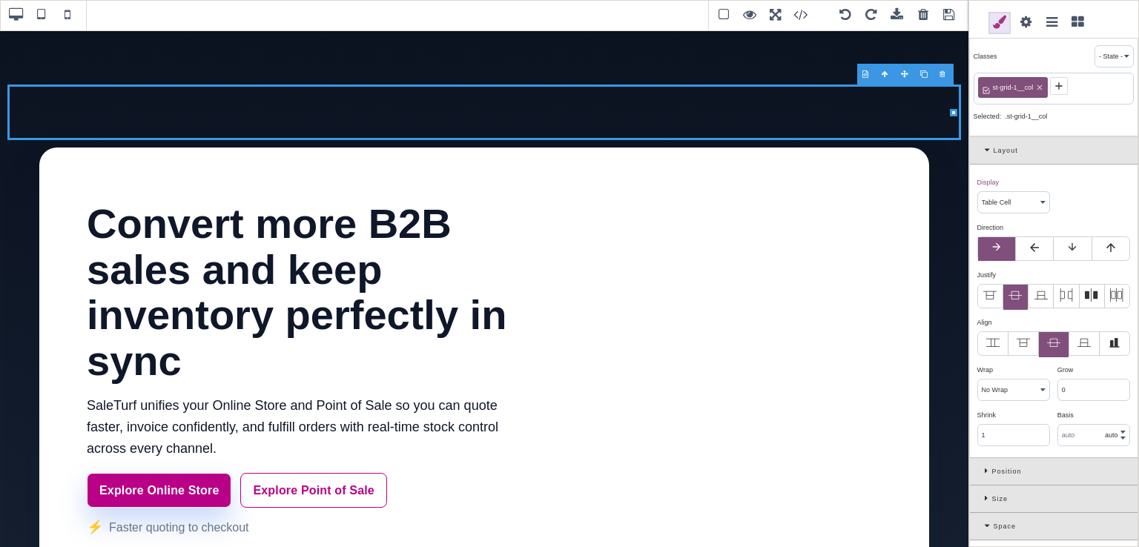
click at [950, 18] on span at bounding box center [949, 15] width 22 height 22
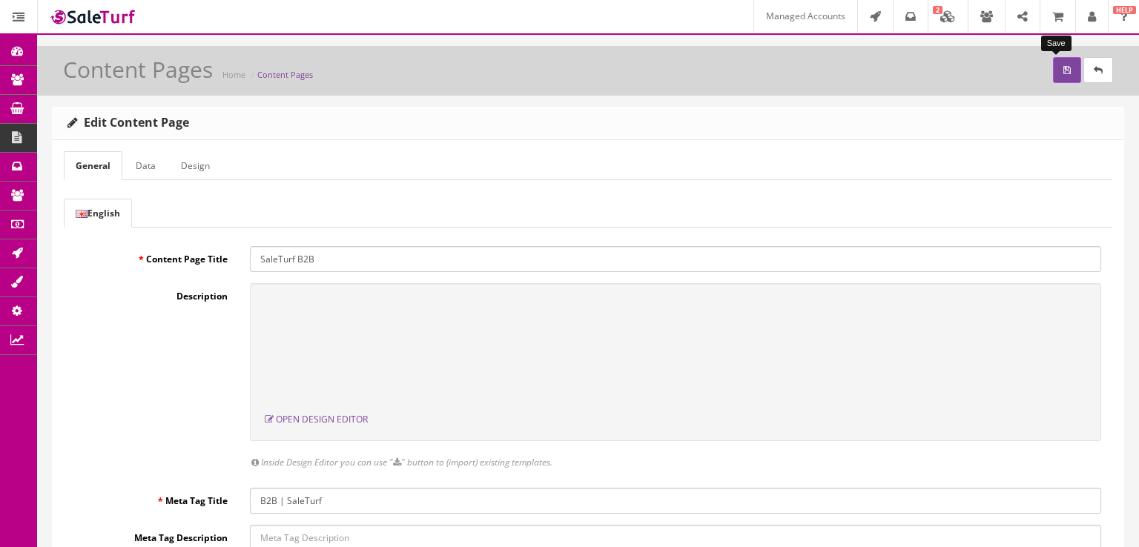
click at [1061, 66] on button "submit" at bounding box center [1067, 70] width 28 height 26
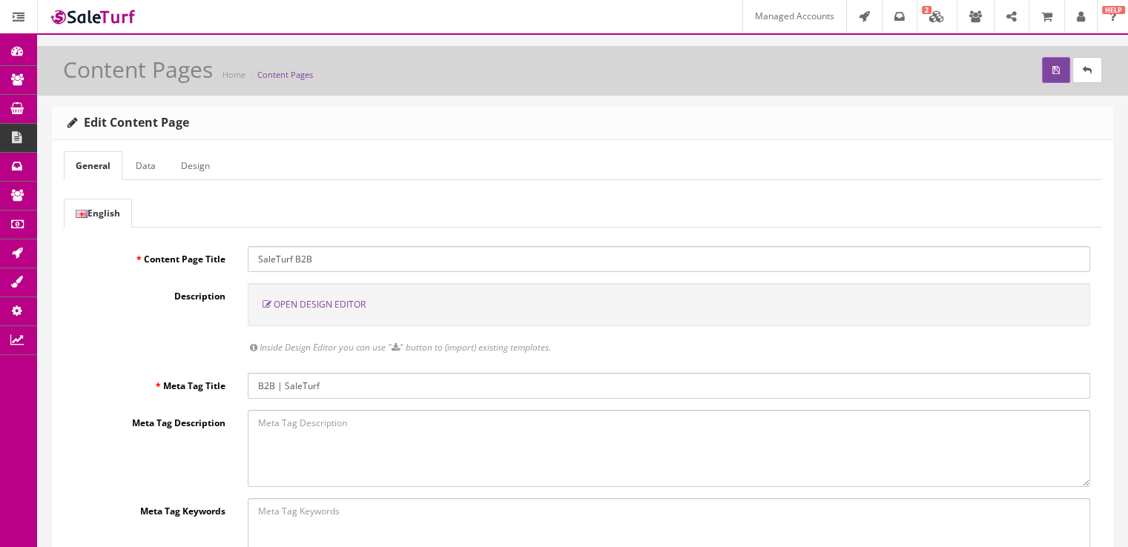
click at [309, 299] on span "Open Design Editor" at bounding box center [320, 304] width 92 height 13
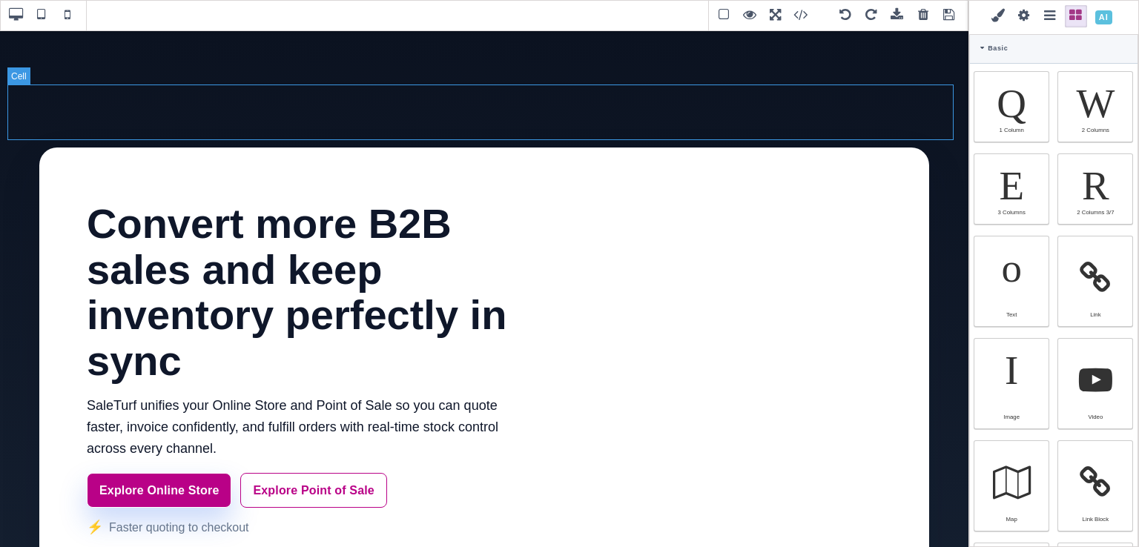
click at [821, 122] on div "SaleTurf for B2B Sellers" at bounding box center [483, 113] width 953 height 56
select select
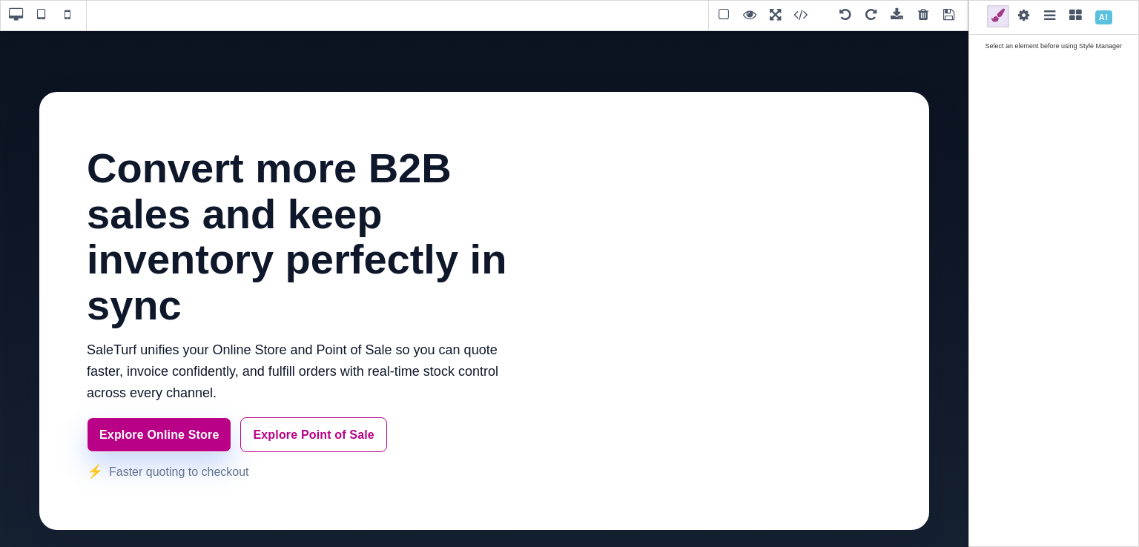
click at [940, 75] on div at bounding box center [943, 74] width 19 height 15
click at [942, 21] on span at bounding box center [949, 15] width 22 height 22
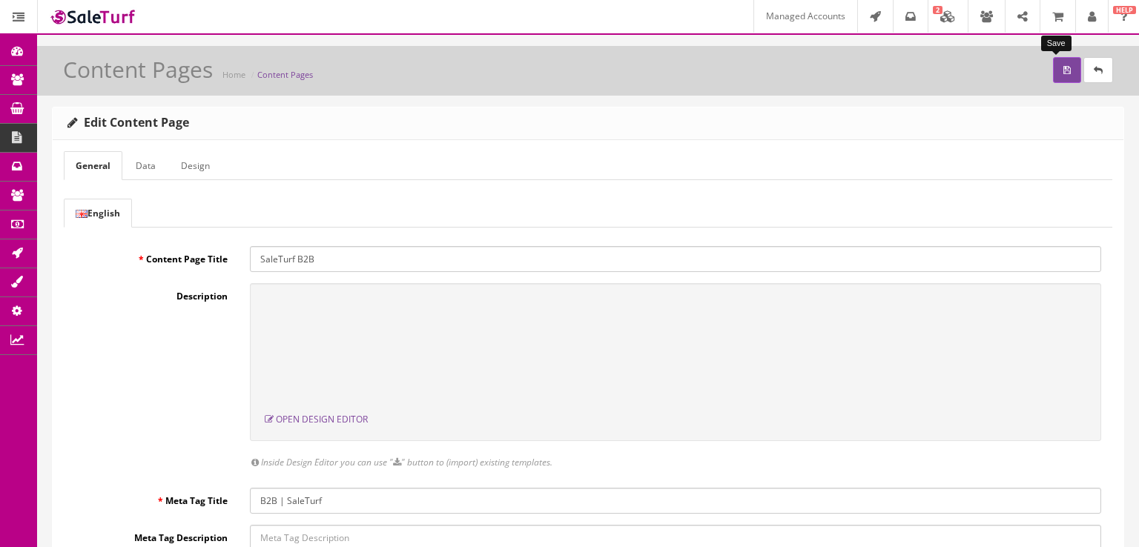
click at [1059, 73] on button "submit" at bounding box center [1067, 70] width 28 height 26
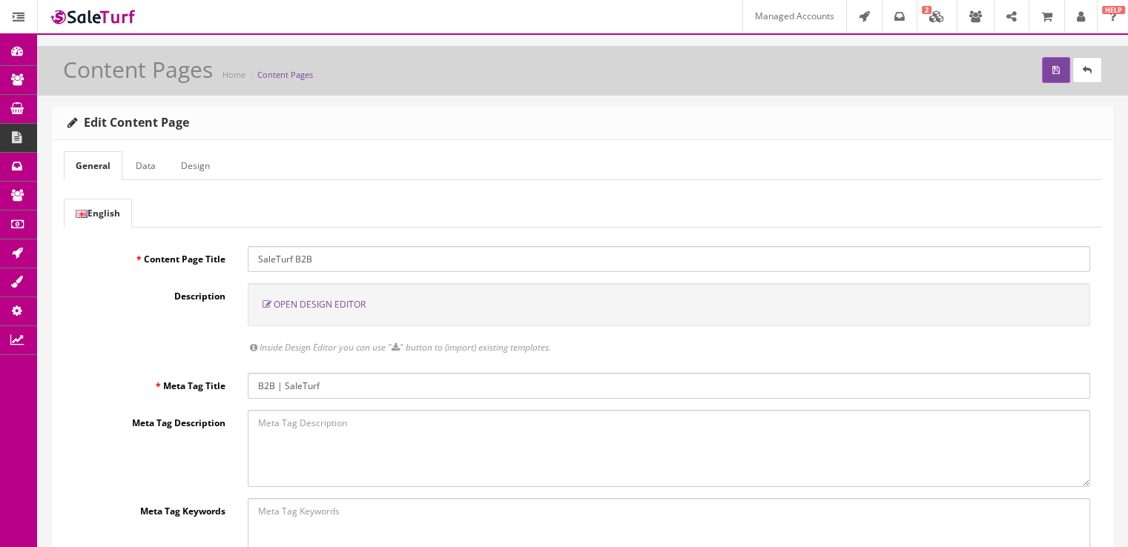
click at [300, 300] on span "Open Design Editor" at bounding box center [320, 304] width 92 height 13
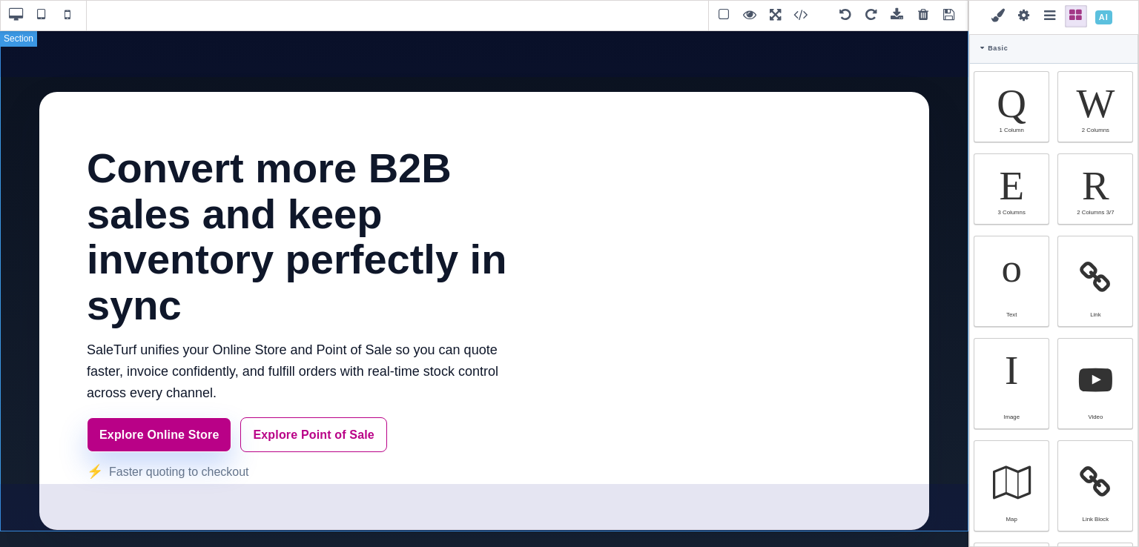
click at [856, 518] on section "Convert more B2B sales and keep inventory perfectly in sync SaleTurf unifies yo…" at bounding box center [484, 304] width 968 height 548
type input "64"
select select
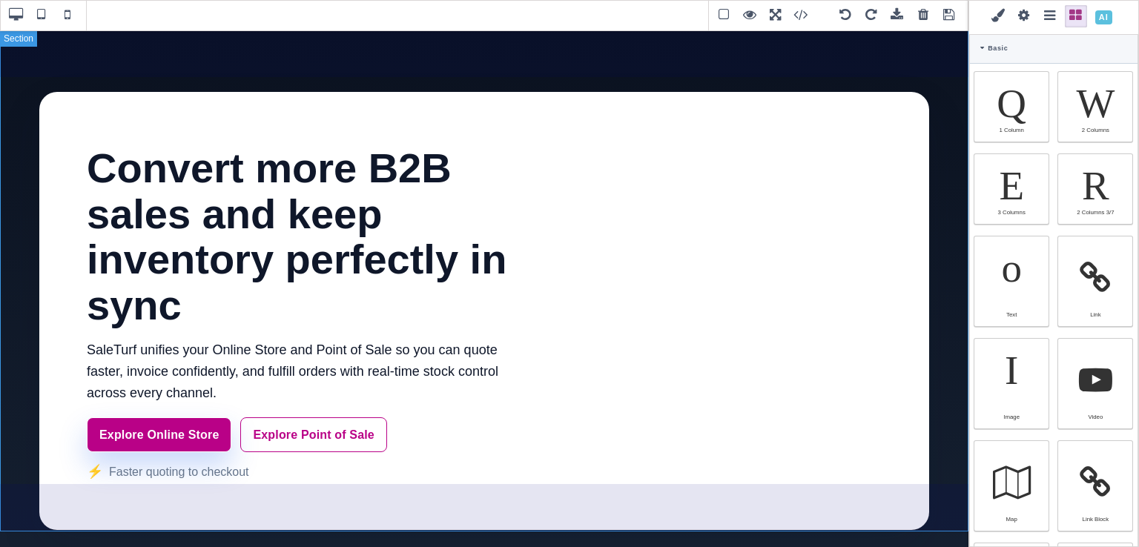
select select
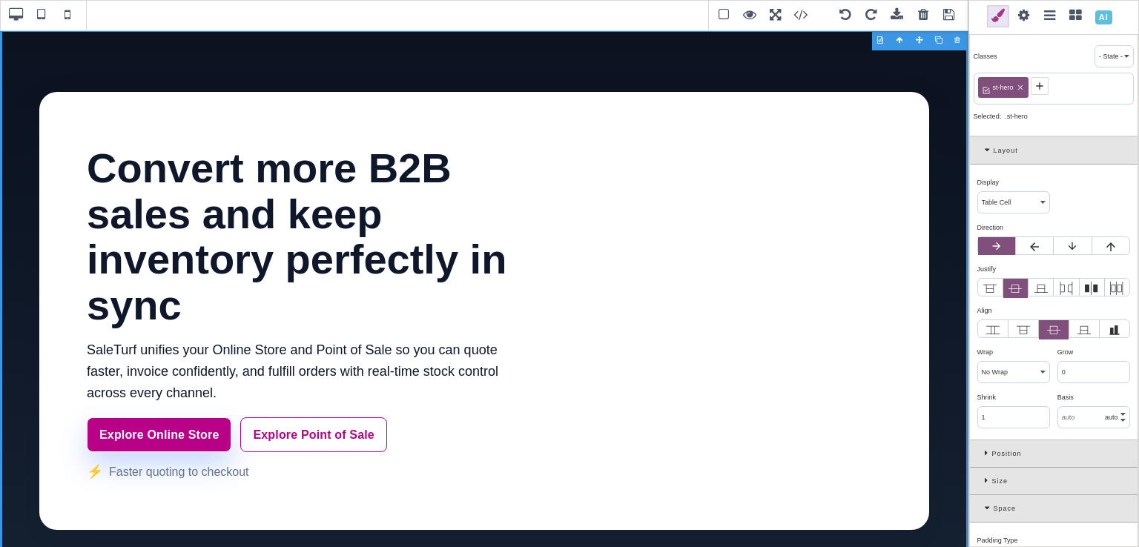
click at [1077, 15] on span at bounding box center [1076, 16] width 22 height 22
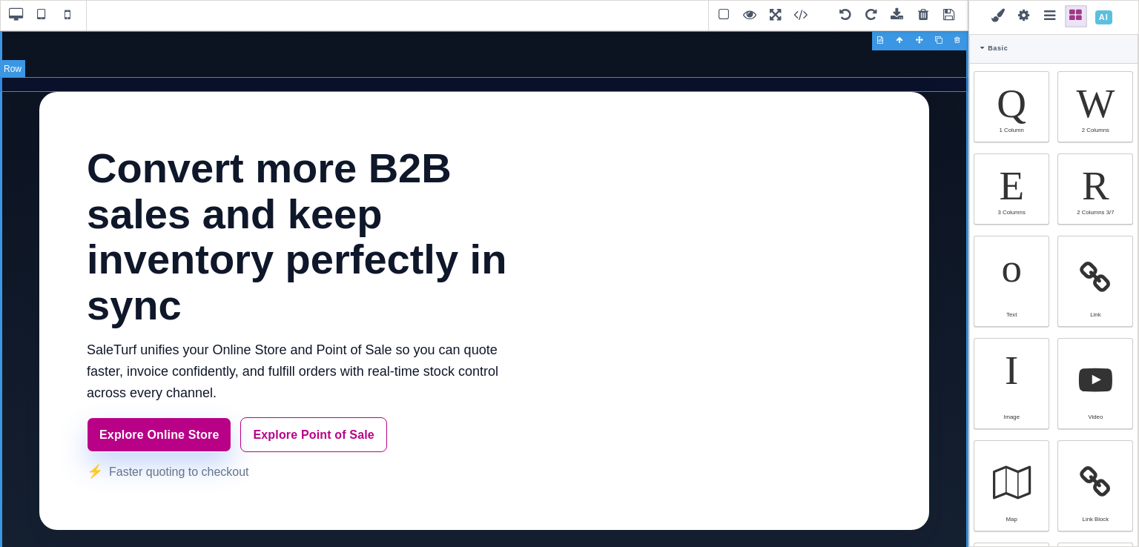
click at [929, 79] on div "SaleTurf for B2B Sellers" at bounding box center [484, 84] width 968 height 15
select select "table"
type input "10"
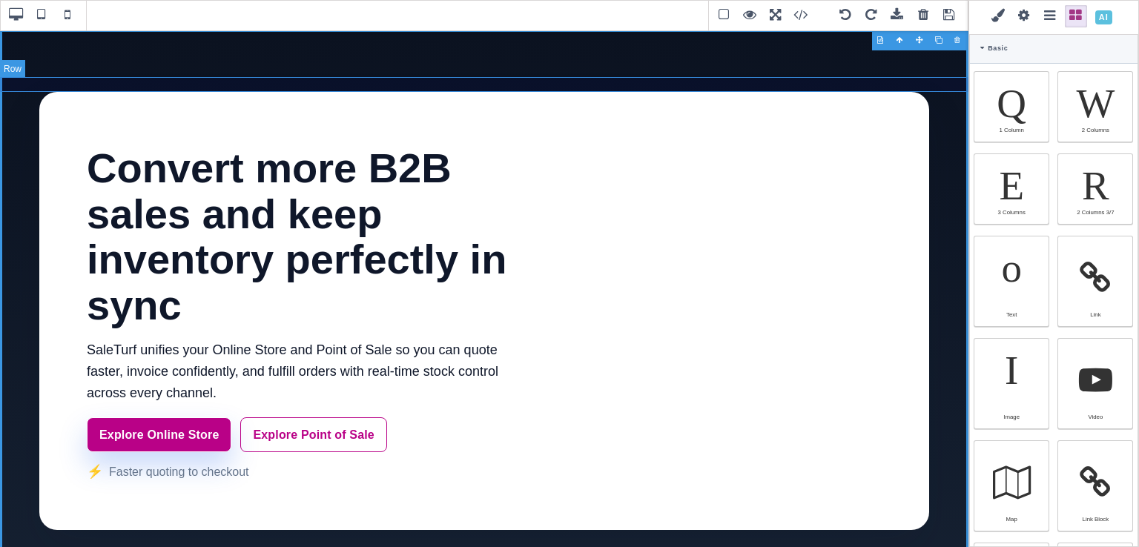
type input "10"
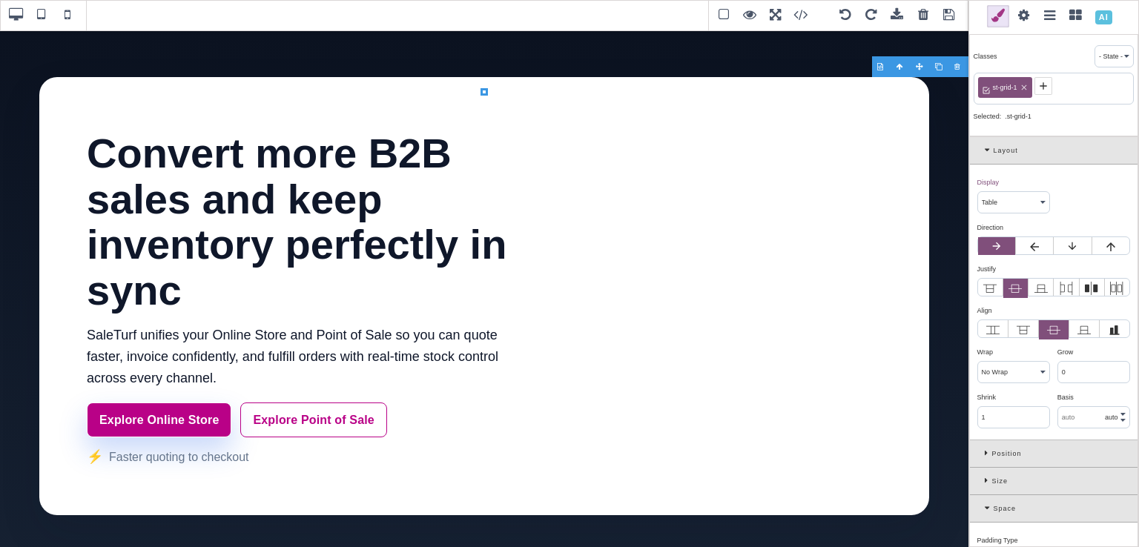
click at [956, 68] on div at bounding box center [958, 66] width 19 height 15
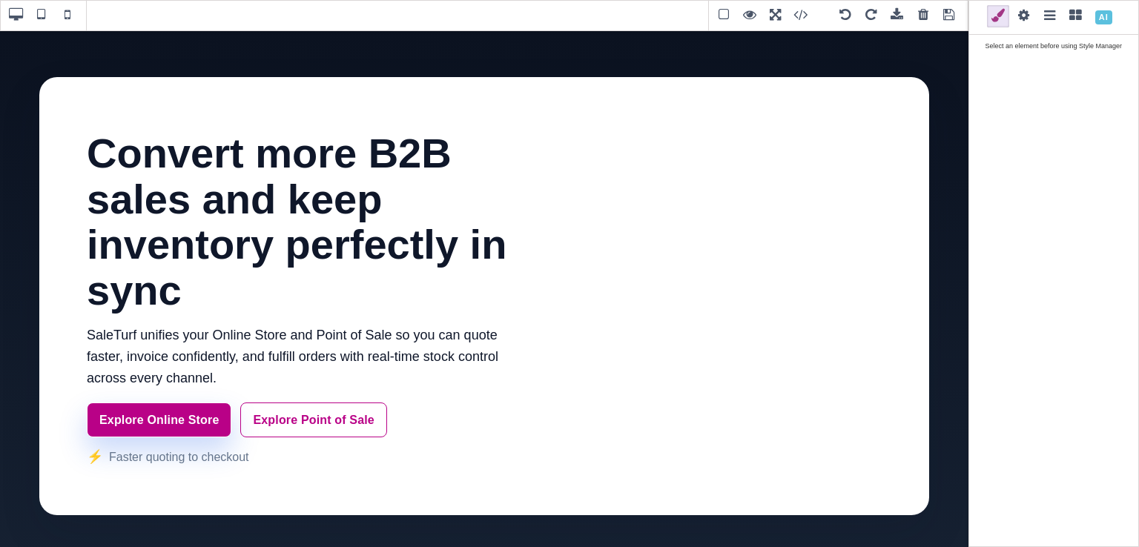
click at [949, 19] on span at bounding box center [949, 15] width 22 height 22
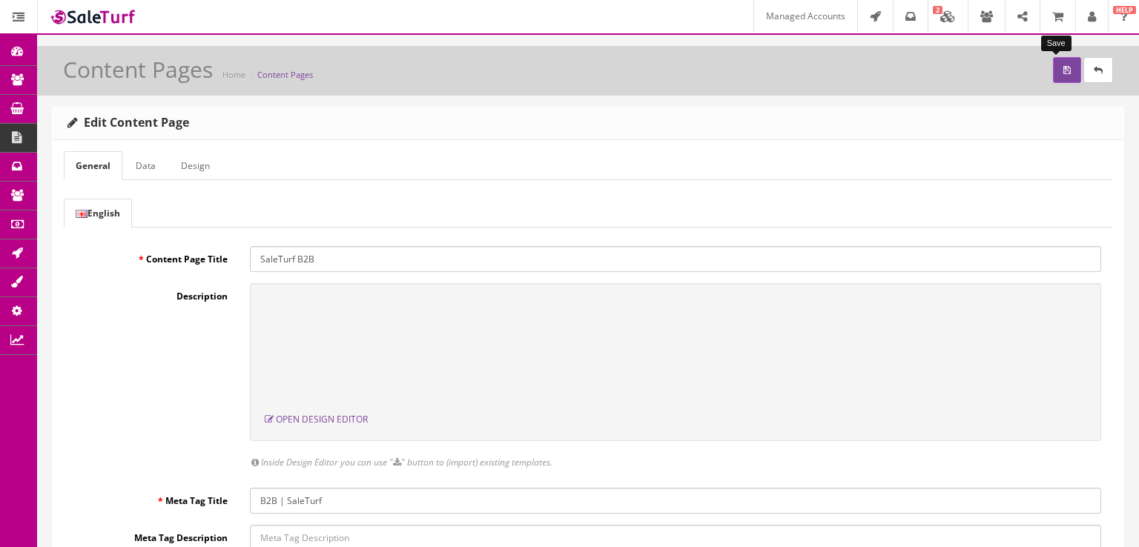
click at [1056, 78] on button "submit" at bounding box center [1067, 70] width 28 height 26
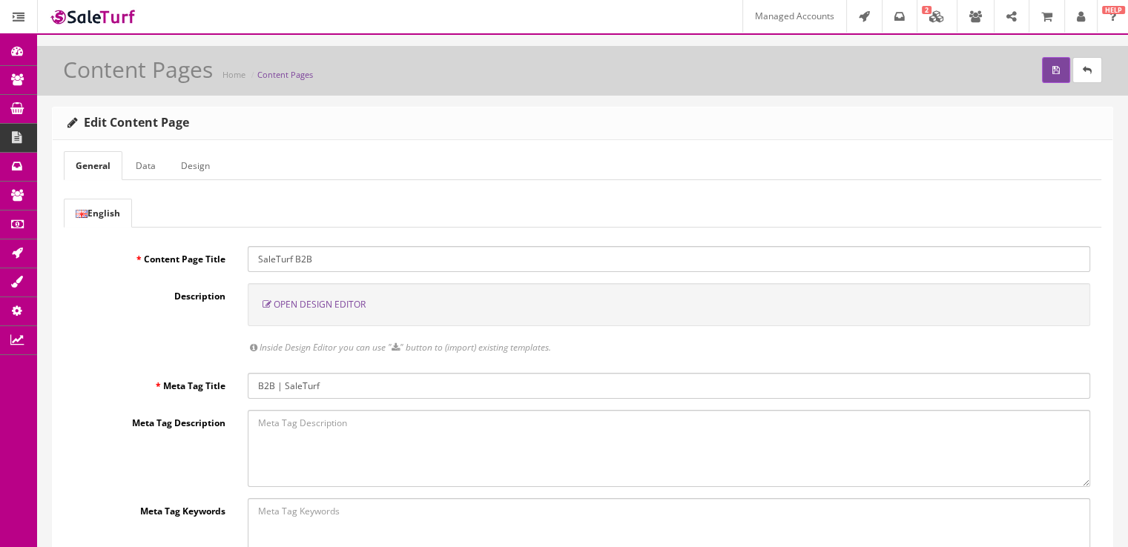
click at [318, 305] on span "Open Design Editor" at bounding box center [320, 304] width 92 height 13
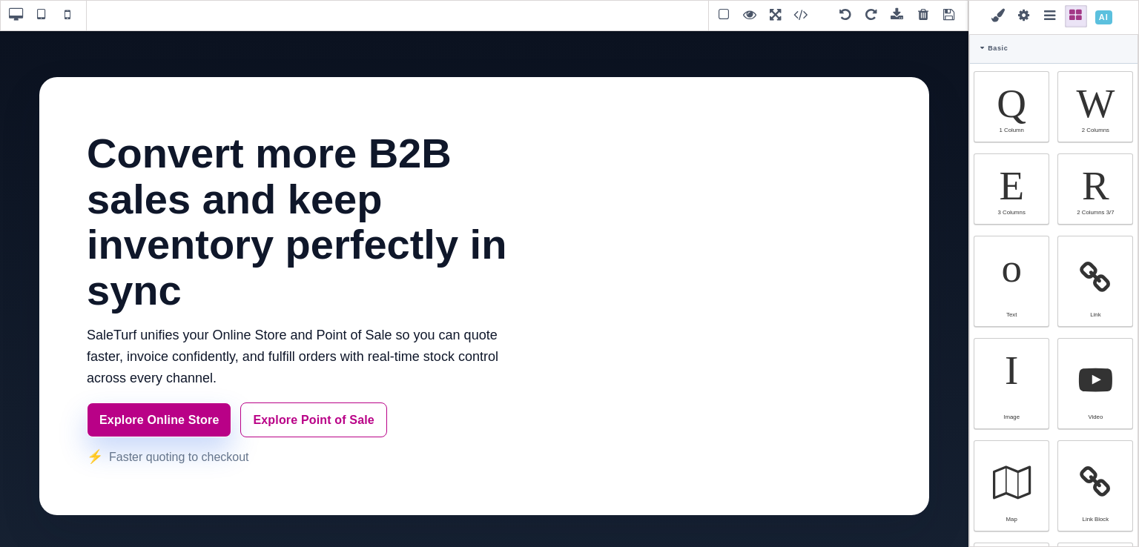
click at [943, 11] on span at bounding box center [949, 15] width 22 height 22
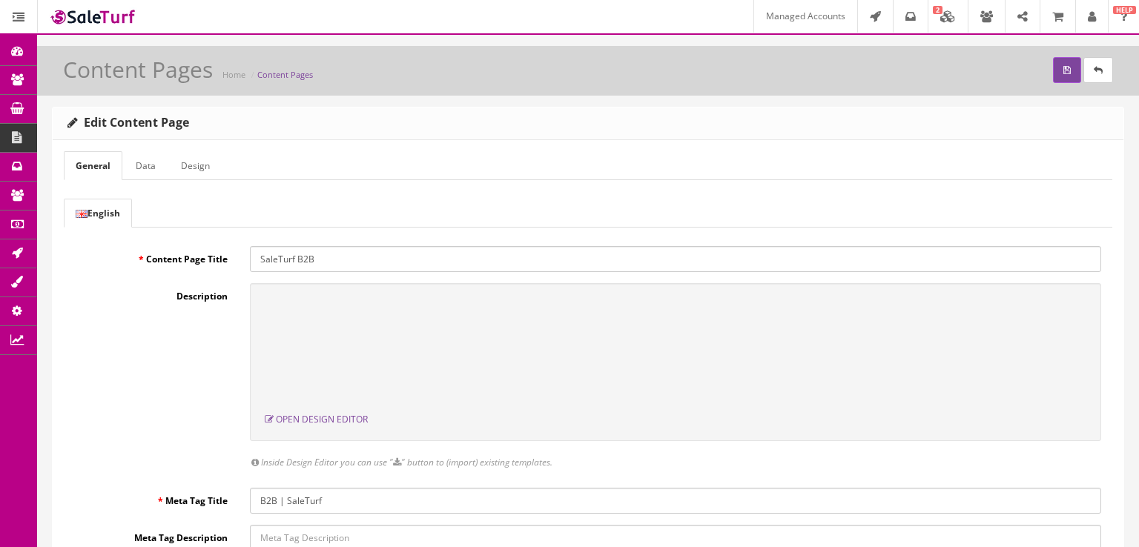
click at [125, 341] on link "Modules" at bounding box center [115, 343] width 156 height 30
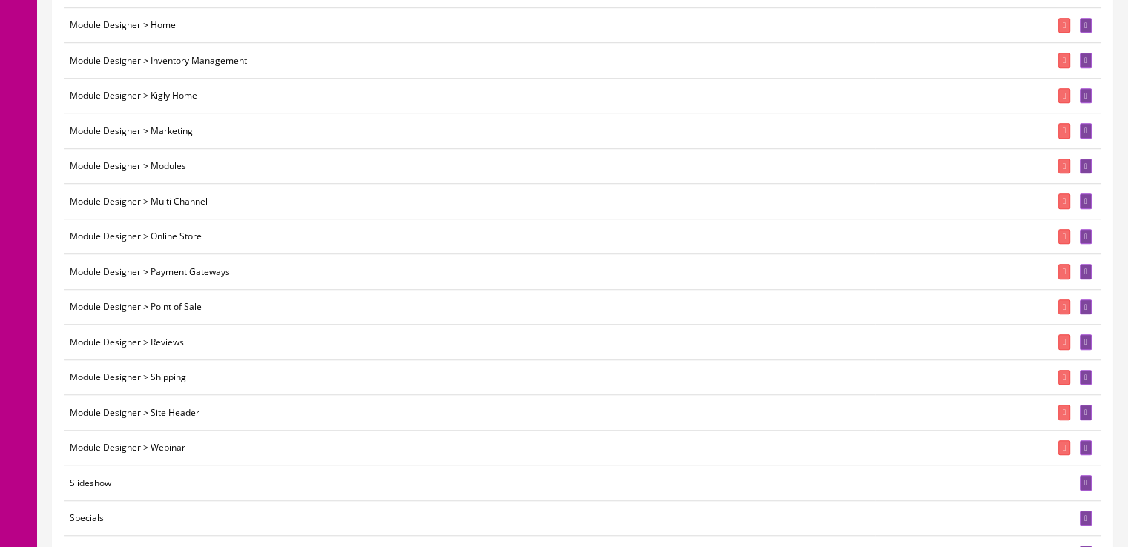
scroll to position [1097, 0]
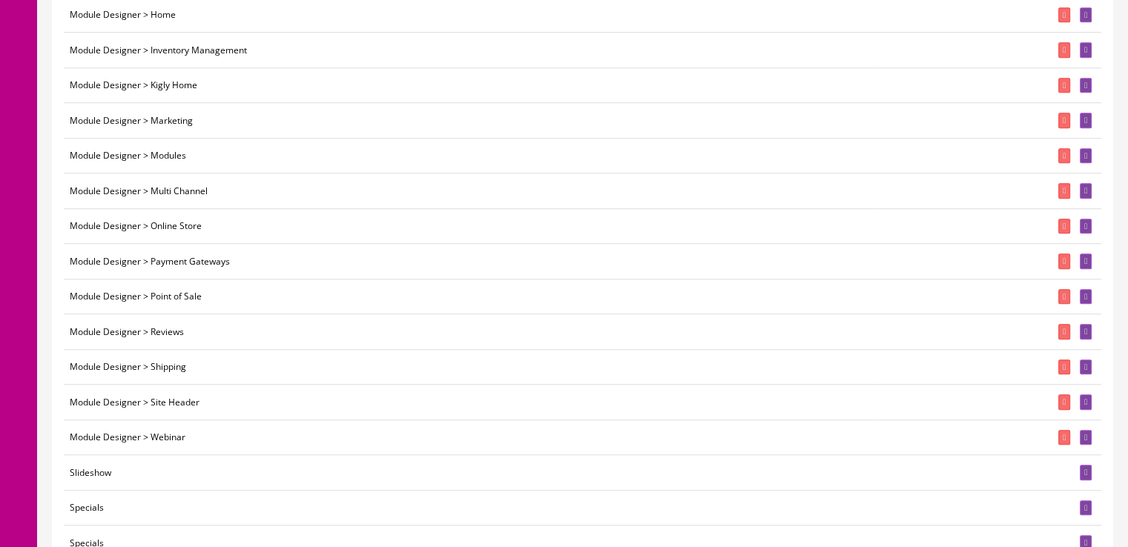
click at [1085, 398] on icon at bounding box center [1085, 402] width 3 height 8
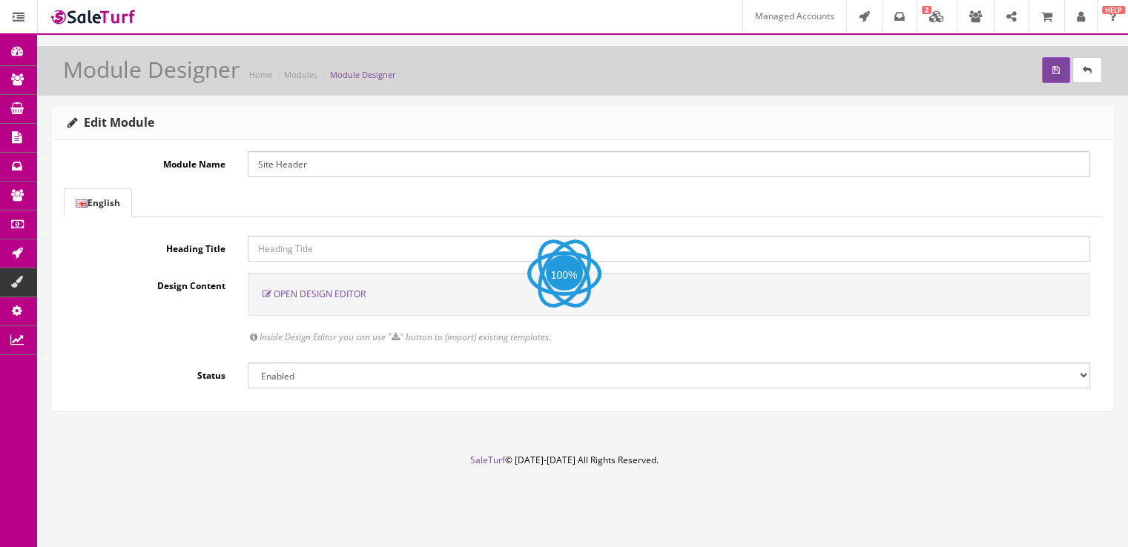
click at [359, 294] on span "Open Design Editor" at bounding box center [320, 294] width 92 height 13
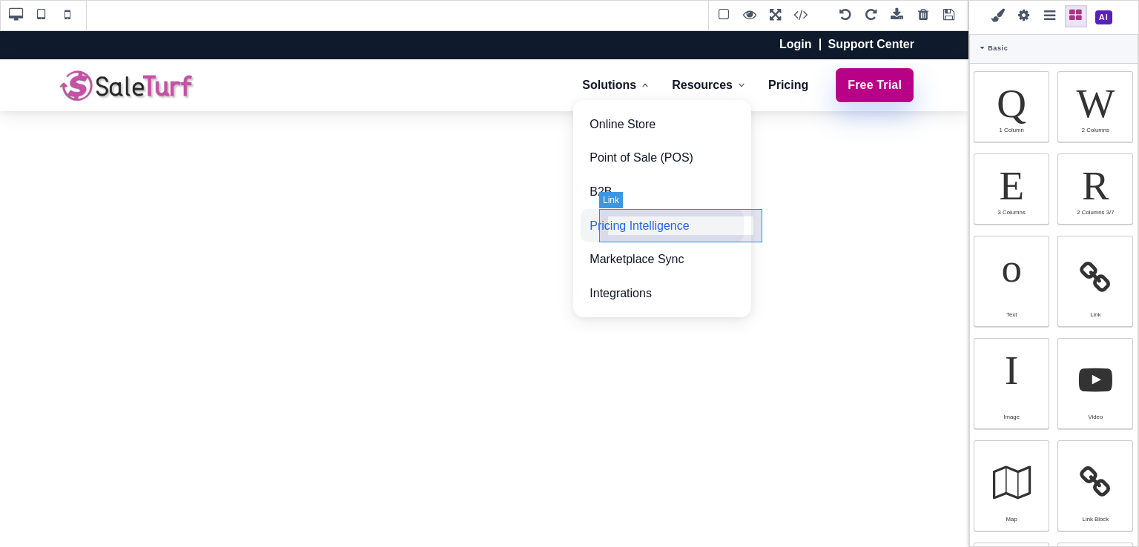
click at [741, 220] on link "Pricing Intelligence" at bounding box center [661, 226] width 163 height 34
type input "10"
type input "12"
type input "10"
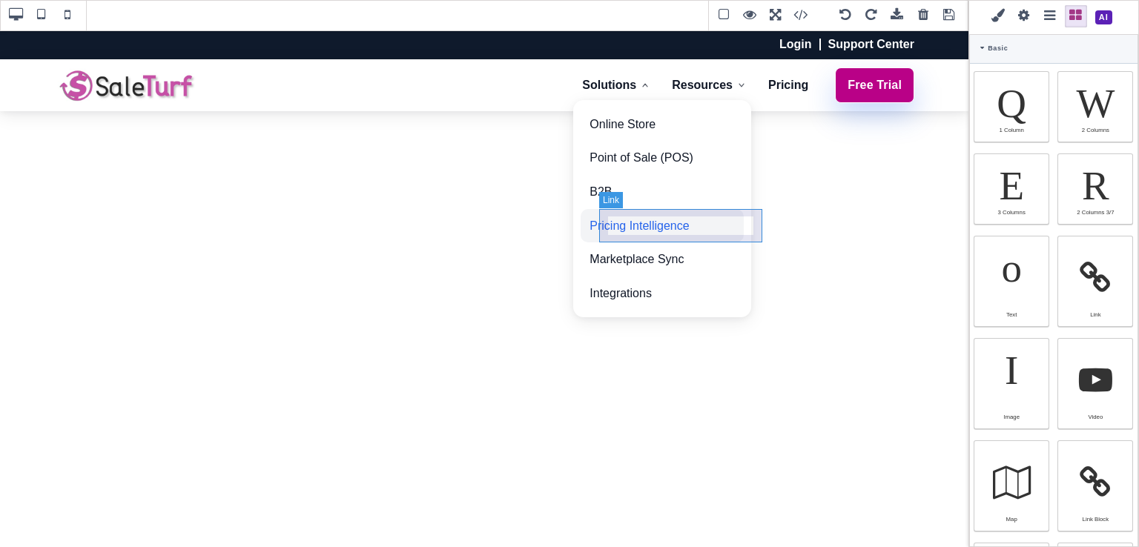
type input "12"
type input "rgb(37, 99, 235)"
select select
type input "16"
select select "px"
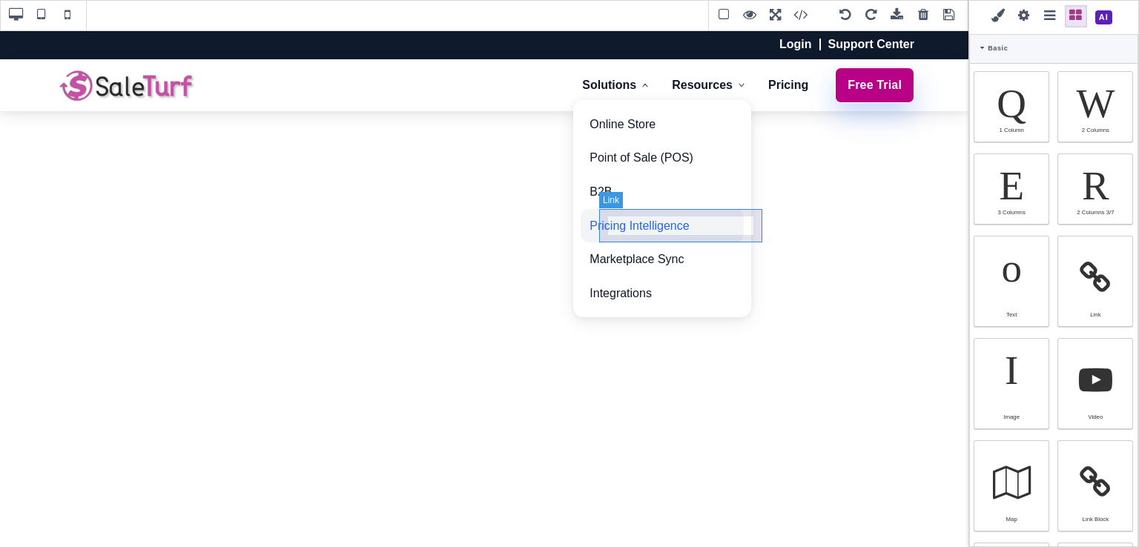
select select "500"
type input "25.6px"
select select
type input "rgb(243, 244, 246)"
type input "0"
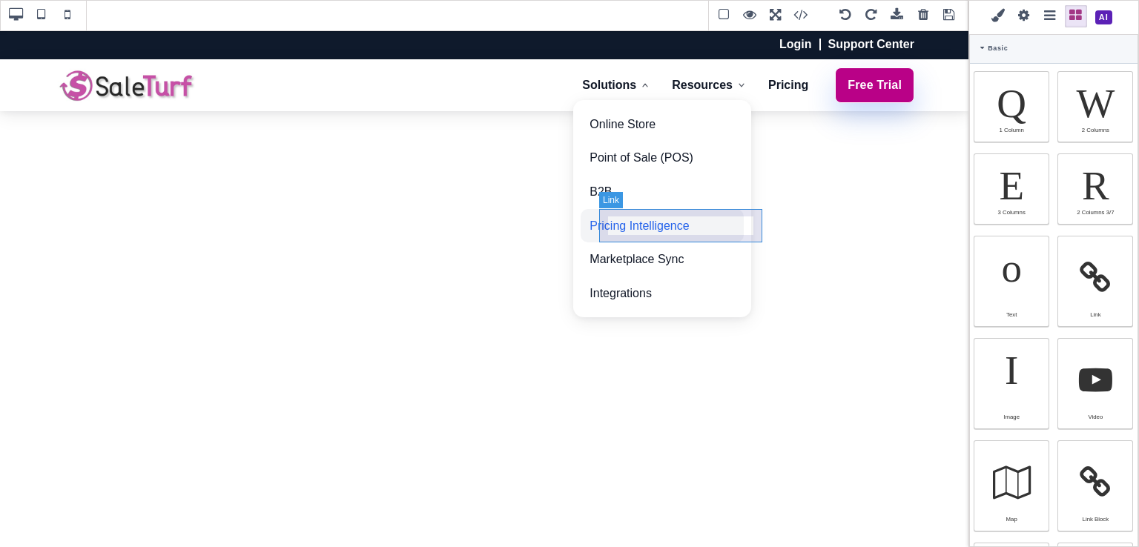
select select "px"
type input "0"
select select "px"
type input "0"
select select "px"
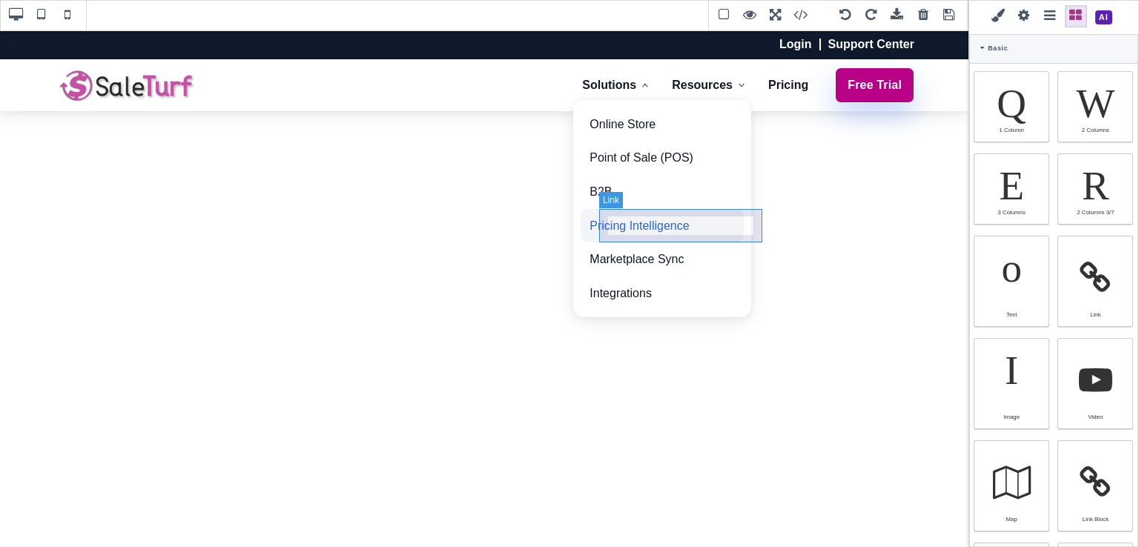
type input "0"
select select "px"
type input "rgb(37, 99, 235)"
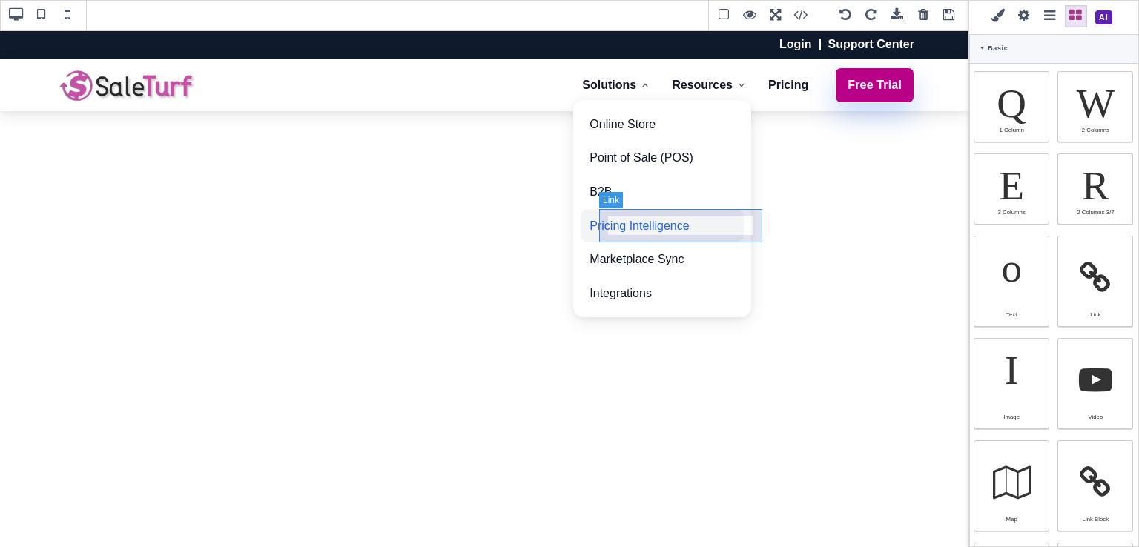
type input "rgb(37, 99, 235)"
type input "10"
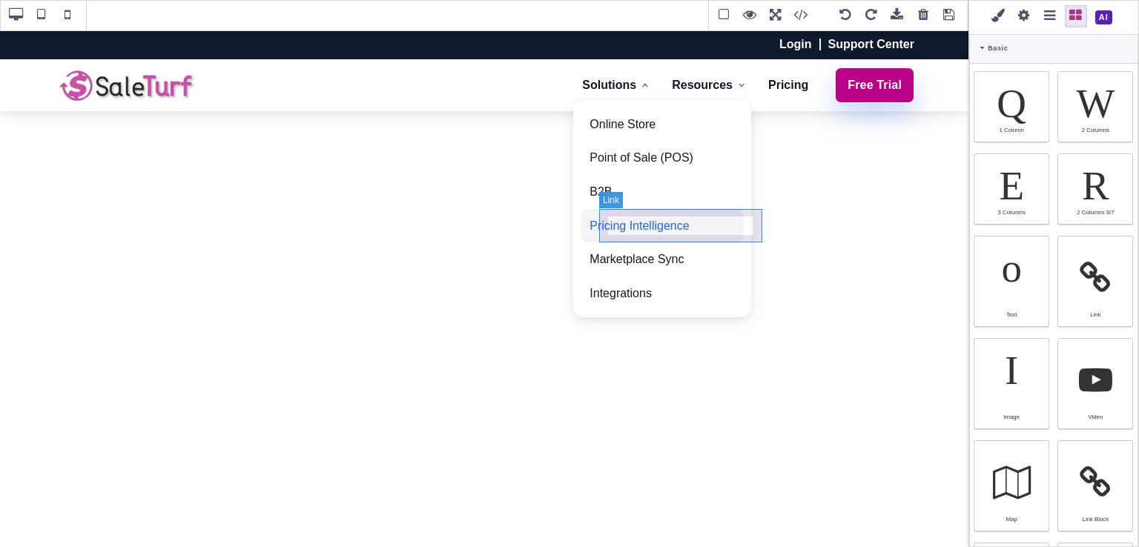
type input "10"
type input "2.4"
select select "px"
select select "solid"
type input "rgb(59, 151, 227)"
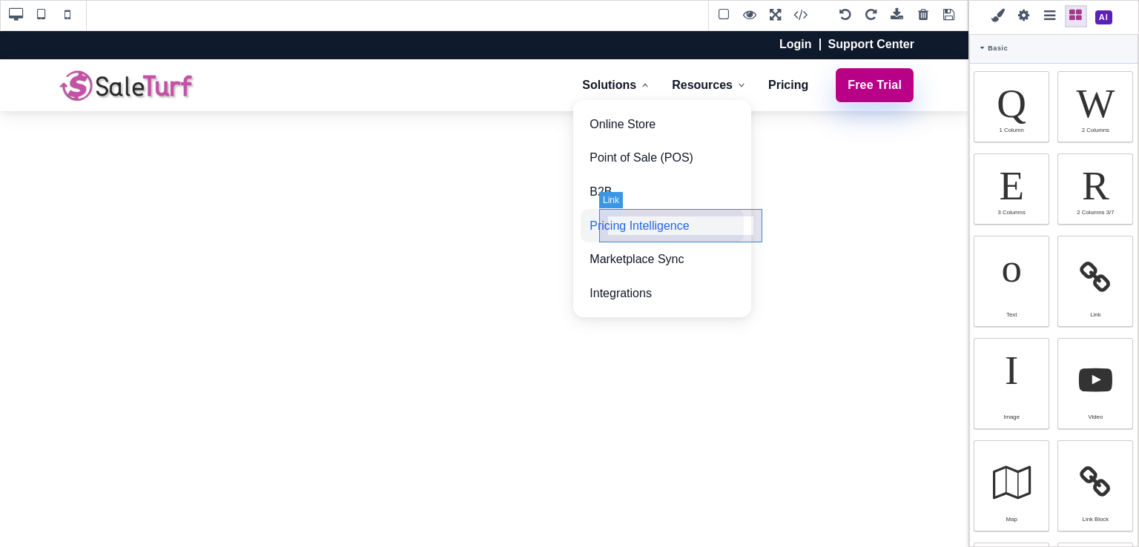
type input "-3"
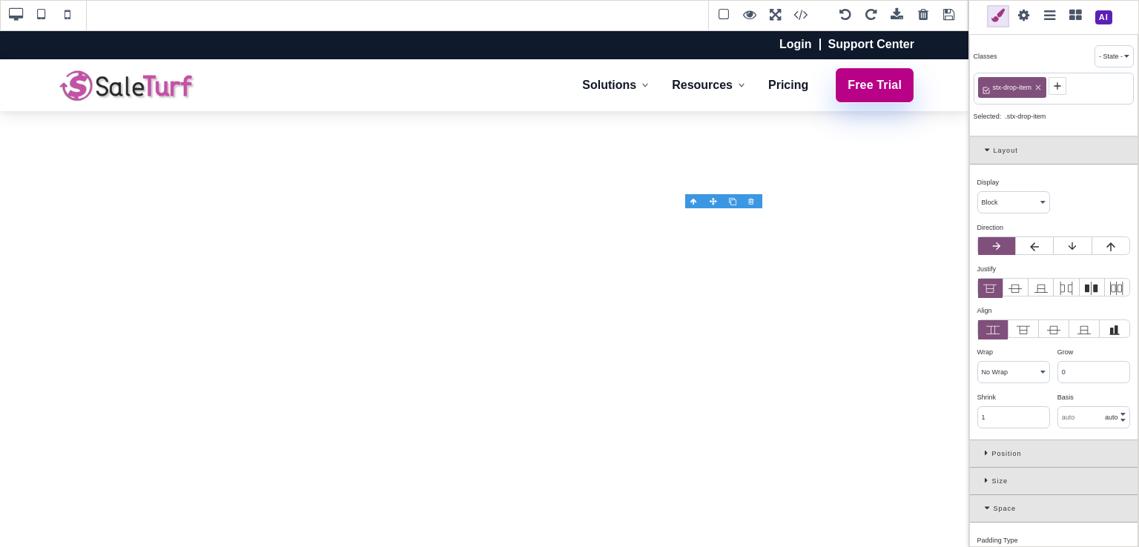
click at [751, 201] on div at bounding box center [752, 201] width 19 height 15
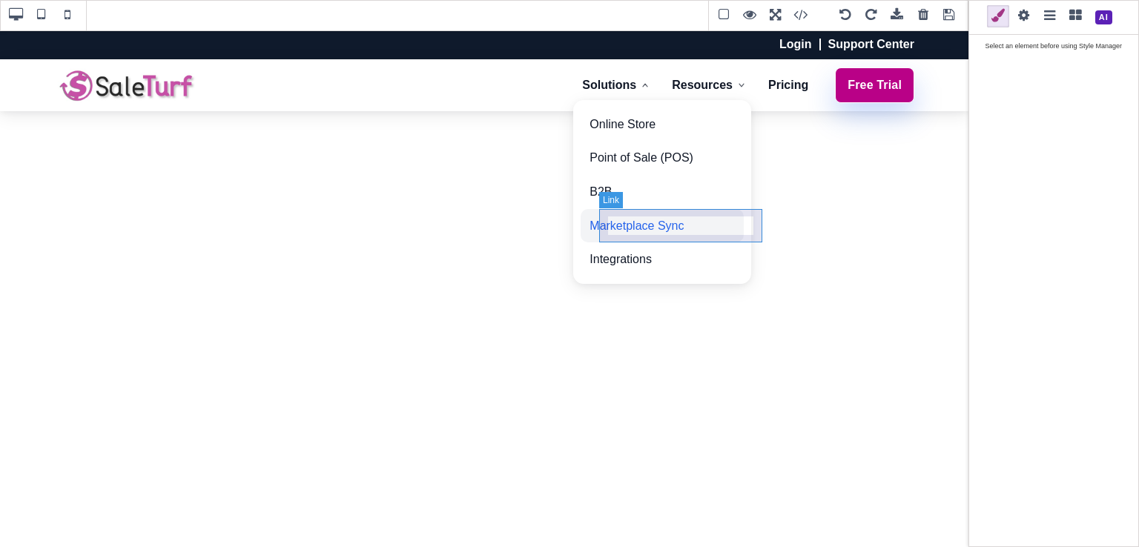
click at [744, 217] on link "Marketplace Sync" at bounding box center [661, 226] width 163 height 34
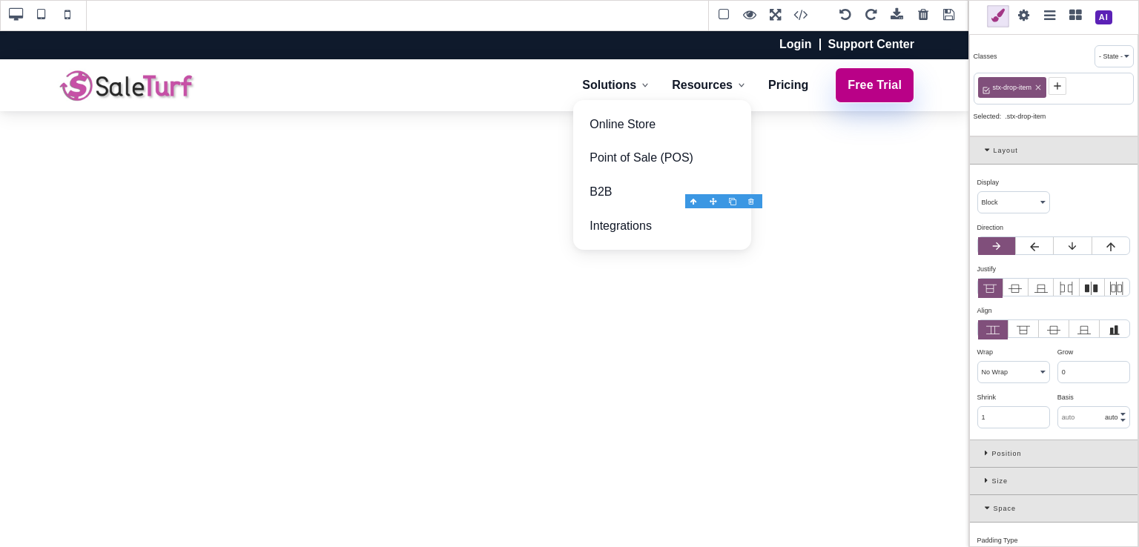
click at [753, 199] on div at bounding box center [752, 201] width 19 height 15
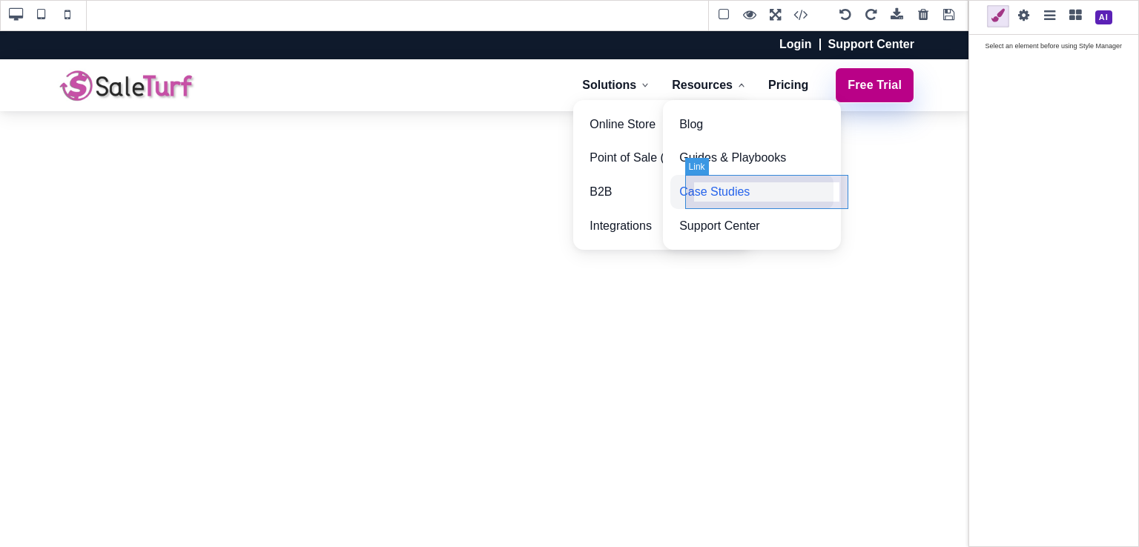
click at [825, 185] on link "Case Studies" at bounding box center [751, 192] width 163 height 34
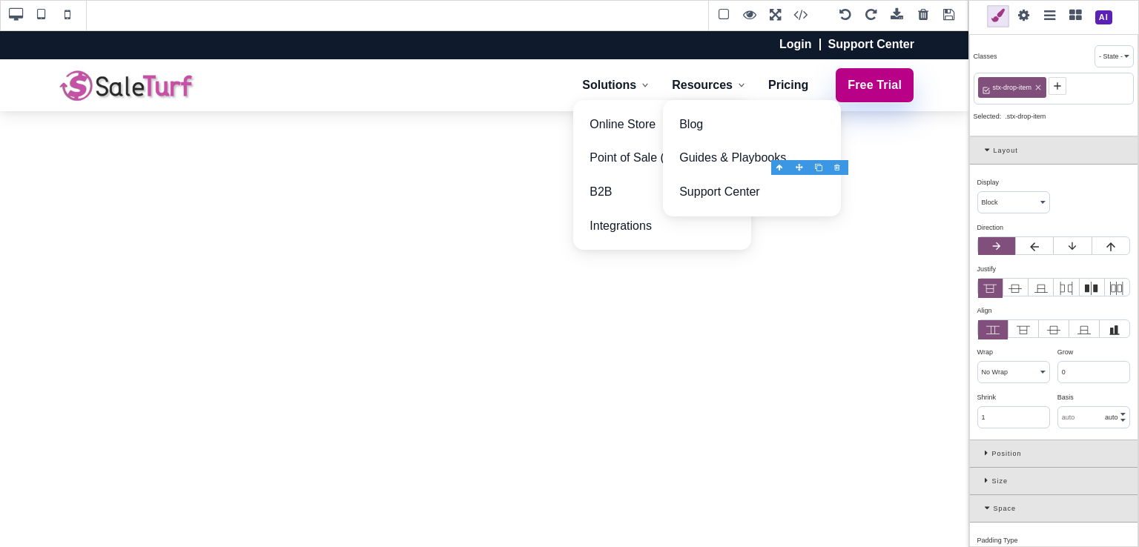
click at [836, 167] on div at bounding box center [838, 167] width 19 height 15
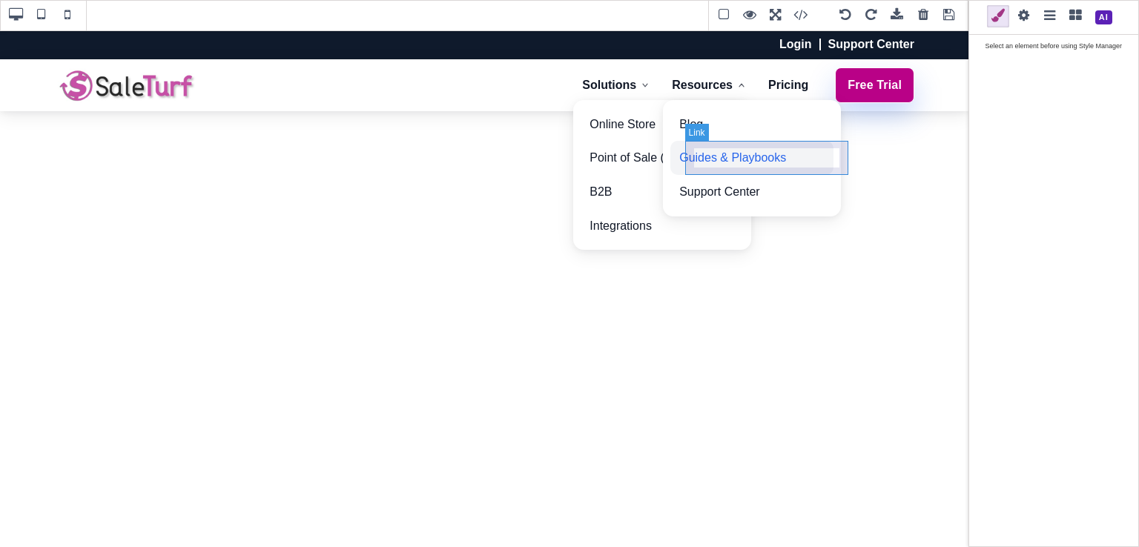
click at [817, 152] on link "Guides & Playbooks" at bounding box center [751, 158] width 163 height 34
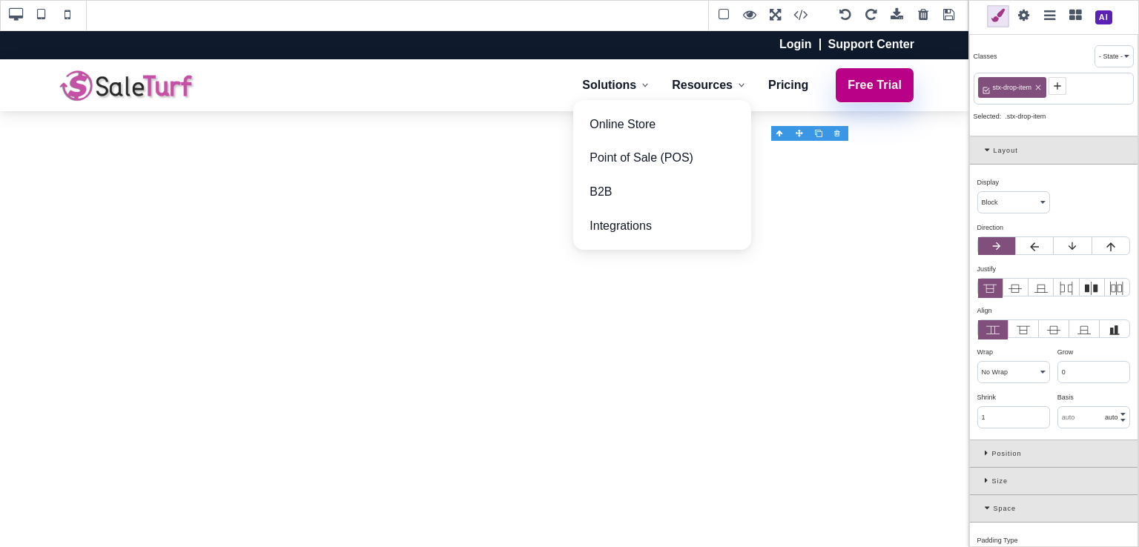
click at [1028, 16] on span at bounding box center [1024, 16] width 22 height 22
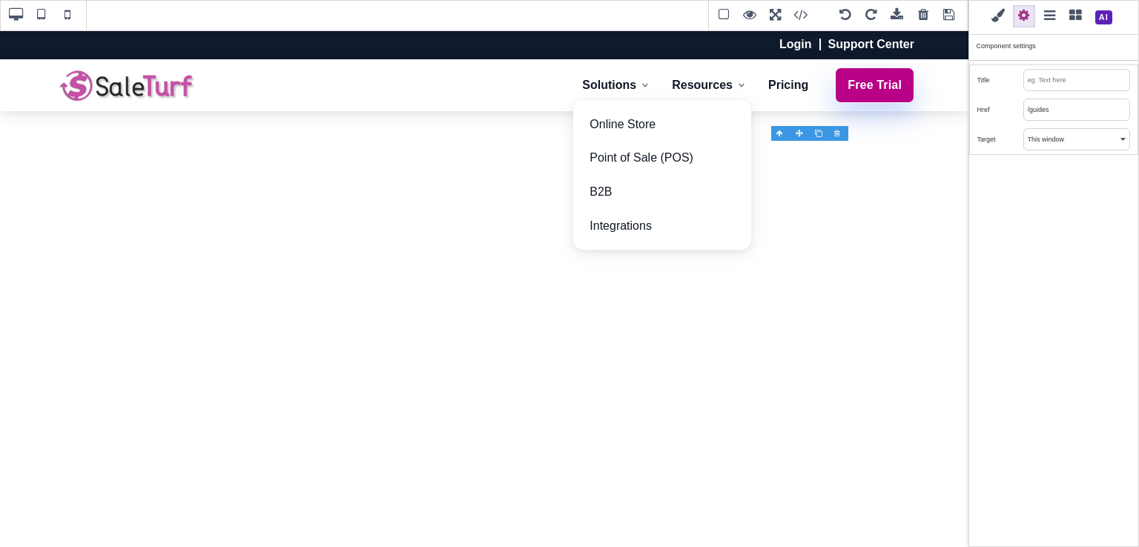
click at [1061, 107] on input "/guides" at bounding box center [1076, 109] width 105 height 21
click at [1030, 110] on input "/guides" at bounding box center [1076, 109] width 105 height 21
type input "/blog/guides"
click at [1062, 169] on div "Classes - State - Hover Click Even/Odd stx-drop-item Selected: .stx-drop-item L…" at bounding box center [1053, 273] width 171 height 547
click at [950, 19] on span at bounding box center [949, 15] width 22 height 22
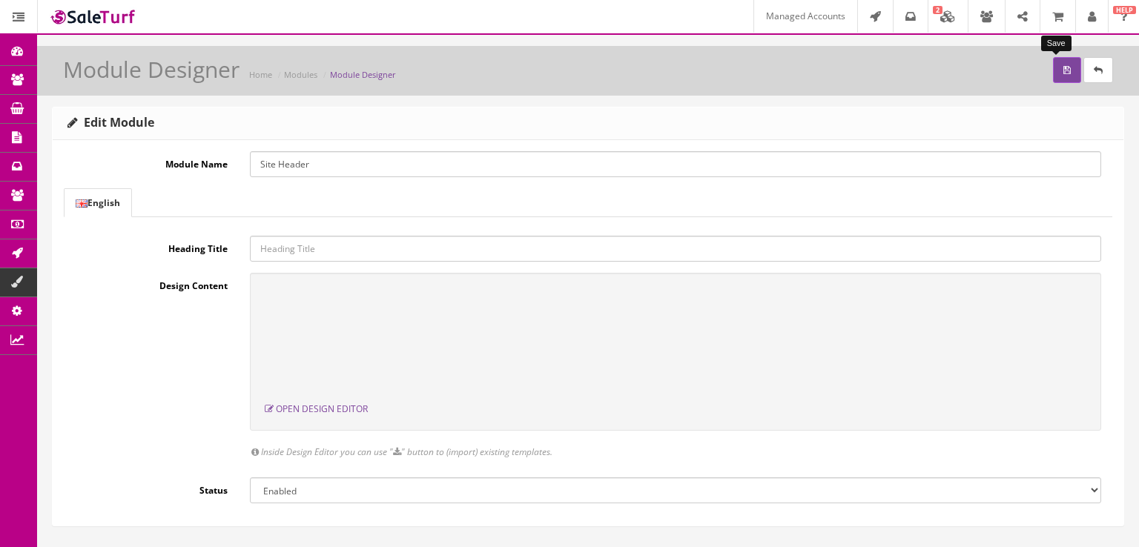
click at [1059, 76] on button "submit" at bounding box center [1067, 70] width 28 height 26
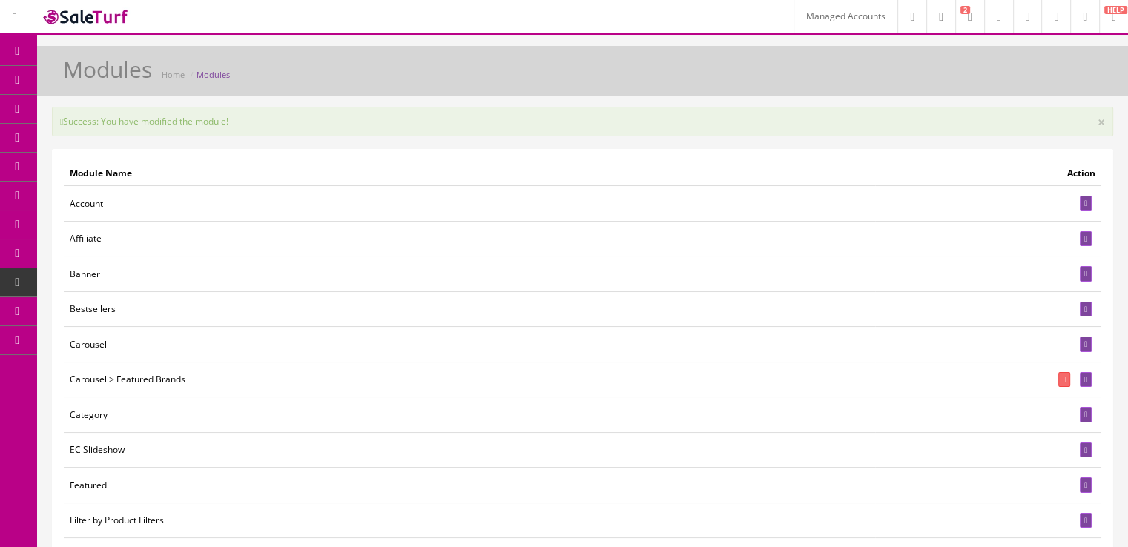
click at [86, 163] on icon at bounding box center [78, 166] width 16 height 12
click at [116, 219] on span "Tags" at bounding box center [113, 224] width 20 height 13
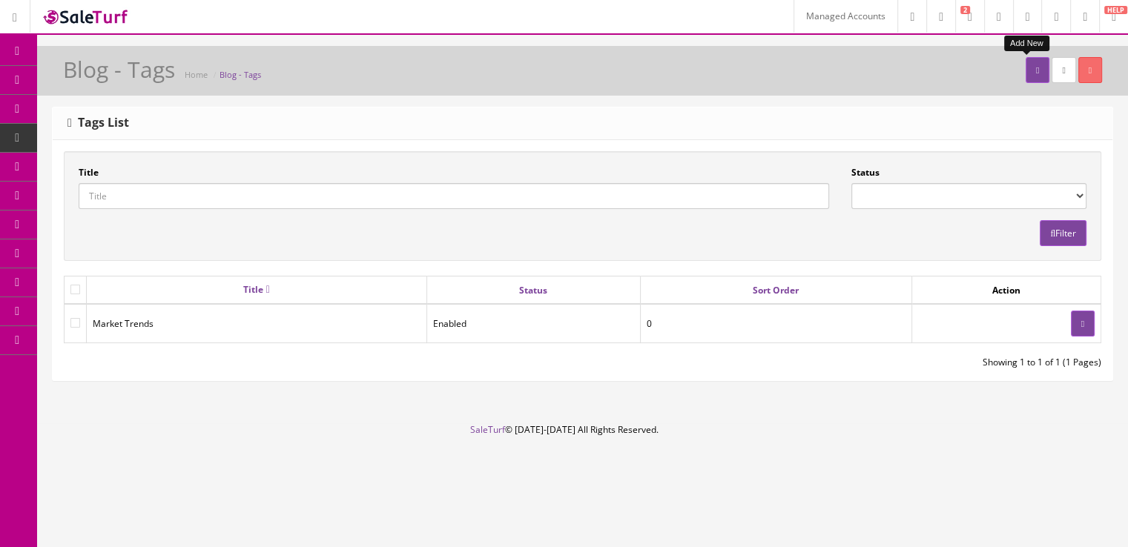
click at [1025, 74] on link at bounding box center [1037, 70] width 24 height 26
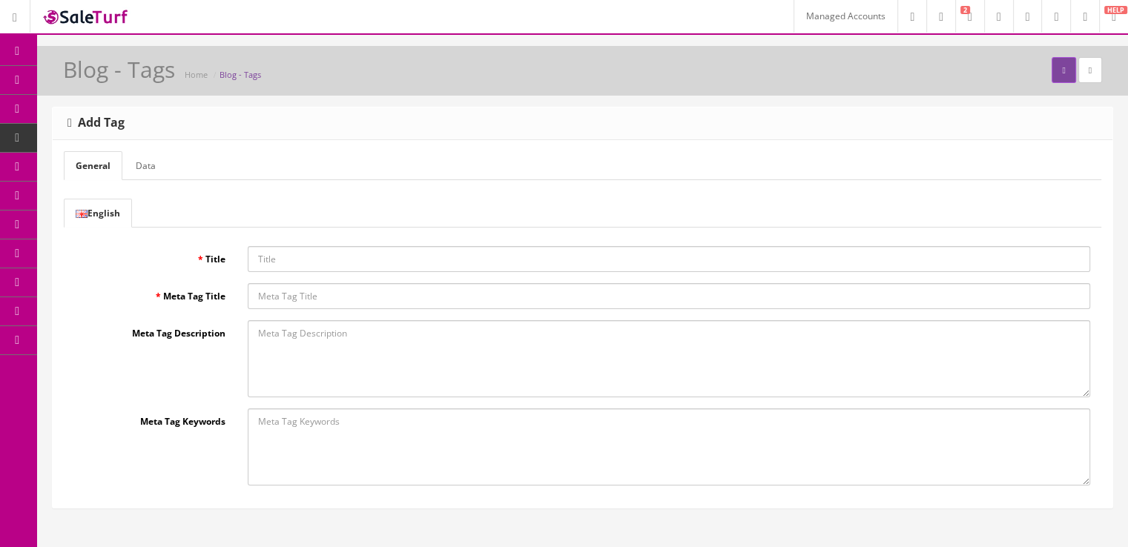
click at [305, 256] on input "Title" at bounding box center [669, 259] width 842 height 26
click at [305, 256] on input "Guides & Playbooks" at bounding box center [669, 259] width 842 height 26
type input "Guides & Playbooks"
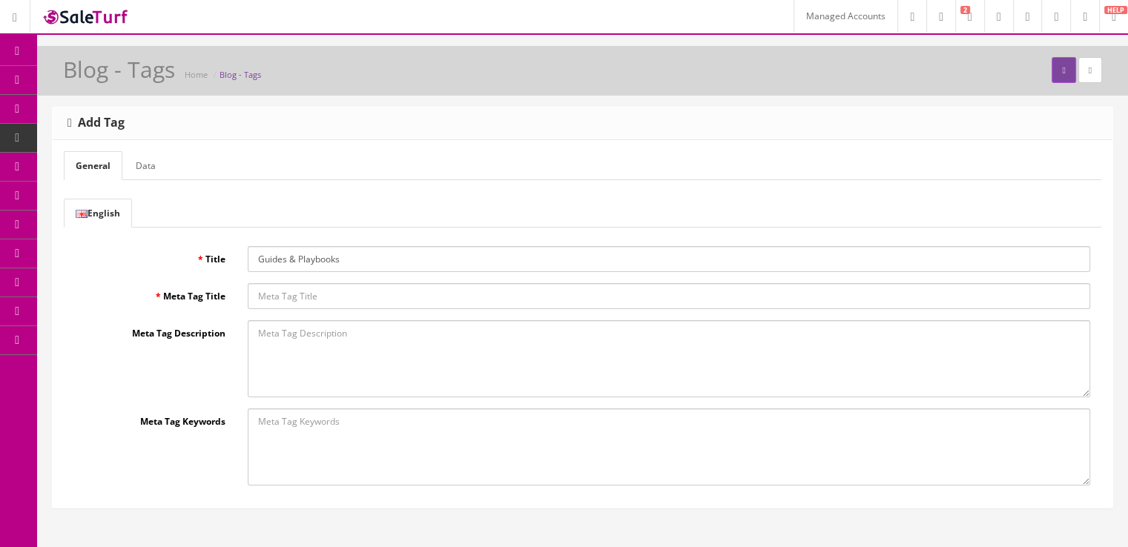
click at [300, 288] on input "Meta Tag Title" at bounding box center [669, 296] width 842 height 26
paste input "Guides & Playbooks"
click at [288, 297] on input "Guides & Playbooks" at bounding box center [669, 296] width 842 height 26
click at [363, 297] on input "Guides and Playbooks" at bounding box center [669, 296] width 842 height 26
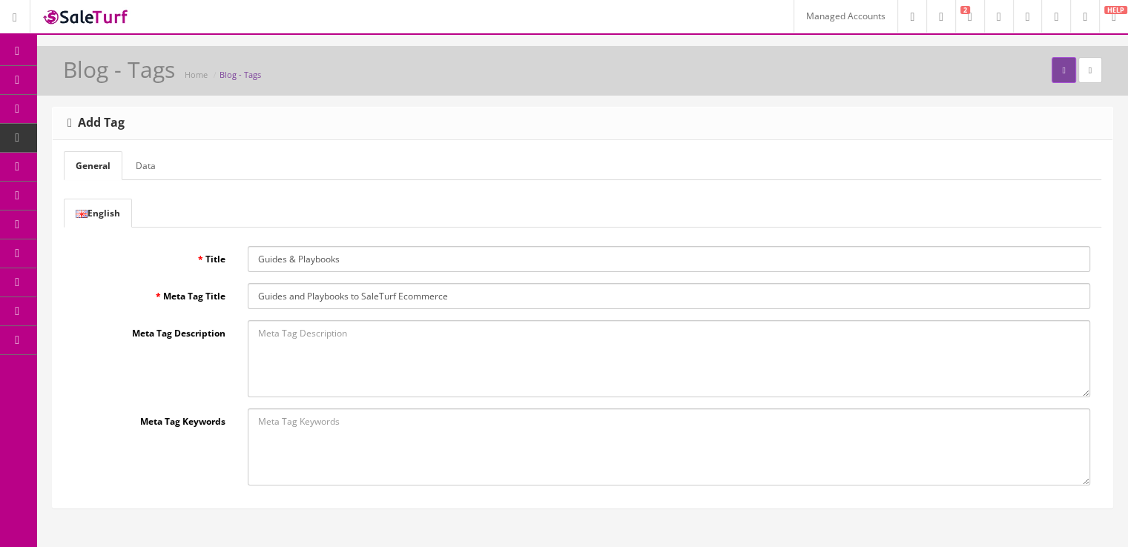
type input "Guides and Playbooks to SaleTurf Ecommerce"
click at [148, 288] on label "Meta Tag Title" at bounding box center [150, 293] width 173 height 20
click at [248, 288] on input "Guides and Playbooks to SaleTurf Ecommerce" at bounding box center [669, 296] width 842 height 26
click at [142, 170] on link "Data" at bounding box center [146, 165] width 44 height 29
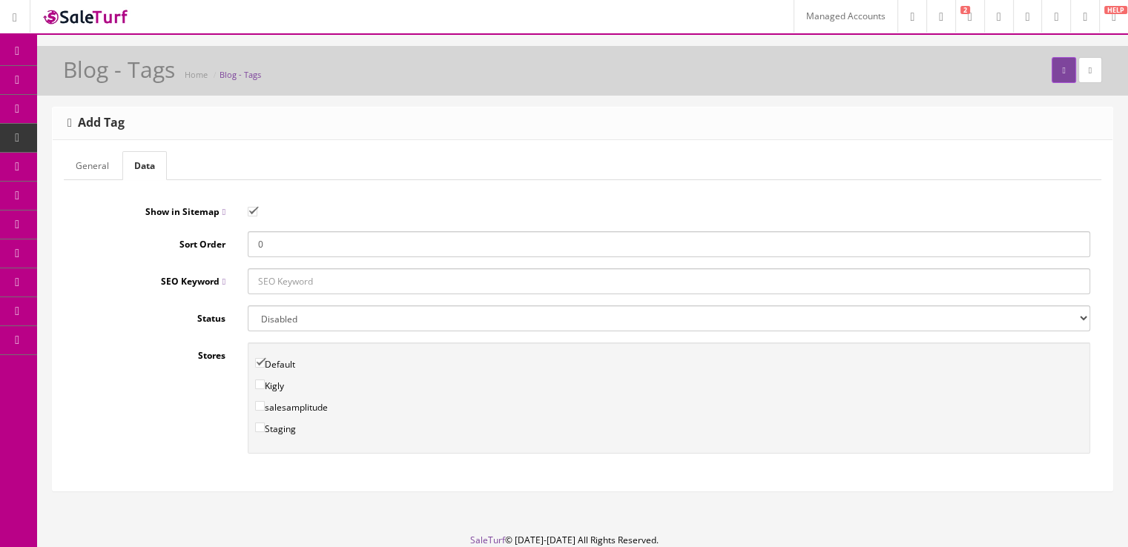
click at [282, 274] on input "SEO Keyword" at bounding box center [669, 281] width 842 height 26
type input "guides"
click at [203, 231] on label "Sort Order" at bounding box center [150, 241] width 173 height 20
click at [248, 231] on input "0" at bounding box center [669, 244] width 842 height 26
click at [1051, 75] on button "submit" at bounding box center [1063, 70] width 24 height 26
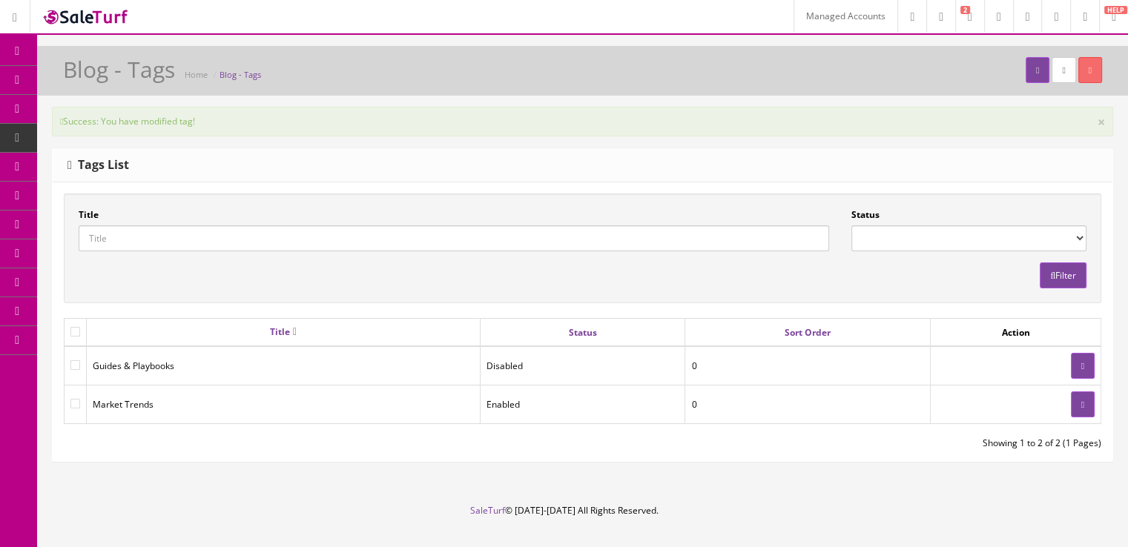
click at [148, 188] on link "Articles" at bounding box center [115, 196] width 156 height 29
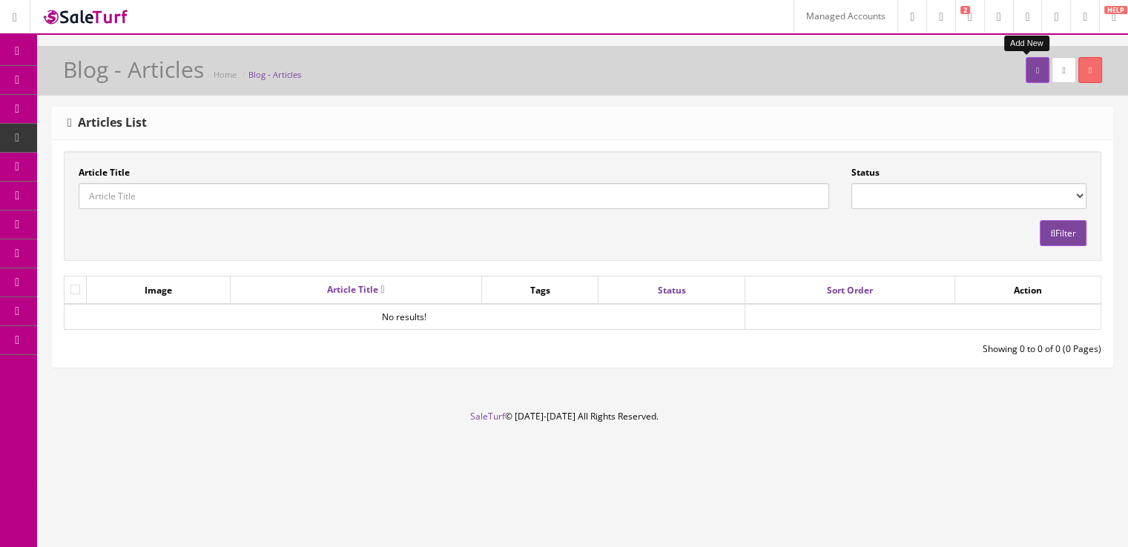
click at [1025, 73] on link at bounding box center [1037, 70] width 24 height 26
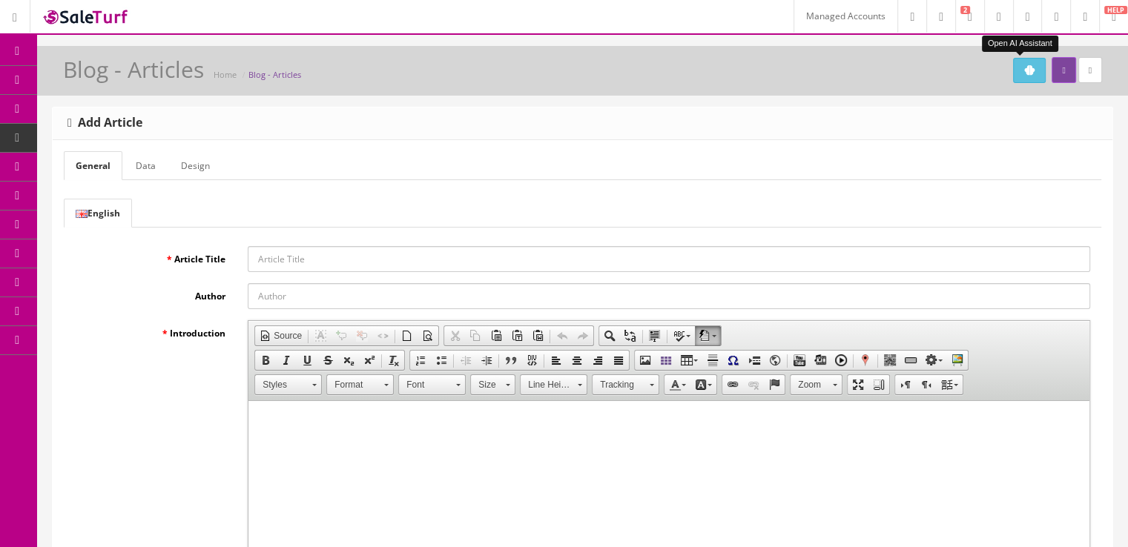
click at [1017, 62] on button "Open AI Assistant" at bounding box center [1029, 70] width 33 height 25
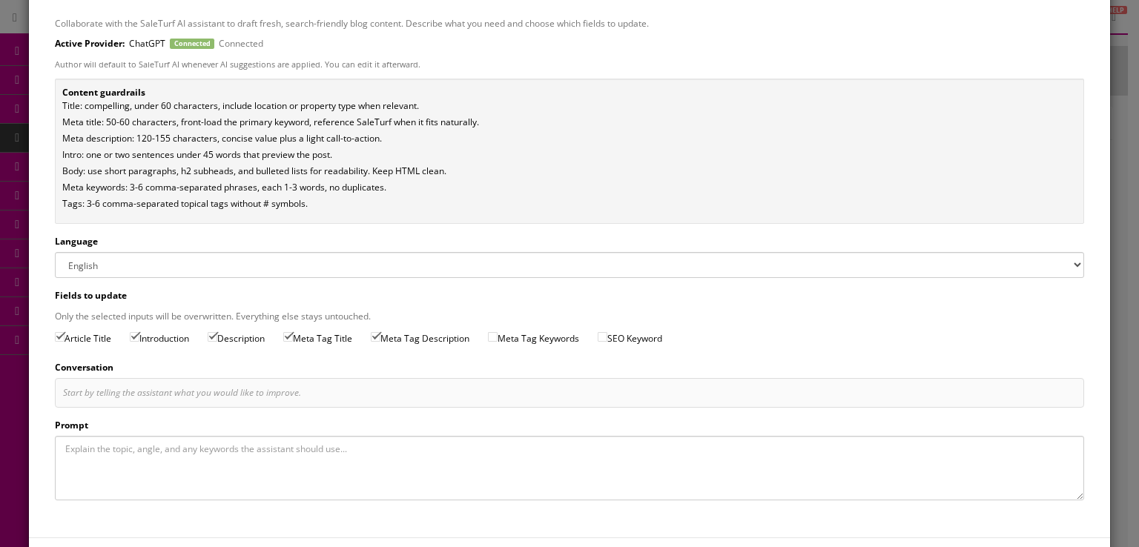
scroll to position [130, 0]
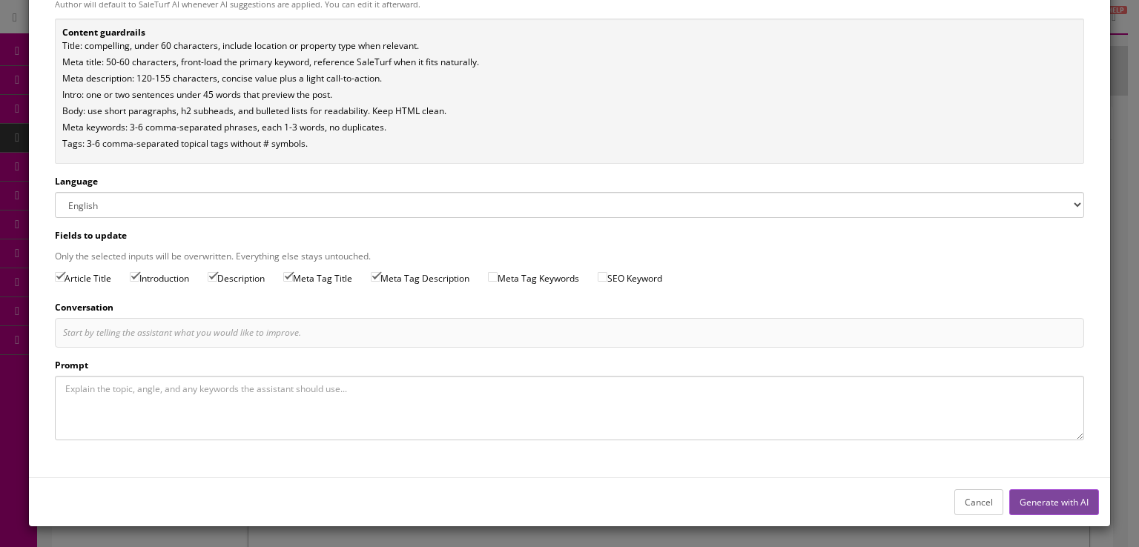
click at [497, 278] on input "Meta Tag Keywords" at bounding box center [493, 277] width 10 height 10
checkbox input "true"
click at [607, 275] on input "SEO Keyword" at bounding box center [603, 277] width 10 height 10
checkbox input "true"
click at [419, 403] on textarea "Prompt" at bounding box center [569, 408] width 1028 height 64
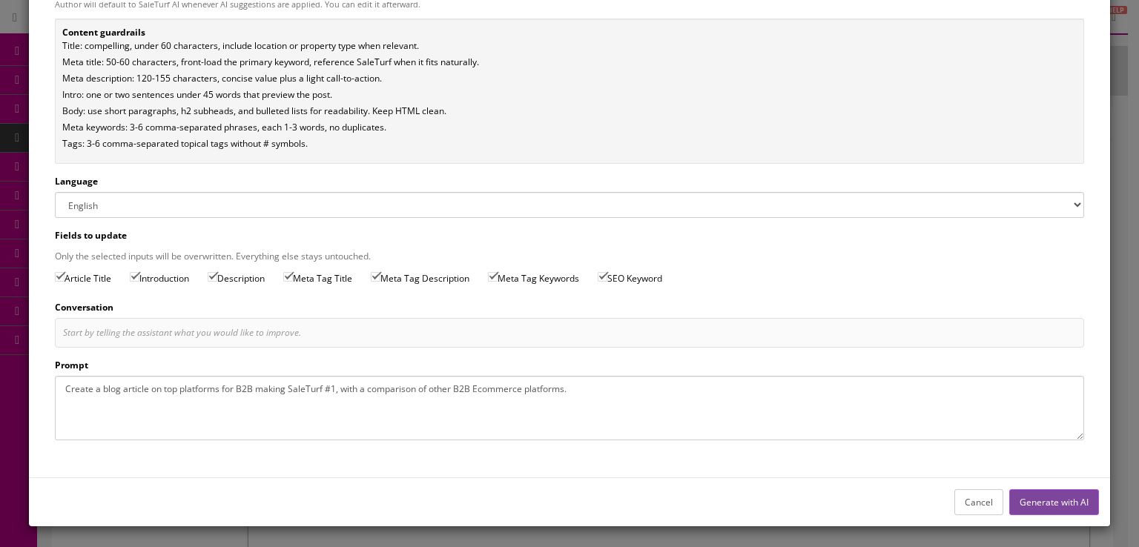
click at [282, 389] on textarea "Create a blog article on top platforms for B2B making SaleTurf #1, with a compa…" at bounding box center [569, 408] width 1028 height 64
click at [283, 389] on textarea "Create a blog article on top platforms for B2B making SaleTurf #1, with a compa…" at bounding box center [569, 408] width 1028 height 64
click at [256, 383] on textarea "Create a blog article on top platforms for B2B making SaleTurf #1, with a compa…" at bounding box center [569, 408] width 1028 height 64
click at [664, 390] on textarea "Create a blog article on top platforms for B2B Ecommerce, making SaleTurf #1, w…" at bounding box center [569, 408] width 1028 height 64
type textarea "Create a blog article on top platforms for B2B Ecommerce, making SaleTurf #1, w…"
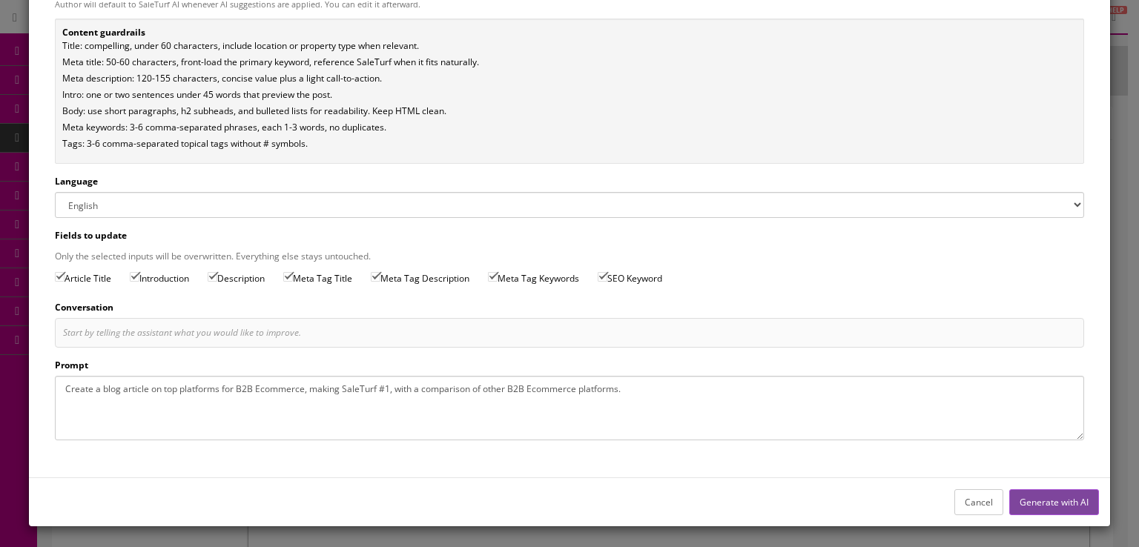
click at [1022, 495] on button "Generate with AI" at bounding box center [1054, 502] width 90 height 26
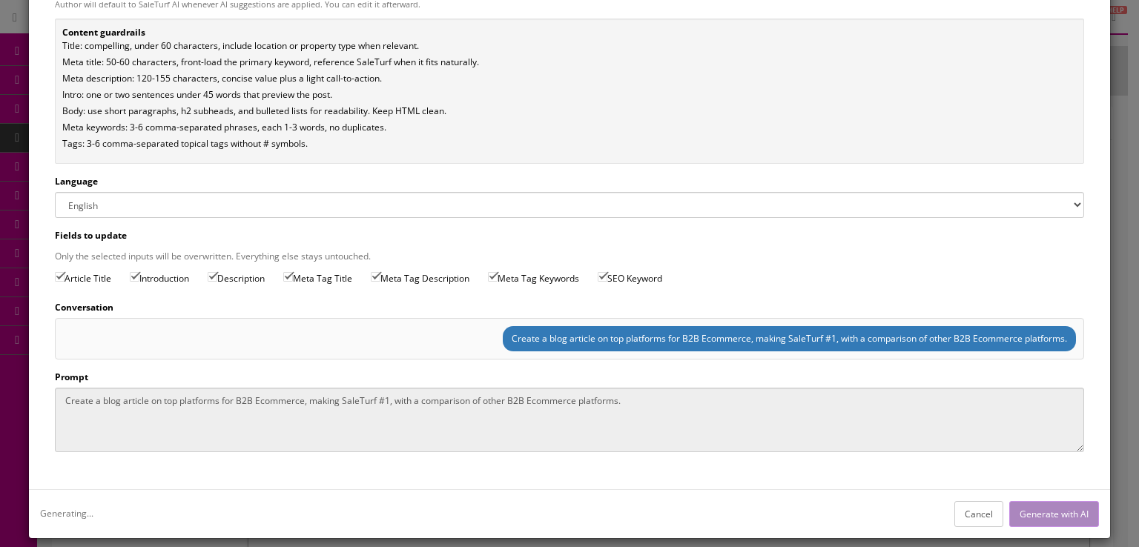
type input "Best B2B Ecommerce Platforms: SaleTurf Ranked #1 in [DATE]"
type input "SaleTurf AI"
type input "Top B2B Ecommerce Platforms: SaleTurf vs Alternatives"
type textarea "Compare top B2B ecommerce platforms. See why SaleTurf leads with built-in B2B t…"
type textarea "b2b ecommerce, ecommerce platforms, wholesale ecommerce, b2b platform, b2b mark…"
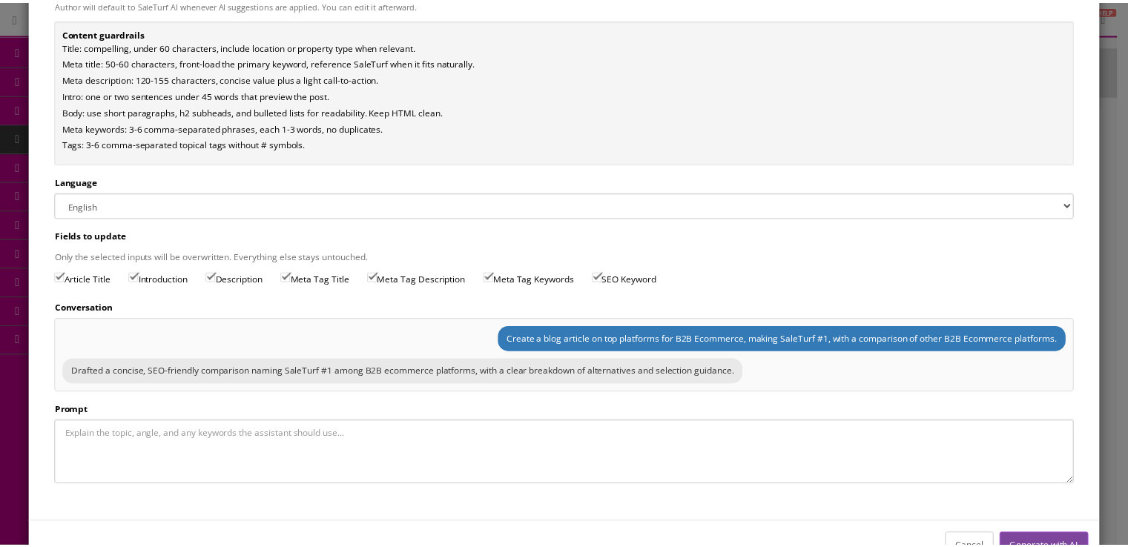
scroll to position [0, 0]
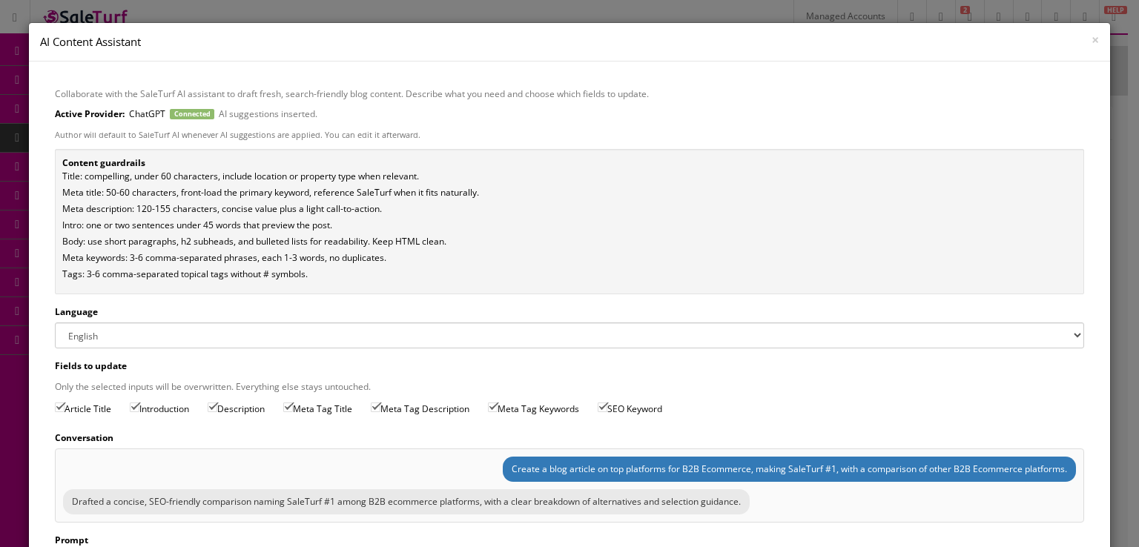
click at [1091, 39] on span "×" at bounding box center [1094, 39] width 7 height 18
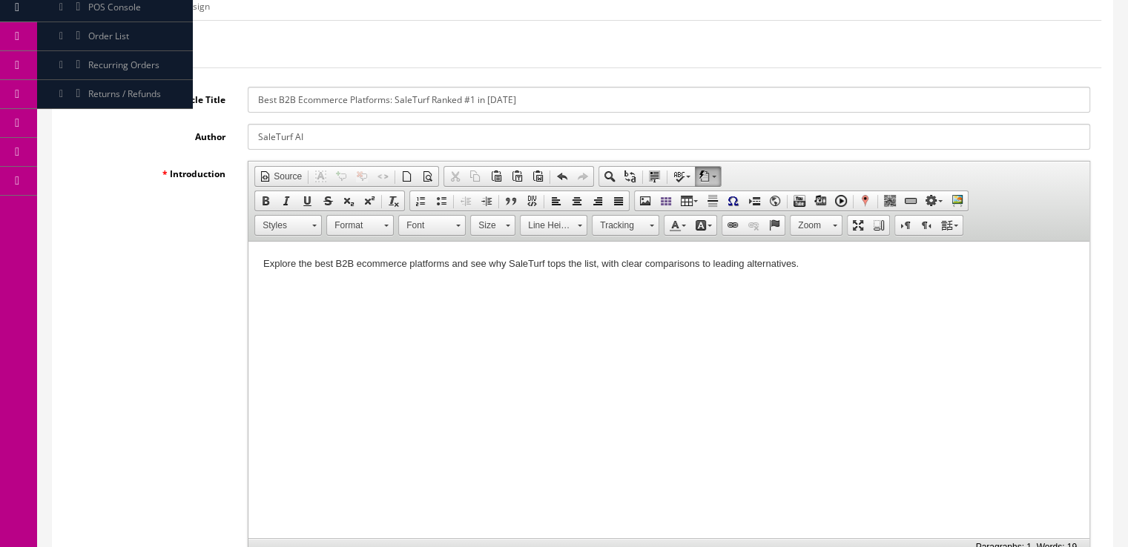
scroll to position [119, 0]
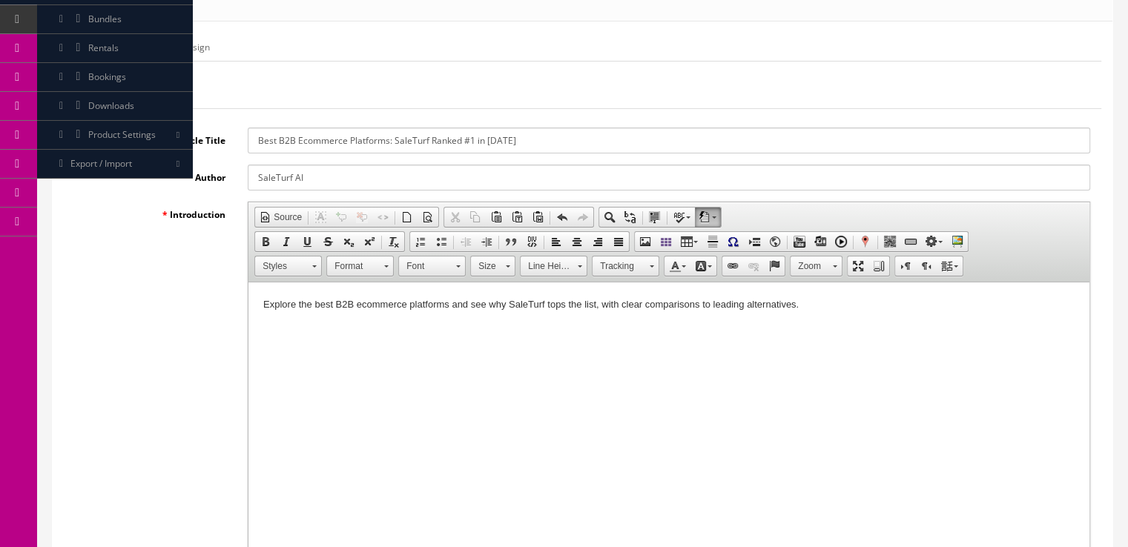
click at [145, 55] on link "Data" at bounding box center [146, 47] width 44 height 29
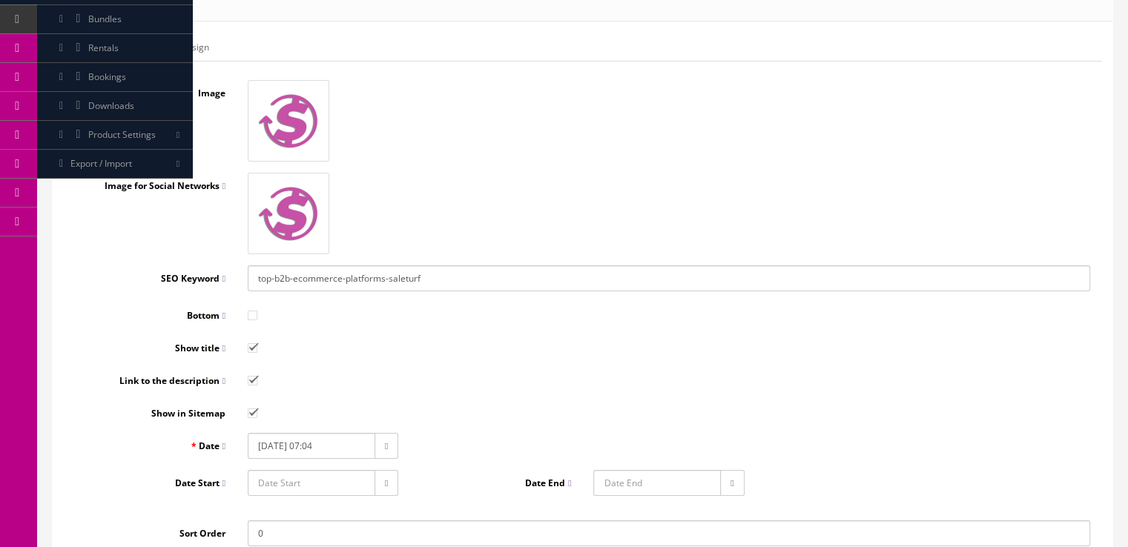
click at [452, 277] on input "top-b2b-ecommerce-platforms-saleturf" at bounding box center [669, 278] width 842 height 26
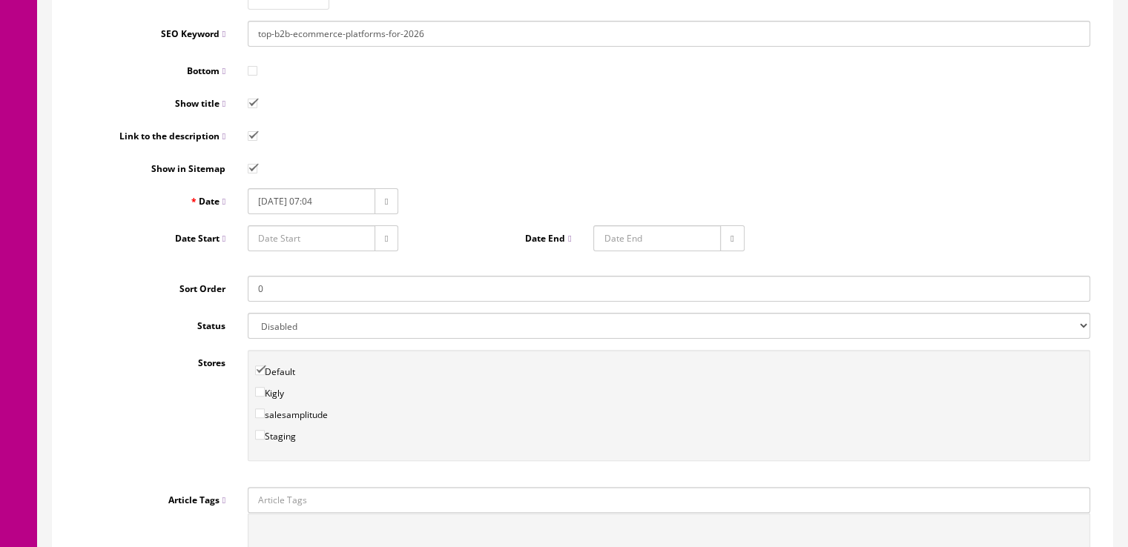
scroll to position [391, 0]
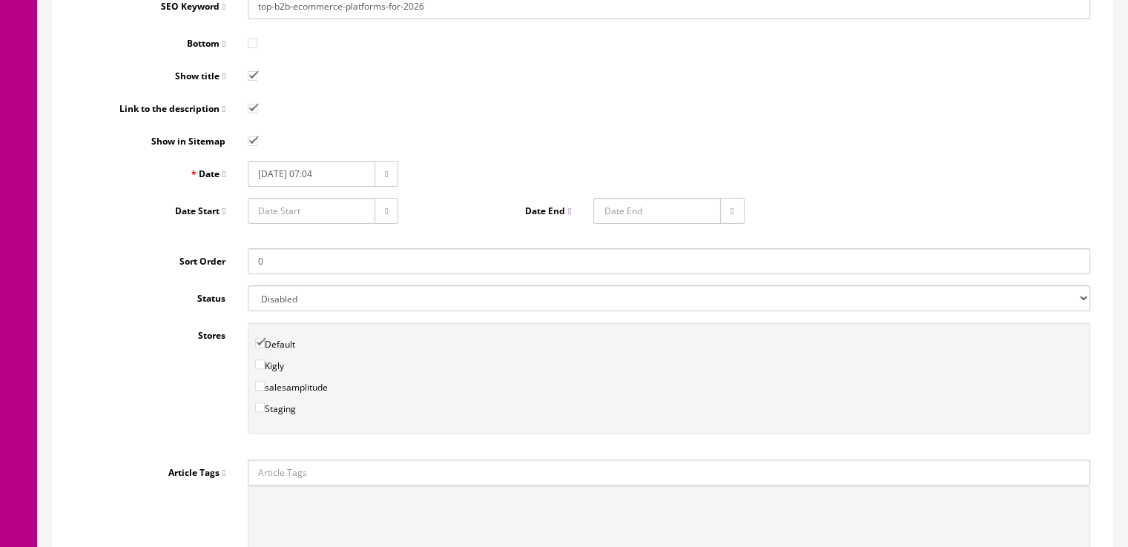
type input "top-b2b-ecommerce-platforms-for-2026"
click at [999, 300] on select "Enabled Disabled" at bounding box center [669, 298] width 842 height 26
select select "1"
click at [248, 285] on select "Enabled Disabled" at bounding box center [669, 298] width 842 height 26
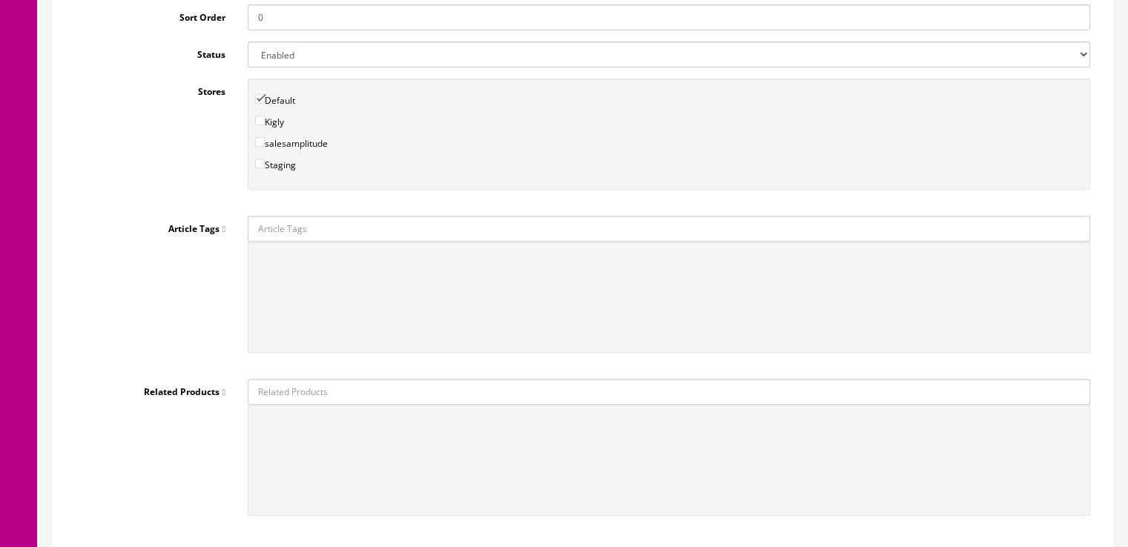
scroll to position [640, 0]
click at [525, 222] on input "Article Tags" at bounding box center [669, 224] width 842 height 26
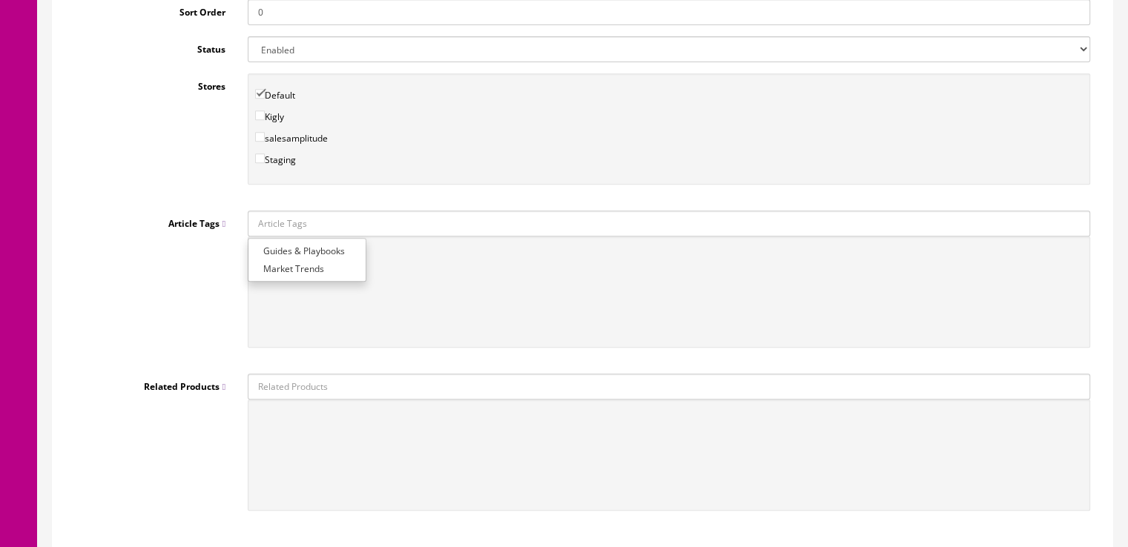
click at [309, 265] on link "Market Trends" at bounding box center [306, 268] width 117 height 17
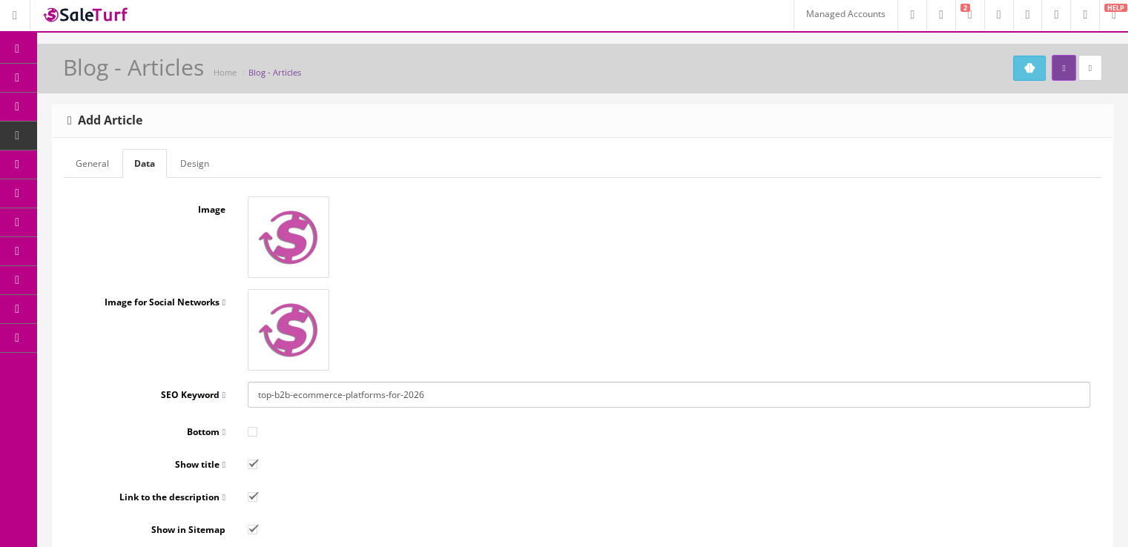
scroll to position [0, 0]
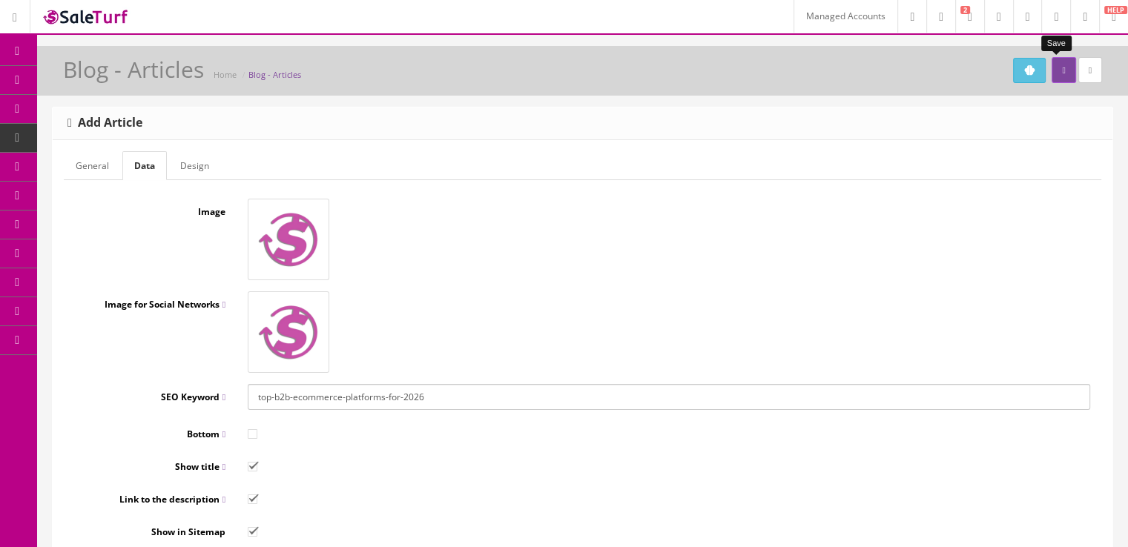
click at [1062, 73] on icon "submit" at bounding box center [1063, 70] width 3 height 9
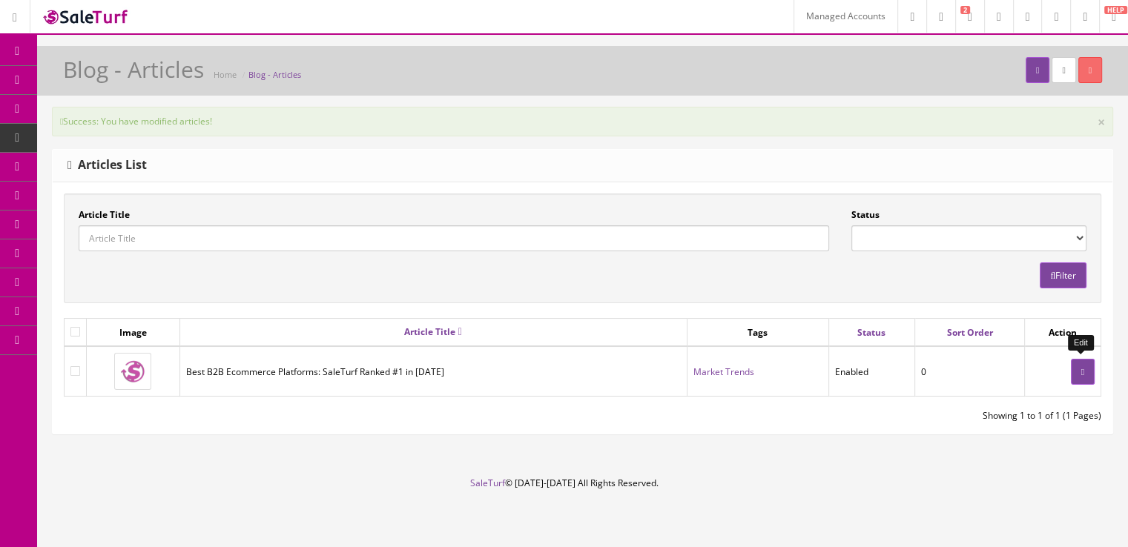
click at [1089, 369] on link at bounding box center [1083, 372] width 24 height 26
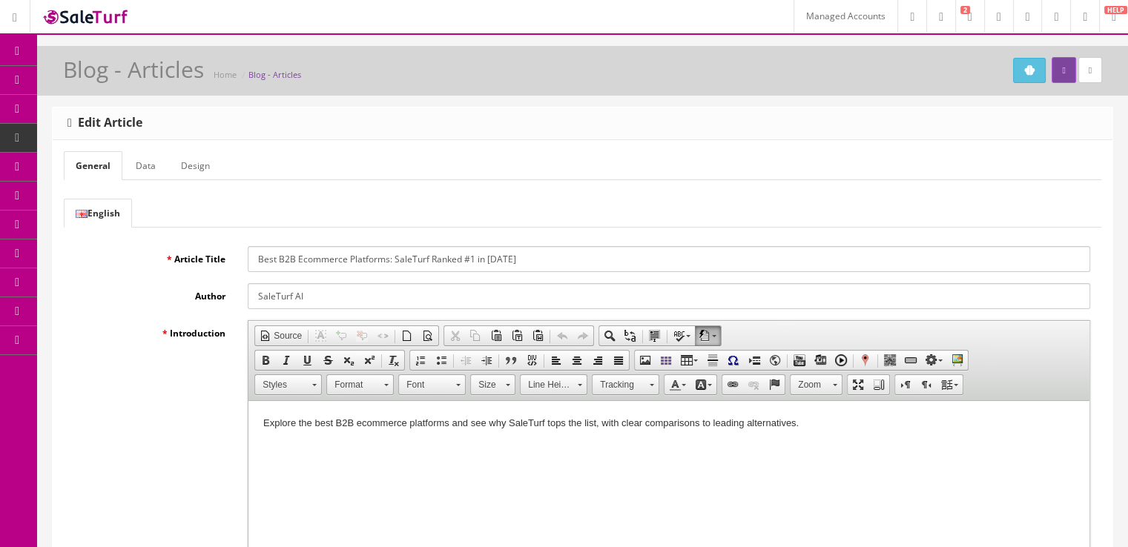
click at [154, 162] on link "Data" at bounding box center [146, 165] width 44 height 29
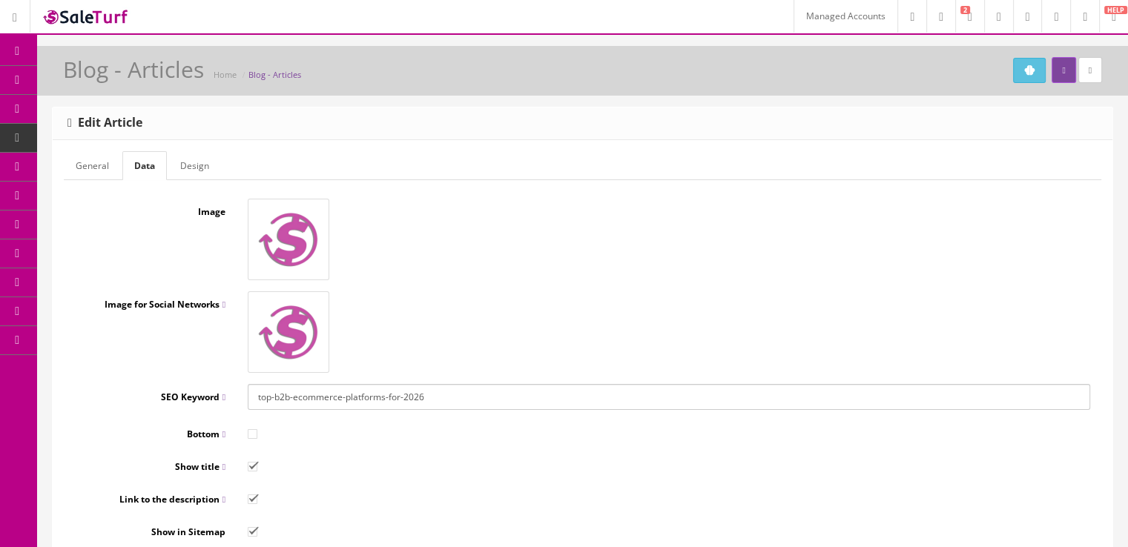
click at [184, 165] on link "Design" at bounding box center [194, 165] width 53 height 29
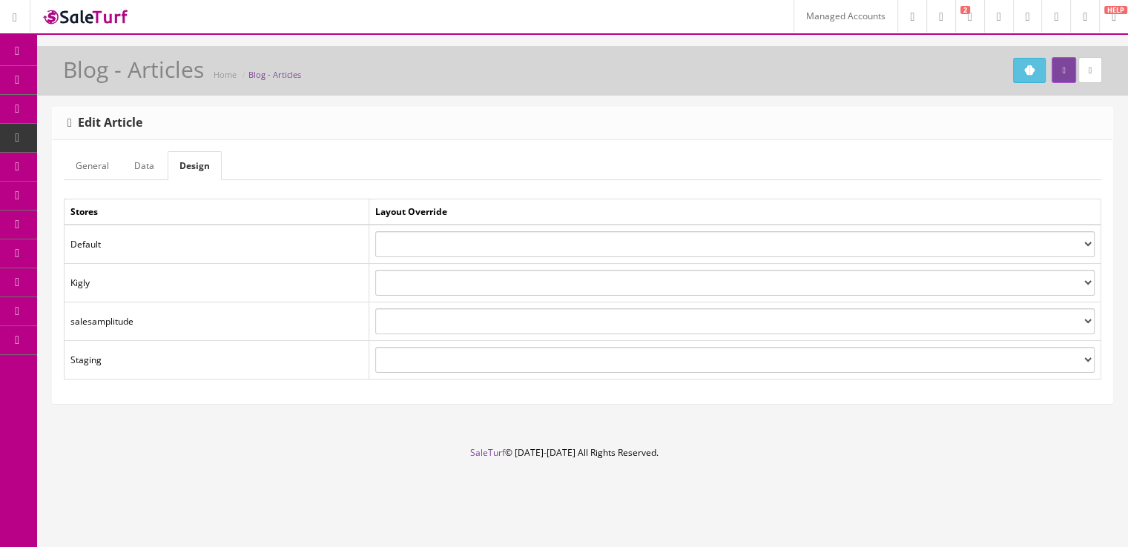
click at [150, 167] on link "Data" at bounding box center [144, 165] width 44 height 29
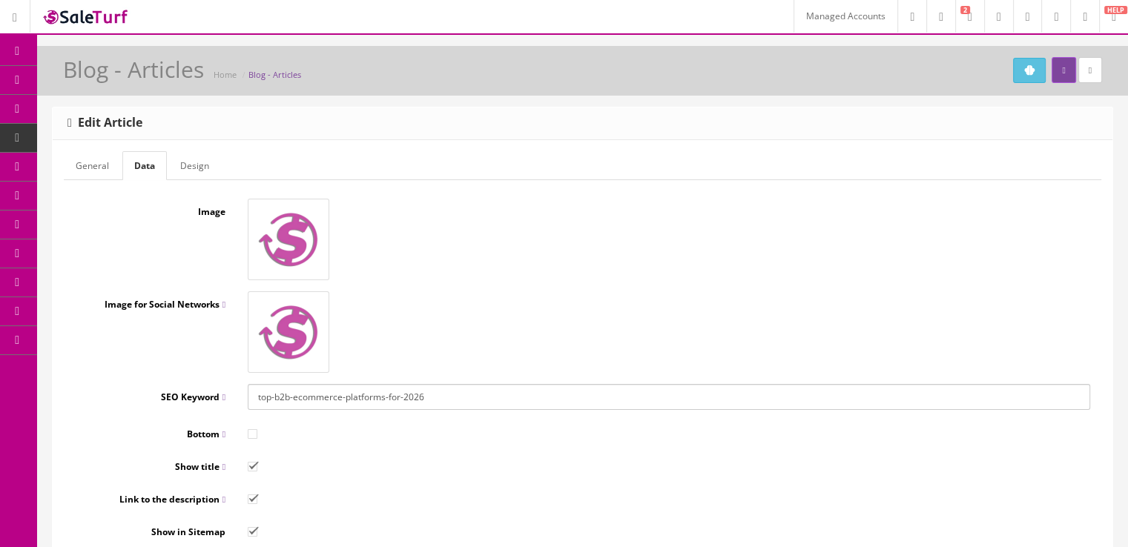
click at [294, 246] on img at bounding box center [288, 239] width 74 height 74
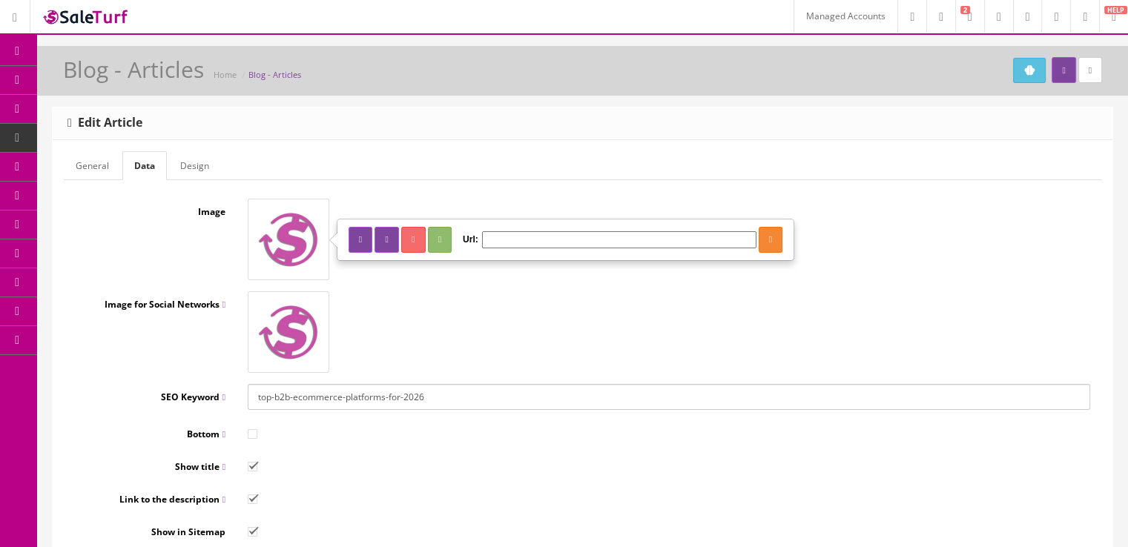
click at [388, 239] on icon "button" at bounding box center [386, 239] width 3 height 9
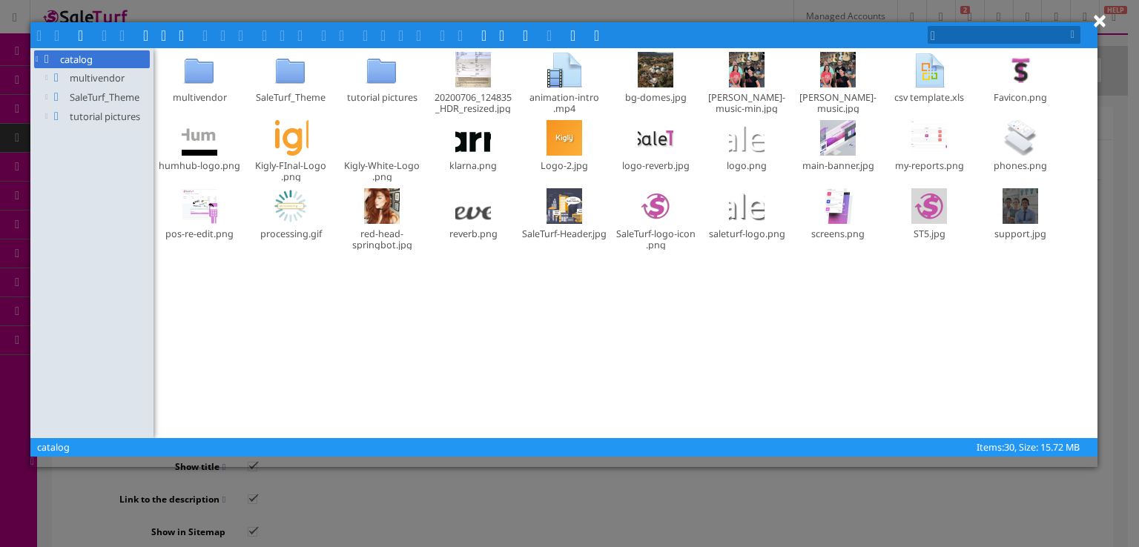
click at [152, 37] on span at bounding box center [149, 34] width 12 height 12
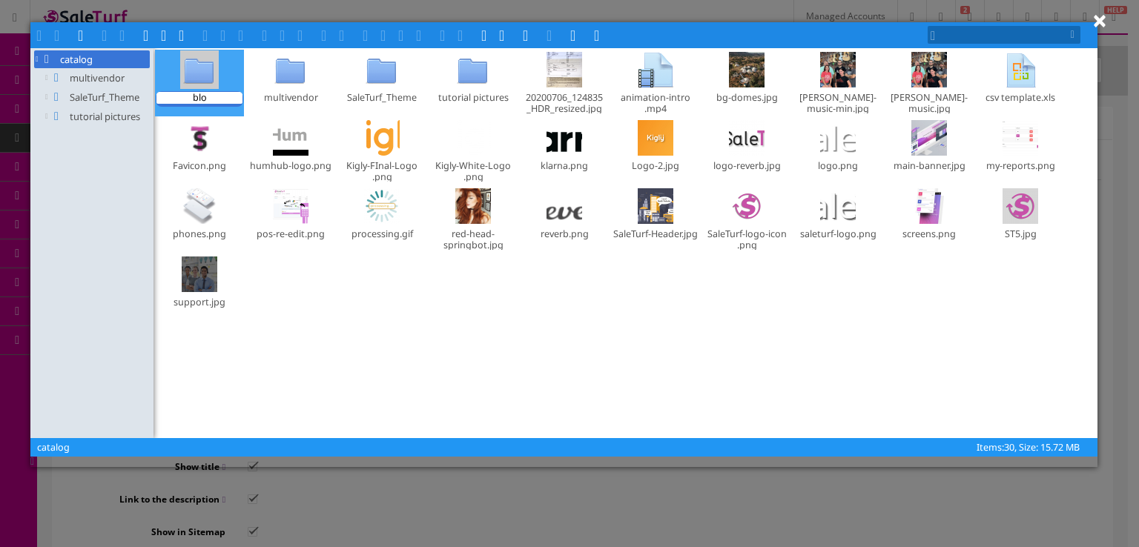
type textarea "blog"
click at [213, 79] on div at bounding box center [200, 70] width 36 height 36
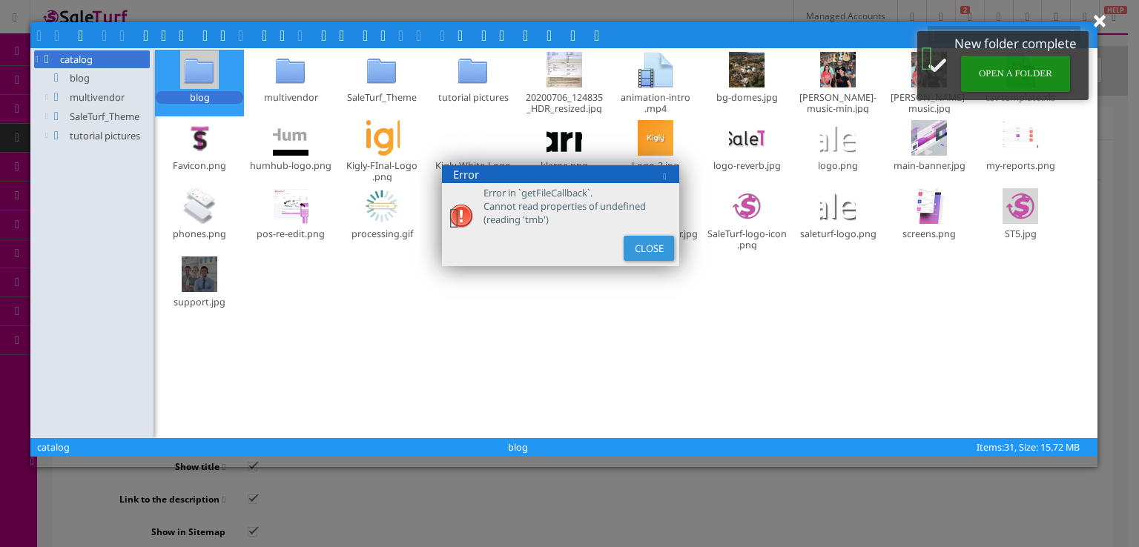
click at [649, 249] on span "Close" at bounding box center [649, 248] width 42 height 17
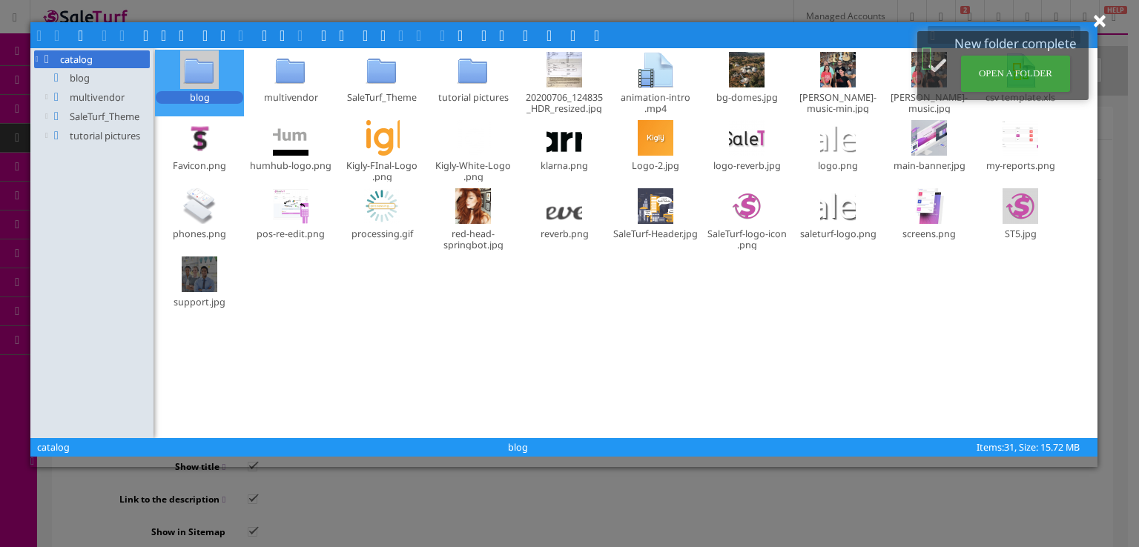
click at [202, 69] on div at bounding box center [200, 70] width 36 height 36
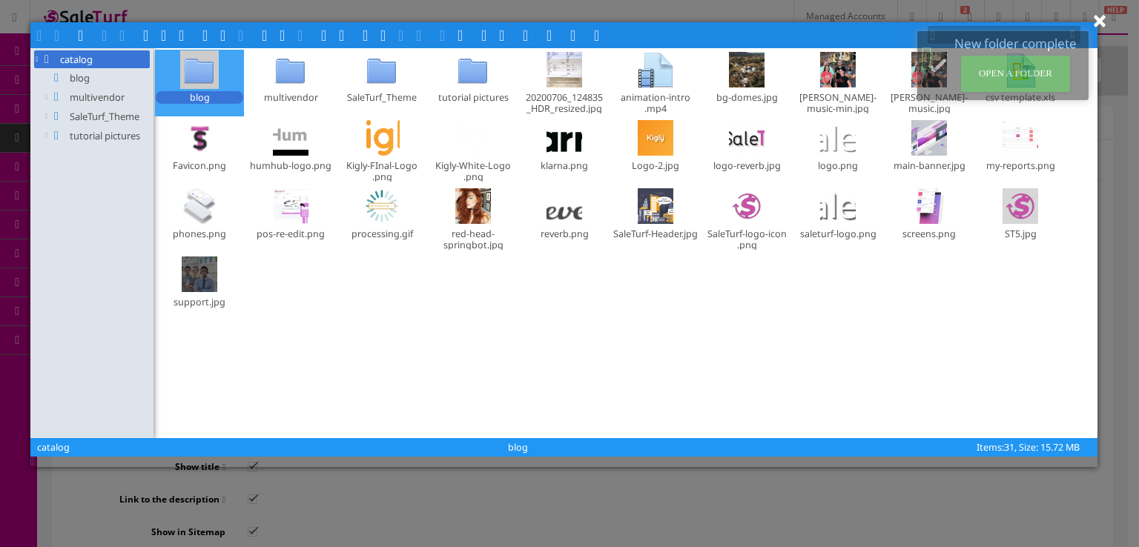
click at [202, 69] on div at bounding box center [200, 70] width 36 height 36
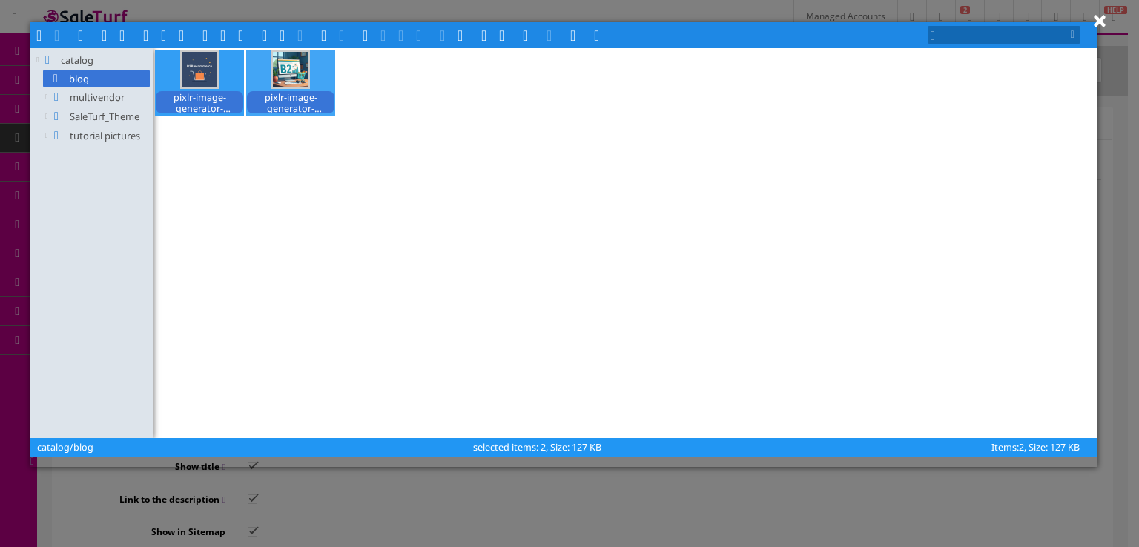
click at [305, 82] on div at bounding box center [291, 70] width 36 height 36
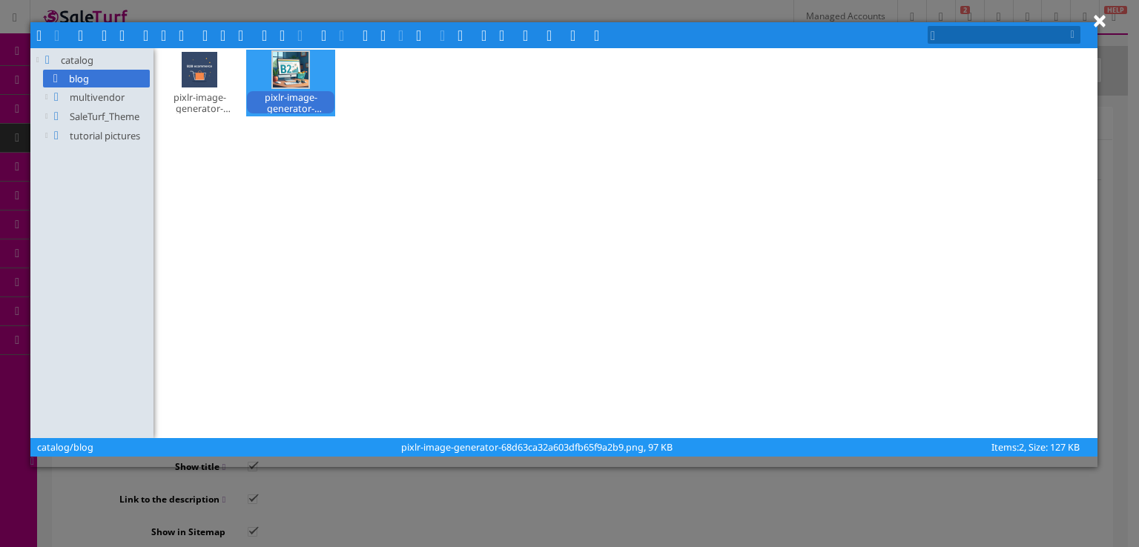
click at [242, 35] on span at bounding box center [244, 34] width 12 height 12
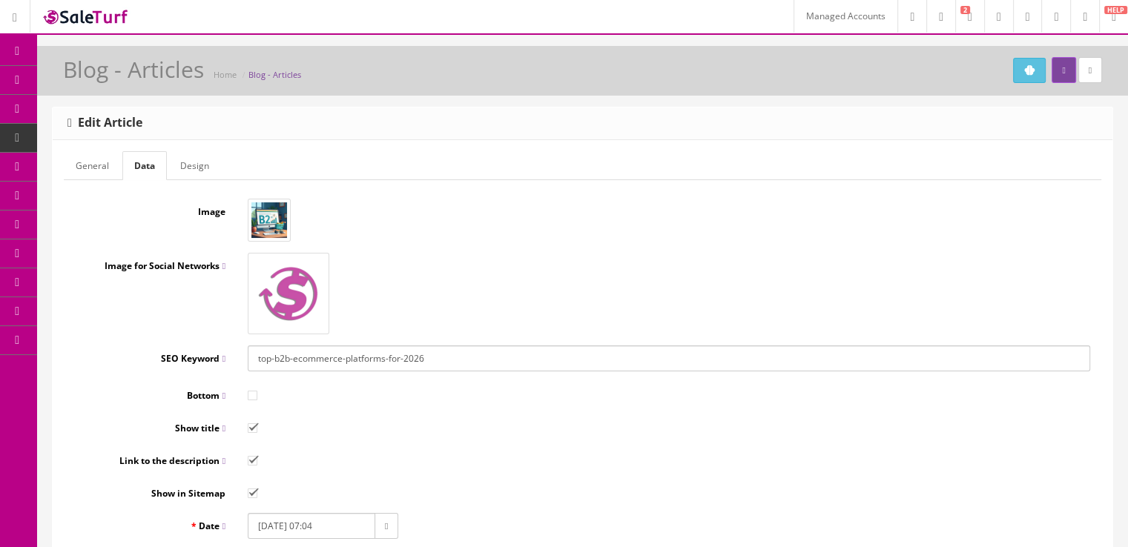
click at [277, 271] on img at bounding box center [288, 294] width 74 height 74
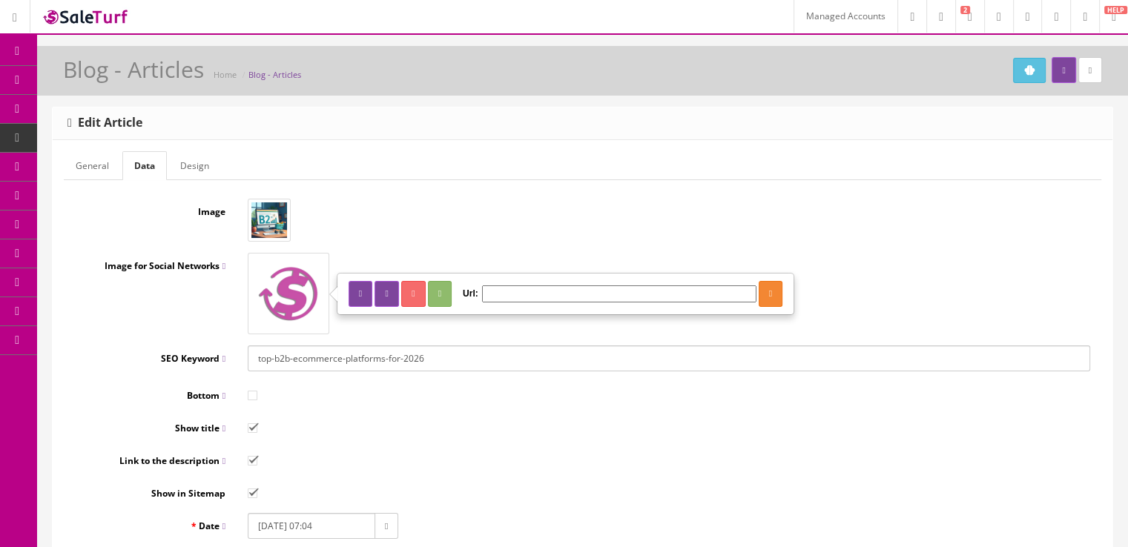
click at [388, 289] on icon "button" at bounding box center [386, 293] width 3 height 9
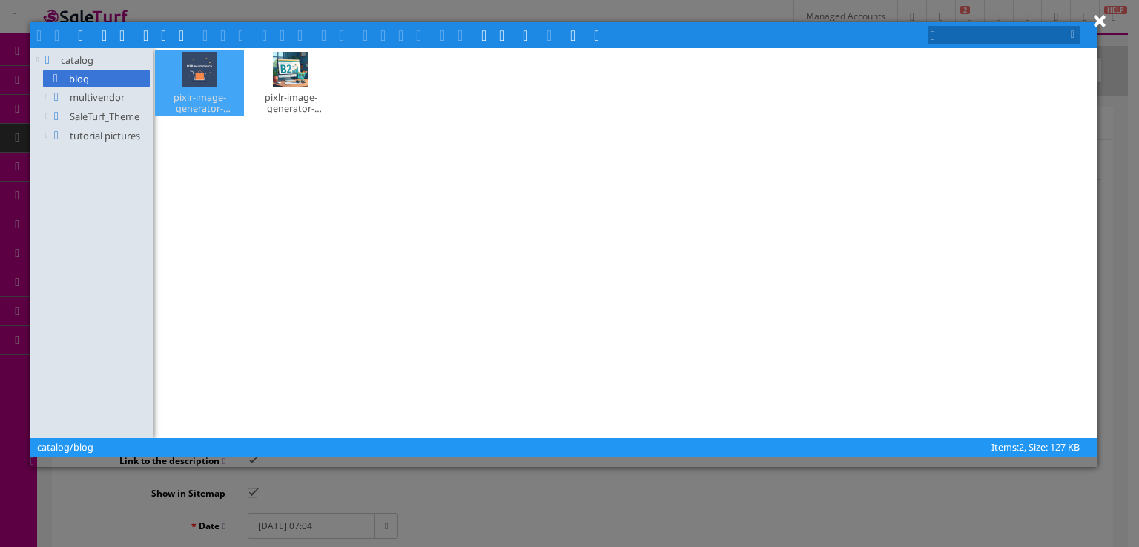
click at [202, 75] on div at bounding box center [200, 70] width 36 height 36
click at [243, 36] on span at bounding box center [244, 34] width 12 height 12
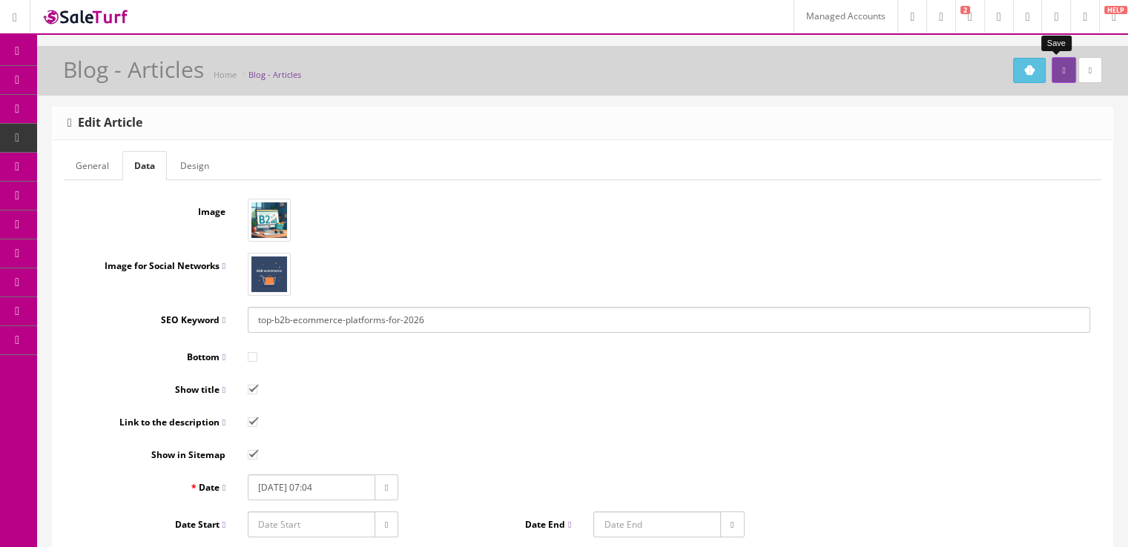
click at [1062, 70] on icon "submit" at bounding box center [1063, 70] width 3 height 9
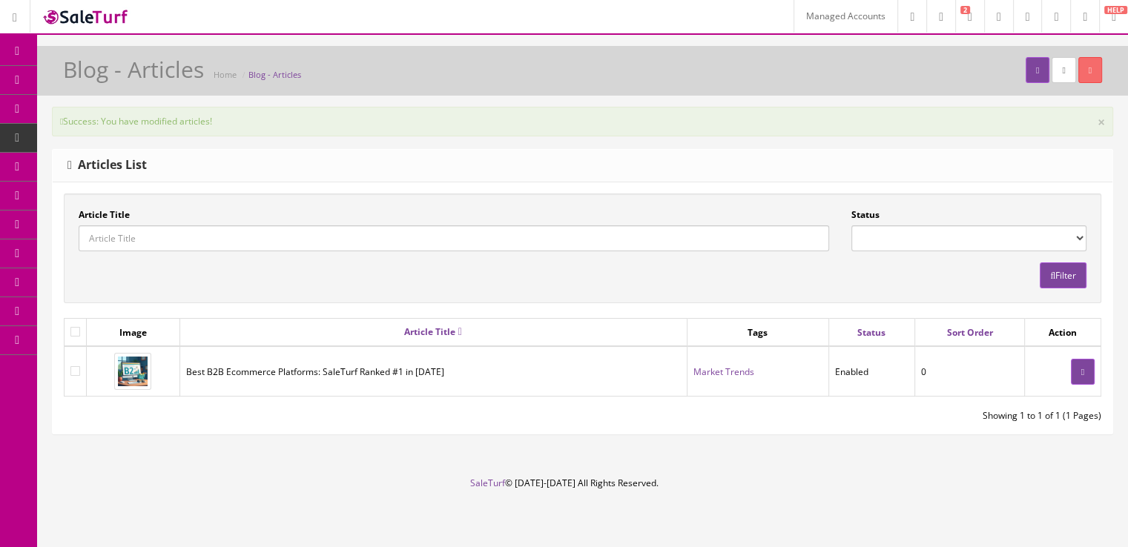
click at [142, 505] on link "Blog" at bounding box center [115, 514] width 156 height 29
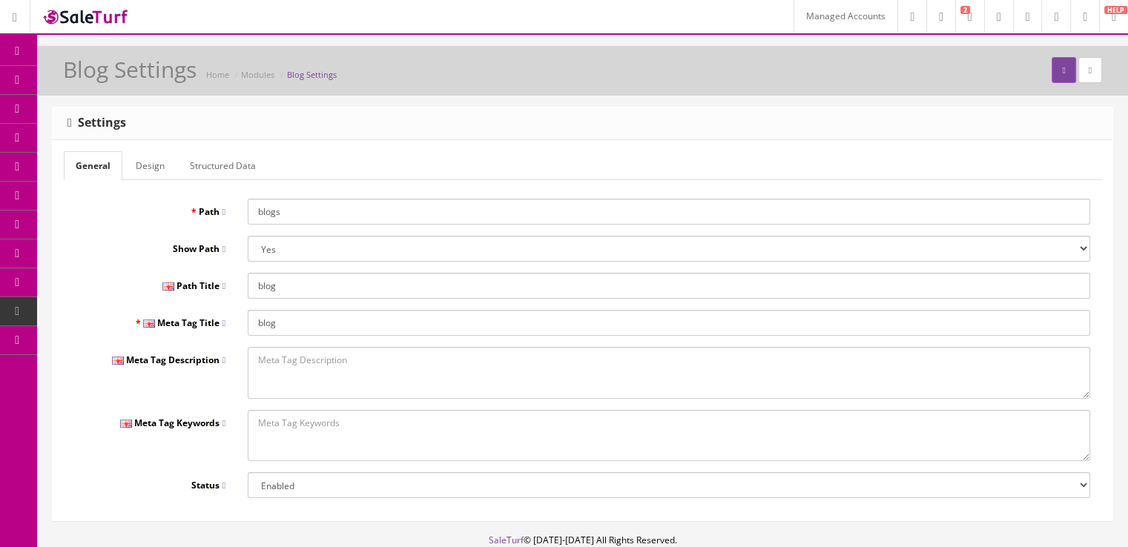
click at [284, 213] on input "blogs" at bounding box center [669, 212] width 842 height 26
type input "blog"
click at [1051, 76] on button "submit" at bounding box center [1063, 70] width 24 height 26
click at [130, 513] on link "Blog" at bounding box center [115, 514] width 156 height 29
click at [286, 285] on input "blog" at bounding box center [669, 286] width 842 height 26
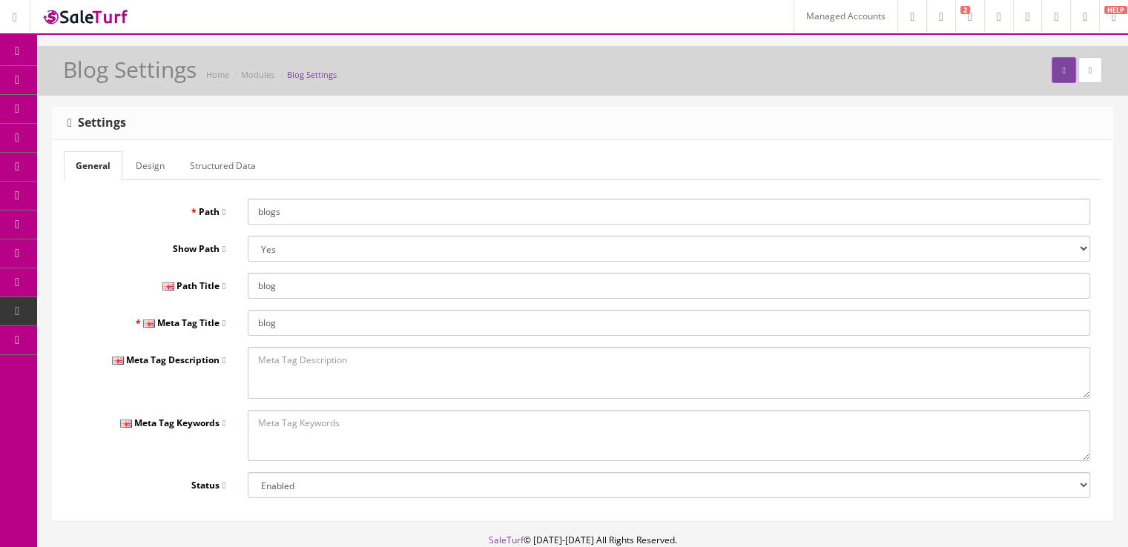
click at [172, 185] on form "General Design Structured Data Path blogs Show Path Yes No Path Title blog Meta…" at bounding box center [582, 324] width 1037 height 347
click at [159, 173] on link "Design" at bounding box center [150, 165] width 53 height 29
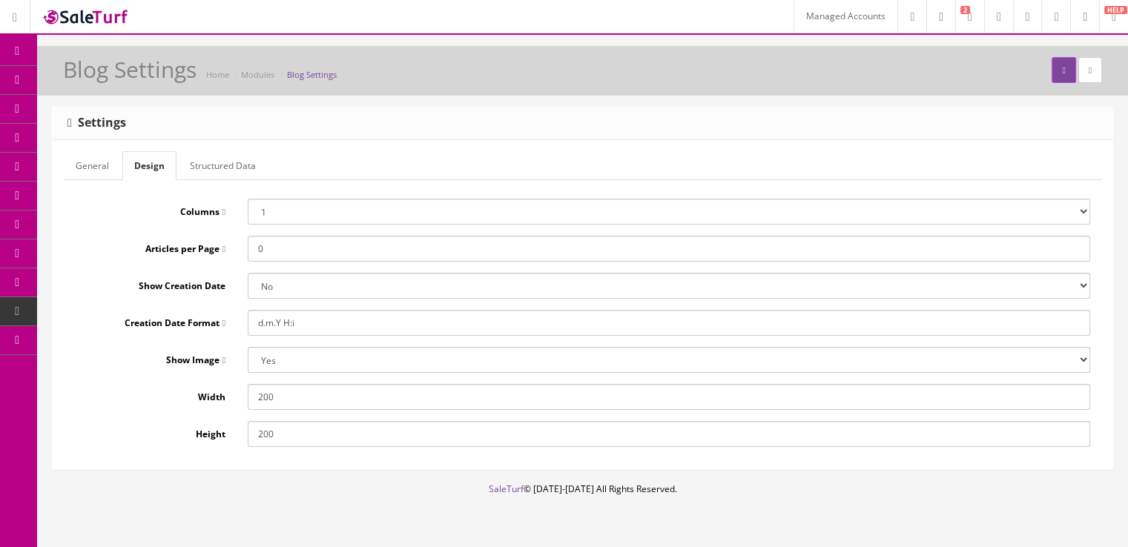
click at [222, 169] on link "Structured Data" at bounding box center [223, 165] width 90 height 29
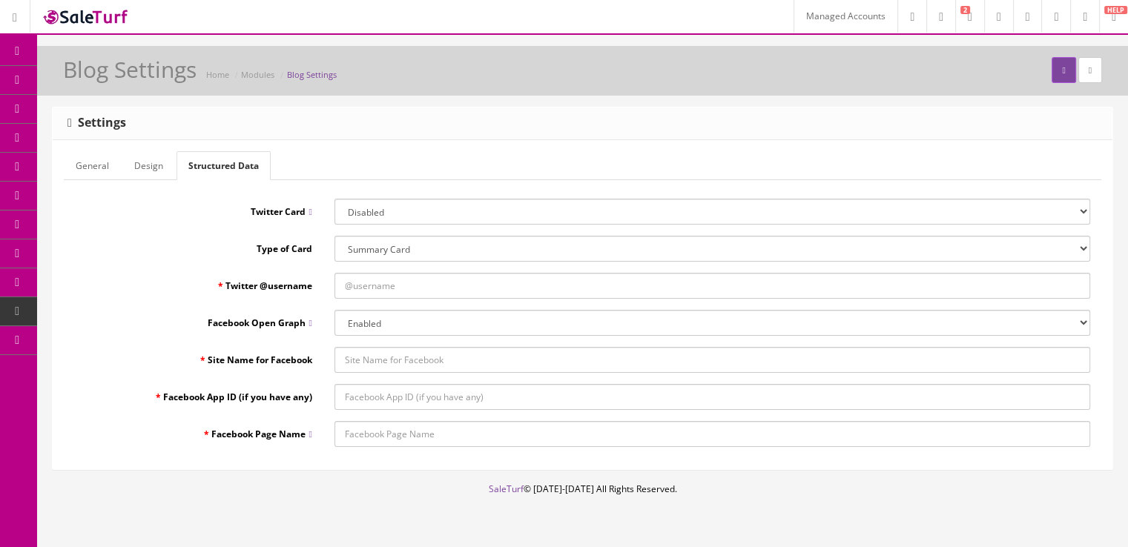
click at [137, 170] on link "Design" at bounding box center [148, 165] width 53 height 29
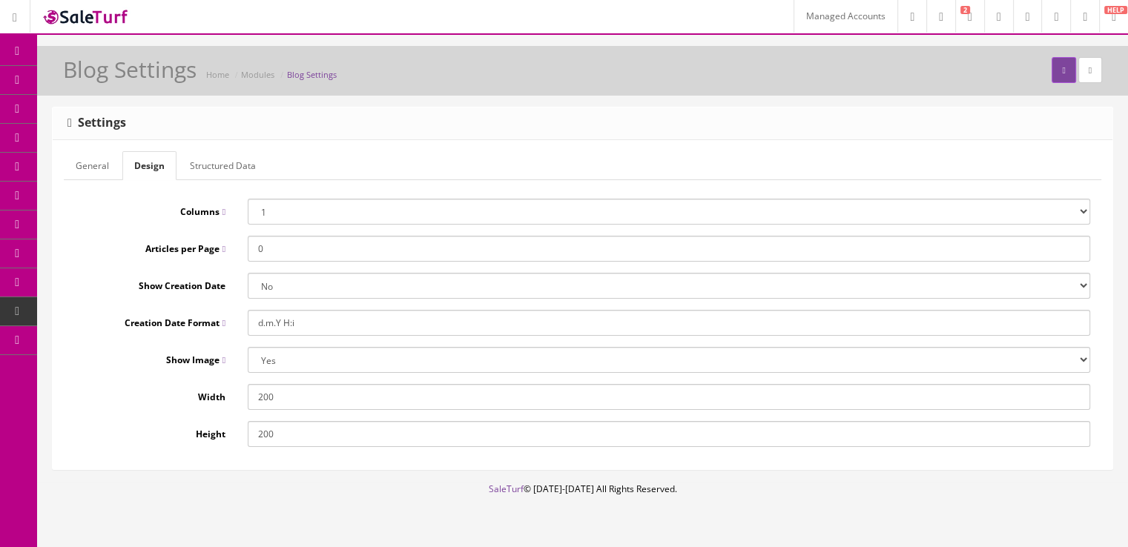
click at [99, 174] on link "General" at bounding box center [92, 165] width 57 height 29
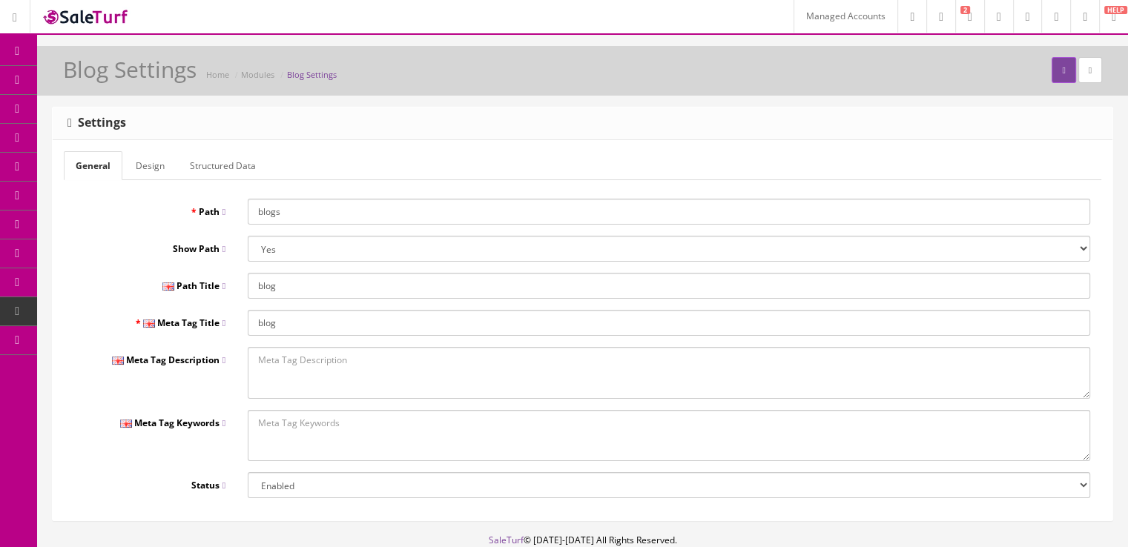
click at [298, 205] on input "blogs" at bounding box center [669, 212] width 842 height 26
click at [1052, 75] on button "submit" at bounding box center [1063, 70] width 24 height 26
click at [334, 213] on input "blogs" at bounding box center [669, 212] width 842 height 26
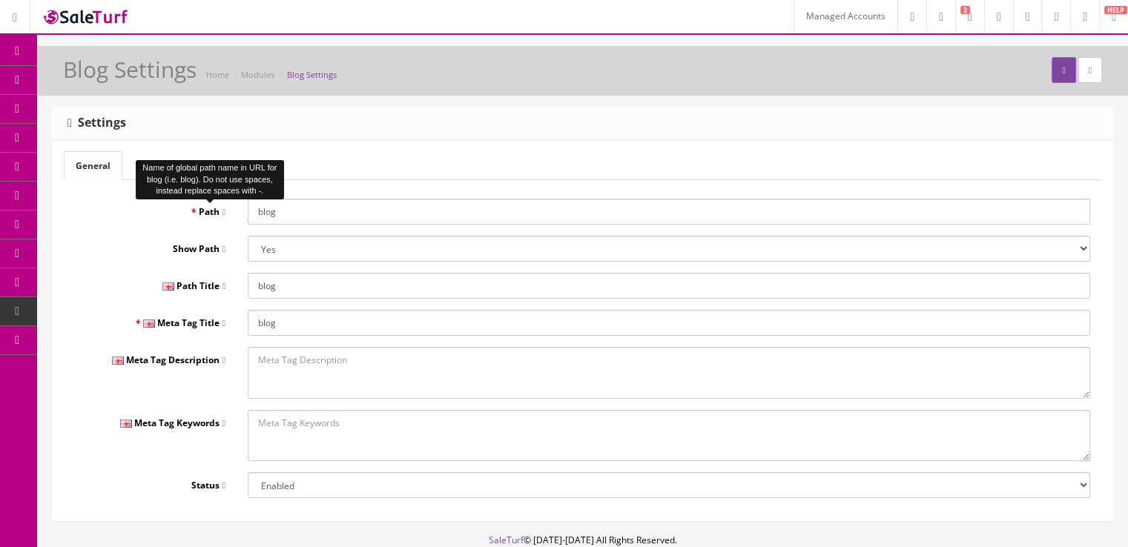
type input "blog"
click at [217, 209] on span "Path" at bounding box center [212, 211] width 27 height 13
click at [248, 209] on input "blog" at bounding box center [669, 212] width 842 height 26
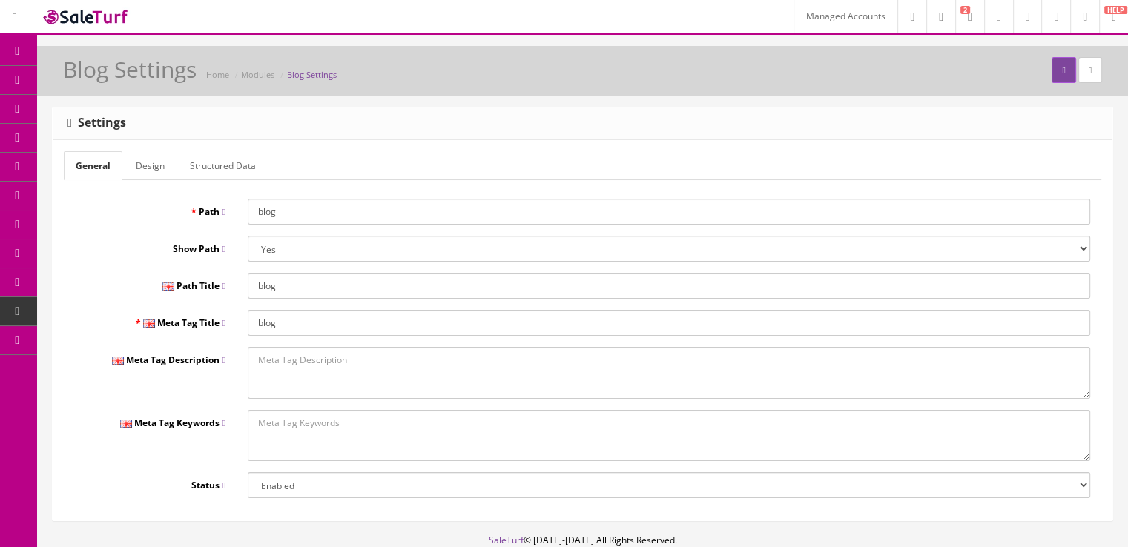
click at [256, 212] on input "blog" at bounding box center [669, 212] width 842 height 26
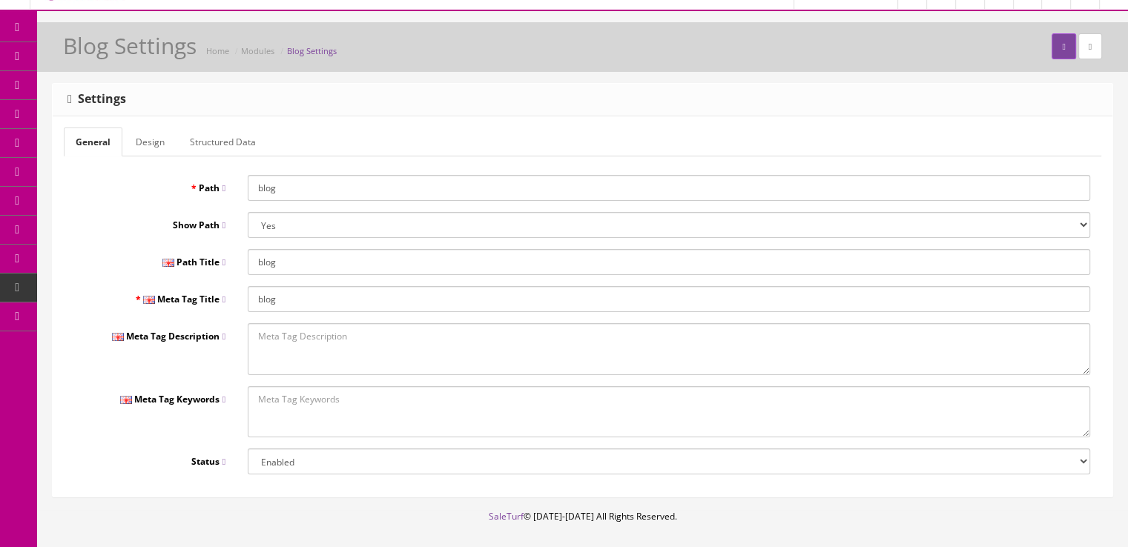
scroll to position [26, 0]
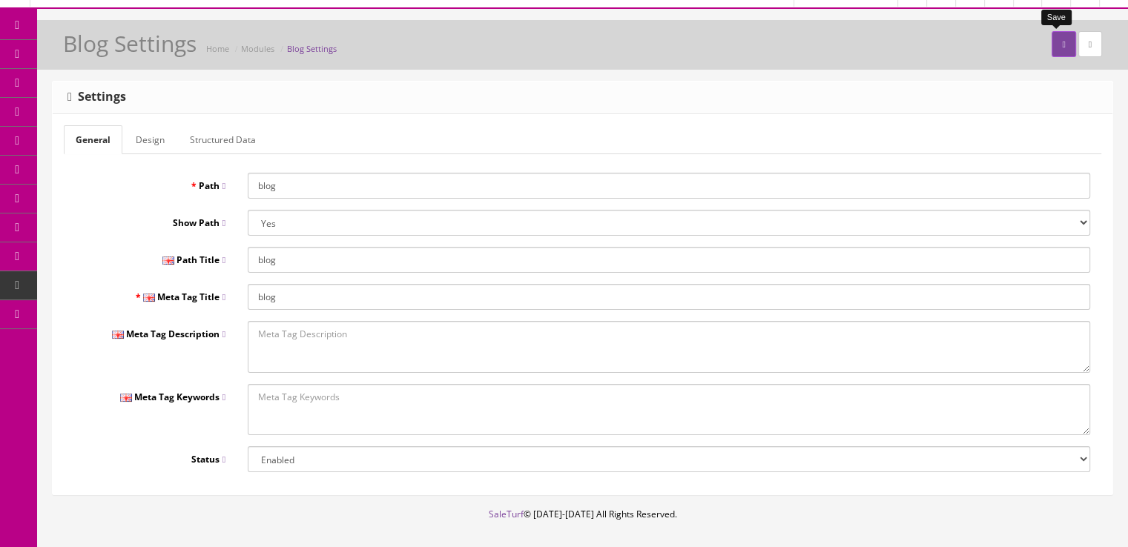
click at [1051, 54] on button "submit" at bounding box center [1063, 44] width 24 height 26
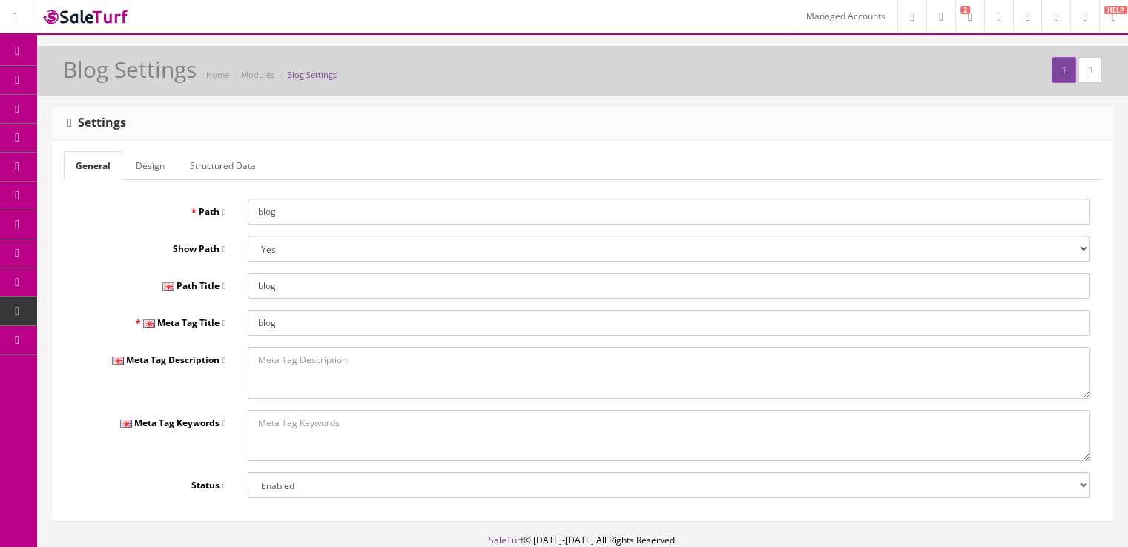
click at [122, 480] on link "Caching" at bounding box center [115, 485] width 156 height 29
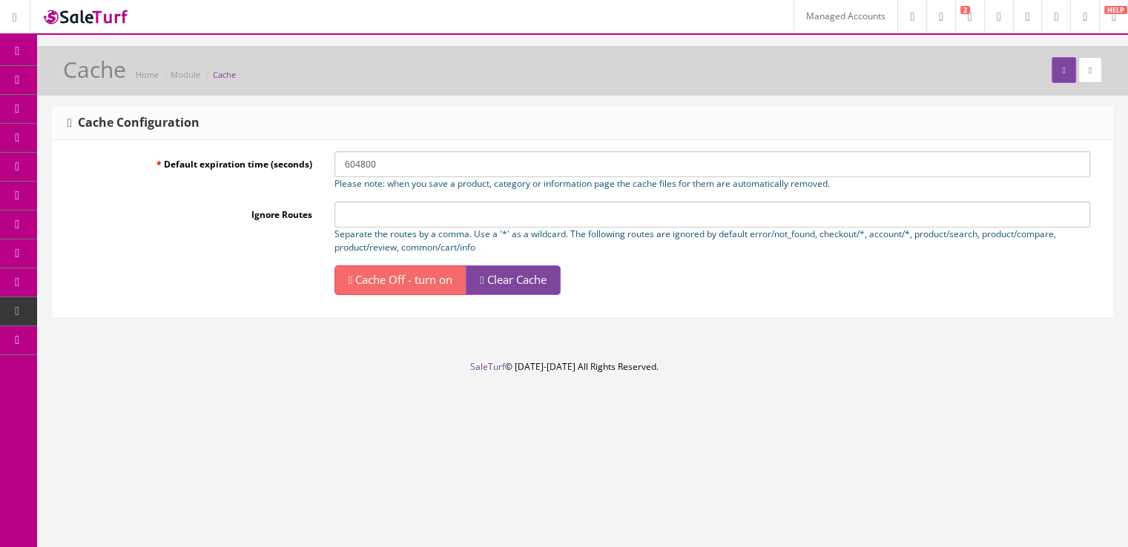
click at [517, 285] on span "Clear Cache" at bounding box center [516, 279] width 59 height 15
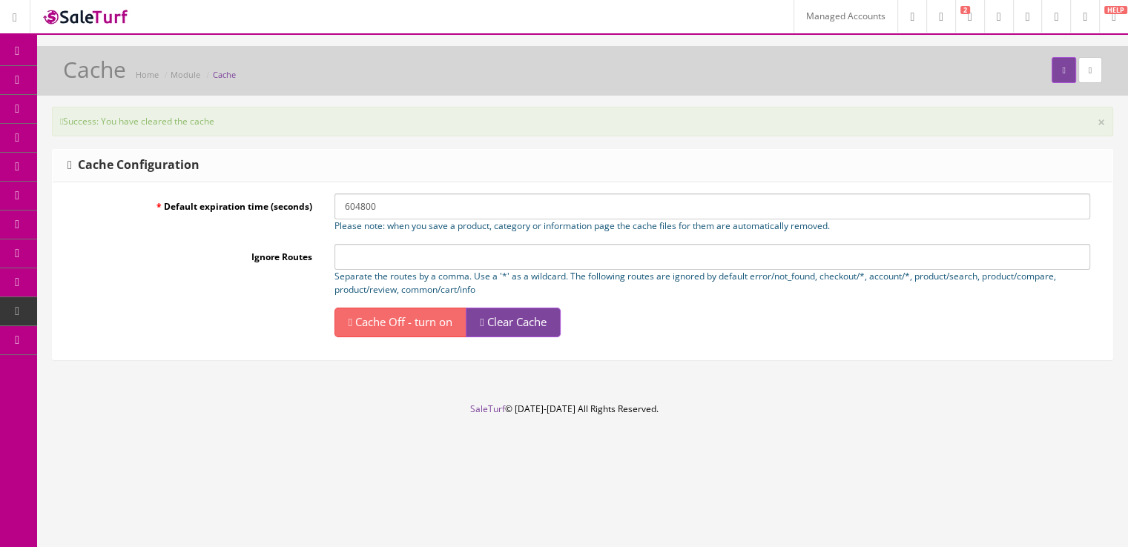
click at [127, 508] on link "Blog" at bounding box center [115, 514] width 156 height 29
